Goal: Task Accomplishment & Management: Use online tool/utility

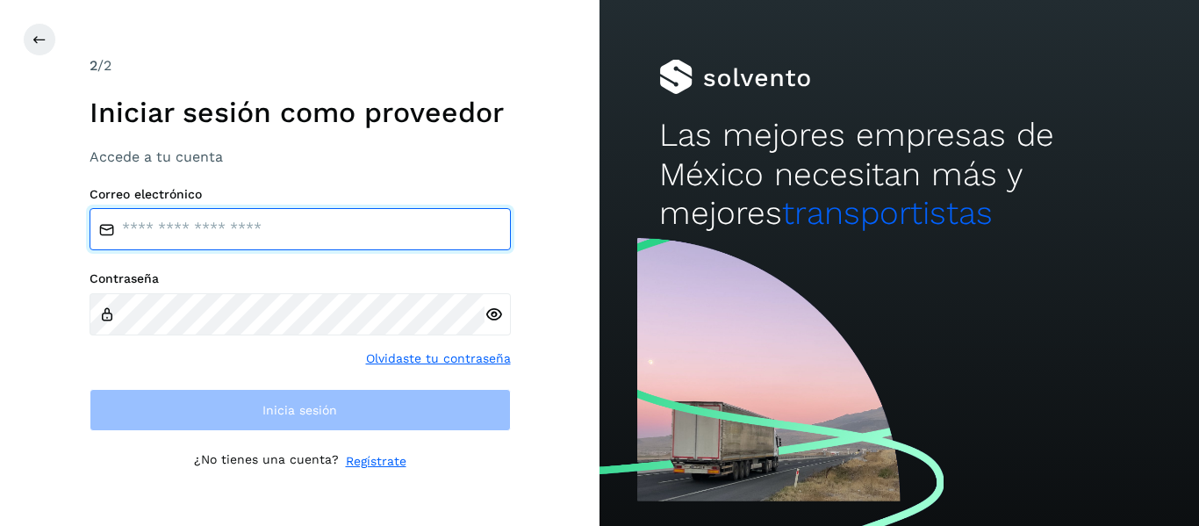
type input "**********"
click at [319, 240] on input "**********" at bounding box center [300, 229] width 421 height 42
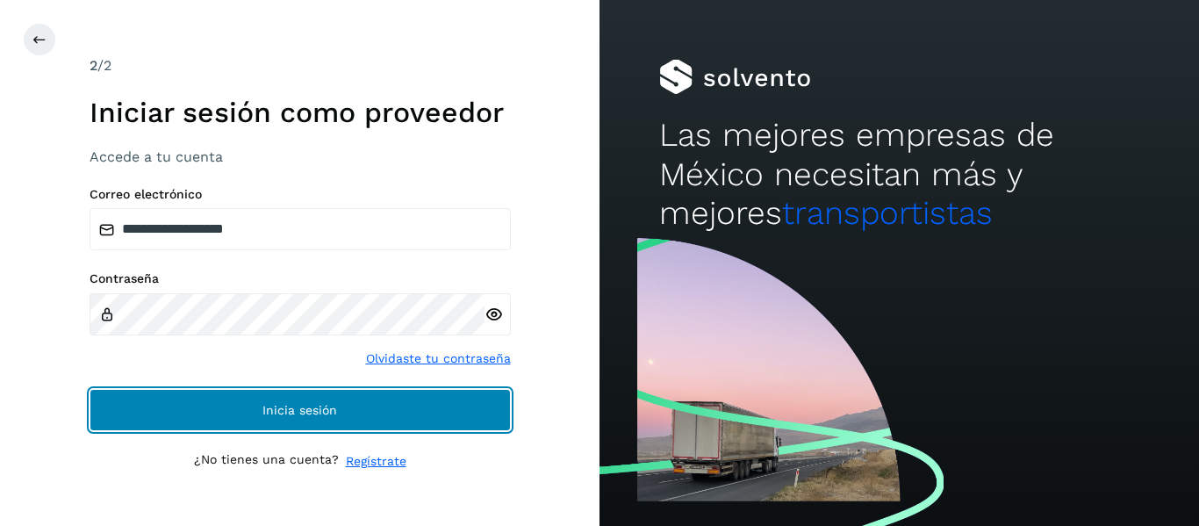
click at [231, 399] on button "Inicia sesión" at bounding box center [300, 410] width 421 height 42
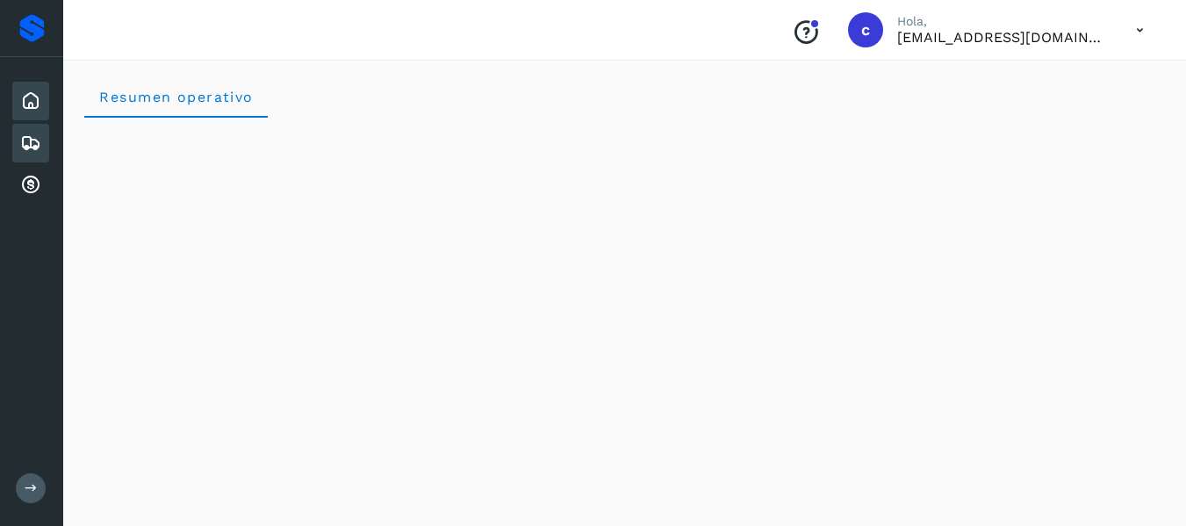
click at [34, 140] on icon at bounding box center [30, 143] width 21 height 21
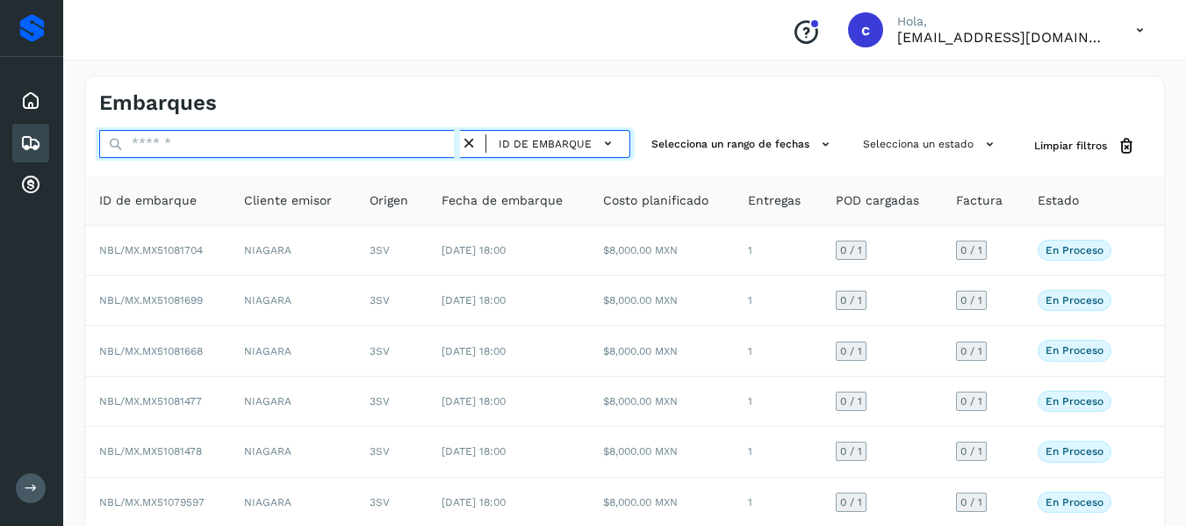
click at [329, 142] on input "text" at bounding box center [279, 144] width 361 height 28
paste input "**********"
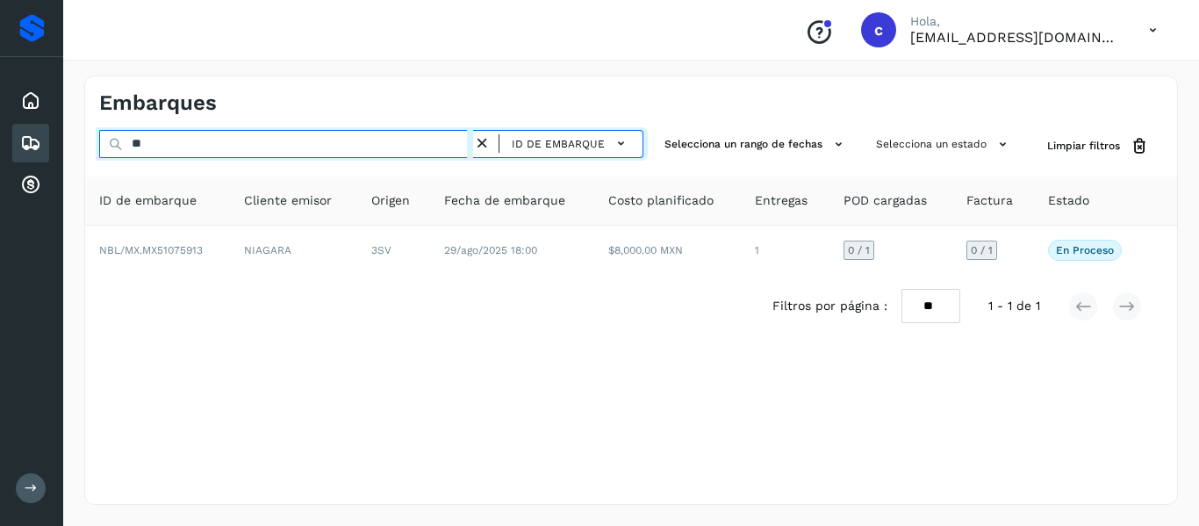
type input "*"
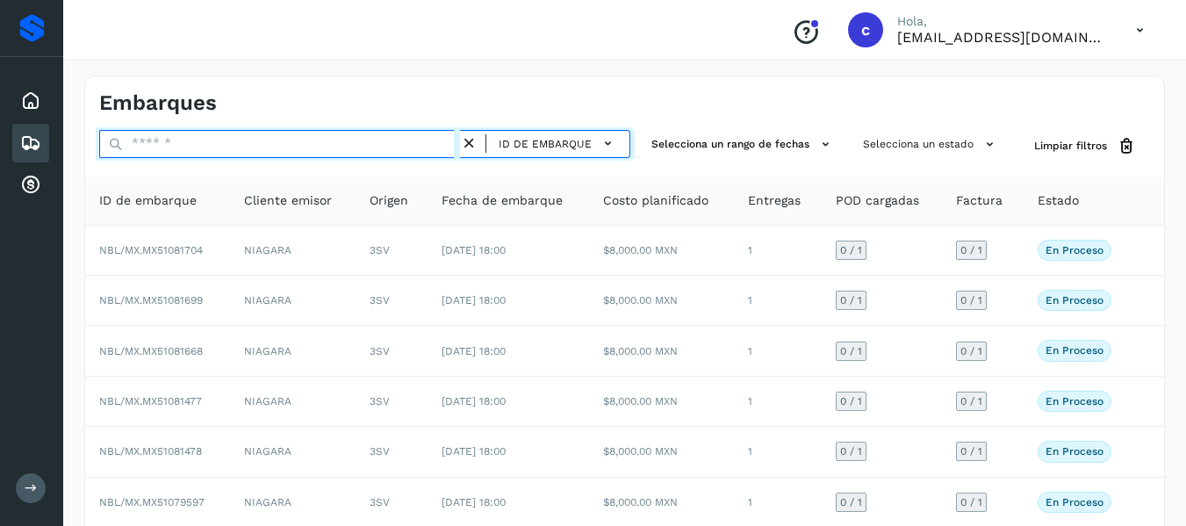
click at [329, 142] on input "text" at bounding box center [279, 144] width 361 height 28
paste input "**********"
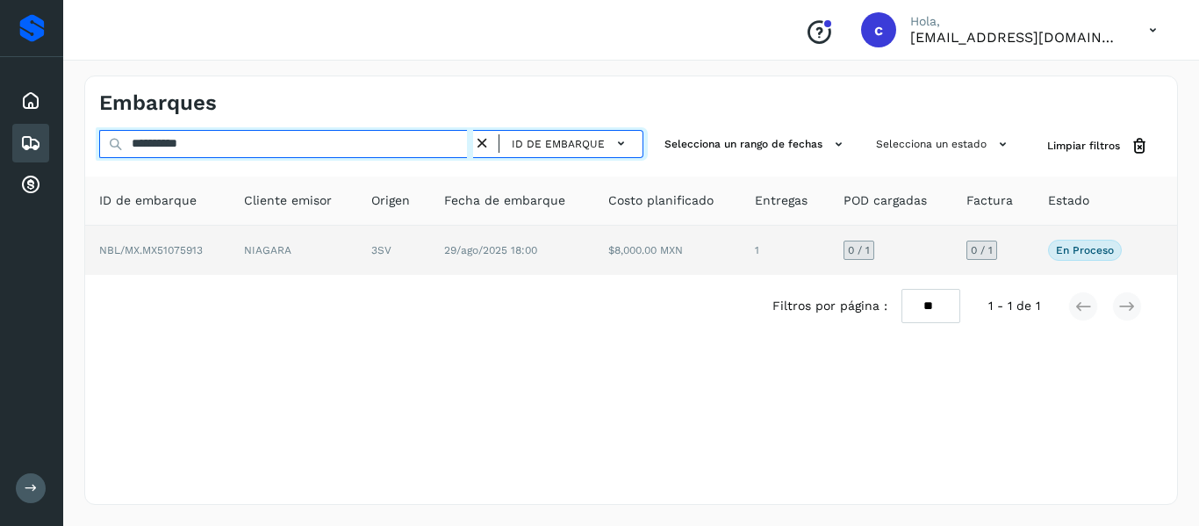
type input "**********"
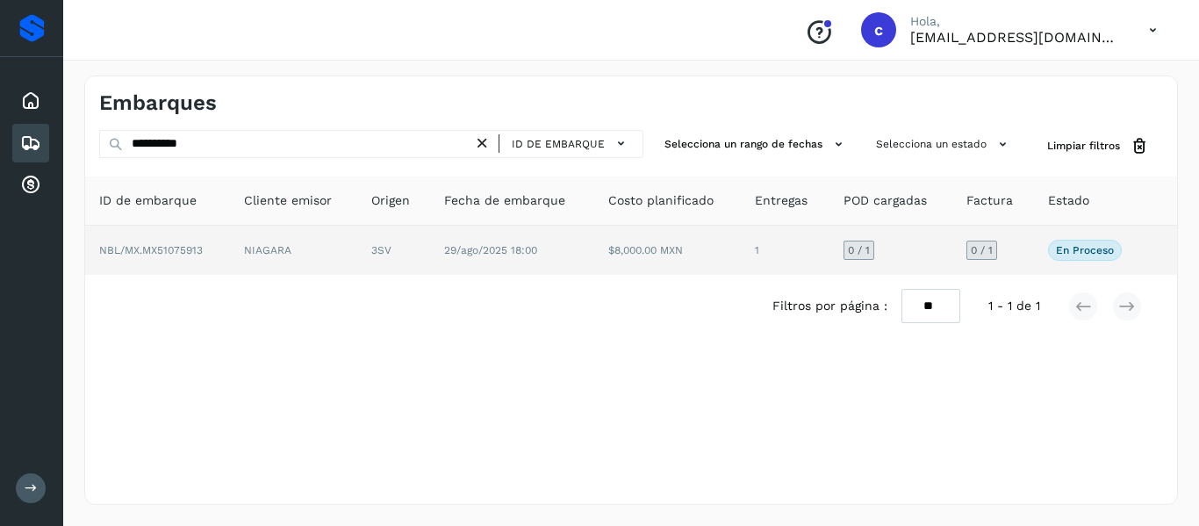
click at [316, 251] on td "NIAGARA" at bounding box center [293, 250] width 127 height 49
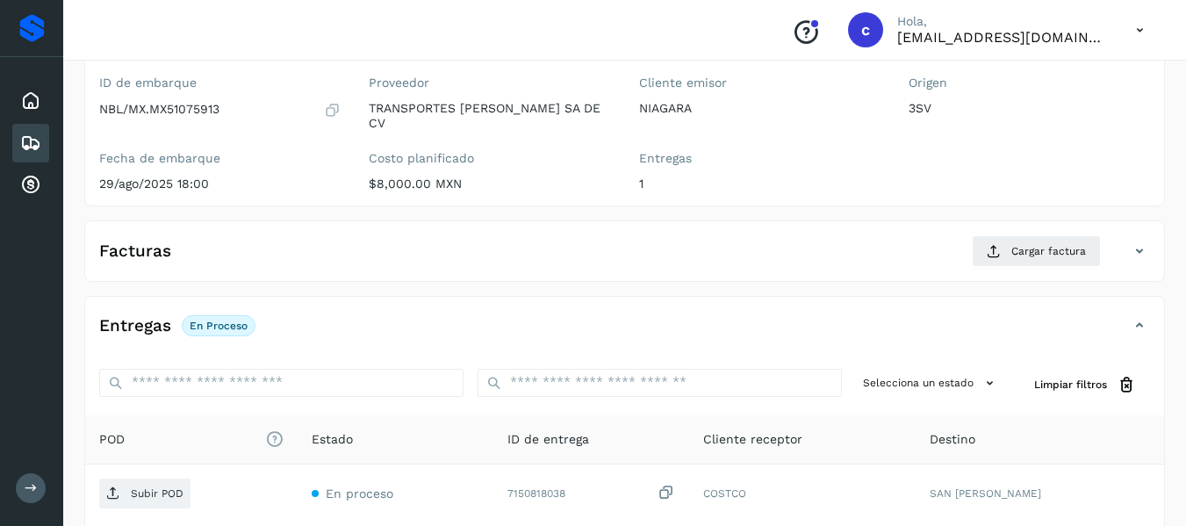
scroll to position [147, 0]
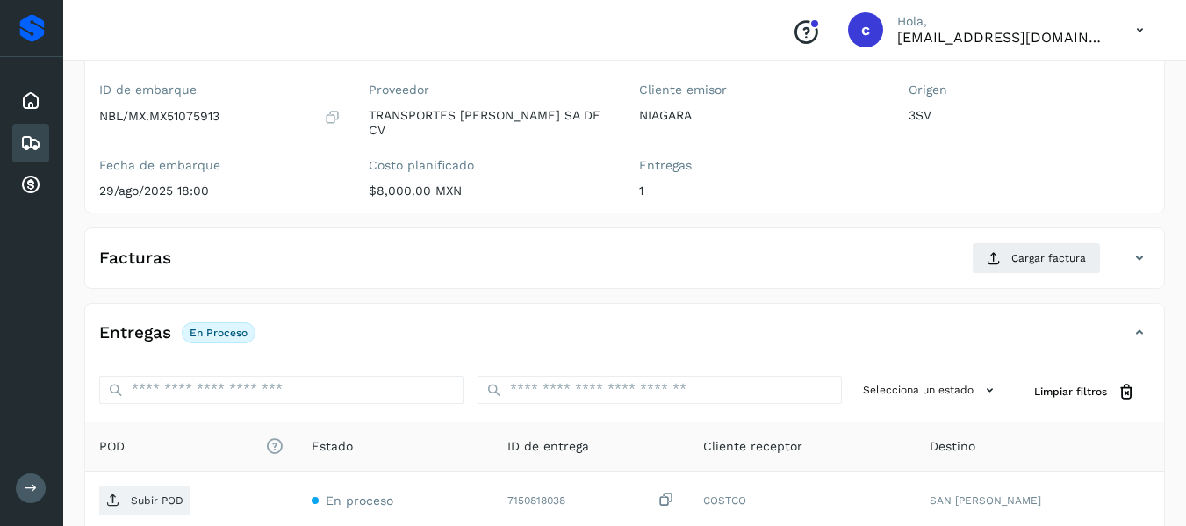
click at [293, 218] on div "✨ Muy pronto podrás gestionar todos tus accesorios desde esta misma página. Con…" at bounding box center [624, 317] width 1080 height 726
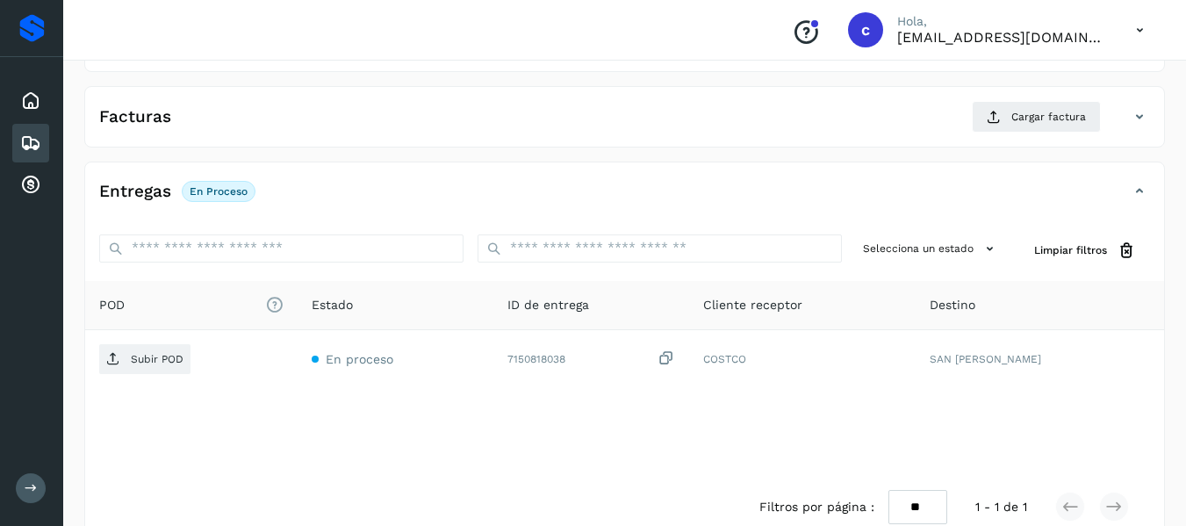
scroll to position [322, 0]
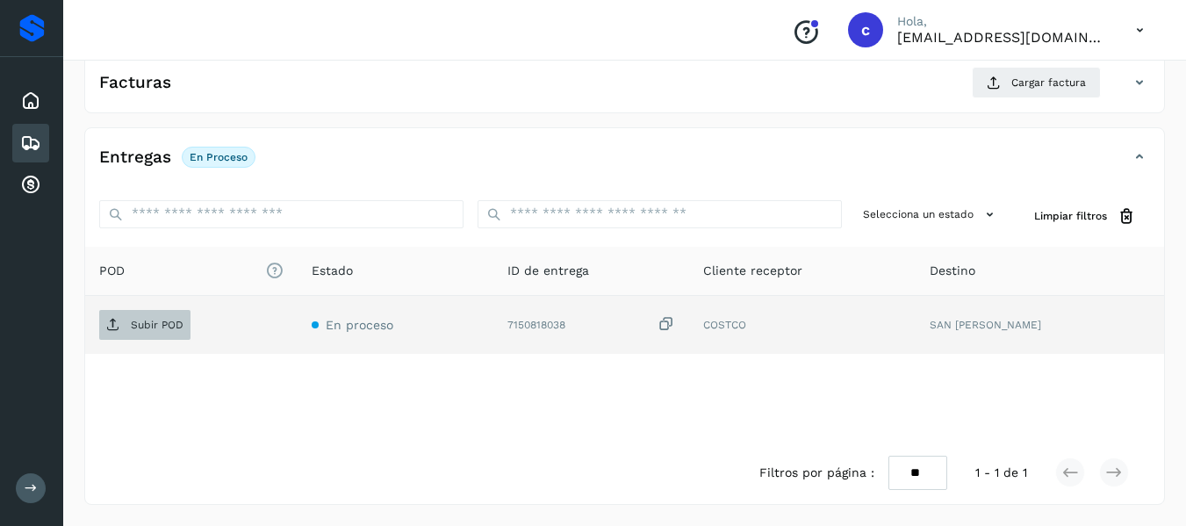
click at [154, 320] on p "Subir POD" at bounding box center [157, 325] width 53 height 12
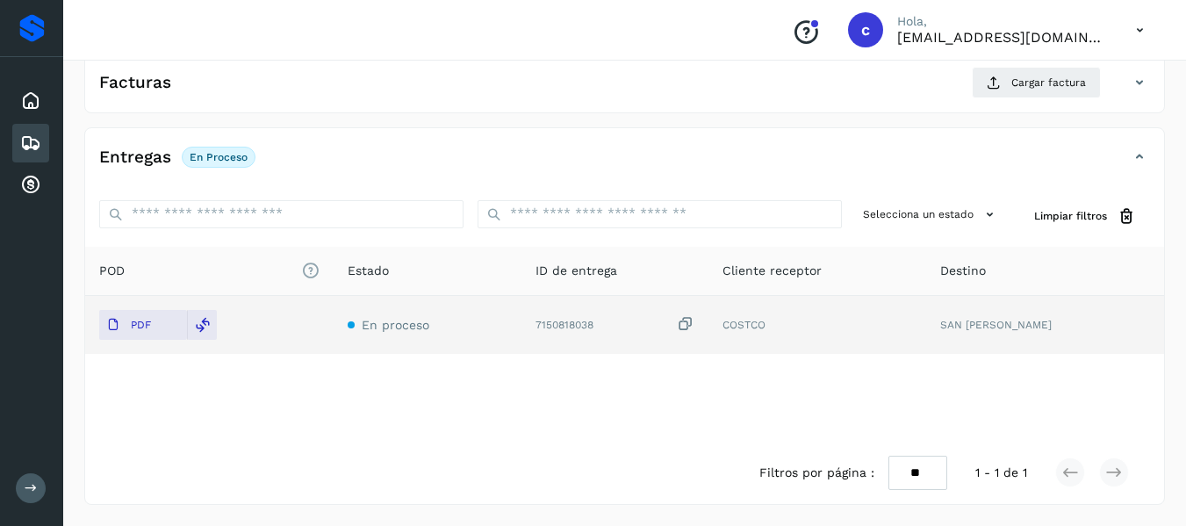
scroll to position [234, 0]
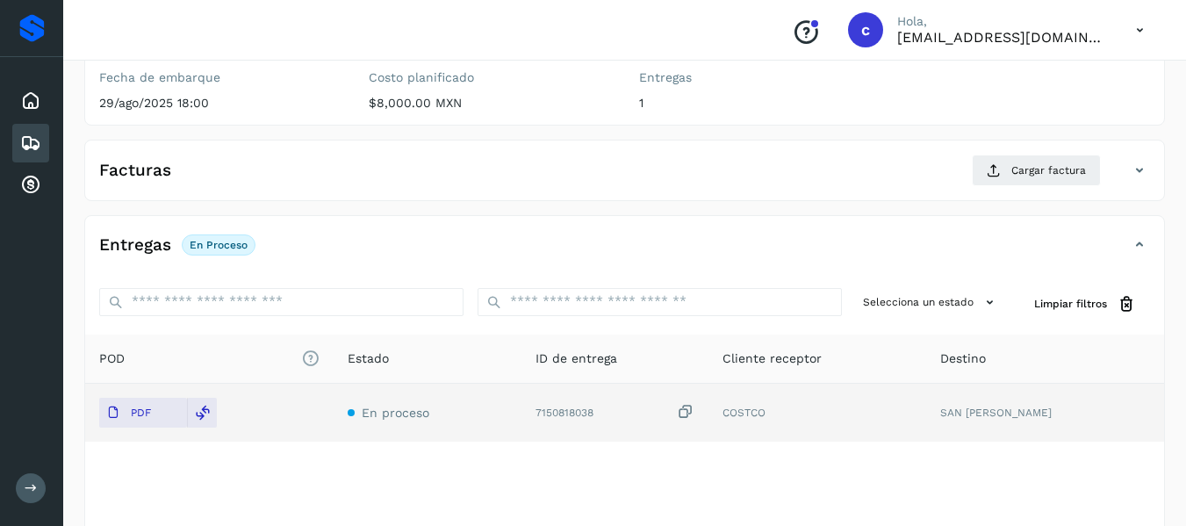
click at [1139, 171] on icon at bounding box center [1138, 170] width 21 height 21
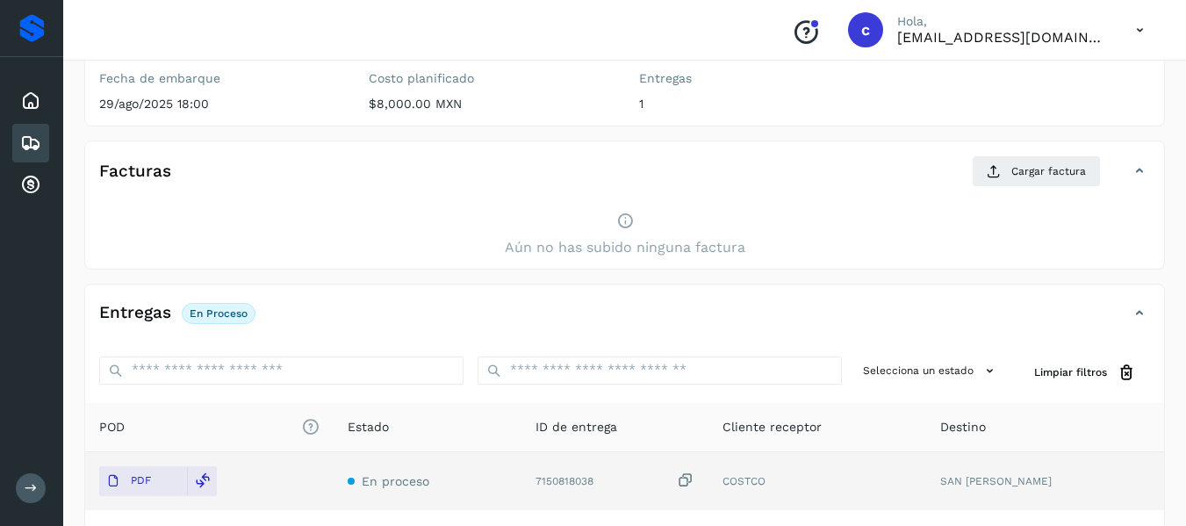
scroll to position [126, 0]
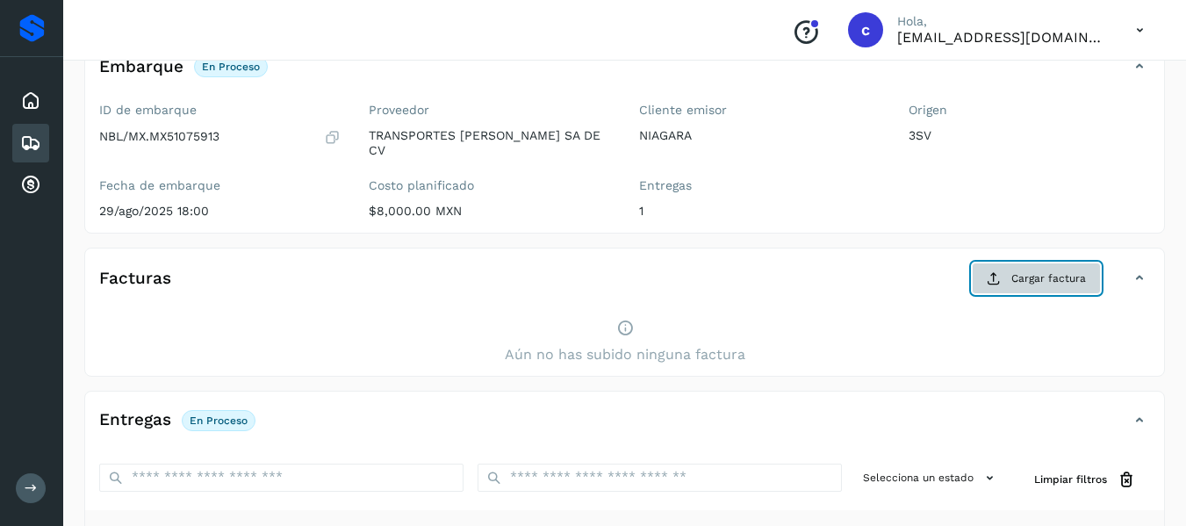
click at [1023, 282] on span "Cargar factura" at bounding box center [1048, 278] width 75 height 16
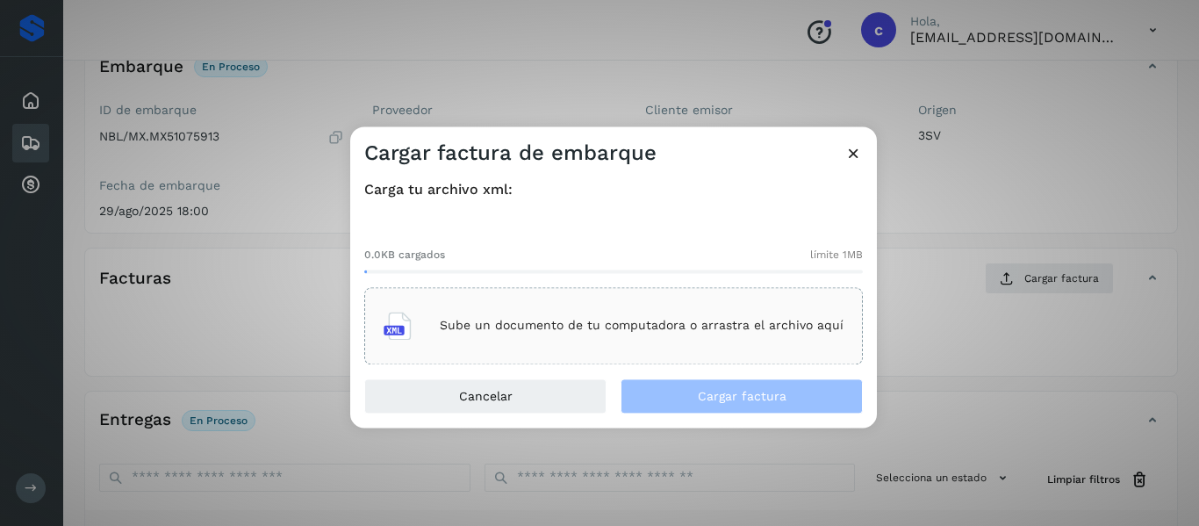
click at [455, 340] on div "Sube un documento de tu computadora o arrastra el archivo aquí" at bounding box center [613, 325] width 460 height 47
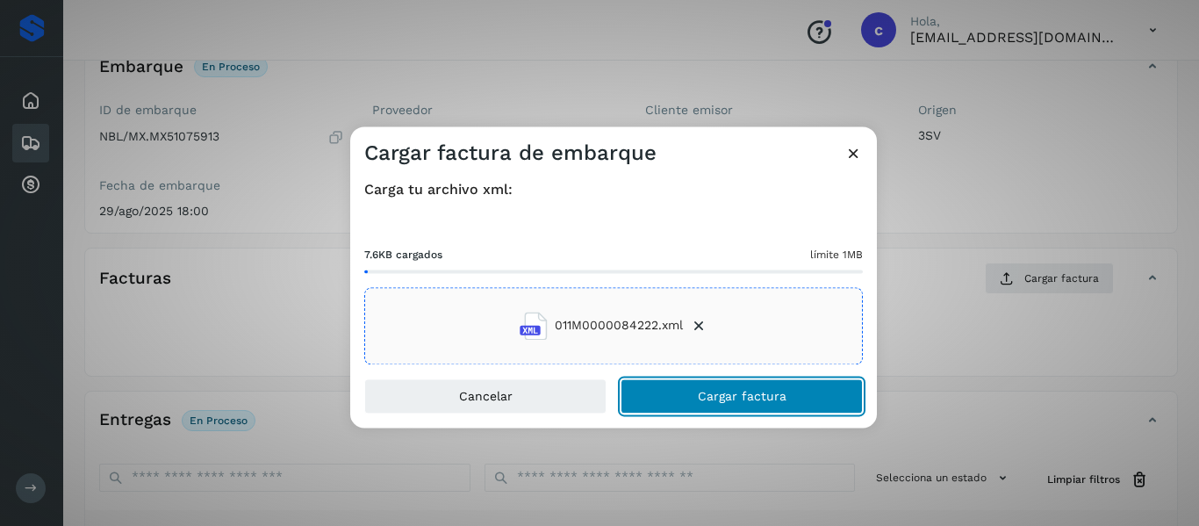
click at [652, 392] on button "Cargar factura" at bounding box center [741, 395] width 242 height 35
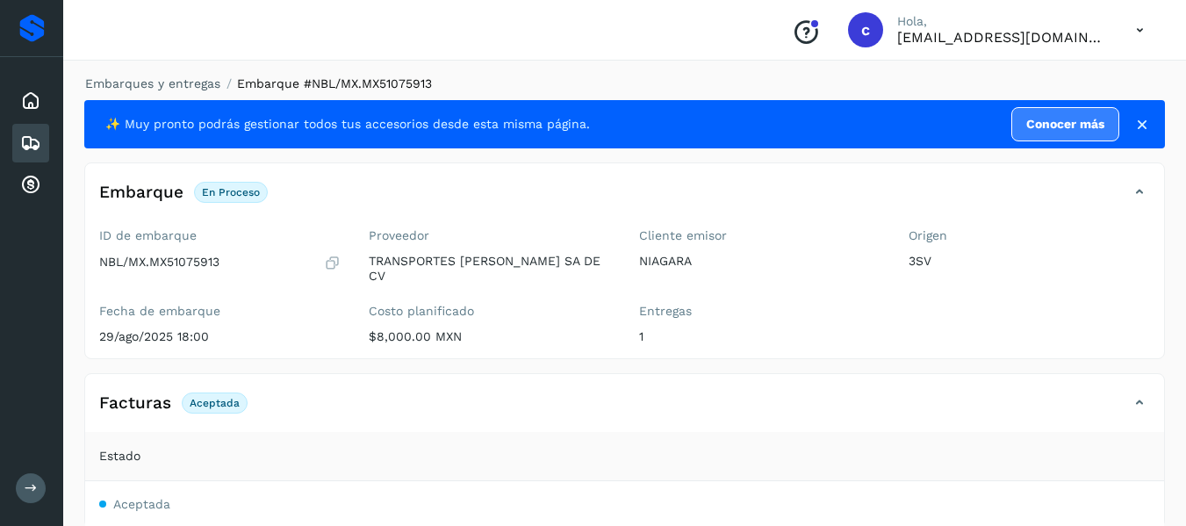
scroll to position [0, 0]
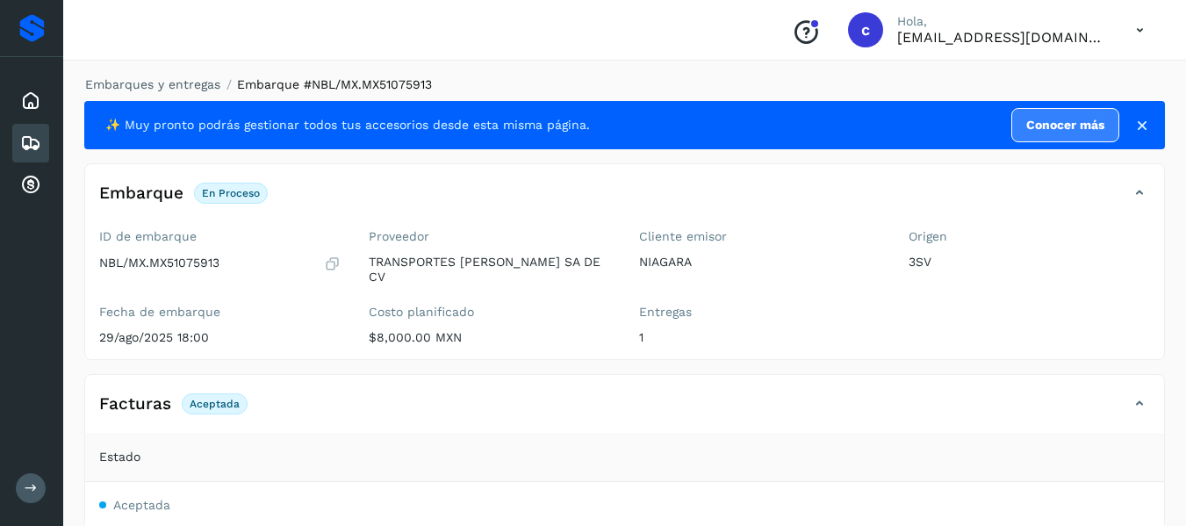
click at [30, 143] on icon at bounding box center [30, 143] width 21 height 21
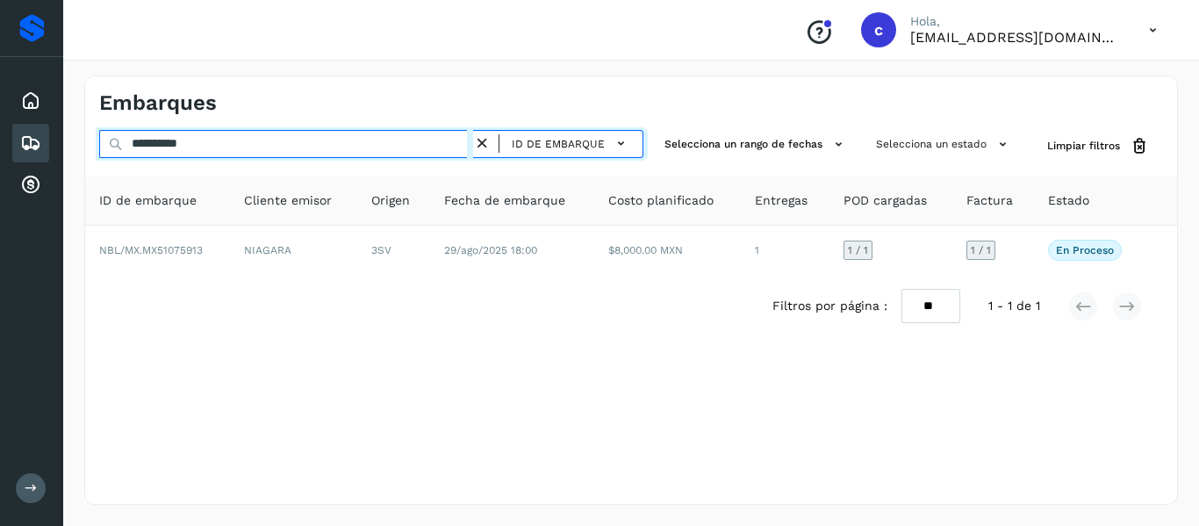
click at [179, 144] on input "**********" at bounding box center [286, 144] width 374 height 28
paste input "text"
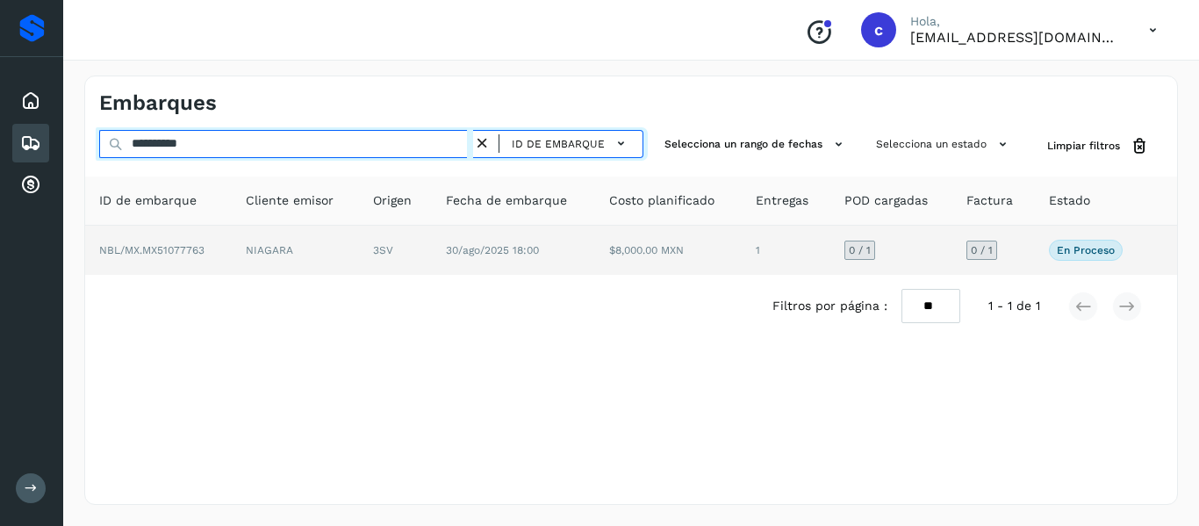
type input "**********"
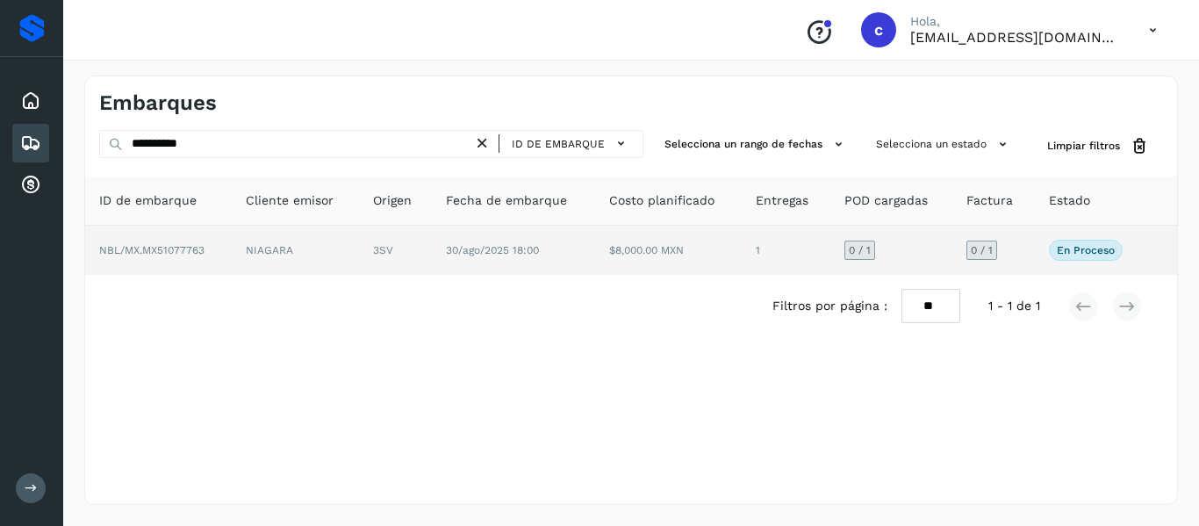
click at [241, 241] on td "NIAGARA" at bounding box center [295, 250] width 127 height 49
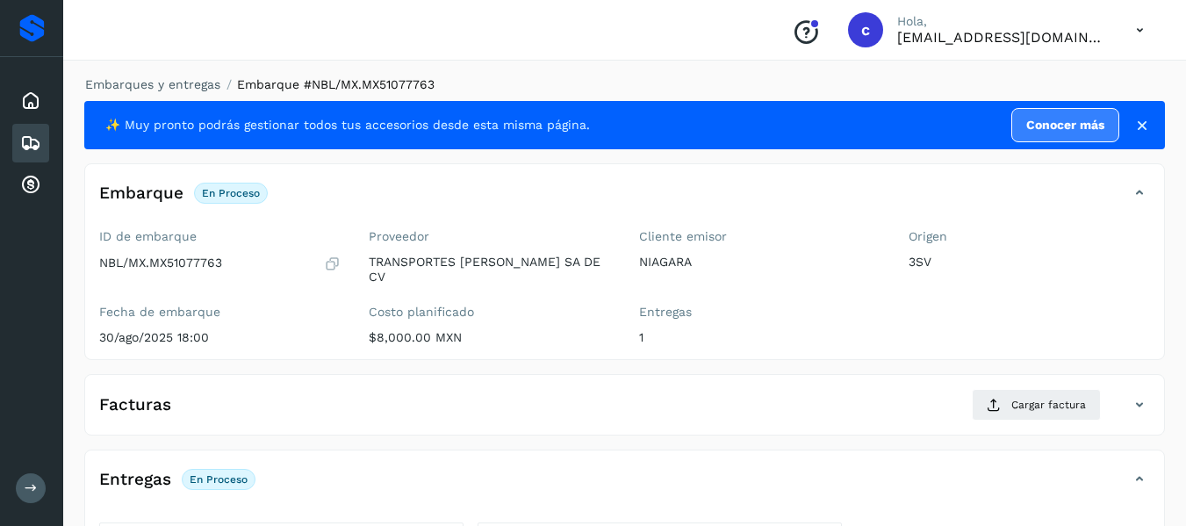
scroll to position [322, 0]
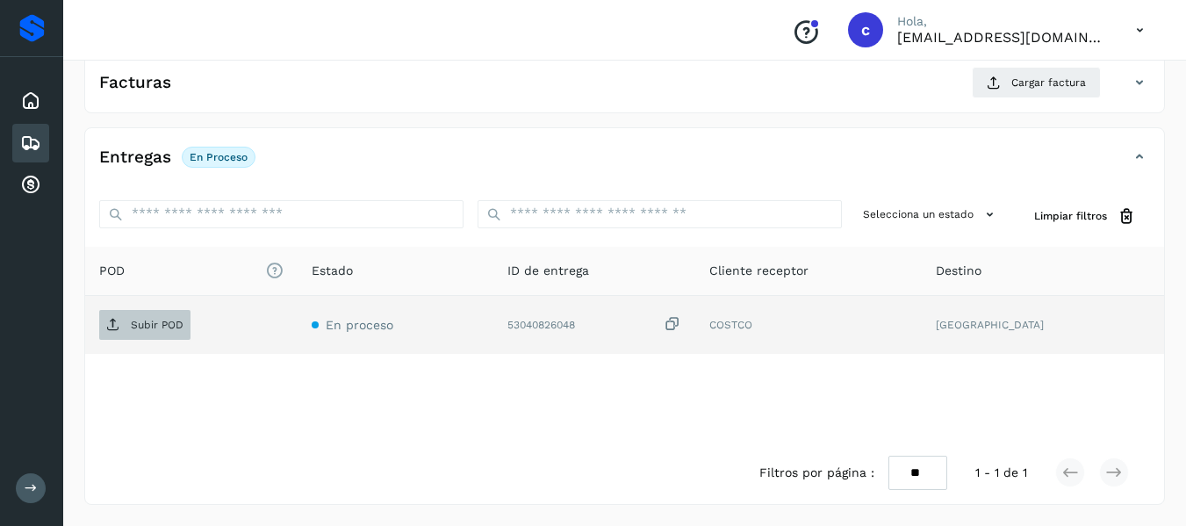
click at [144, 322] on p "Subir POD" at bounding box center [157, 325] width 53 height 12
click at [162, 327] on p "Subir POD" at bounding box center [157, 325] width 53 height 12
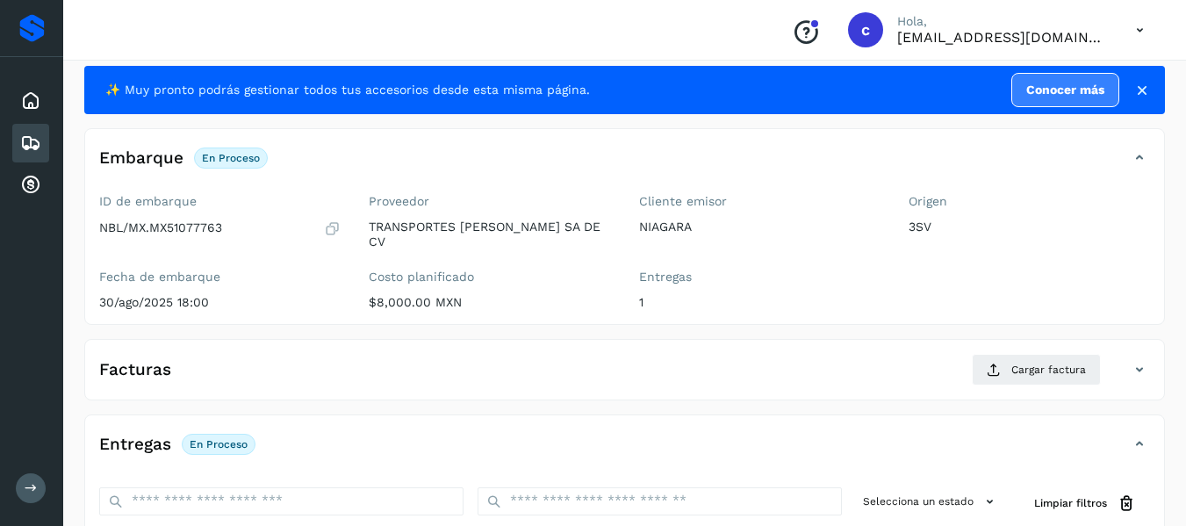
scroll to position [0, 0]
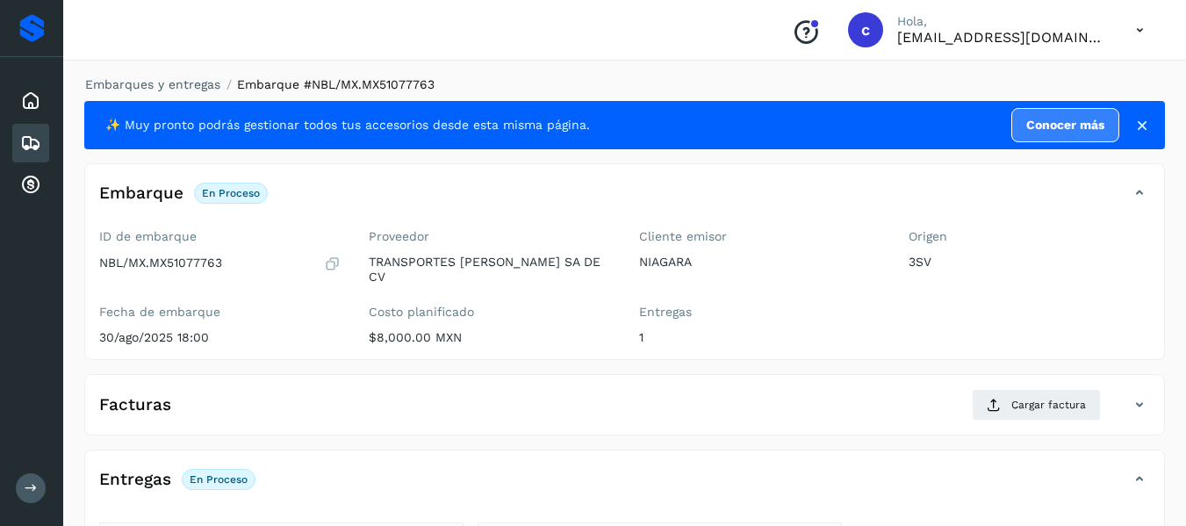
click at [32, 138] on icon at bounding box center [30, 143] width 21 height 21
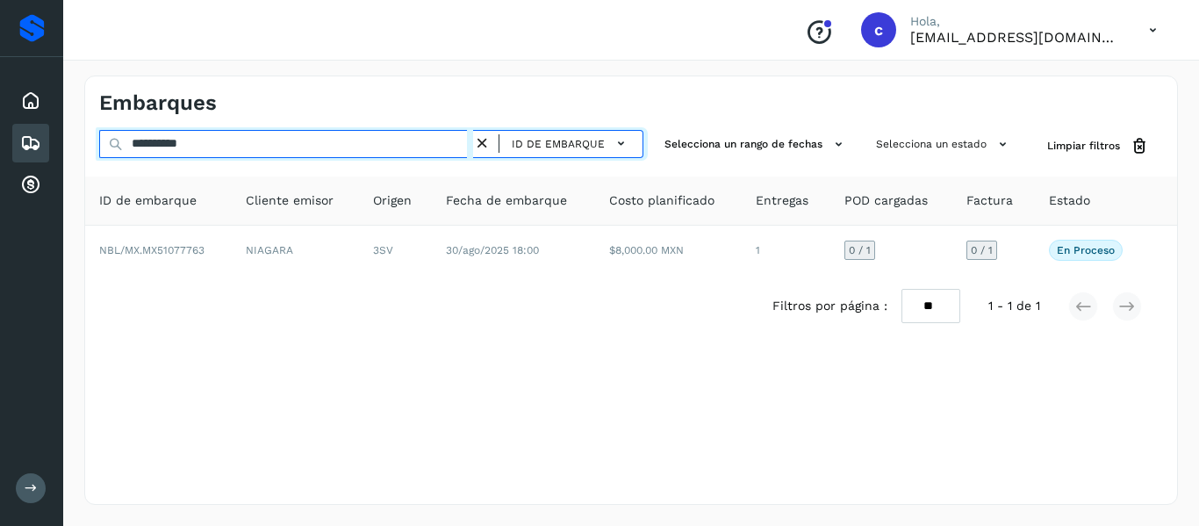
drag, startPoint x: 251, startPoint y: 150, endPoint x: 0, endPoint y: 159, distance: 251.1
click at [0, 159] on div "**********" at bounding box center [599, 263] width 1199 height 526
paste input "text"
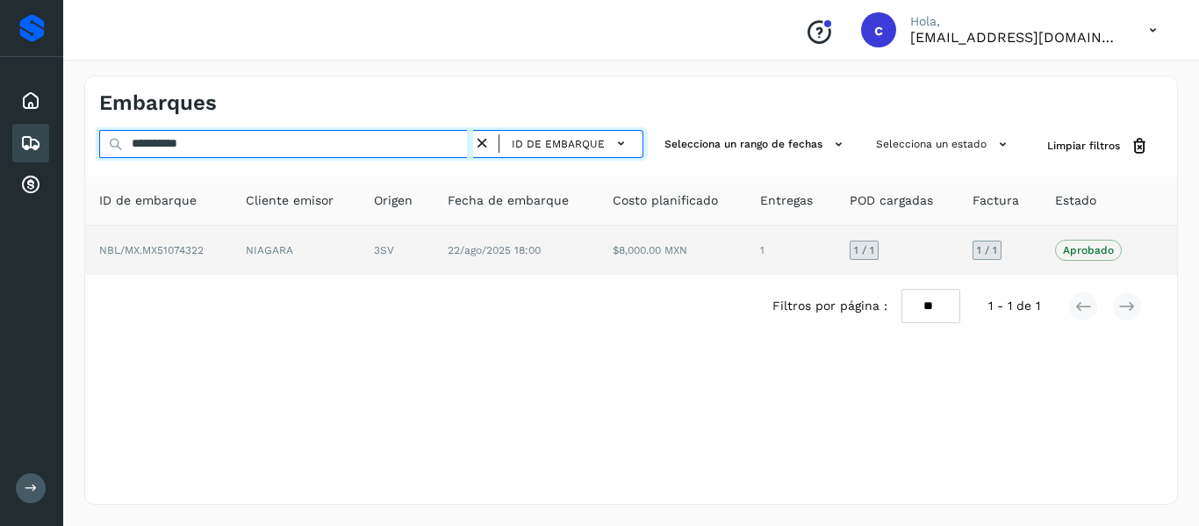
type input "**********"
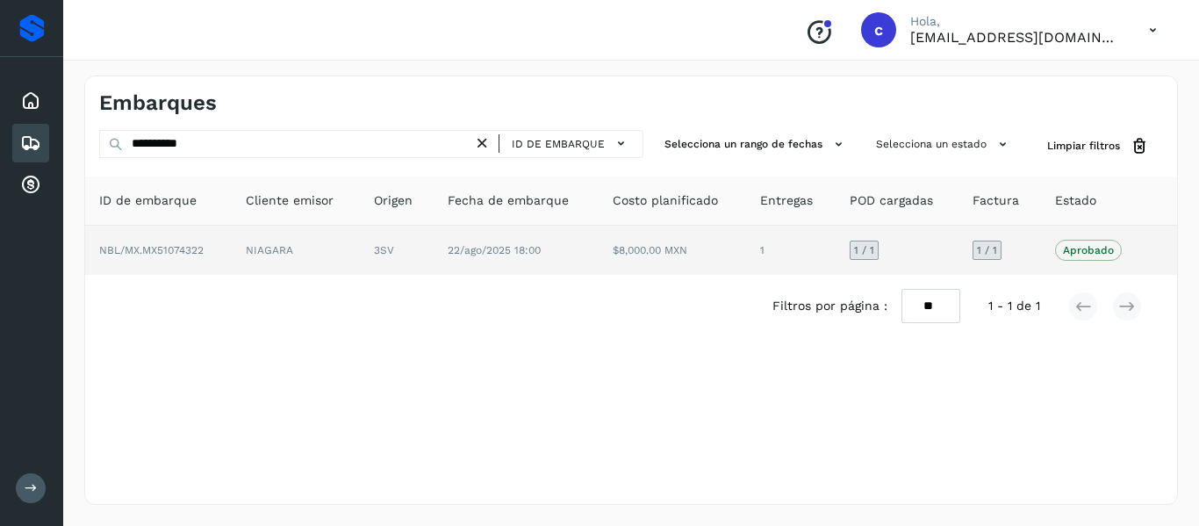
click at [206, 244] on td "NBL/MX.MX51074322" at bounding box center [158, 250] width 147 height 49
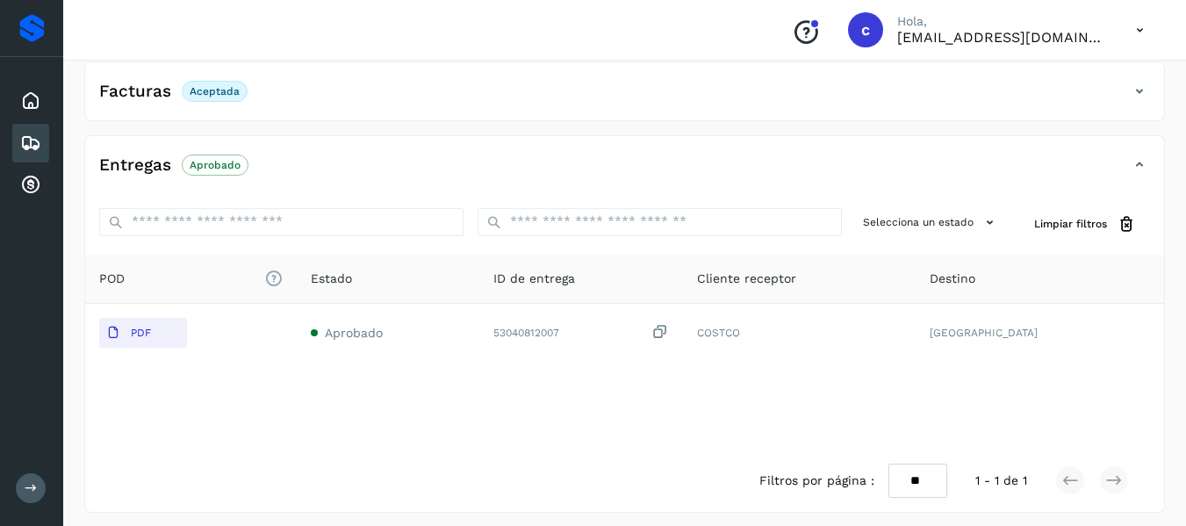
scroll to position [320, 0]
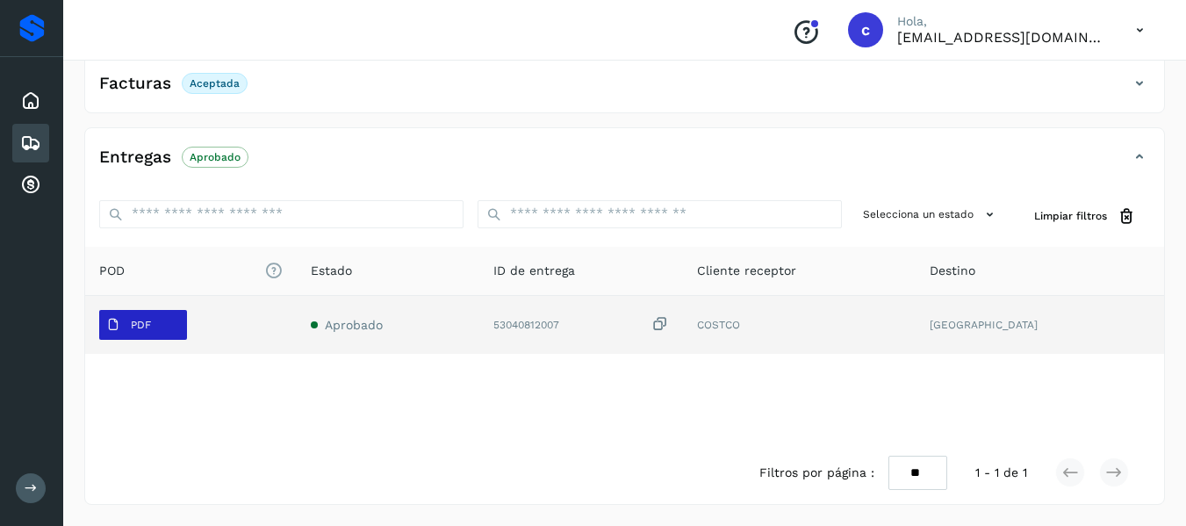
click at [140, 326] on p "PDF" at bounding box center [141, 325] width 20 height 12
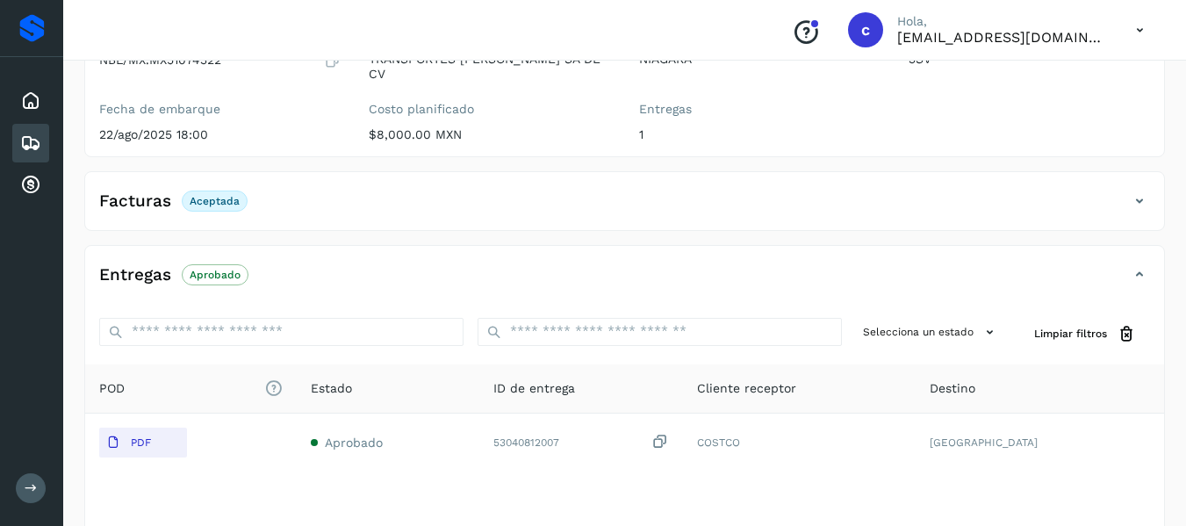
scroll to position [0, 0]
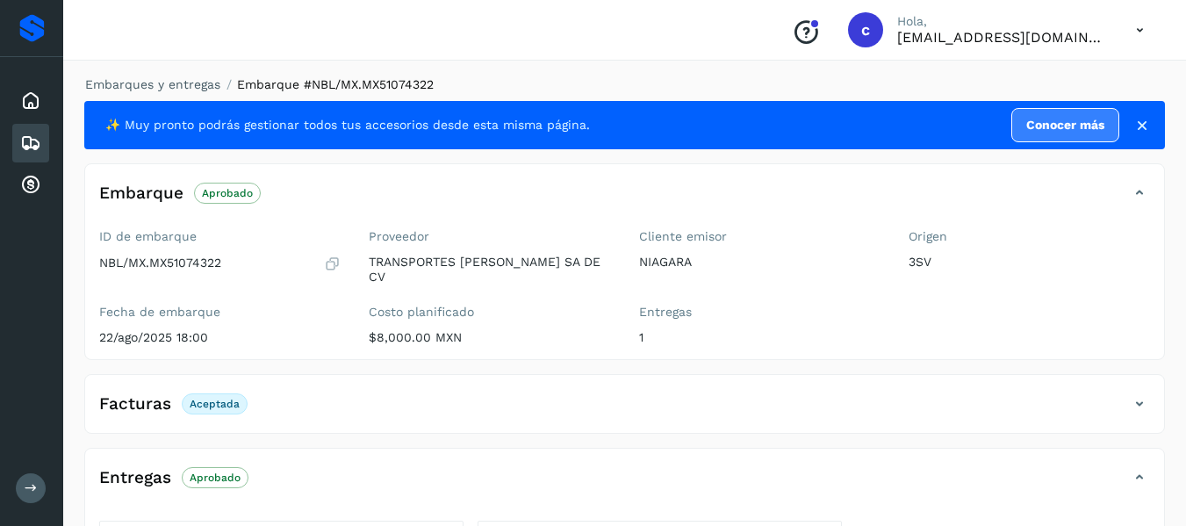
click at [33, 136] on icon at bounding box center [30, 143] width 21 height 21
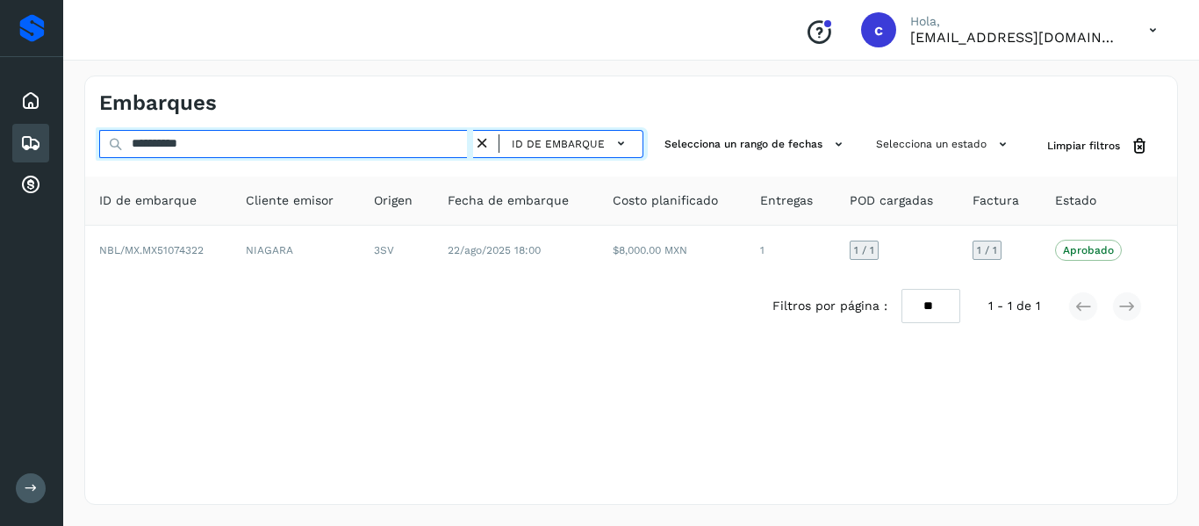
click at [189, 143] on input "**********" at bounding box center [286, 144] width 374 height 28
paste input "text"
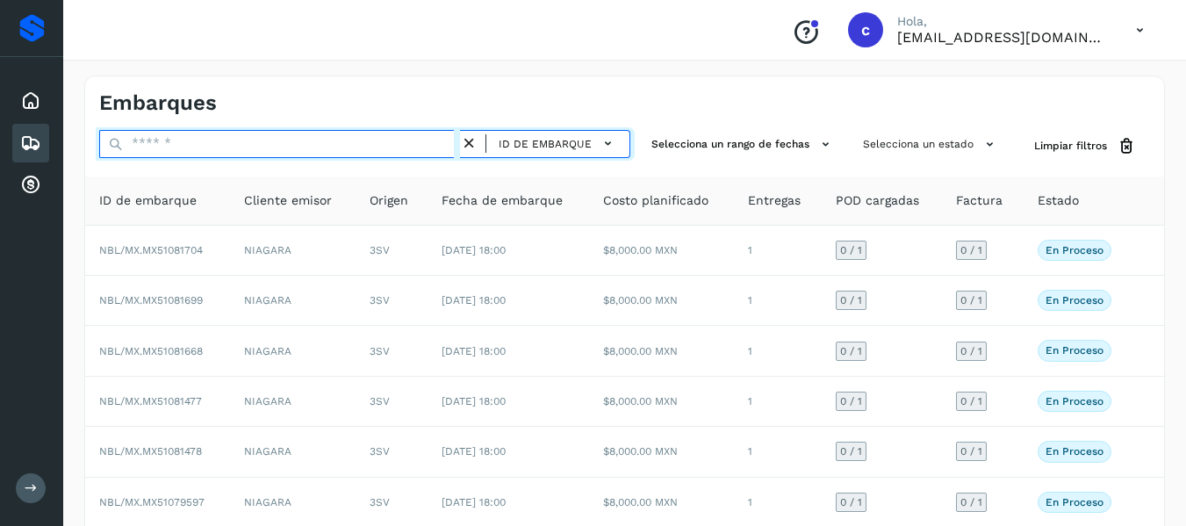
click at [213, 139] on input "text" at bounding box center [279, 144] width 361 height 28
paste input "**********"
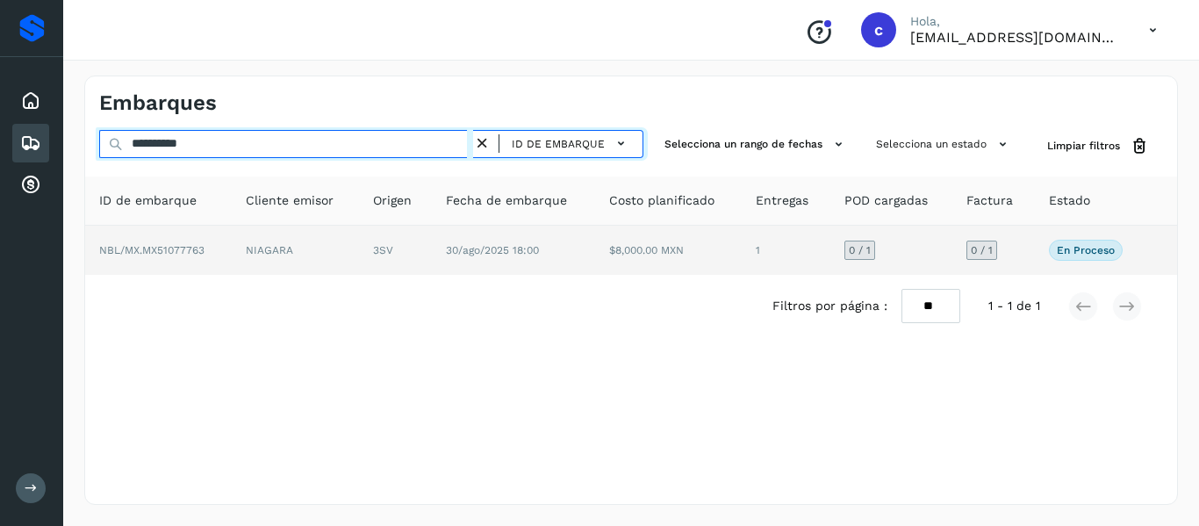
type input "**********"
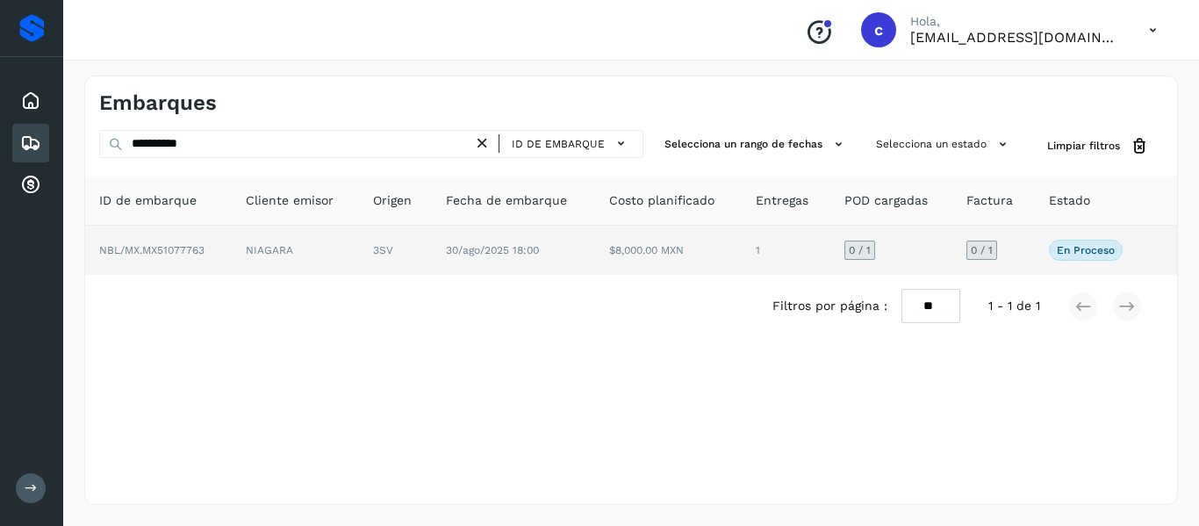
click at [256, 251] on td "NIAGARA" at bounding box center [295, 250] width 127 height 49
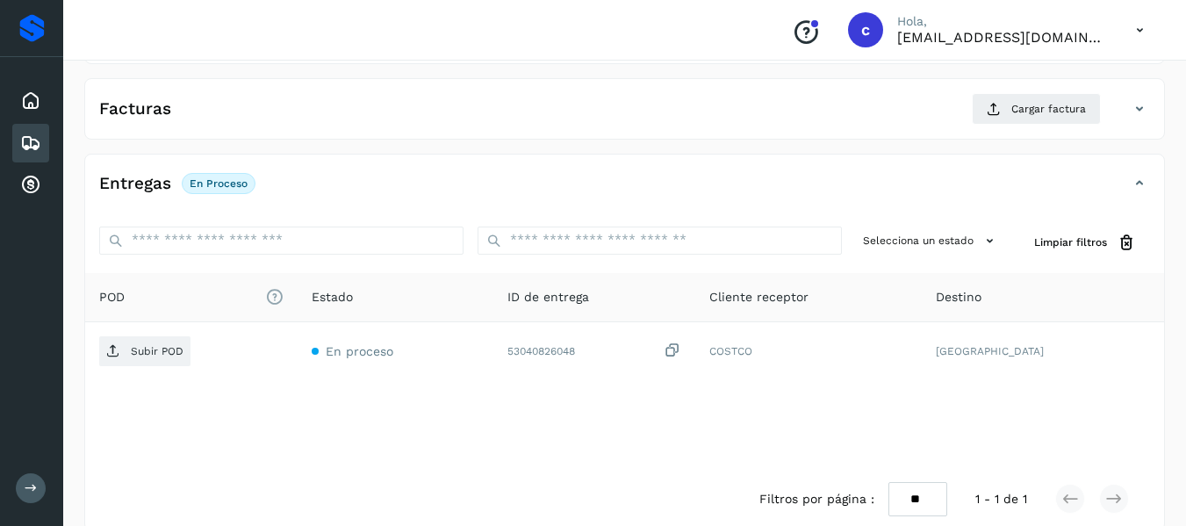
scroll to position [322, 0]
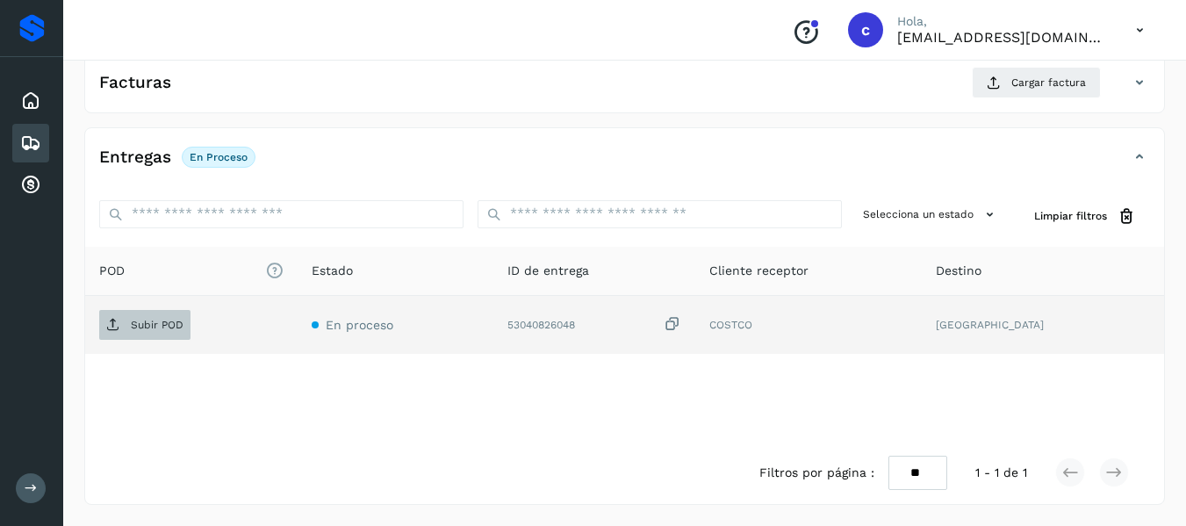
click at [154, 325] on p "Subir POD" at bounding box center [157, 325] width 53 height 12
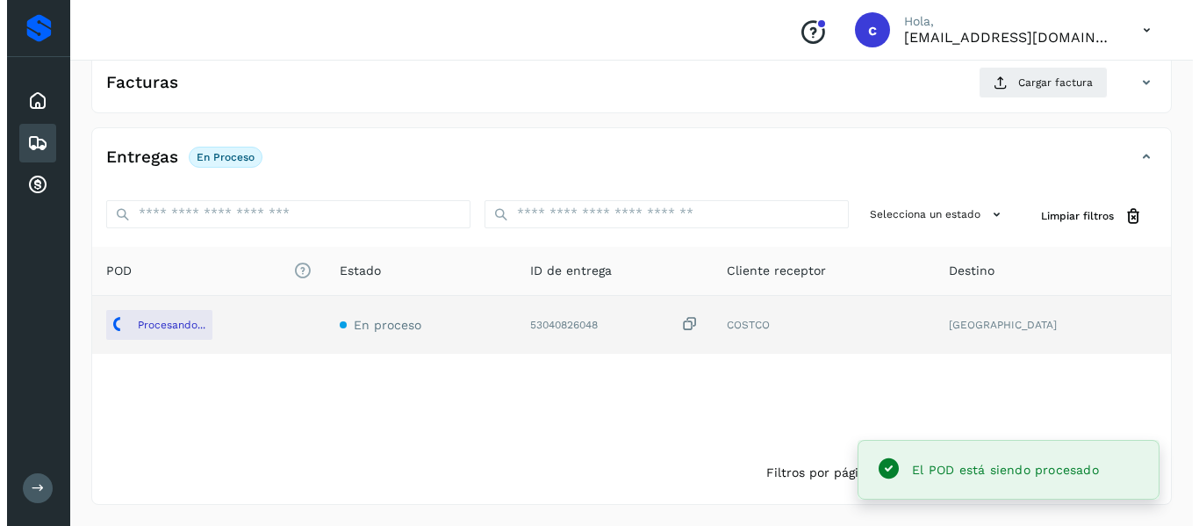
scroll to position [234, 0]
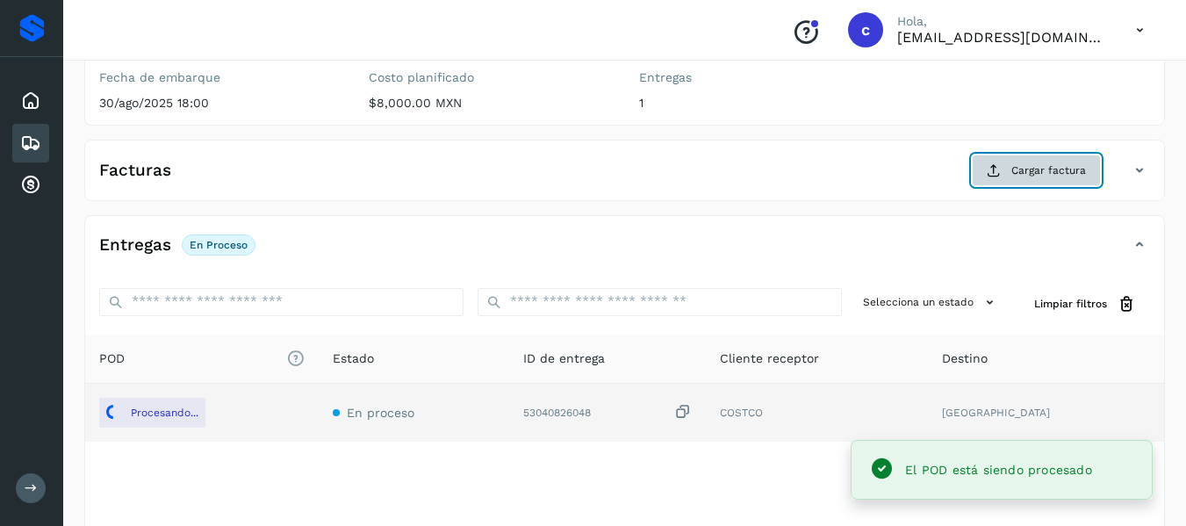
click at [1010, 168] on button "Cargar factura" at bounding box center [1035, 170] width 129 height 32
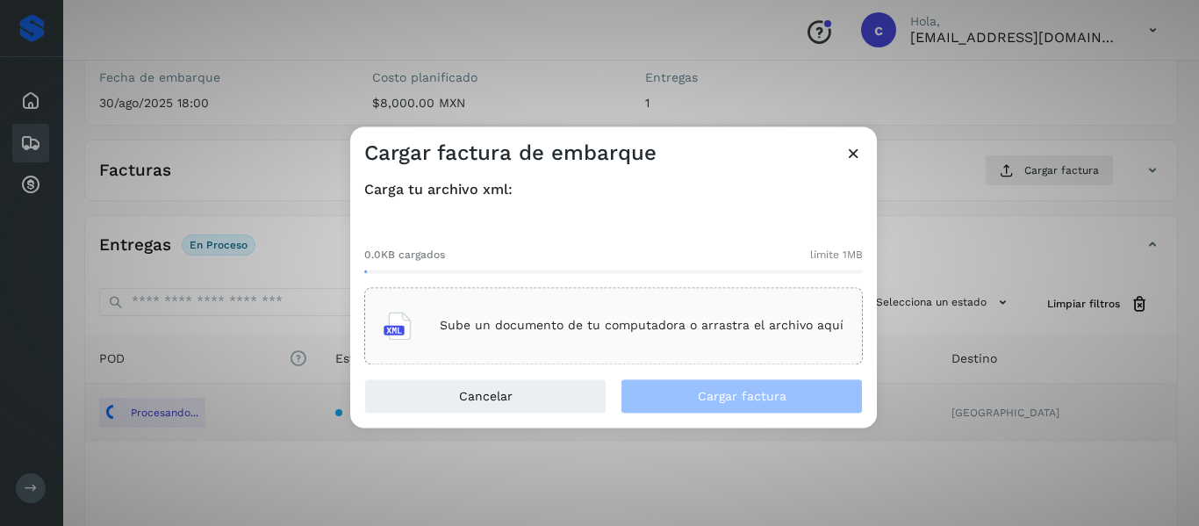
click at [505, 339] on div "Sube un documento de tu computadora o arrastra el archivo aquí" at bounding box center [613, 325] width 460 height 47
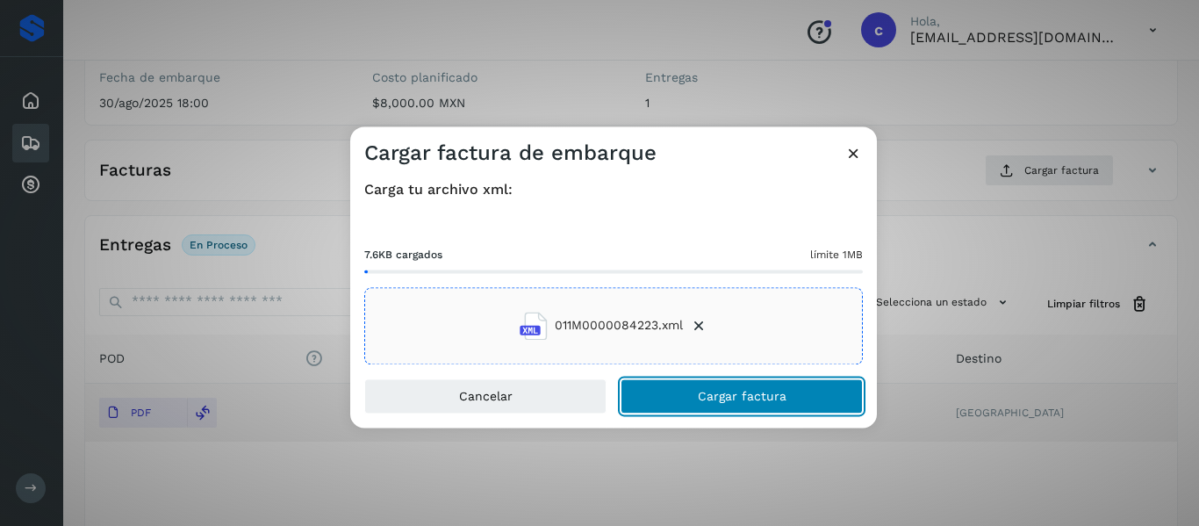
click at [684, 395] on button "Cargar factura" at bounding box center [741, 395] width 242 height 35
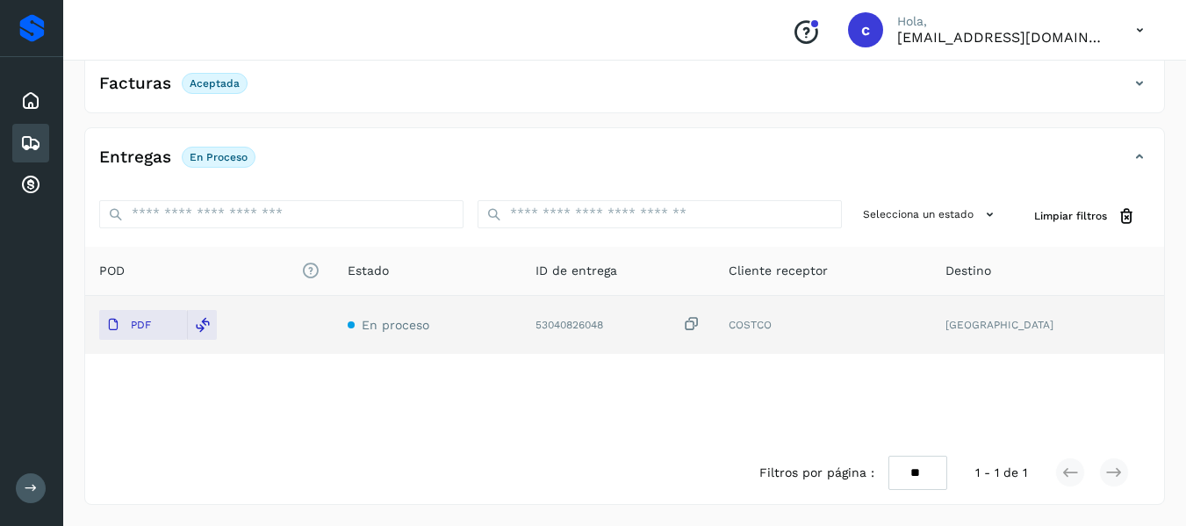
scroll to position [0, 0]
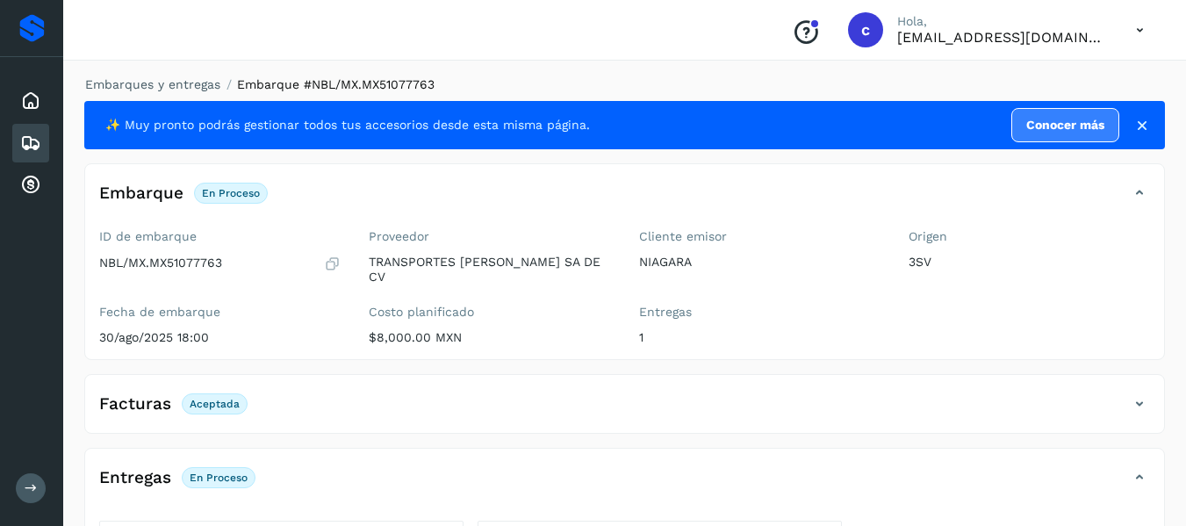
click at [32, 138] on icon at bounding box center [30, 143] width 21 height 21
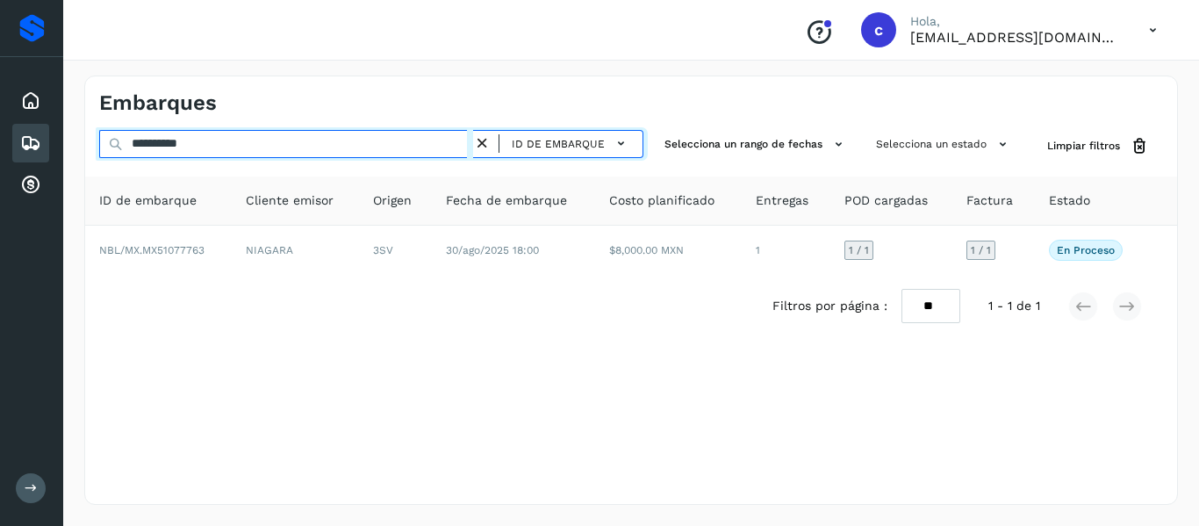
click at [188, 148] on input "**********" at bounding box center [286, 144] width 374 height 28
paste input "text"
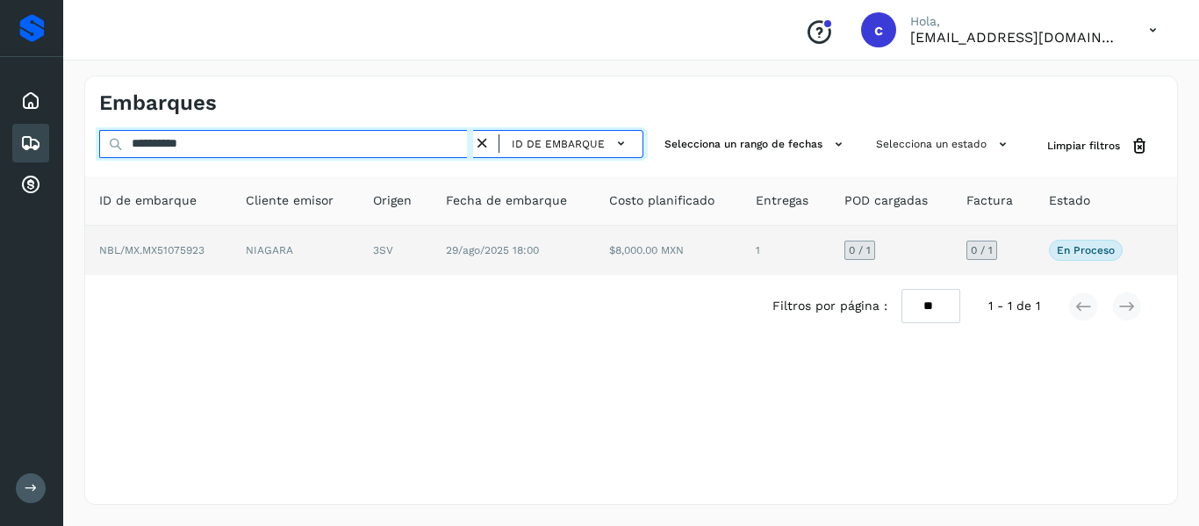
type input "**********"
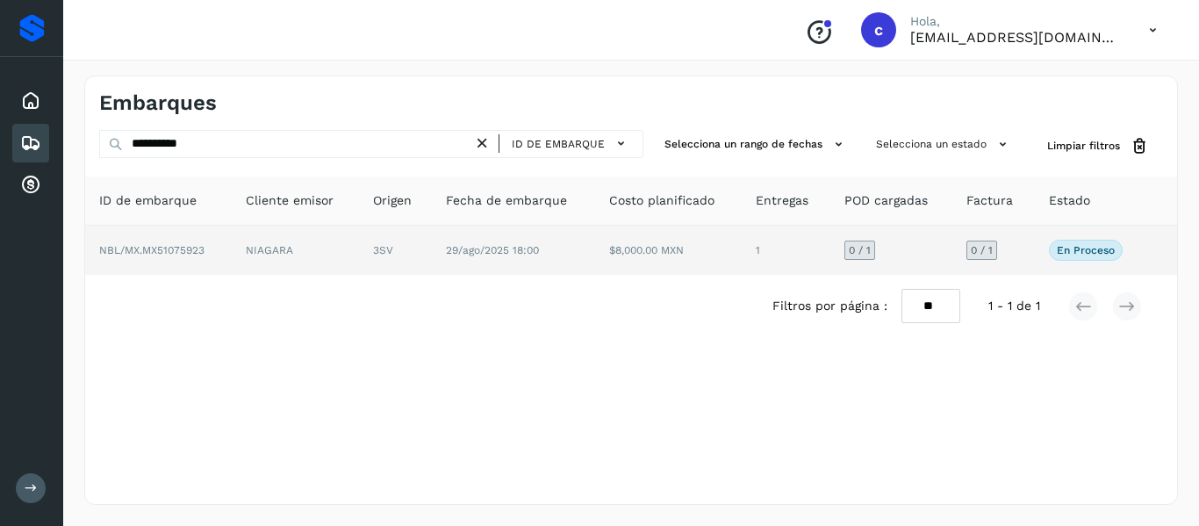
click at [249, 251] on td "NIAGARA" at bounding box center [295, 250] width 127 height 49
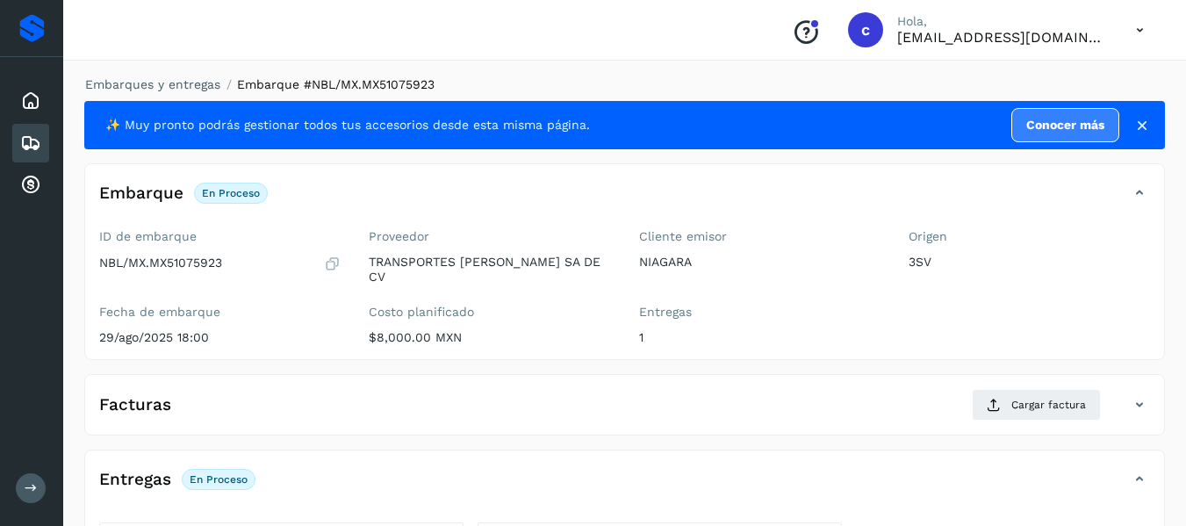
scroll to position [322, 0]
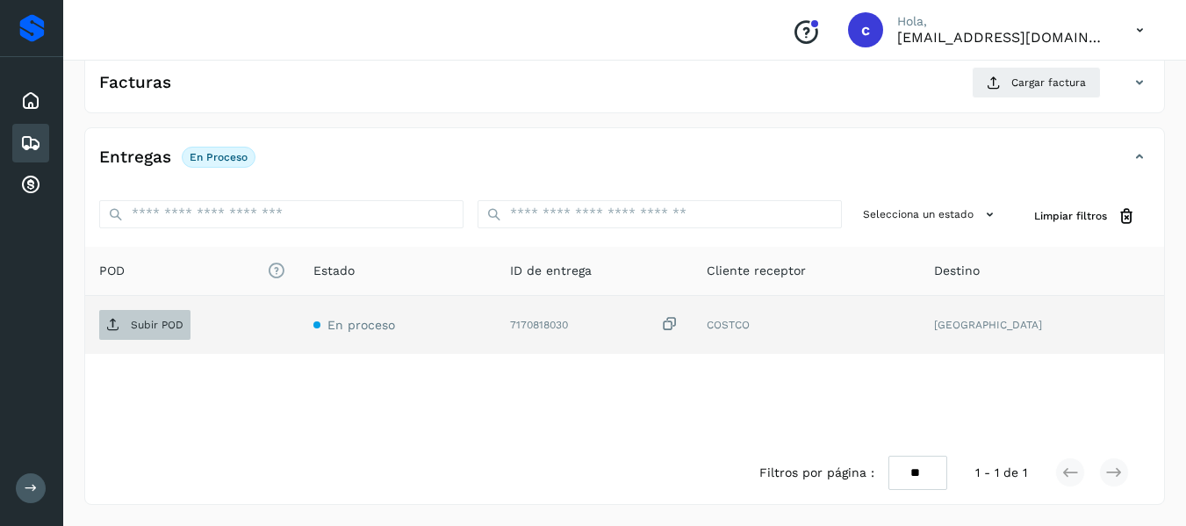
click at [146, 327] on p "Subir POD" at bounding box center [157, 325] width 53 height 12
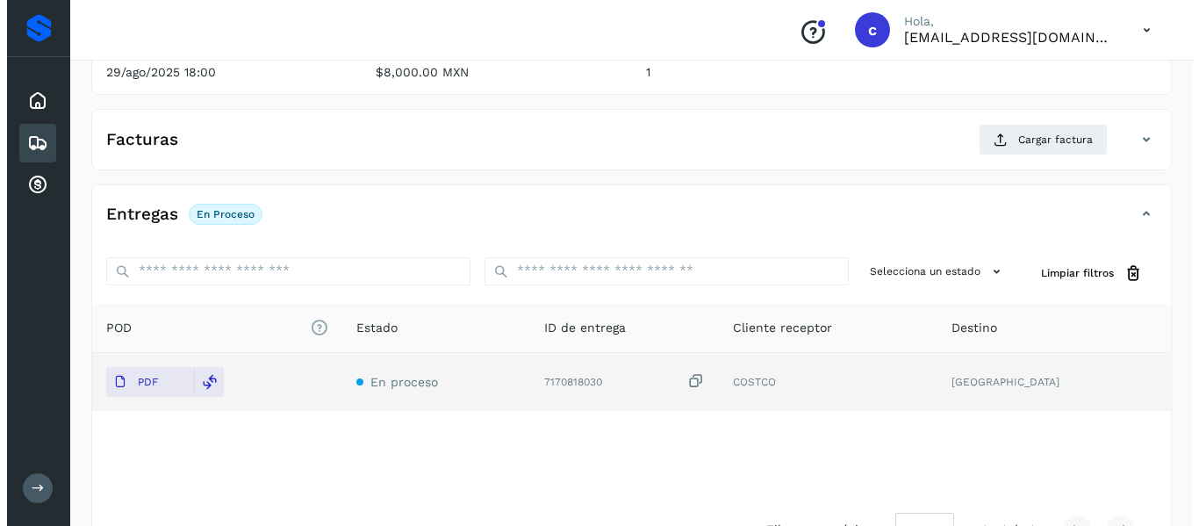
scroll to position [234, 0]
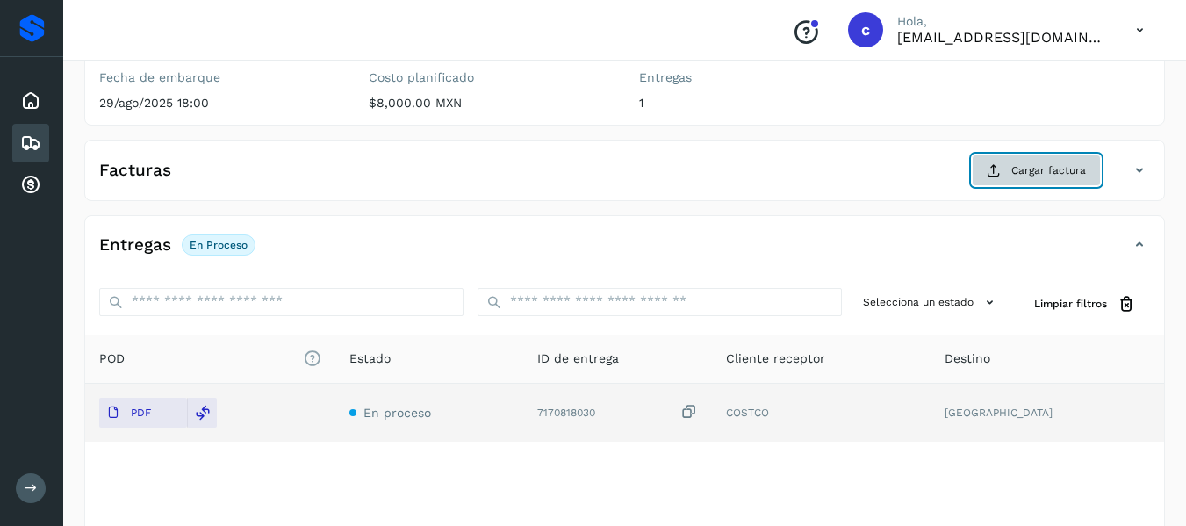
click at [1039, 167] on span "Cargar factura" at bounding box center [1048, 170] width 75 height 16
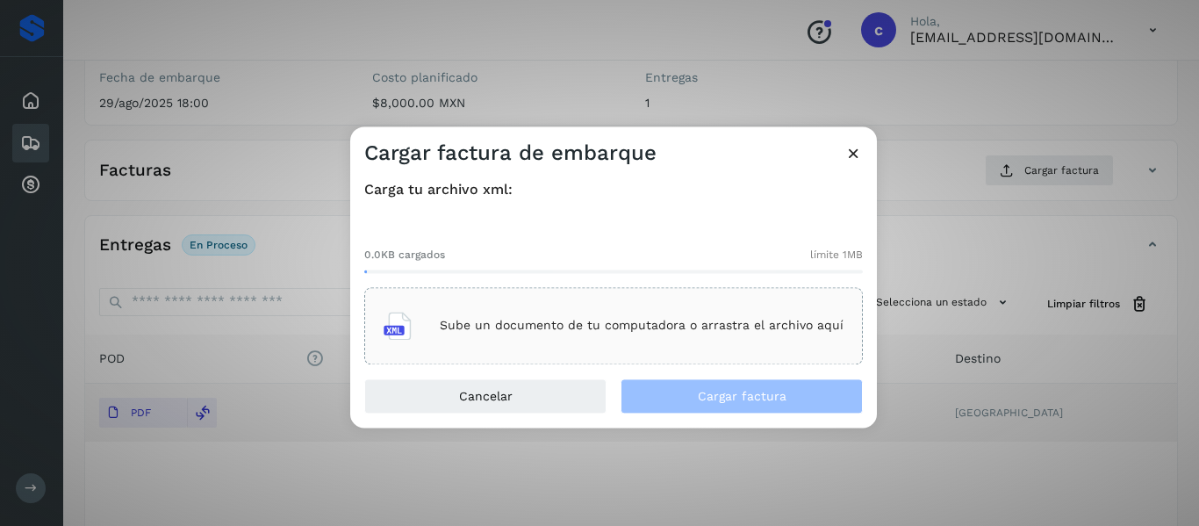
click at [486, 326] on p "Sube un documento de tu computadora o arrastra el archivo aquí" at bounding box center [642, 326] width 404 height 15
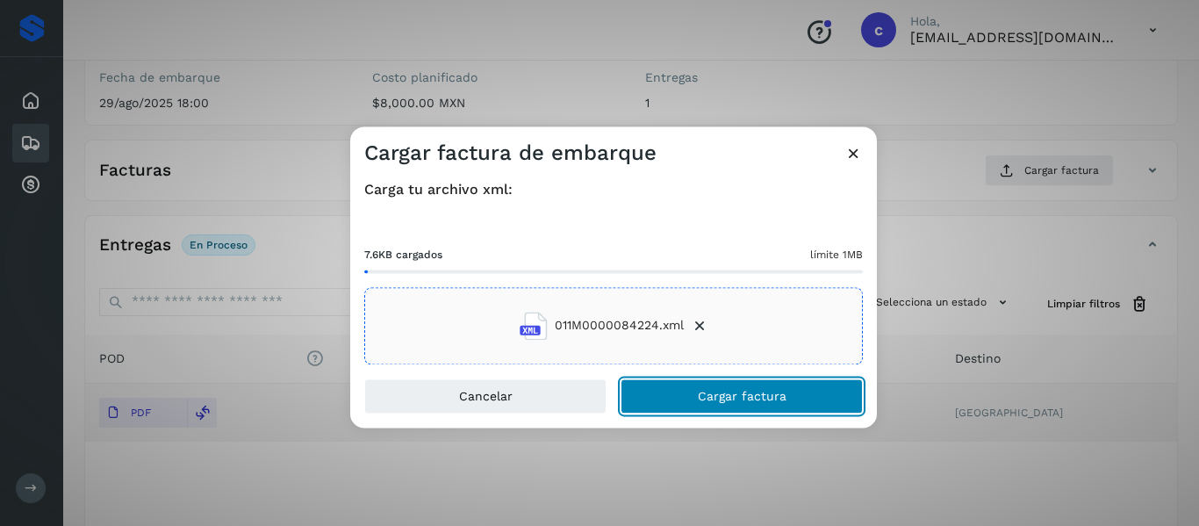
click at [646, 396] on button "Cargar factura" at bounding box center [741, 395] width 242 height 35
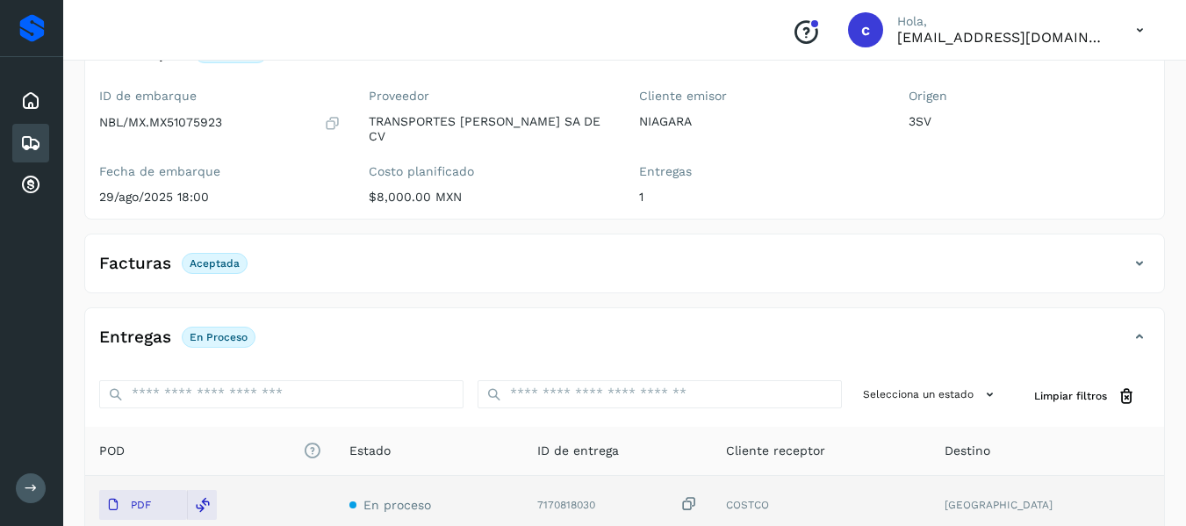
scroll to position [0, 0]
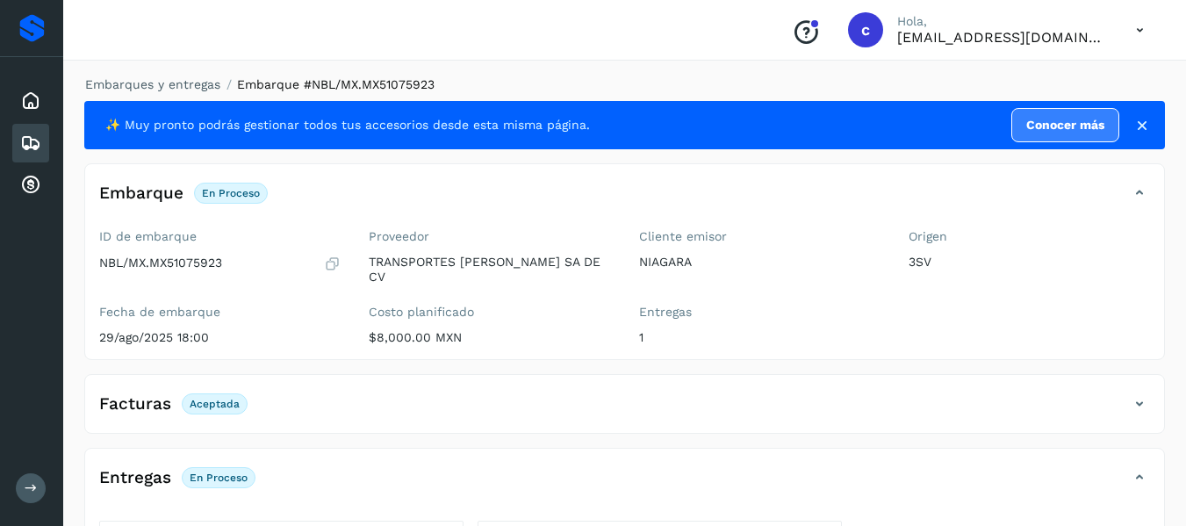
click at [32, 142] on icon at bounding box center [30, 143] width 21 height 21
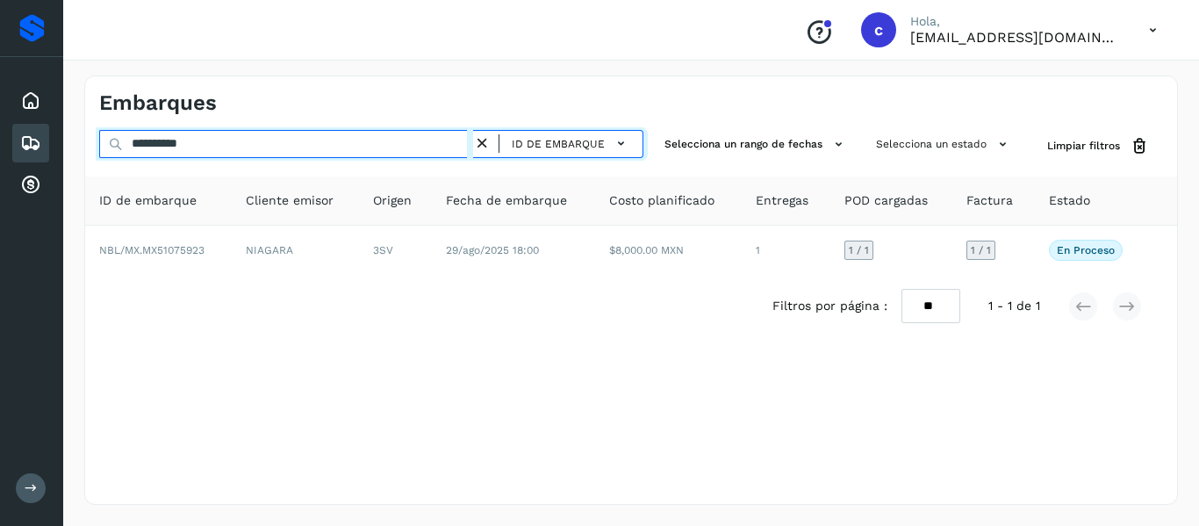
click at [180, 145] on input "**********" at bounding box center [286, 144] width 374 height 28
paste input "text"
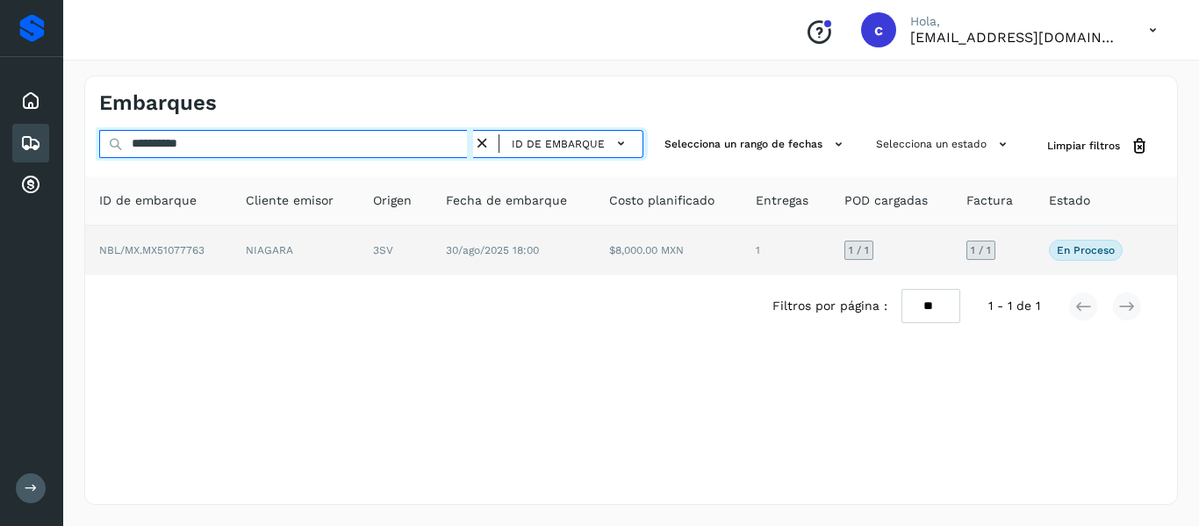
type input "**********"
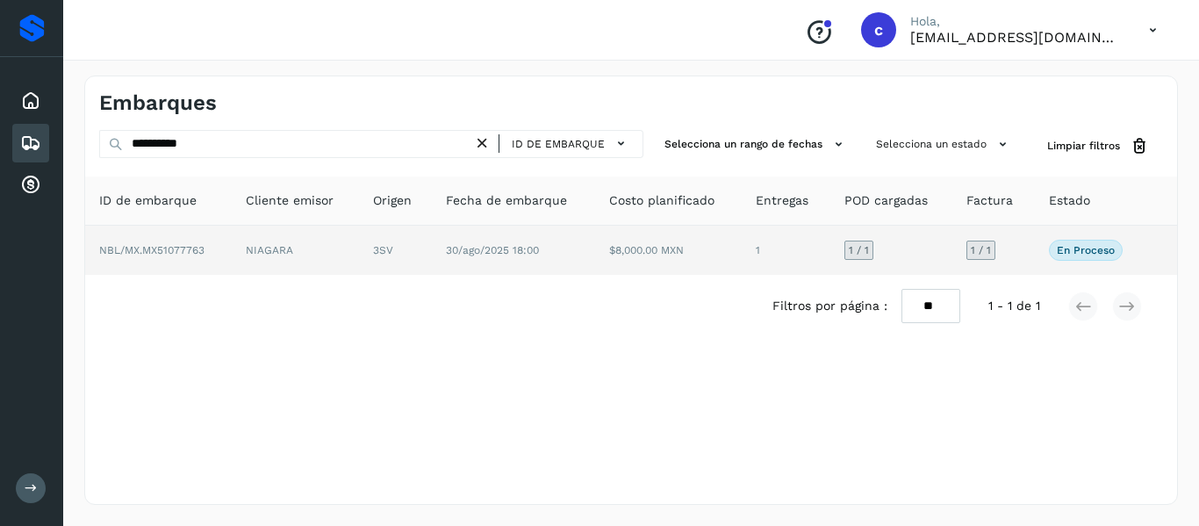
click at [183, 244] on span "NBL/MX.MX51077763" at bounding box center [151, 250] width 105 height 12
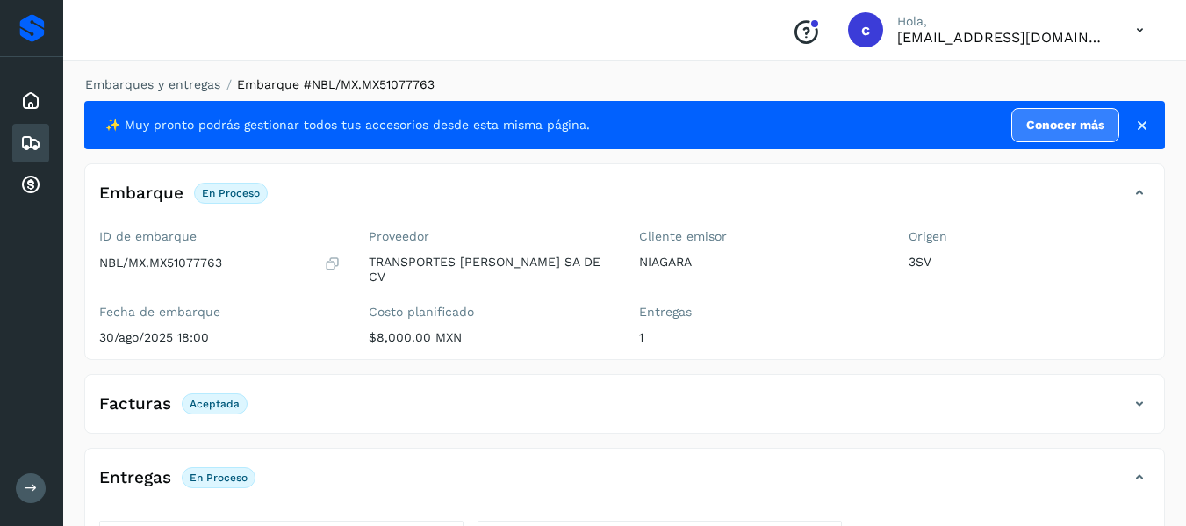
click at [38, 146] on icon at bounding box center [30, 143] width 21 height 21
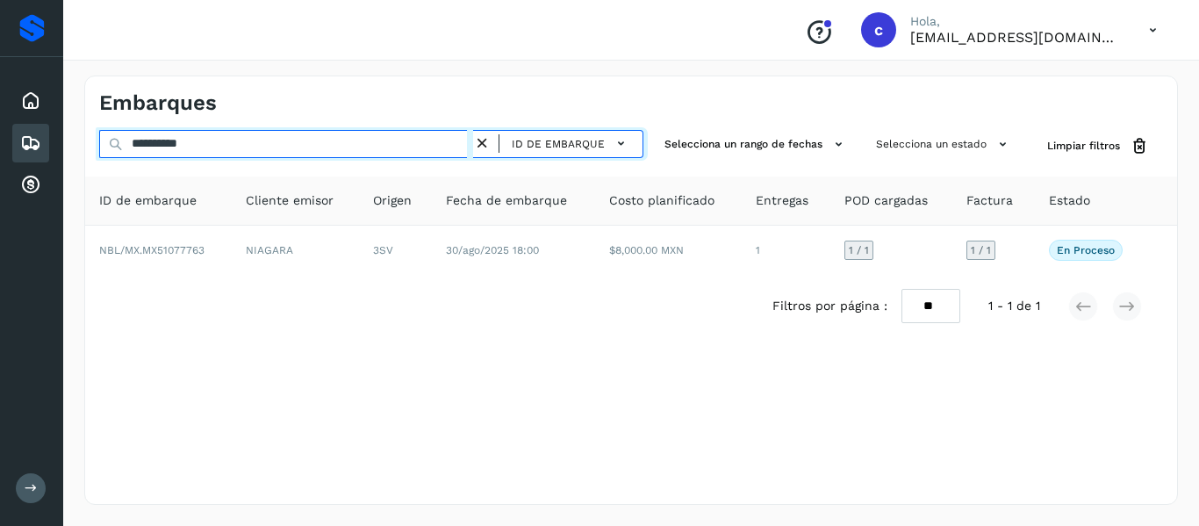
click at [199, 147] on input "**********" at bounding box center [286, 144] width 374 height 28
paste input "text"
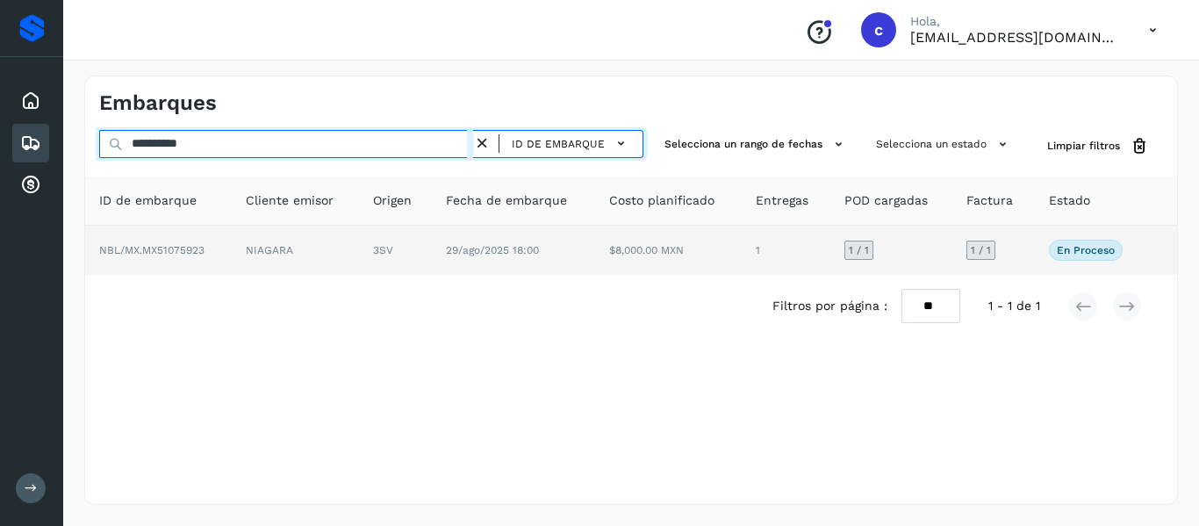
type input "**********"
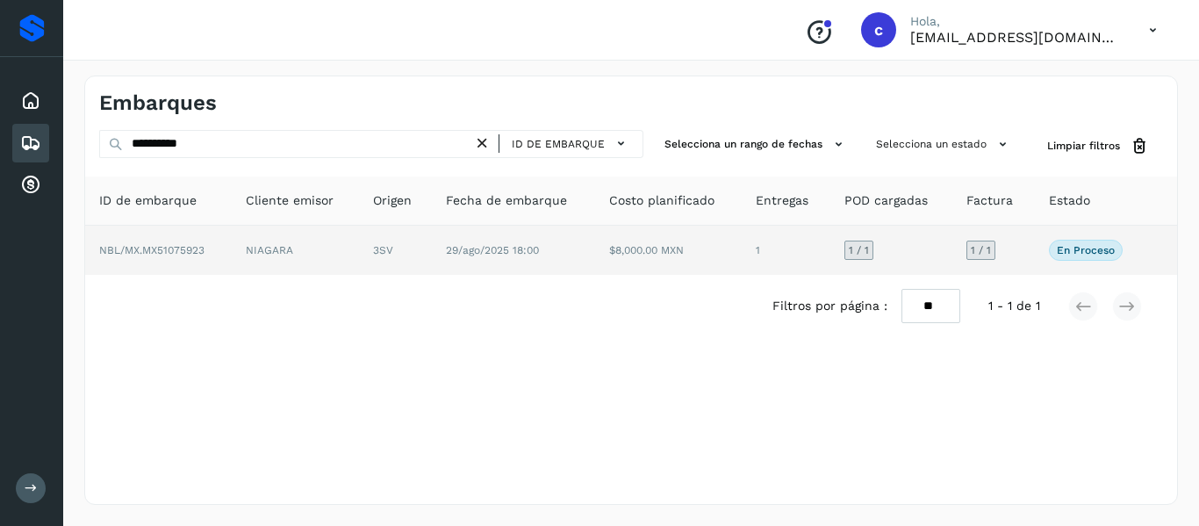
click at [248, 247] on td "NIAGARA" at bounding box center [295, 250] width 127 height 49
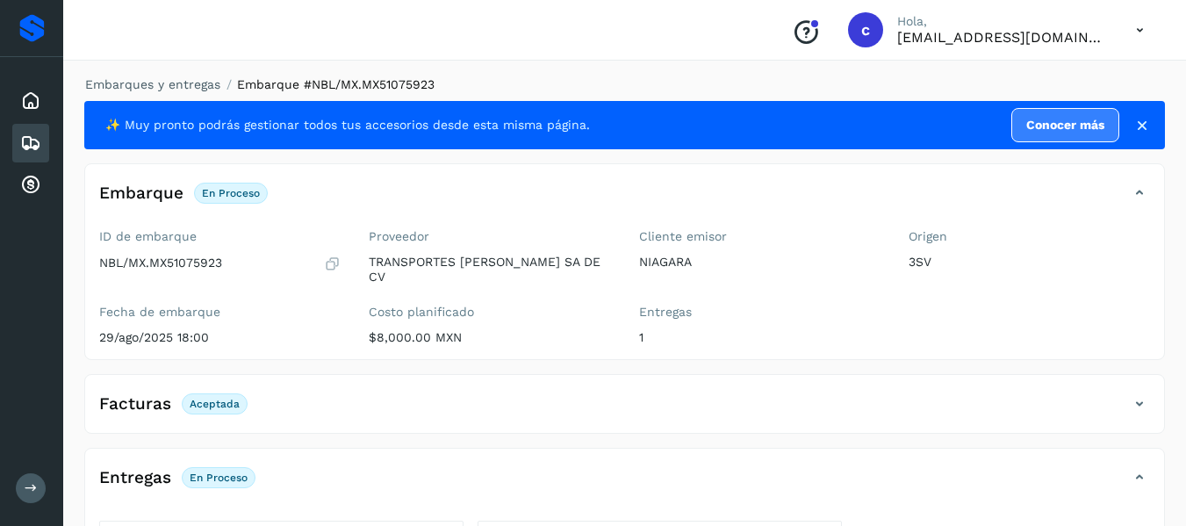
click at [20, 147] on icon at bounding box center [30, 143] width 21 height 21
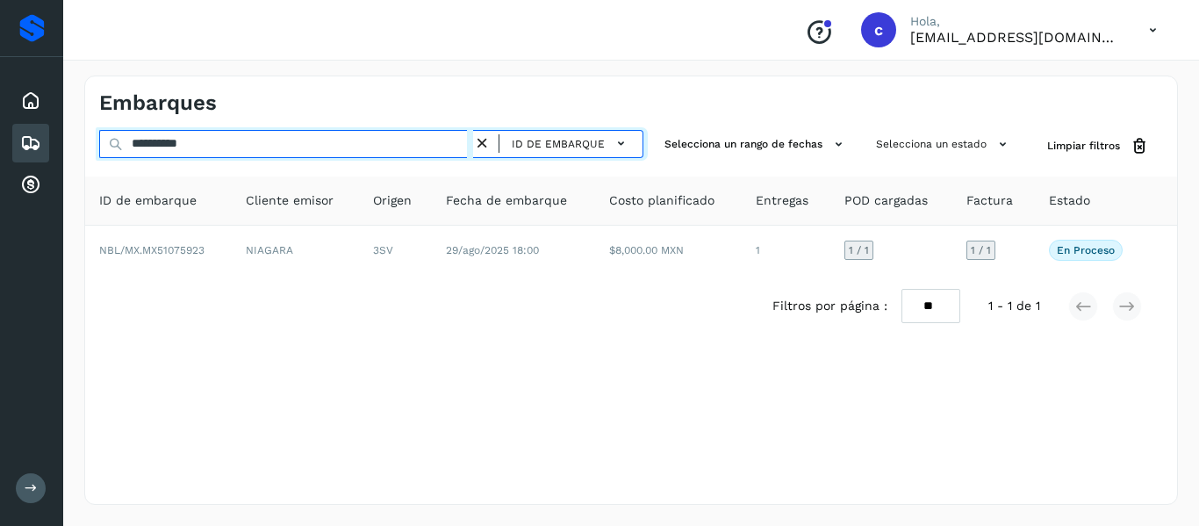
click at [140, 147] on input "**********" at bounding box center [286, 144] width 374 height 28
click at [142, 146] on input "**********" at bounding box center [286, 144] width 374 height 28
paste input "text"
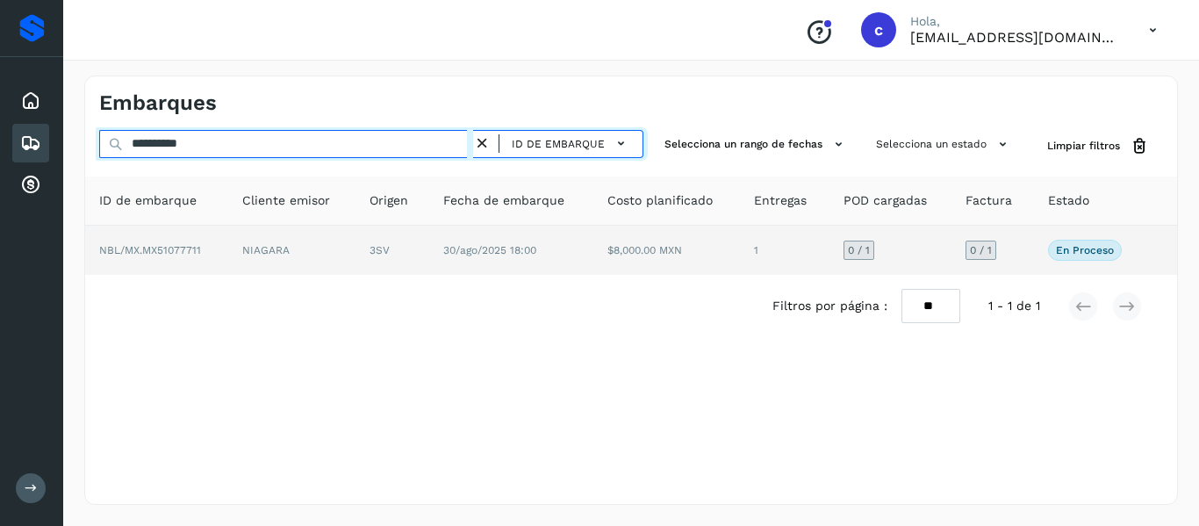
type input "**********"
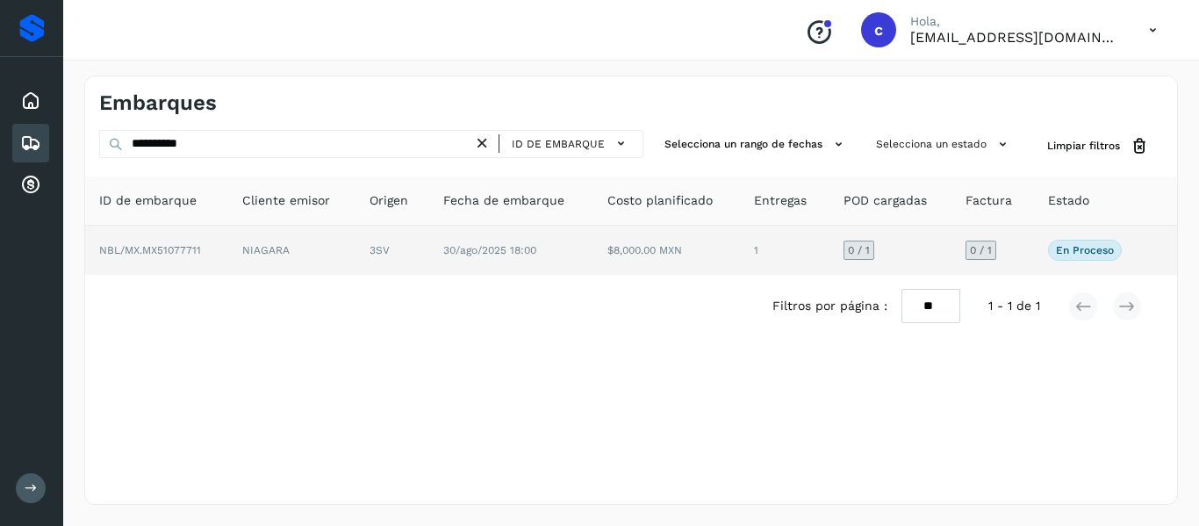
click at [194, 247] on span "NBL/MX.MX51077711" at bounding box center [150, 250] width 102 height 12
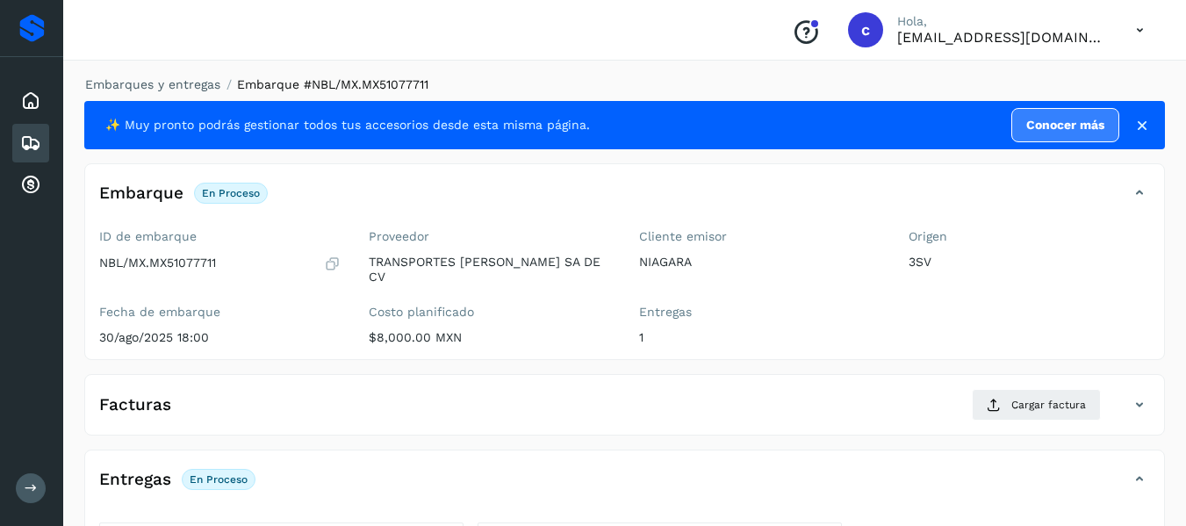
scroll to position [322, 0]
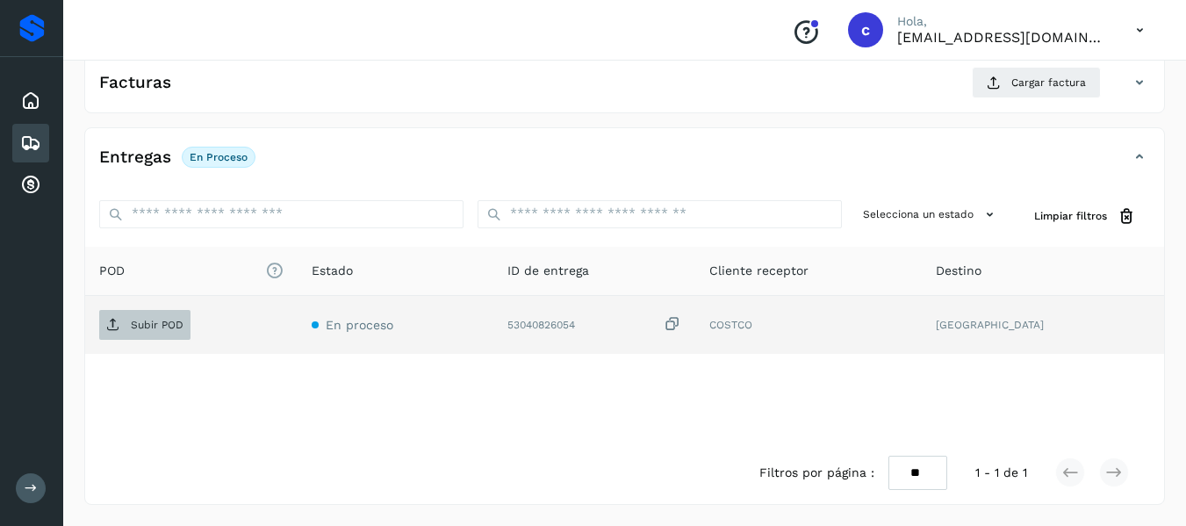
click at [139, 324] on p "Subir POD" at bounding box center [157, 325] width 53 height 12
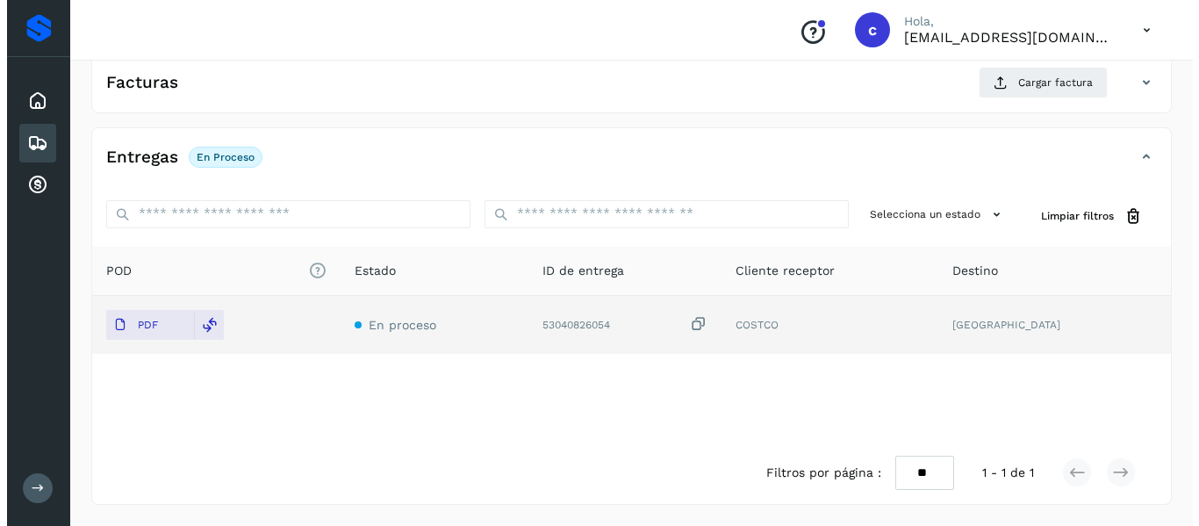
scroll to position [234, 0]
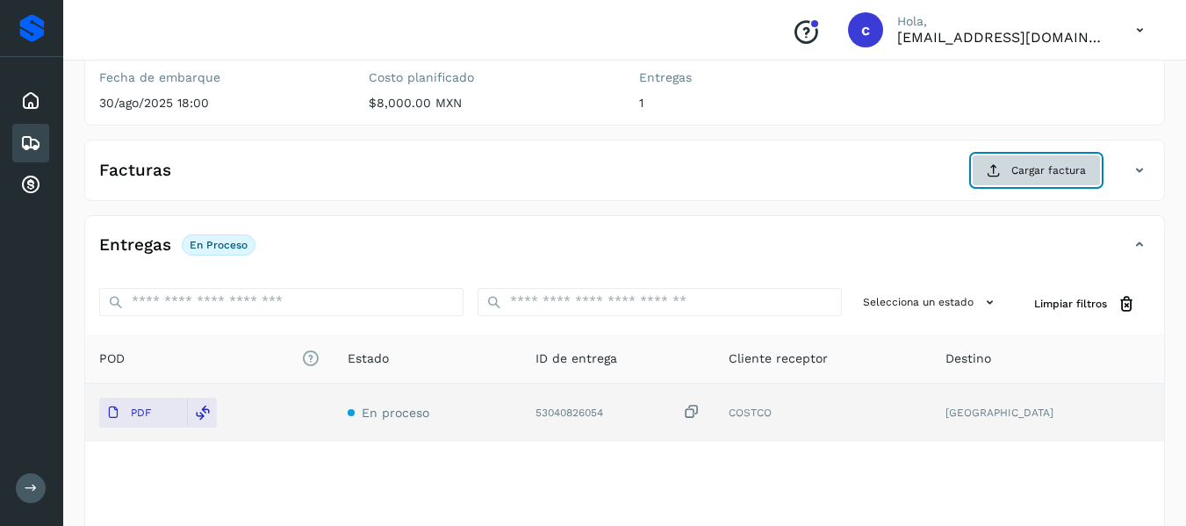
click at [1014, 169] on span "Cargar factura" at bounding box center [1048, 170] width 75 height 16
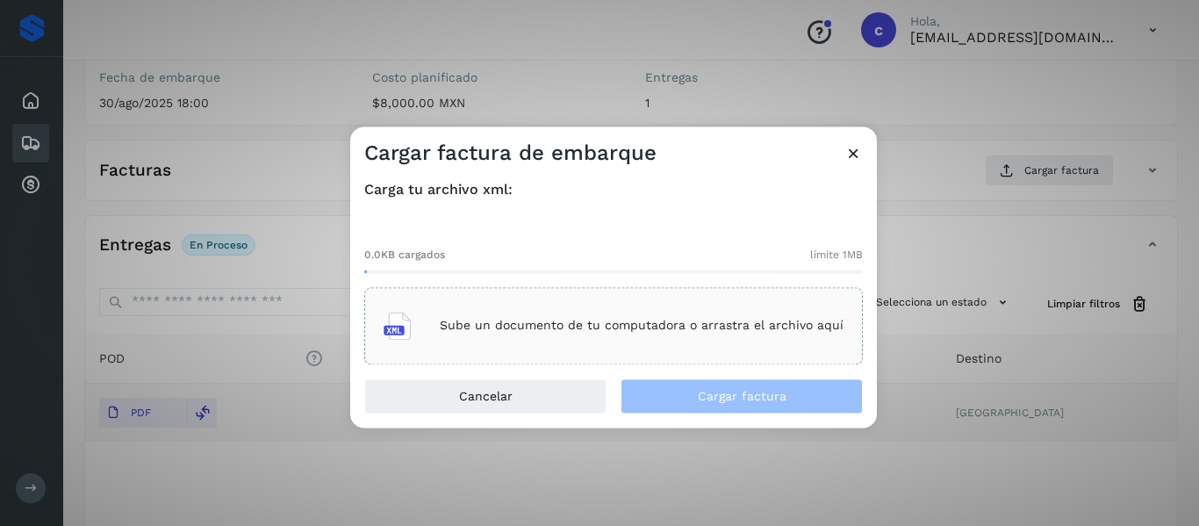
click at [469, 308] on div "Sube un documento de tu computadora o arrastra el archivo aquí" at bounding box center [613, 325] width 460 height 47
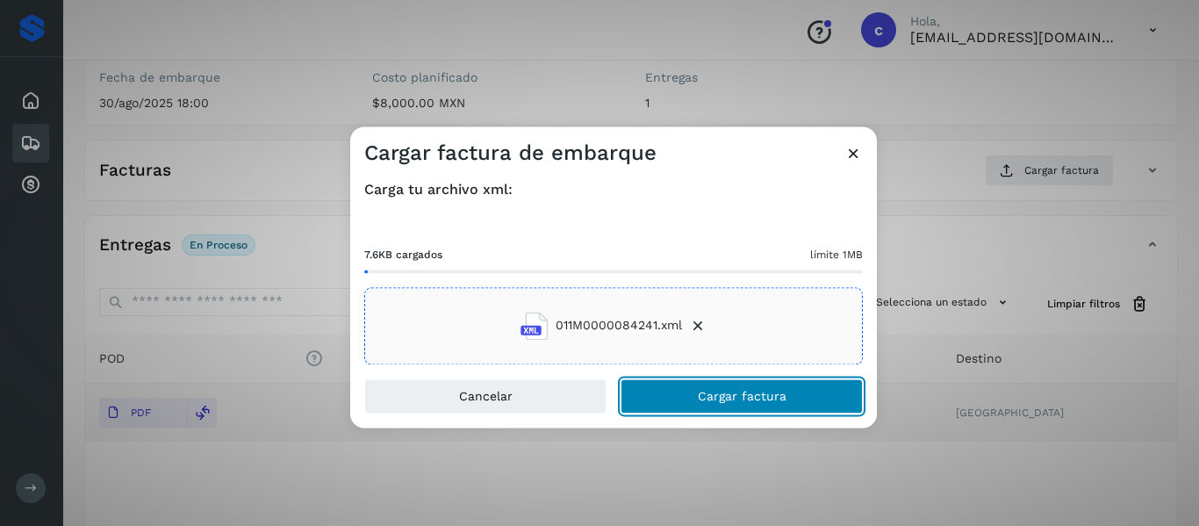
click at [649, 398] on button "Cargar factura" at bounding box center [741, 395] width 242 height 35
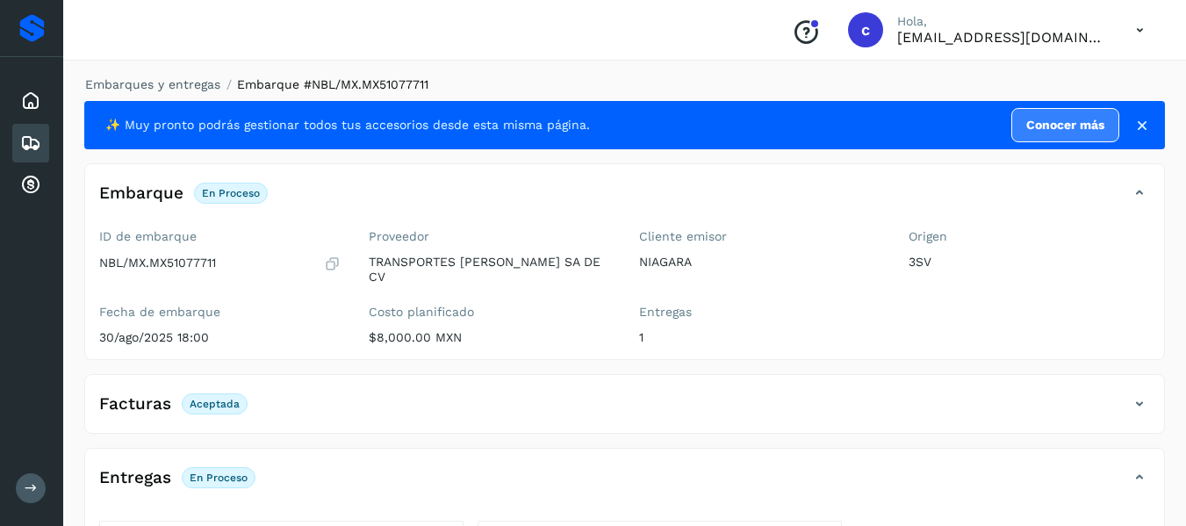
scroll to position [320, 0]
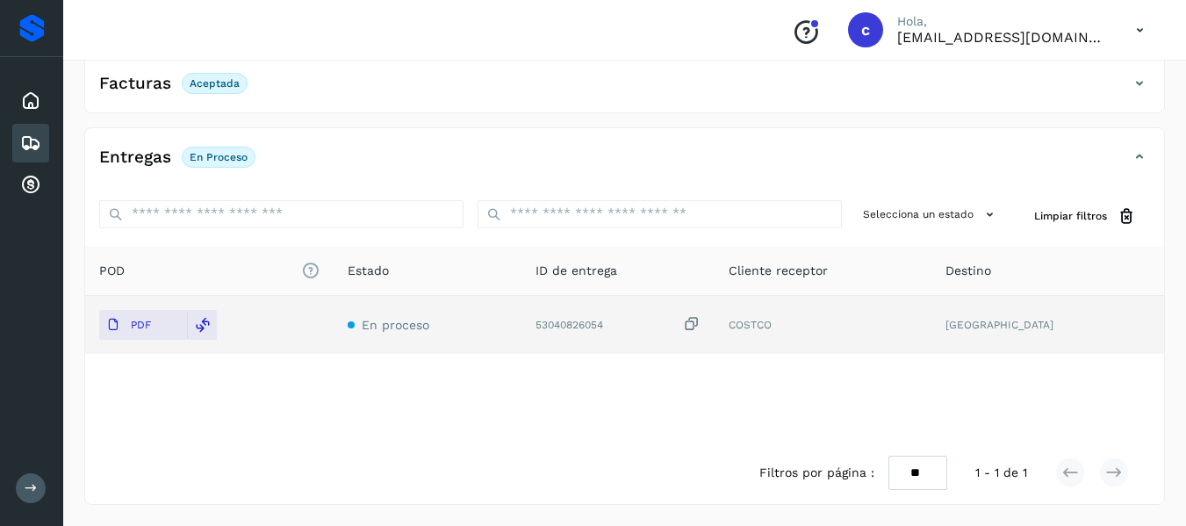
click at [33, 142] on icon at bounding box center [30, 143] width 21 height 21
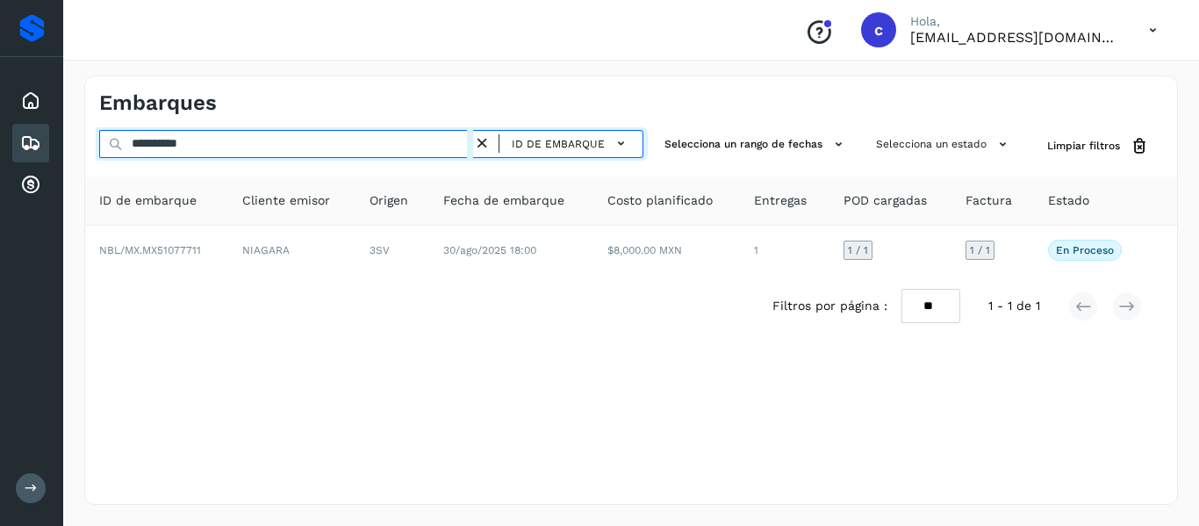
click at [180, 146] on input "**********" at bounding box center [286, 144] width 374 height 28
paste input "text"
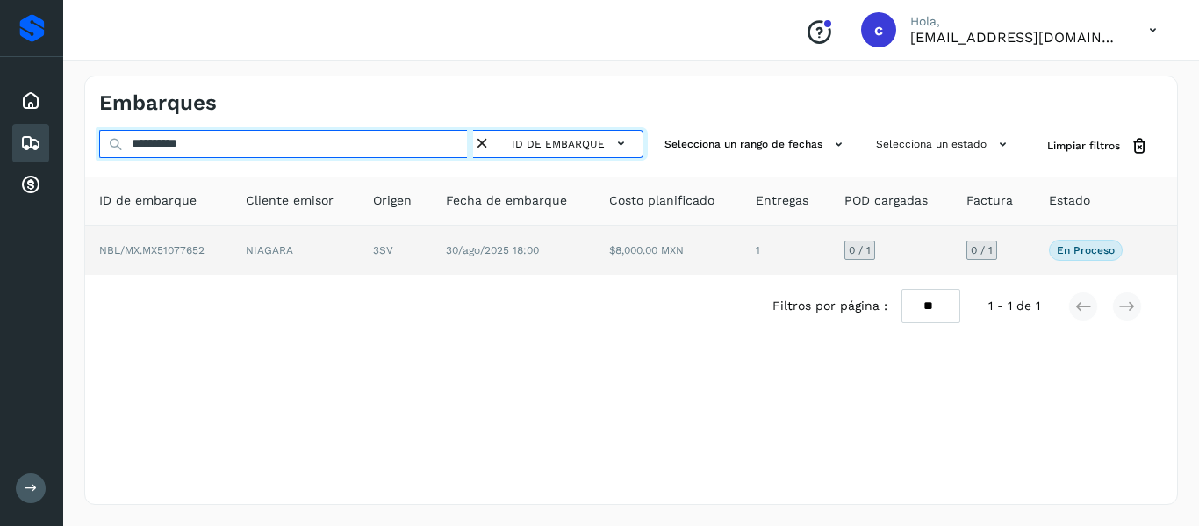
type input "**********"
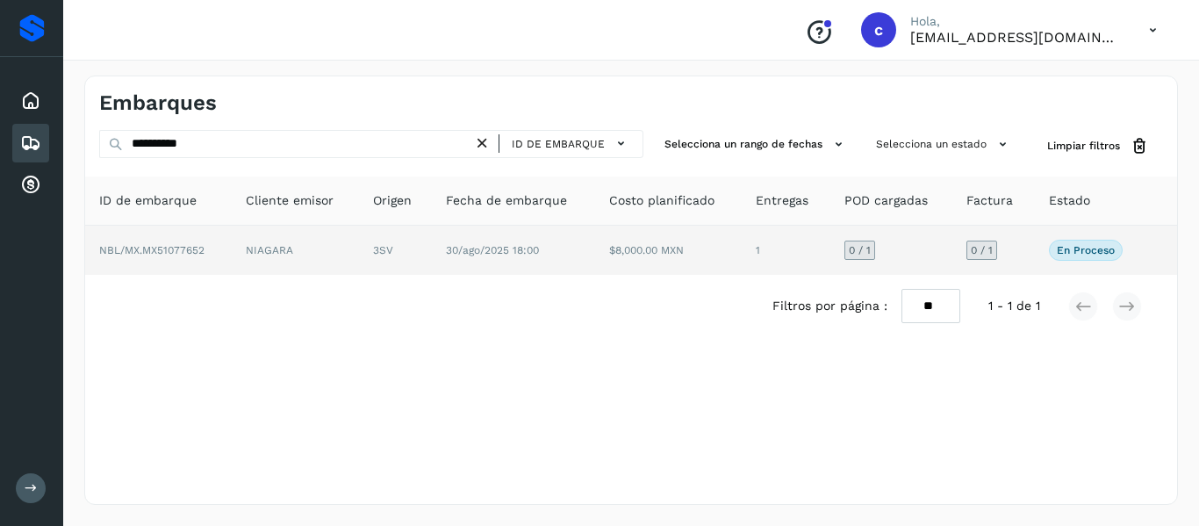
click at [269, 249] on td "NIAGARA" at bounding box center [295, 250] width 127 height 49
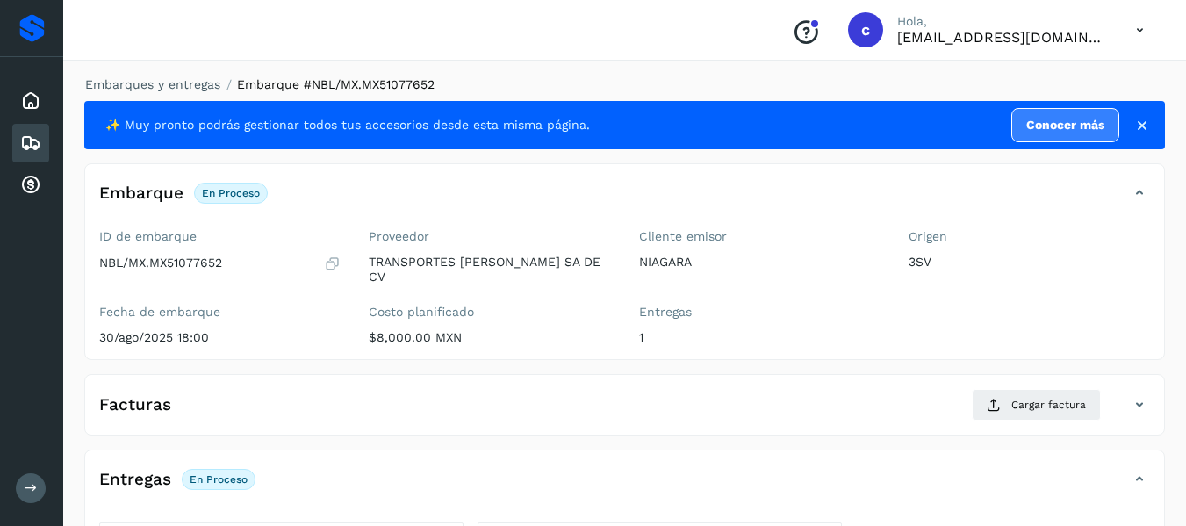
scroll to position [322, 0]
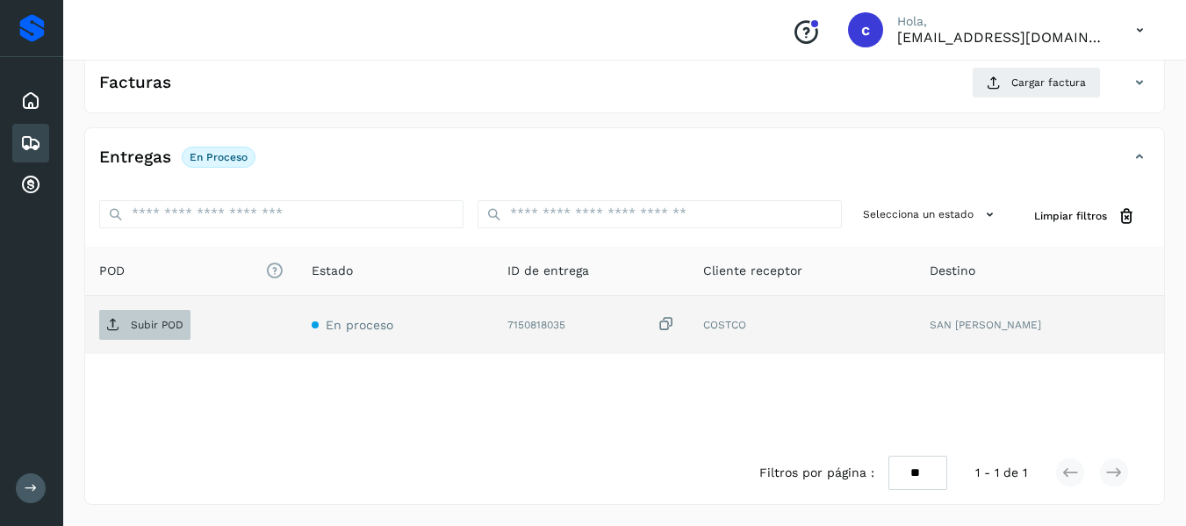
click at [147, 327] on p "Subir POD" at bounding box center [157, 325] width 53 height 12
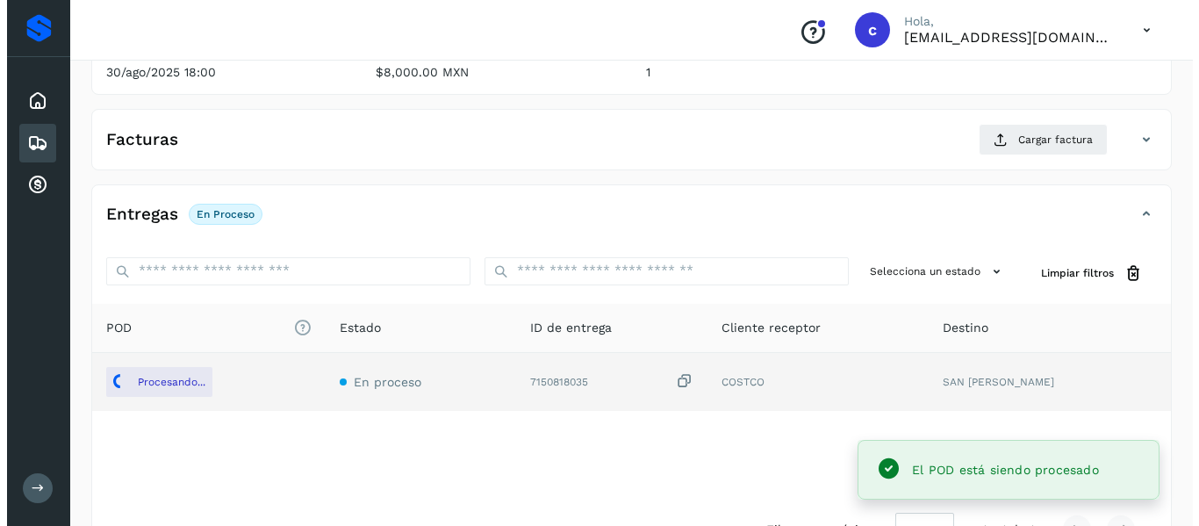
scroll to position [234, 0]
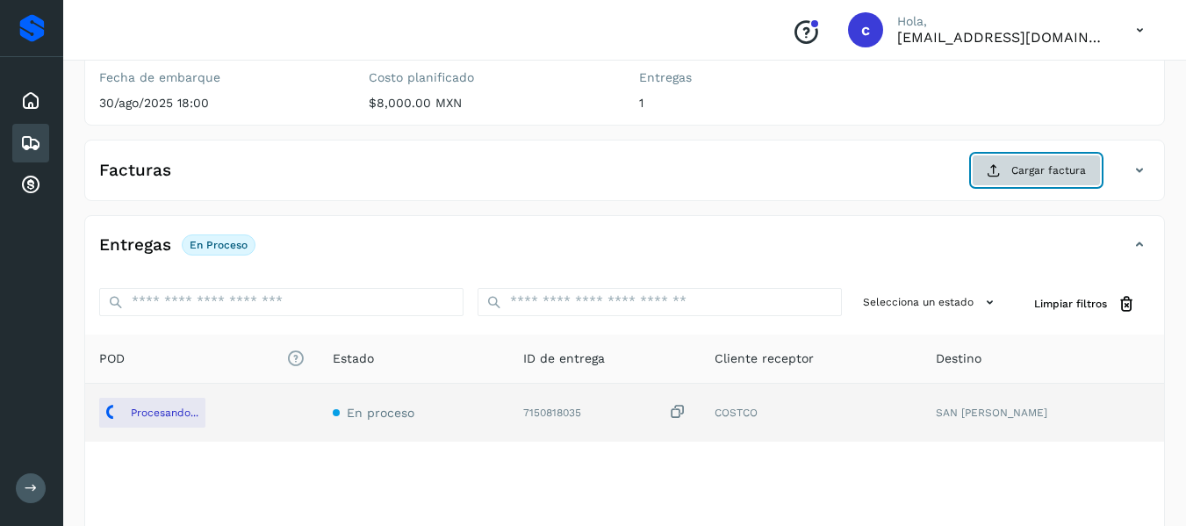
click at [1008, 170] on button "Cargar factura" at bounding box center [1035, 170] width 129 height 32
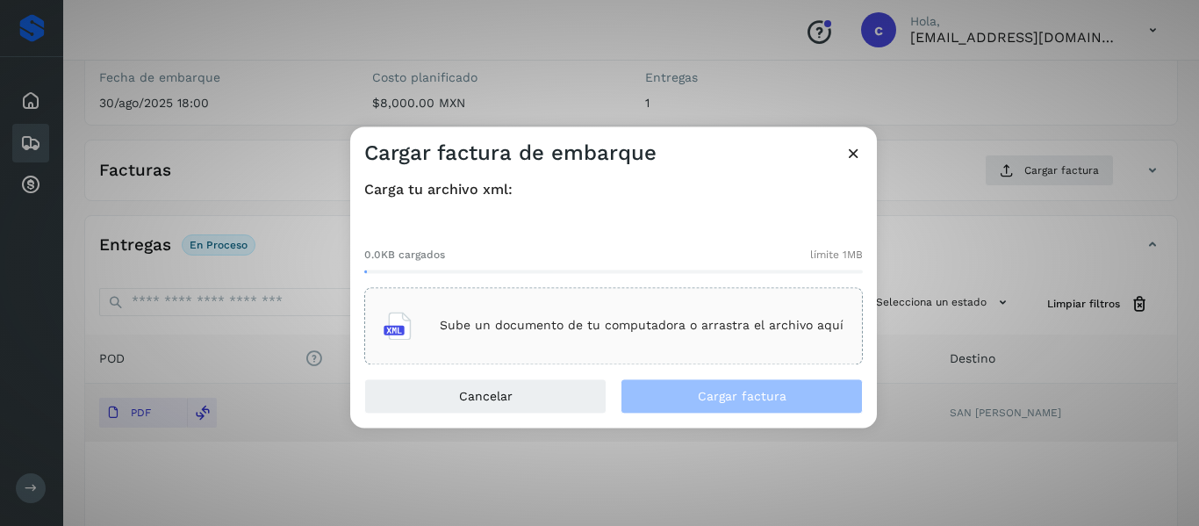
click at [441, 319] on div "Sube un documento de tu computadora o arrastra el archivo aquí" at bounding box center [613, 325] width 460 height 47
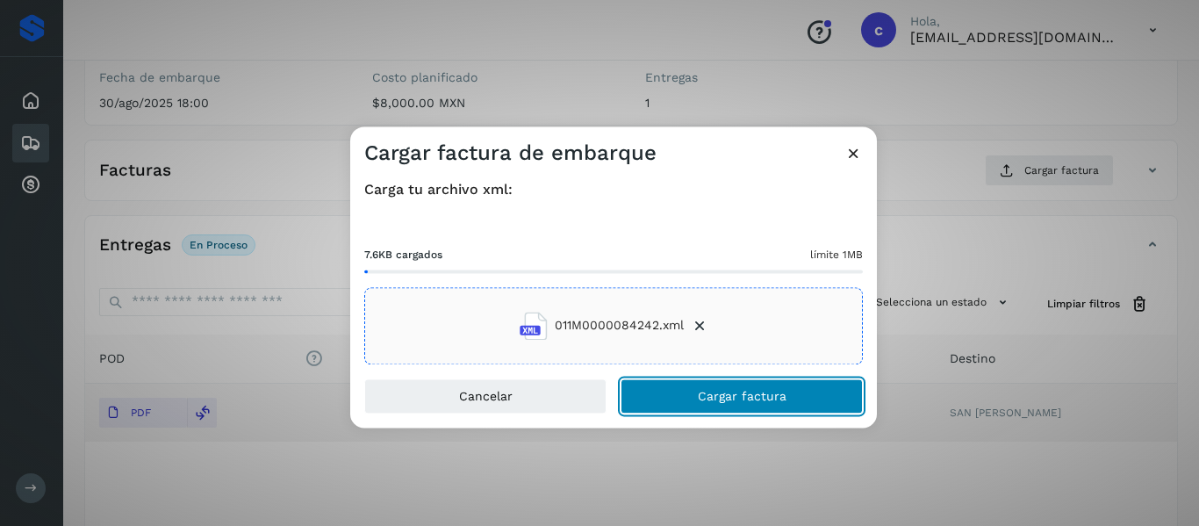
click at [668, 385] on button "Cargar factura" at bounding box center [741, 395] width 242 height 35
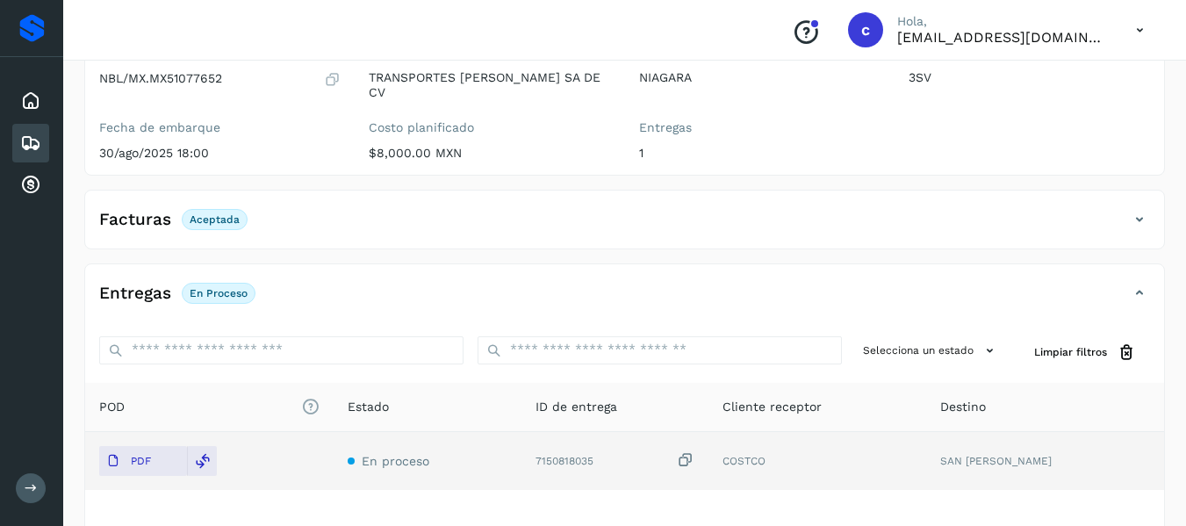
scroll to position [0, 0]
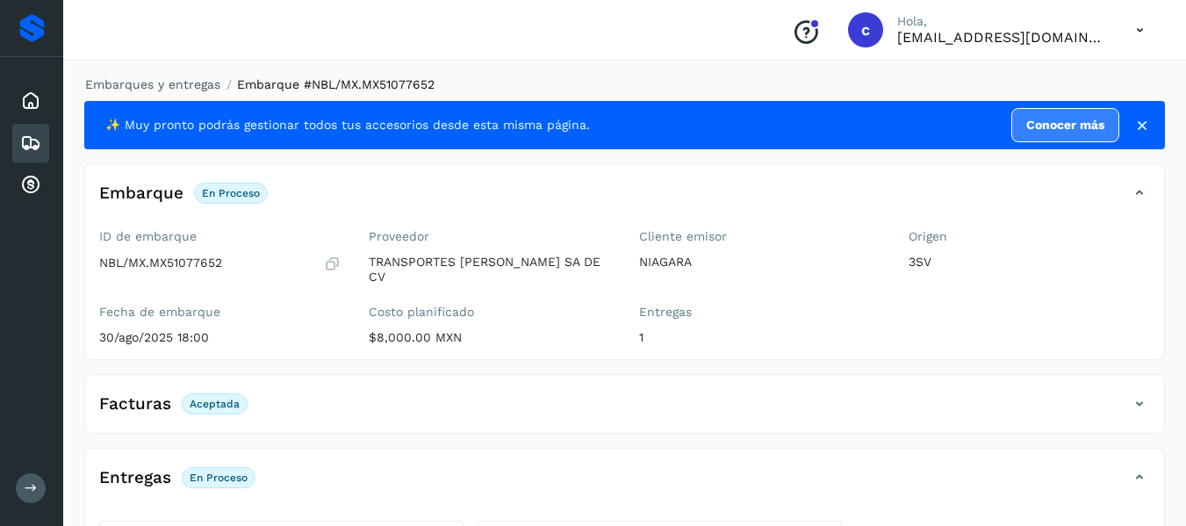
click at [25, 139] on icon at bounding box center [30, 143] width 21 height 21
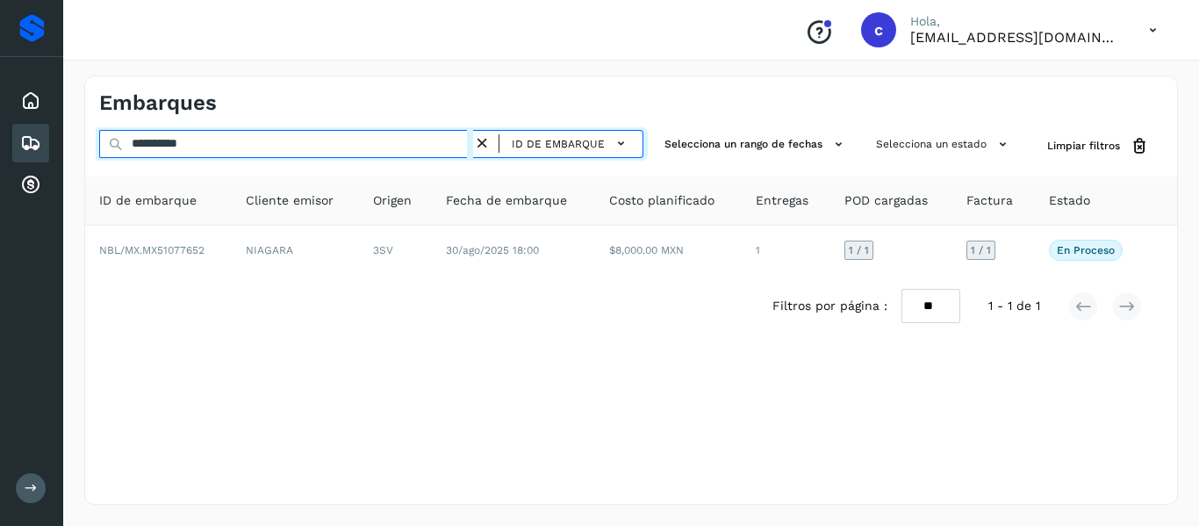
click at [172, 149] on input "**********" at bounding box center [286, 144] width 374 height 28
paste input "text"
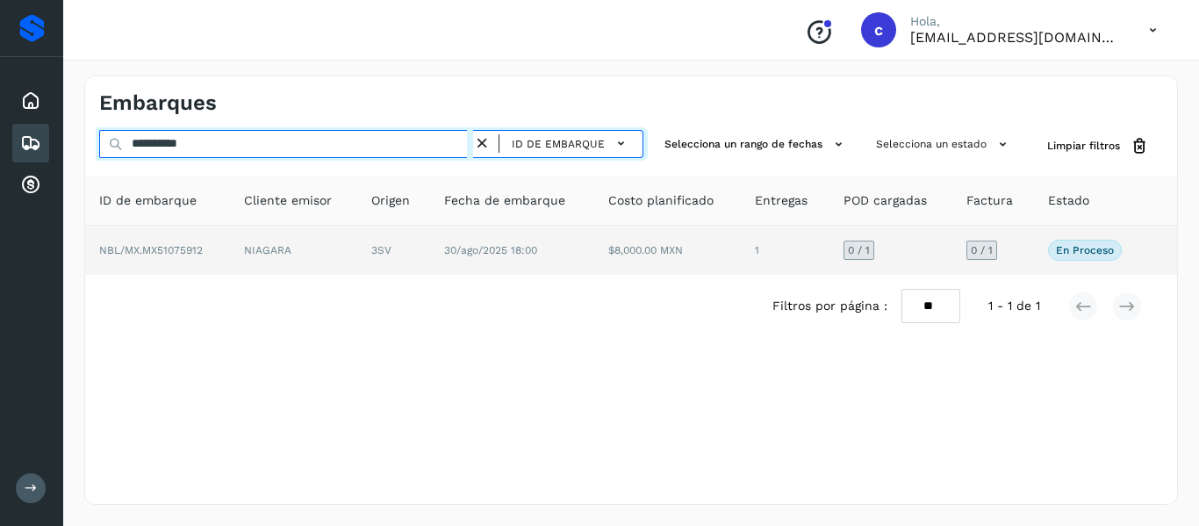
type input "**********"
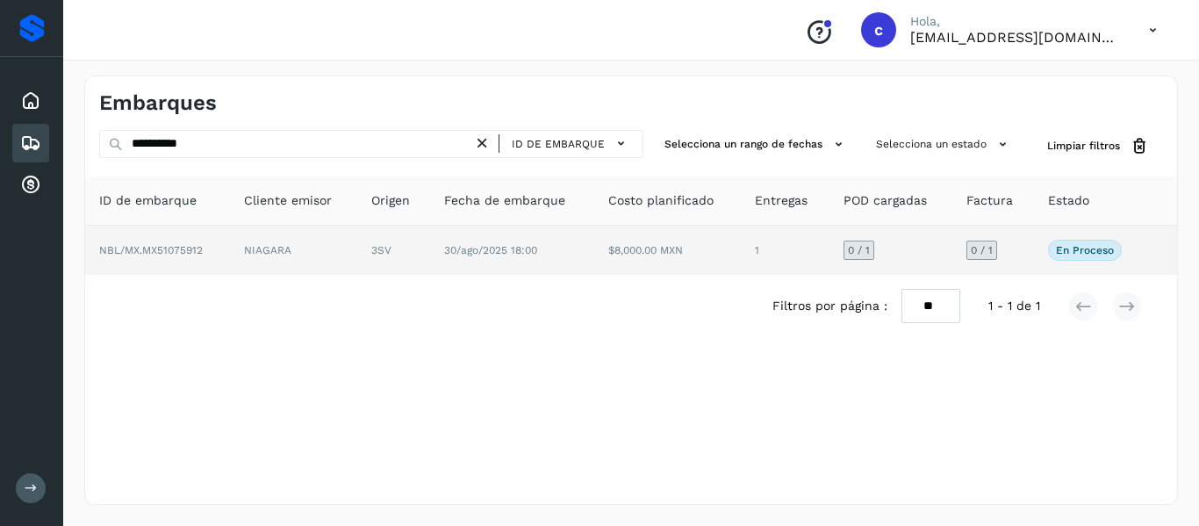
click at [256, 242] on td "NIAGARA" at bounding box center [293, 250] width 127 height 49
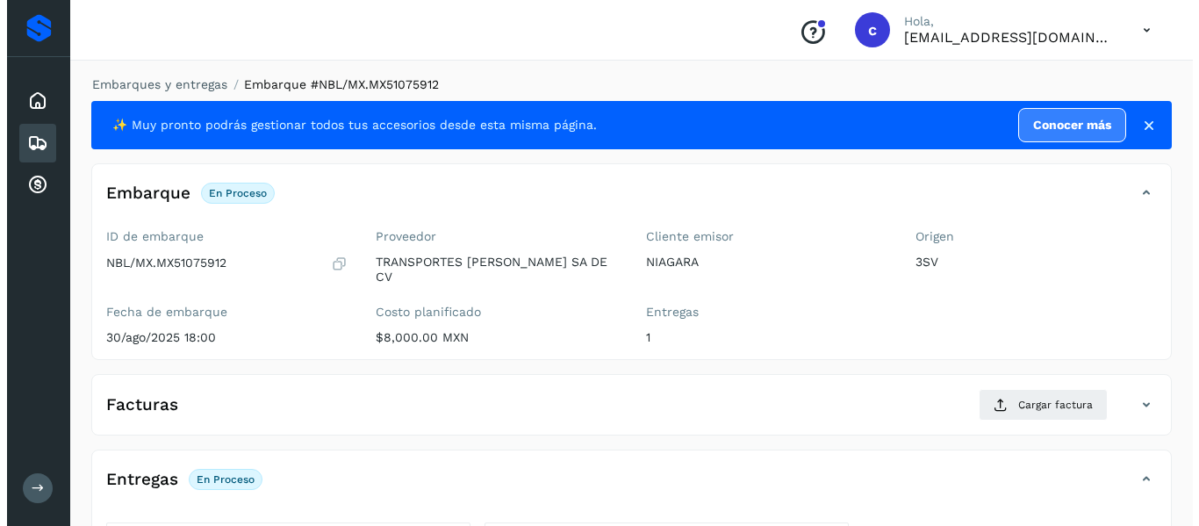
scroll to position [322, 0]
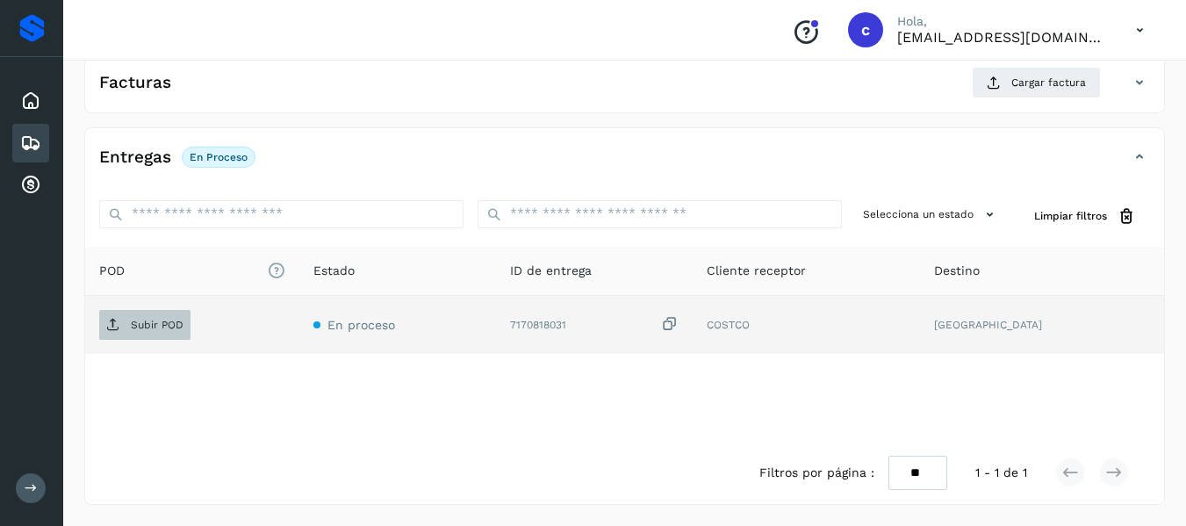
click at [152, 319] on p "Subir POD" at bounding box center [157, 325] width 53 height 12
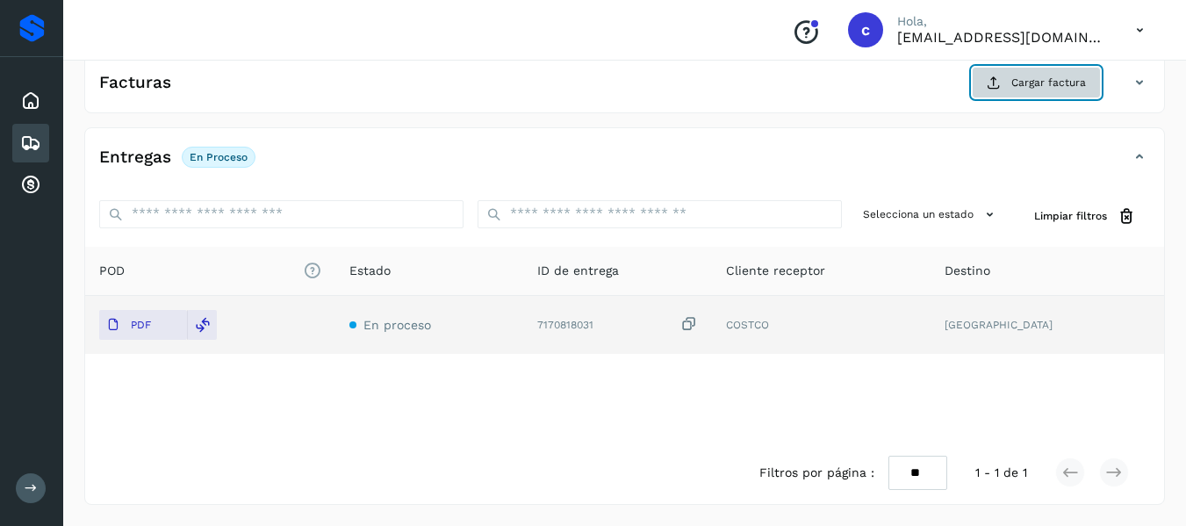
click at [1019, 86] on span "Cargar factura" at bounding box center [1048, 83] width 75 height 16
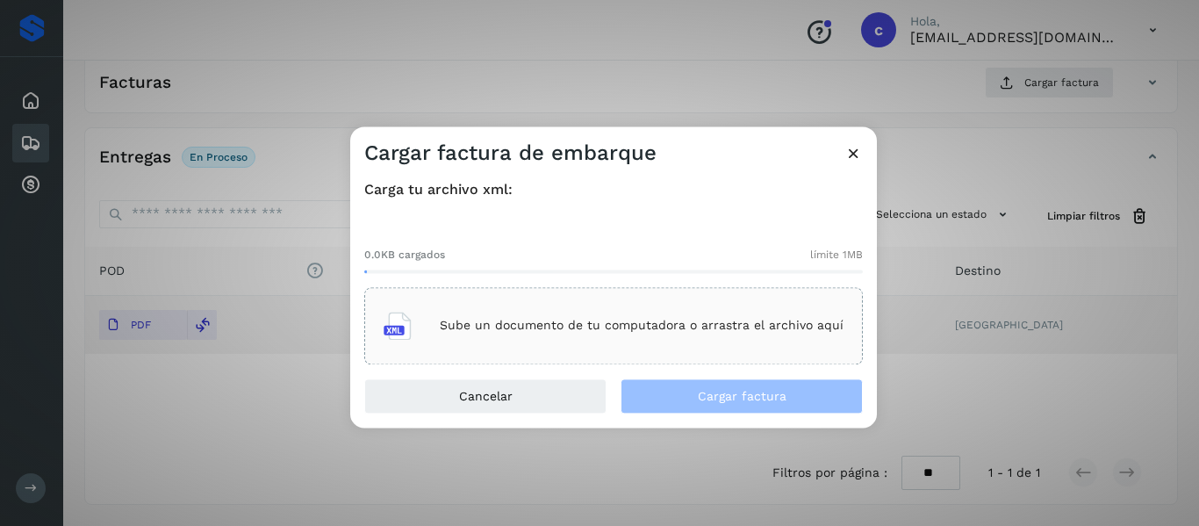
click at [462, 329] on p "Sube un documento de tu computadora o arrastra el archivo aquí" at bounding box center [642, 326] width 404 height 15
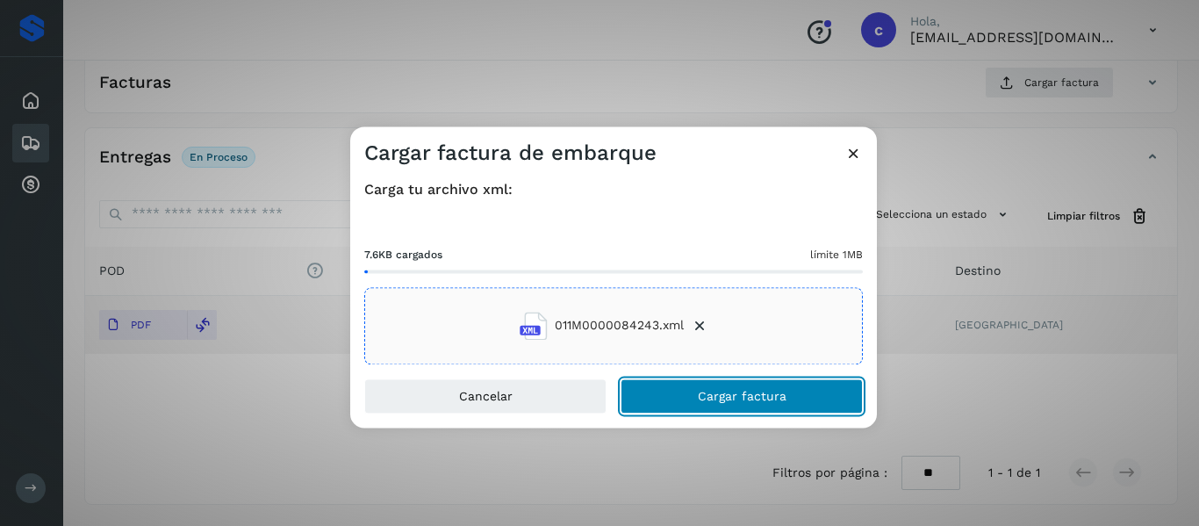
click at [629, 394] on button "Cargar factura" at bounding box center [741, 395] width 242 height 35
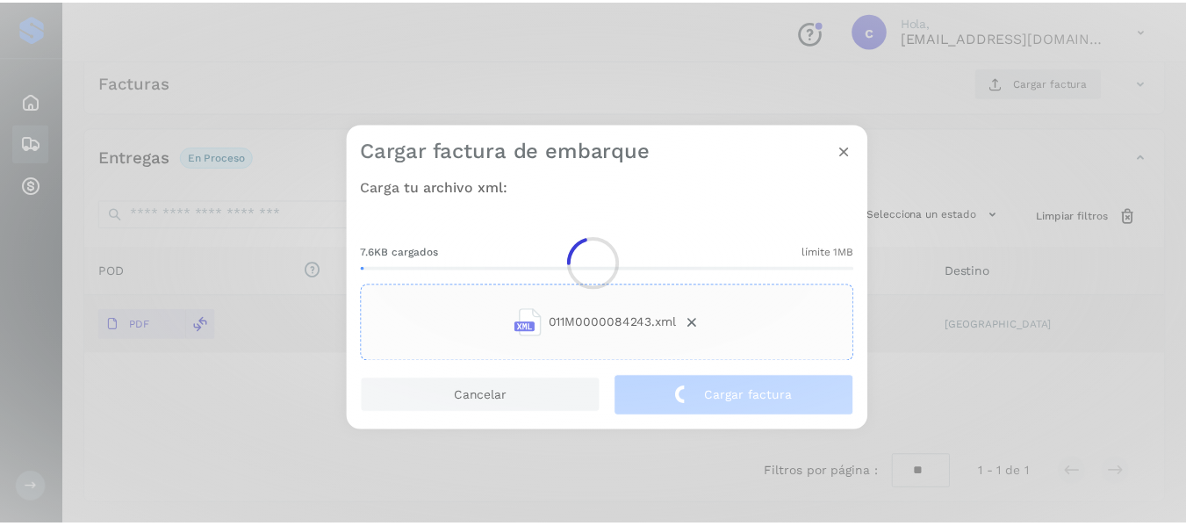
scroll to position [320, 0]
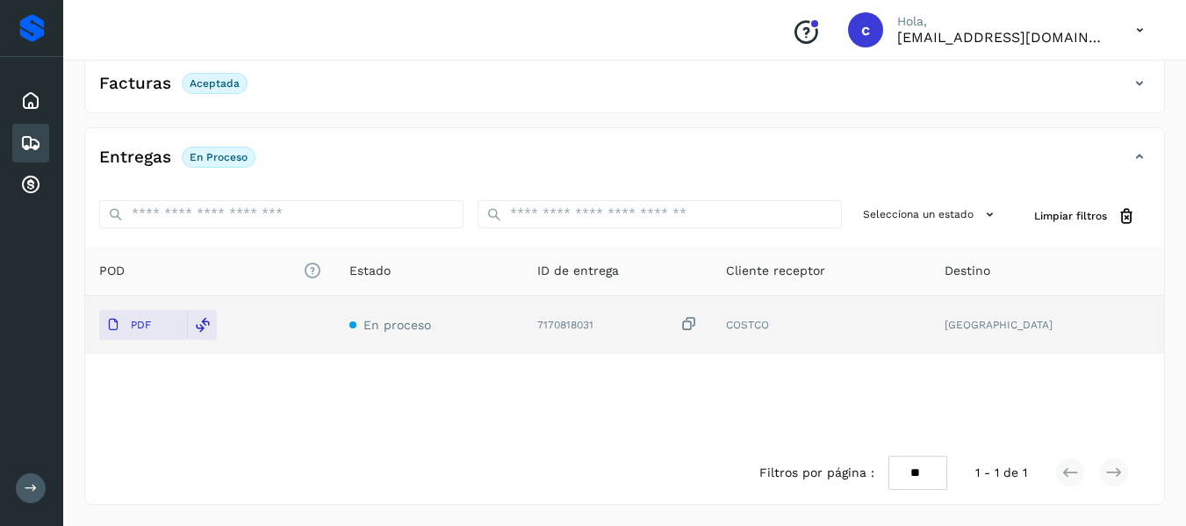
click at [39, 148] on icon at bounding box center [30, 143] width 21 height 21
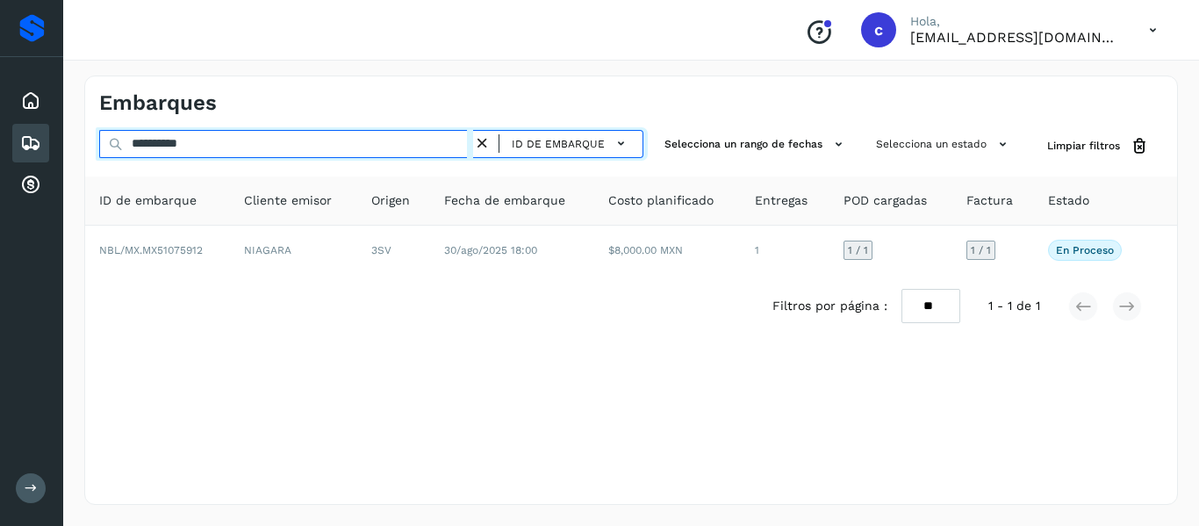
click at [178, 147] on input "**********" at bounding box center [286, 144] width 374 height 28
paste input "text"
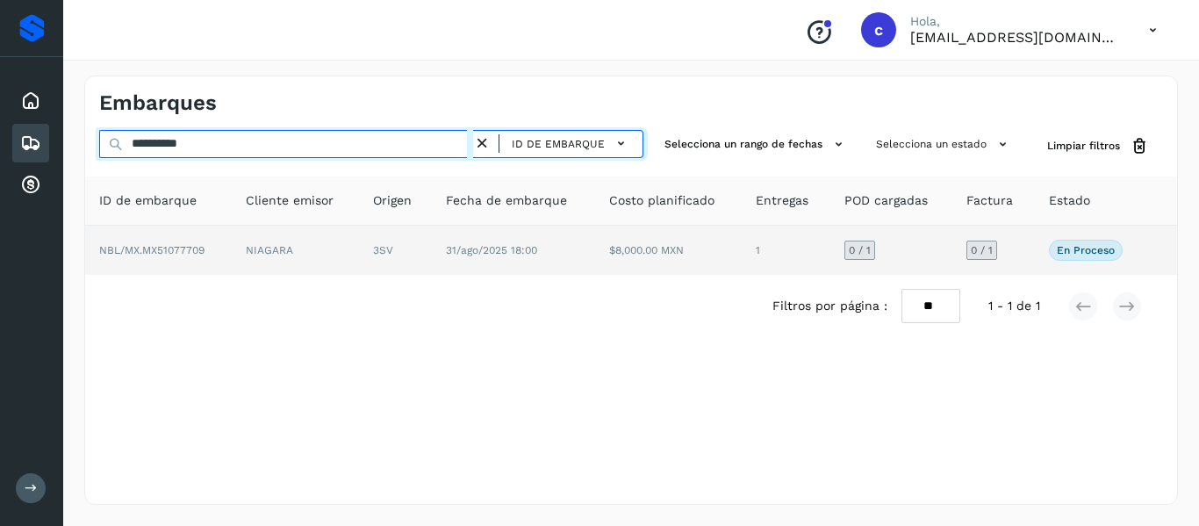
type input "**********"
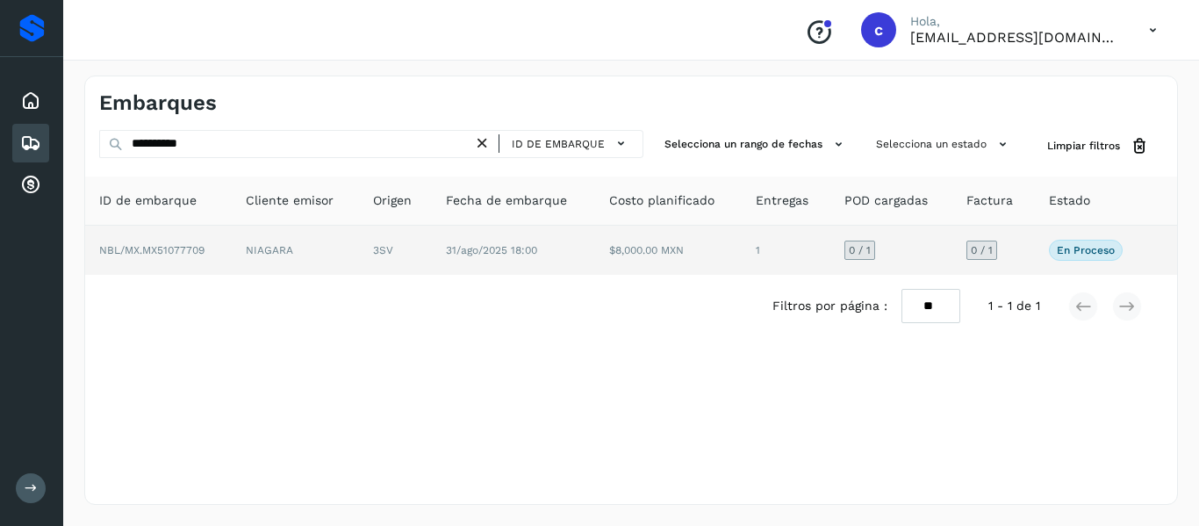
click at [283, 247] on td "NIAGARA" at bounding box center [295, 250] width 127 height 49
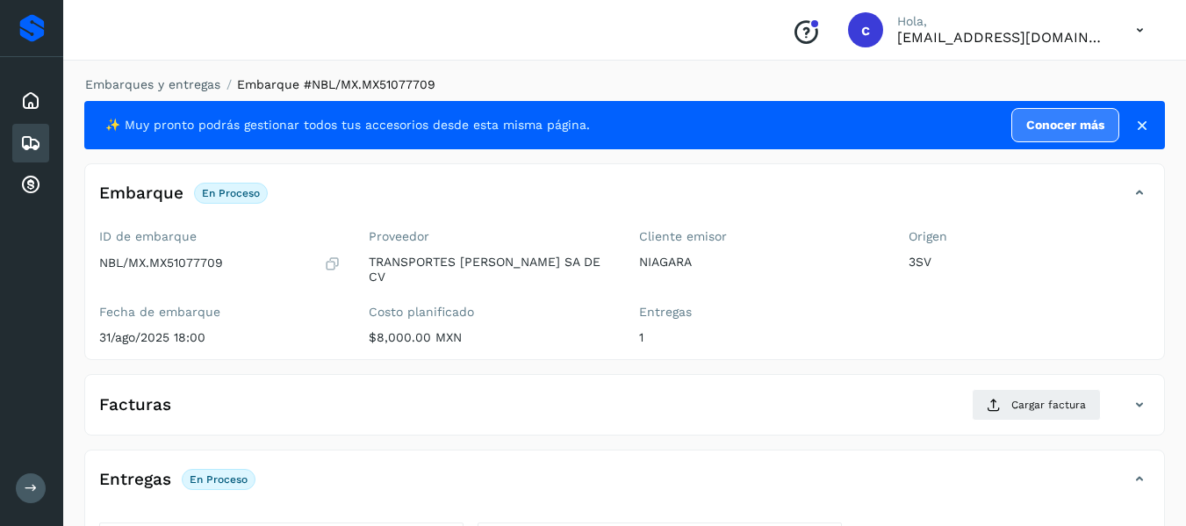
scroll to position [322, 0]
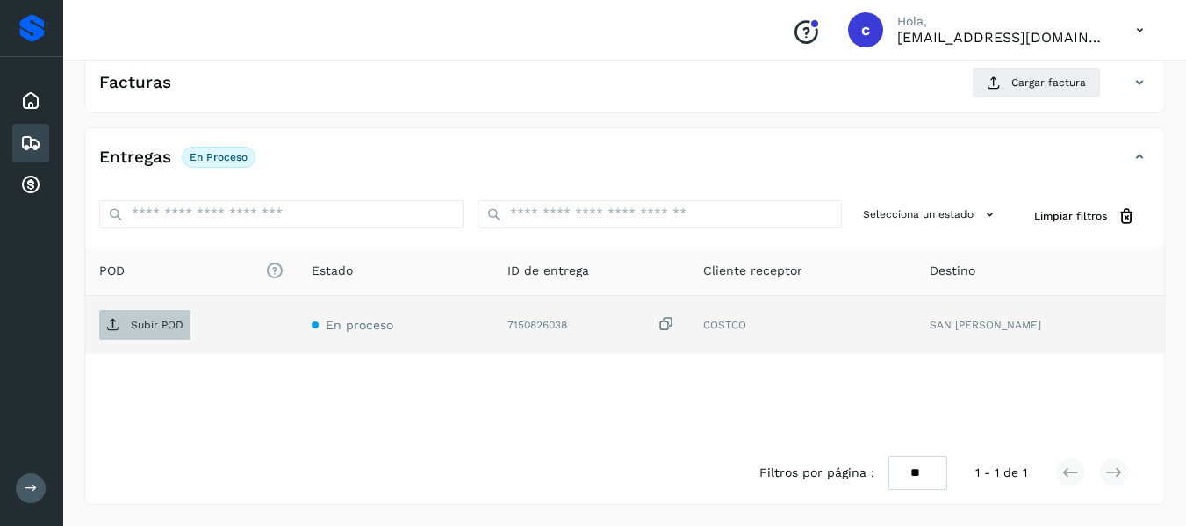
click at [160, 329] on p "Subir POD" at bounding box center [157, 325] width 53 height 12
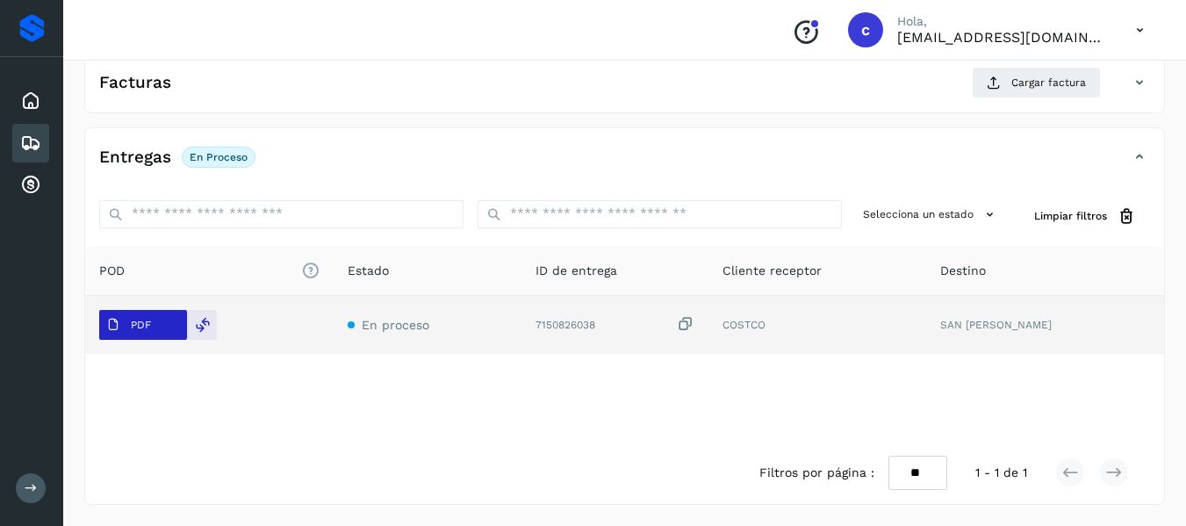
click at [129, 331] on span "PDF" at bounding box center [128, 325] width 59 height 28
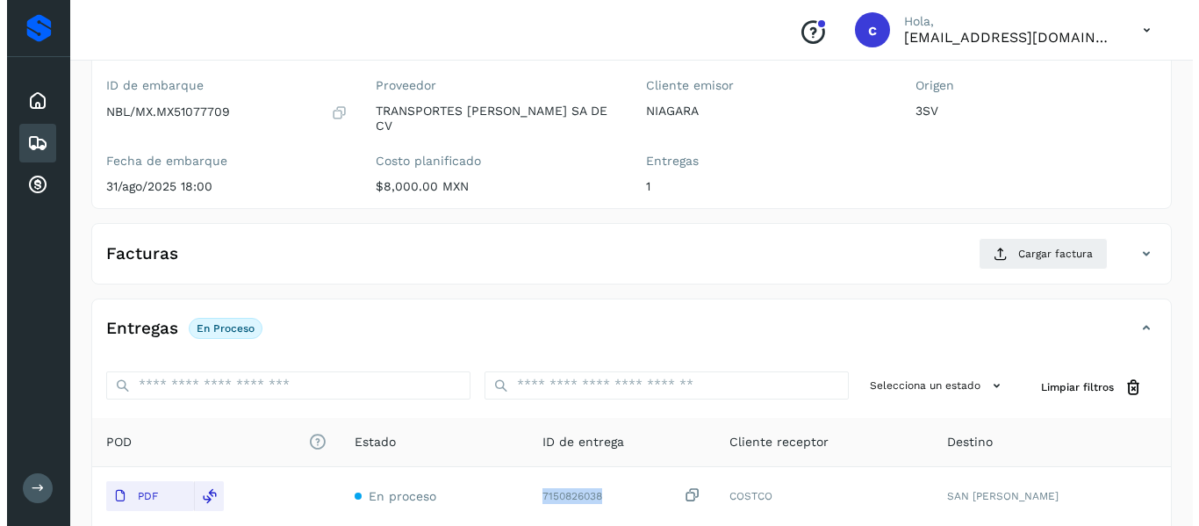
scroll to position [147, 0]
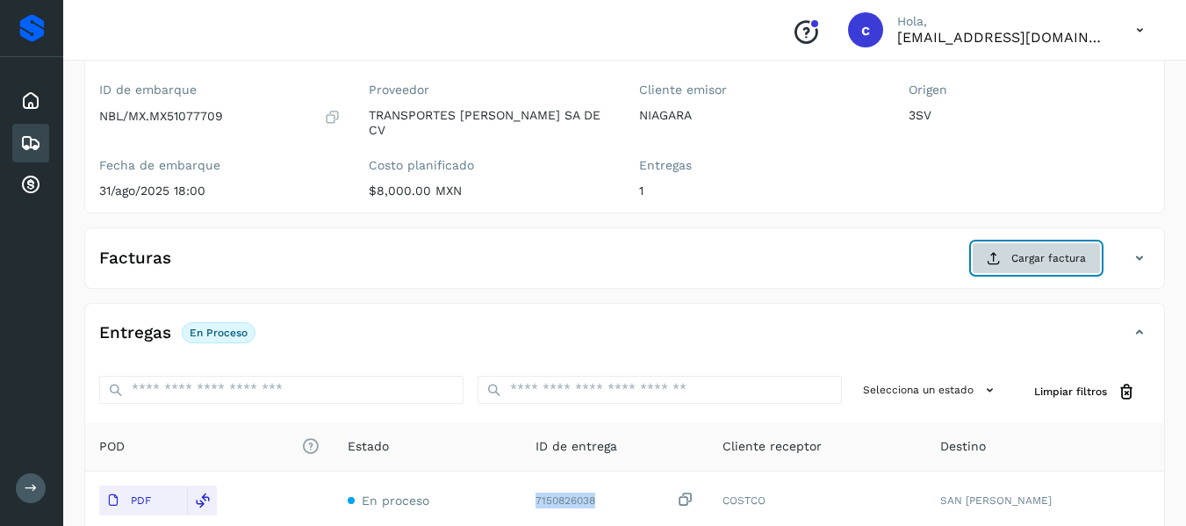
click at [989, 257] on icon at bounding box center [993, 258] width 14 height 14
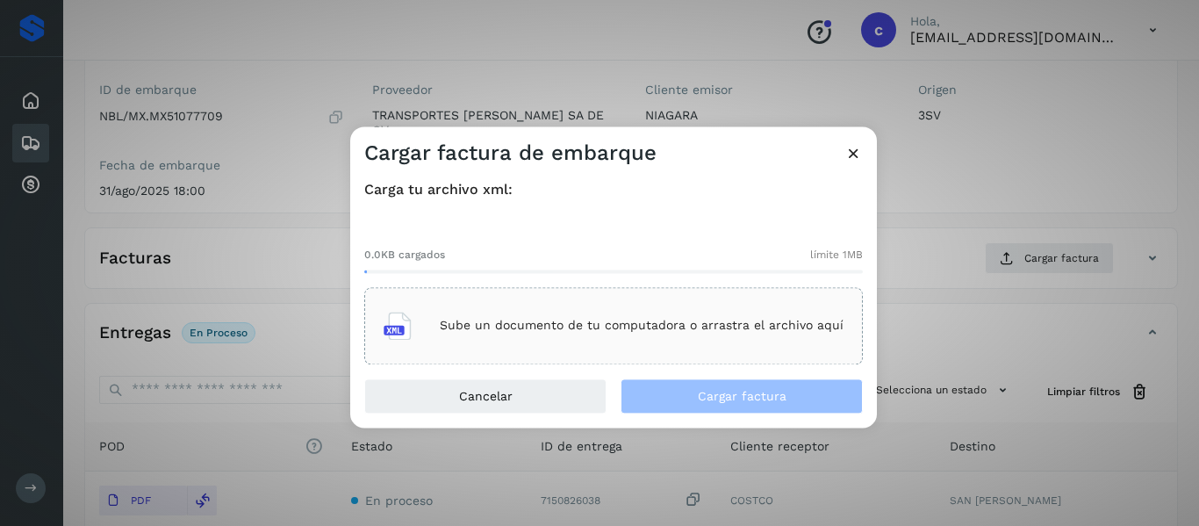
click at [522, 332] on p "Sube un documento de tu computadora o arrastra el archivo aquí" at bounding box center [642, 326] width 404 height 15
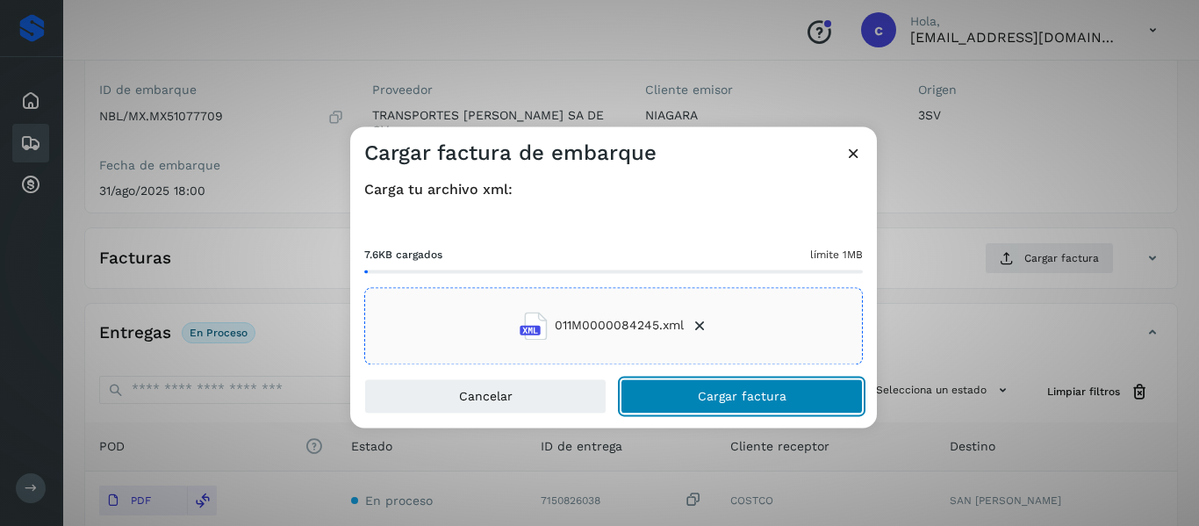
click at [672, 393] on button "Cargar factura" at bounding box center [741, 395] width 242 height 35
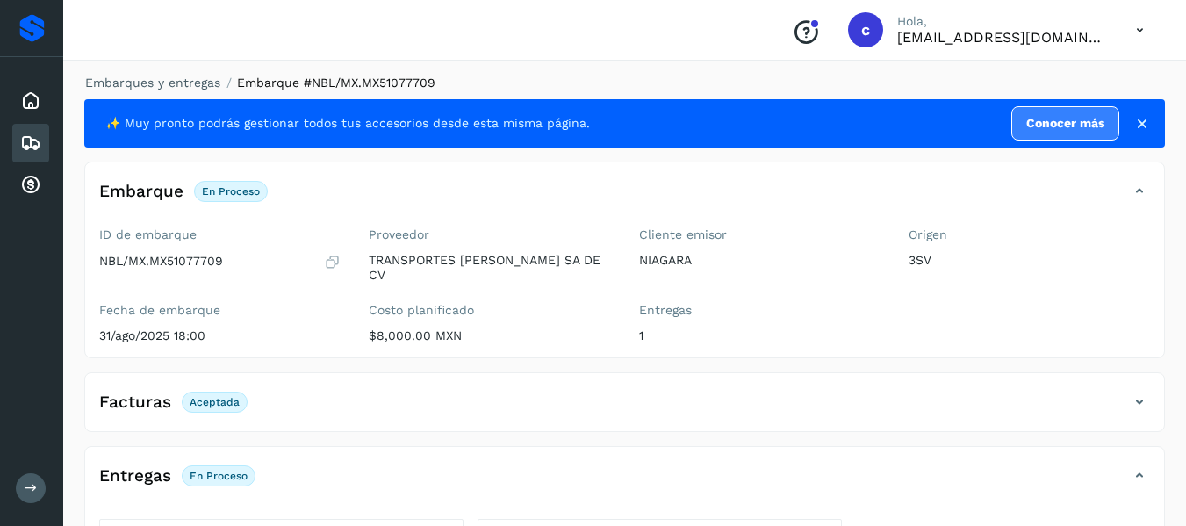
scroll to position [0, 0]
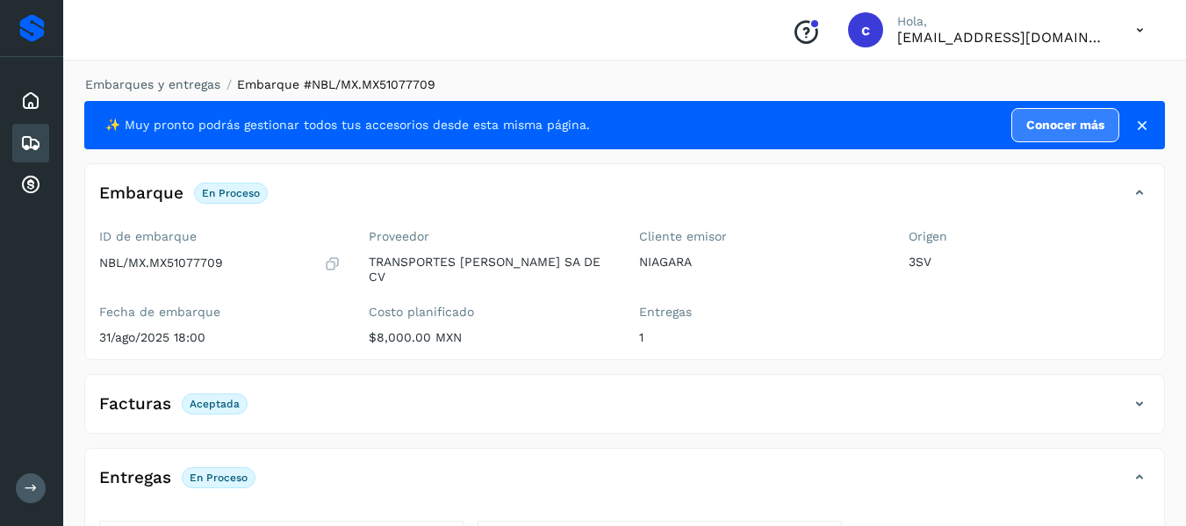
click at [28, 138] on icon at bounding box center [30, 143] width 21 height 21
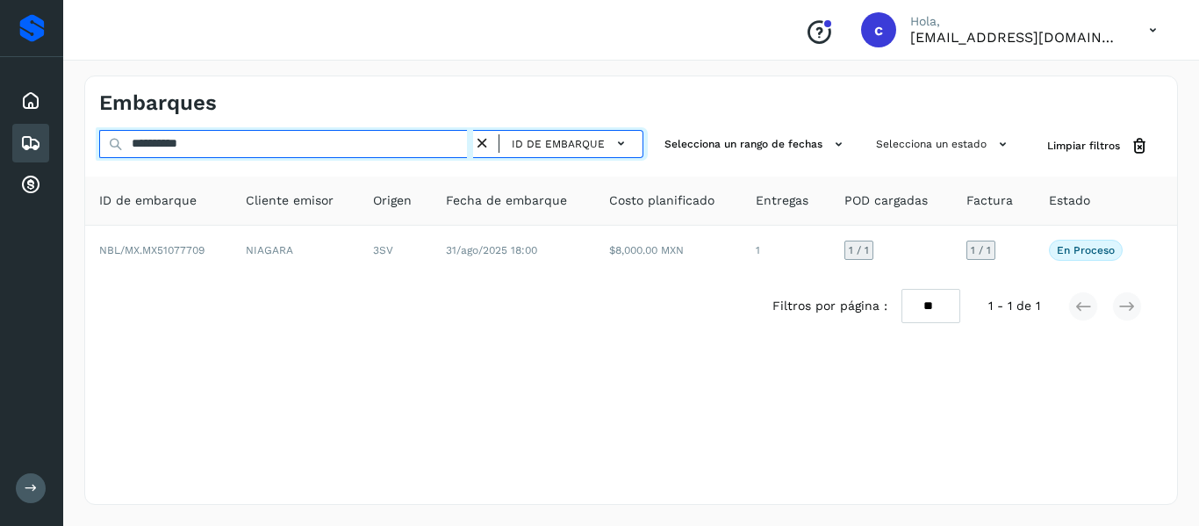
click at [176, 144] on input "**********" at bounding box center [286, 144] width 374 height 28
paste input "text"
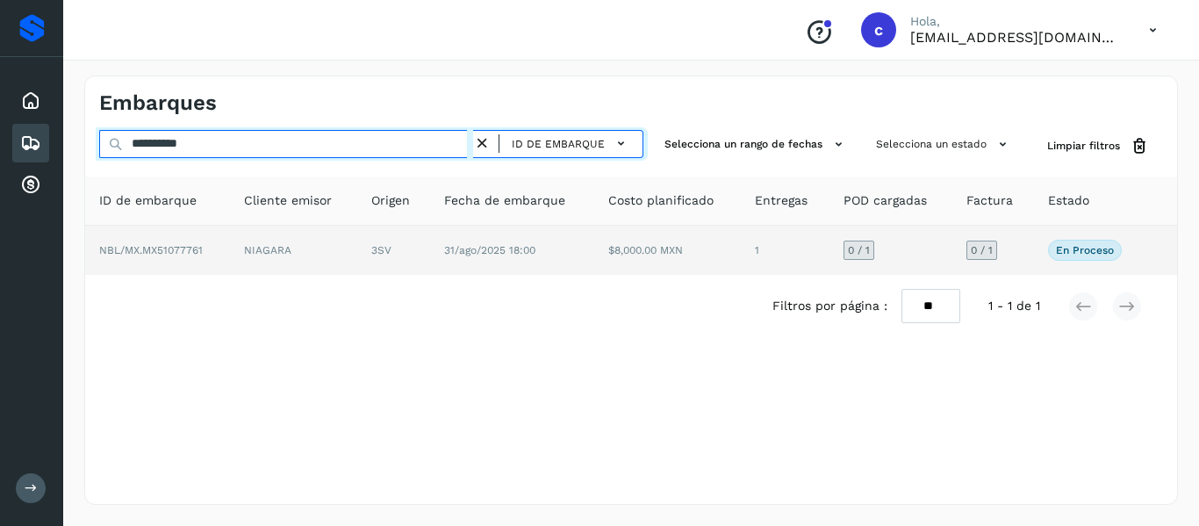
type input "**********"
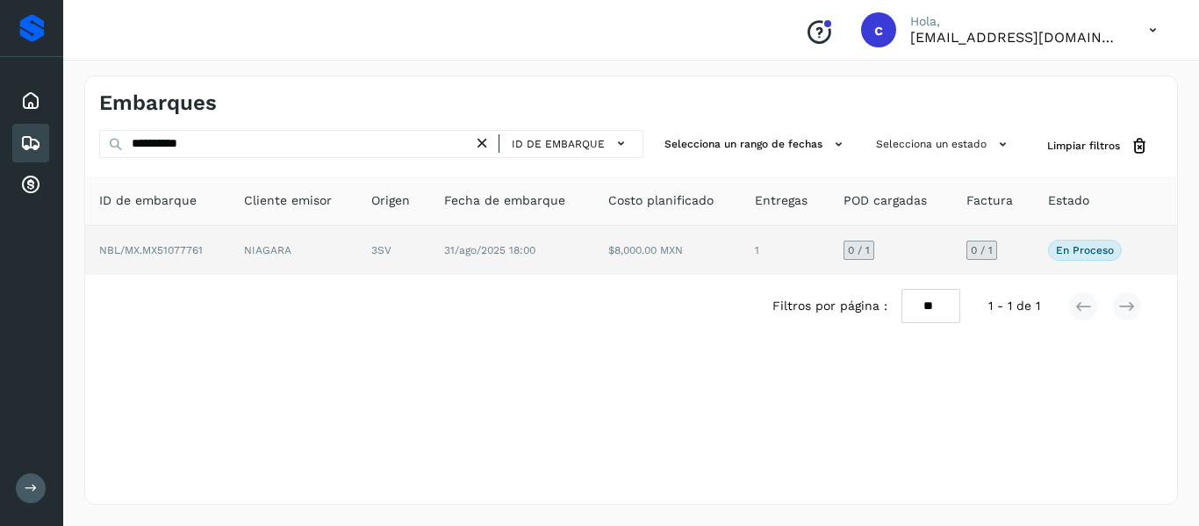
click at [183, 241] on td "NBL/MX.MX51077761" at bounding box center [157, 250] width 145 height 49
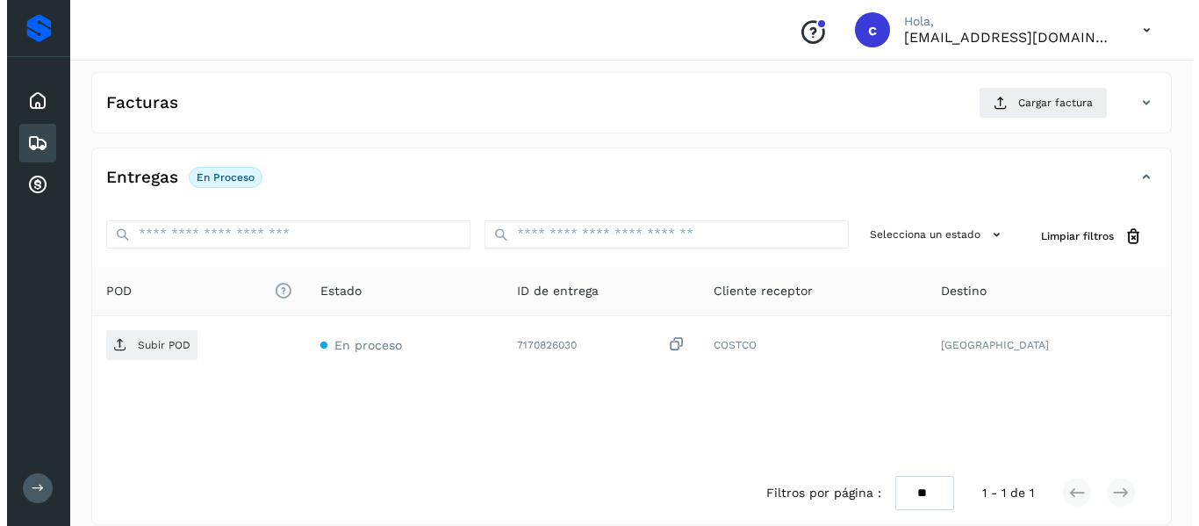
scroll to position [322, 0]
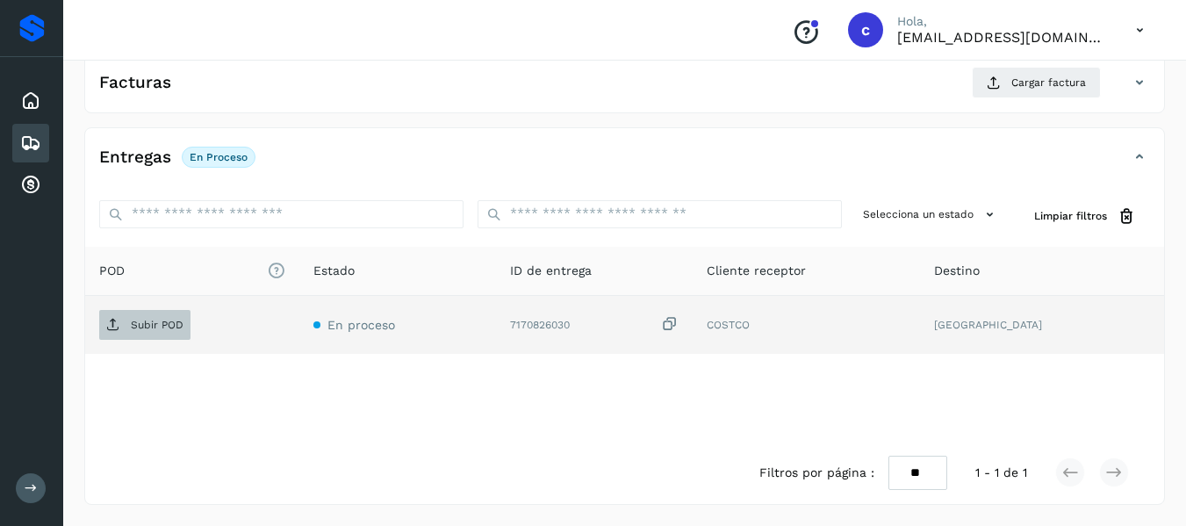
click at [135, 326] on p "Subir POD" at bounding box center [157, 325] width 53 height 12
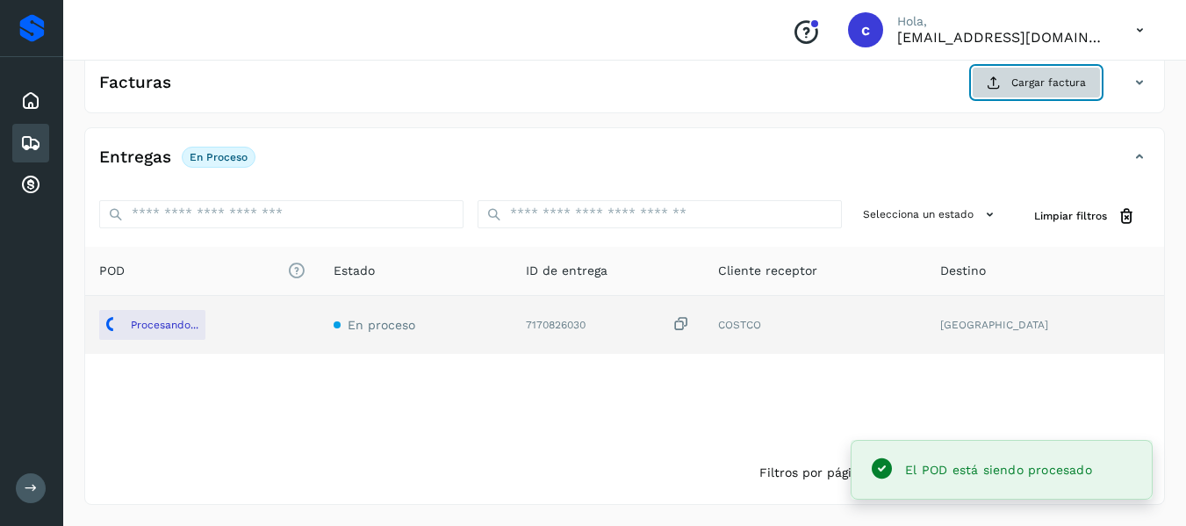
click at [1008, 90] on button "Cargar factura" at bounding box center [1035, 83] width 129 height 32
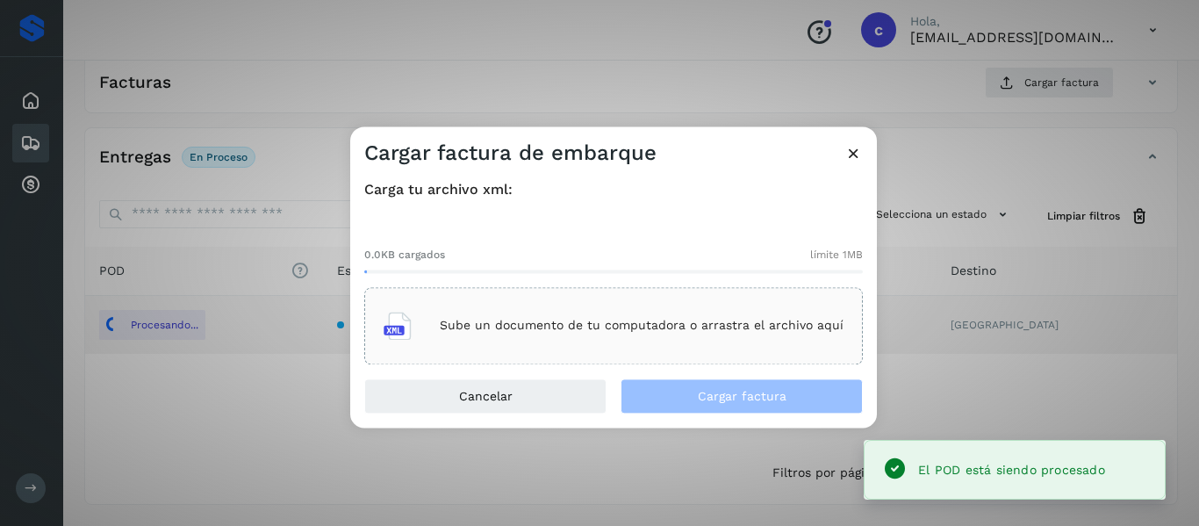
click at [484, 328] on p "Sube un documento de tu computadora o arrastra el archivo aquí" at bounding box center [642, 326] width 404 height 15
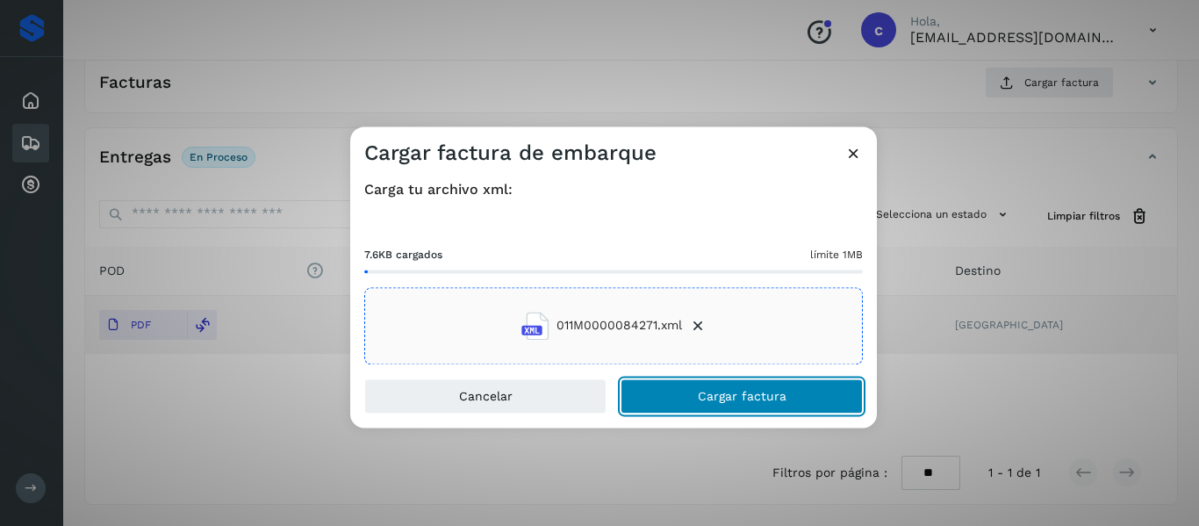
click at [677, 394] on button "Cargar factura" at bounding box center [741, 395] width 242 height 35
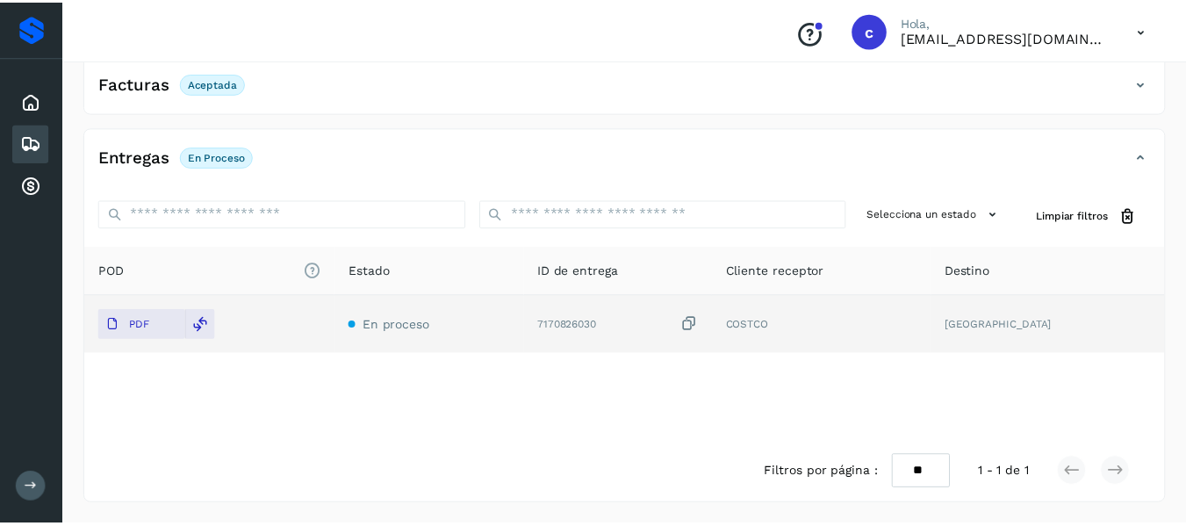
scroll to position [320, 0]
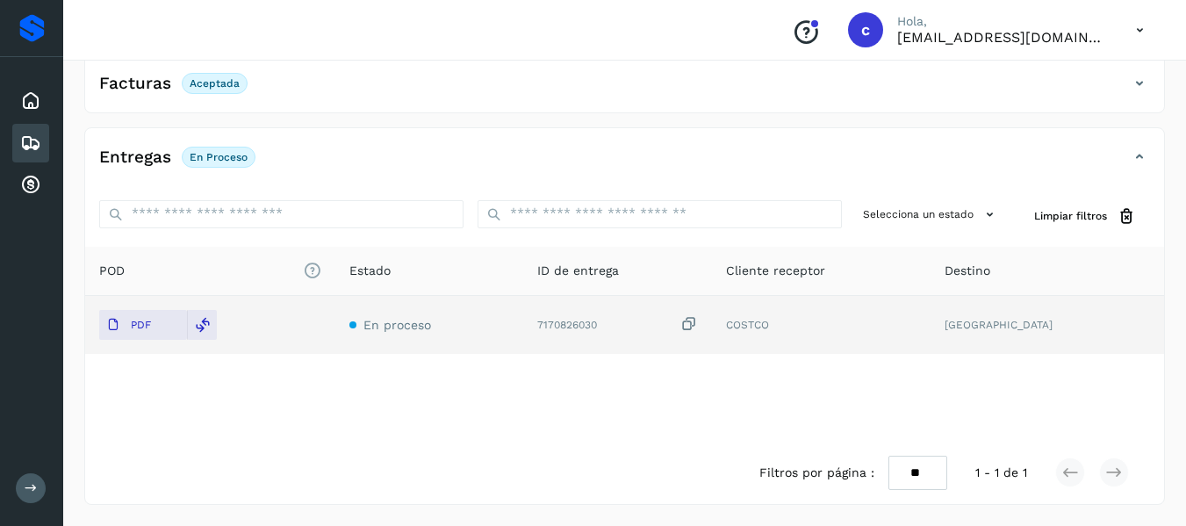
click at [25, 142] on icon at bounding box center [30, 143] width 21 height 21
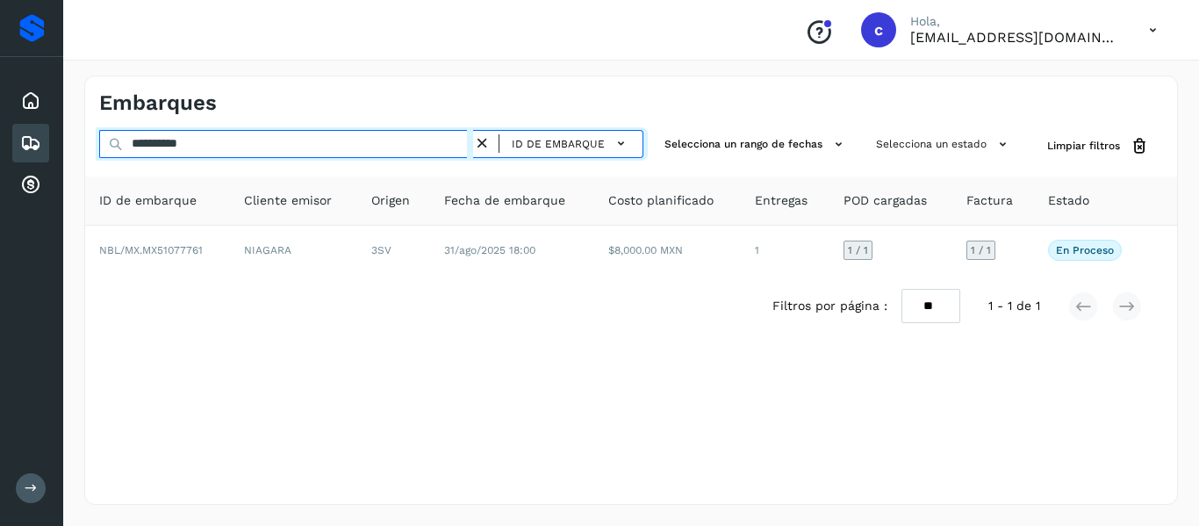
click at [166, 140] on input "**********" at bounding box center [286, 144] width 374 height 28
paste input "text"
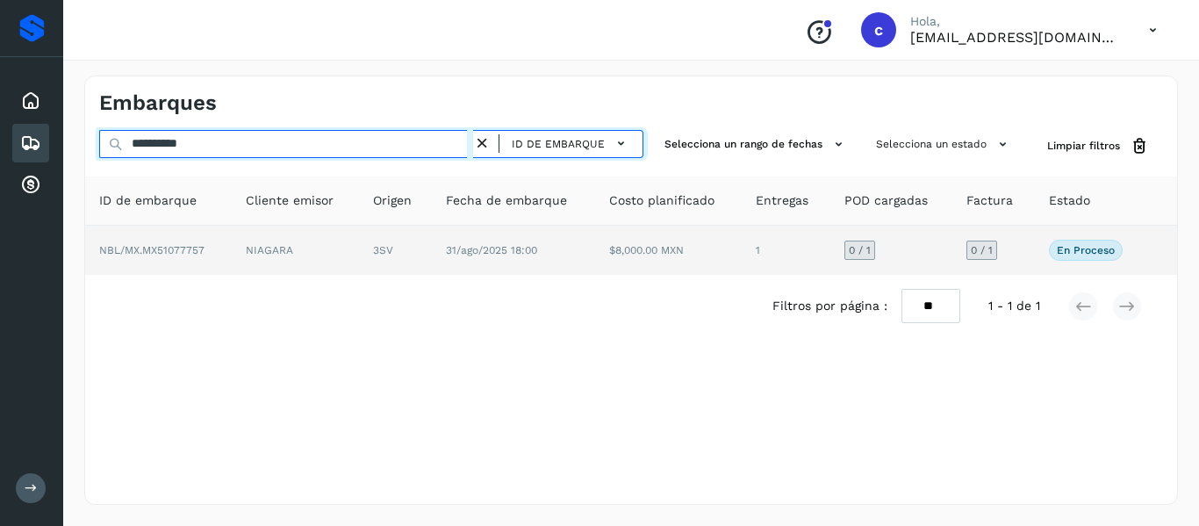
type input "**********"
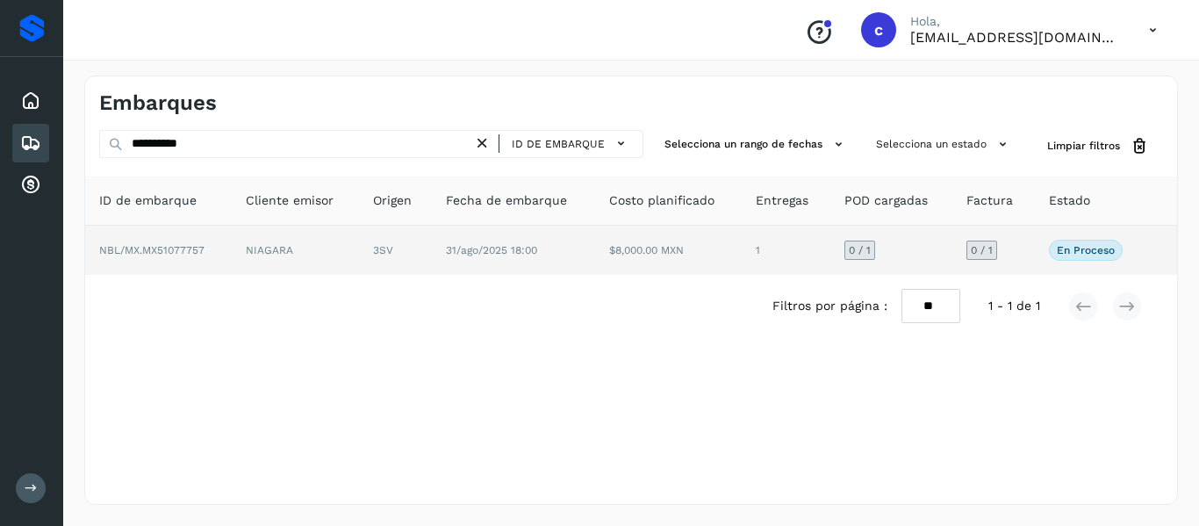
click at [320, 246] on td "NIAGARA" at bounding box center [295, 250] width 127 height 49
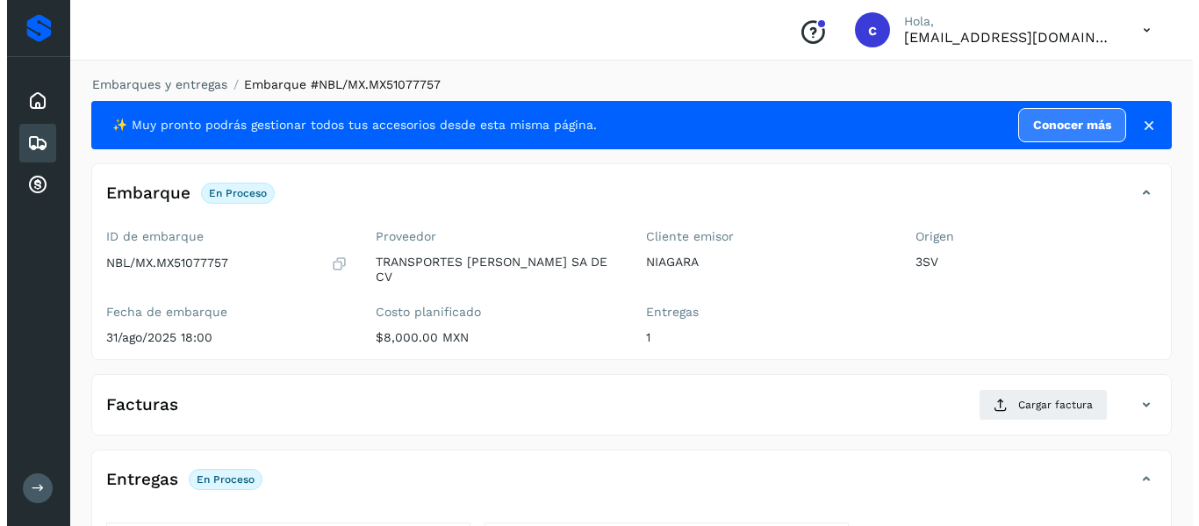
scroll to position [322, 0]
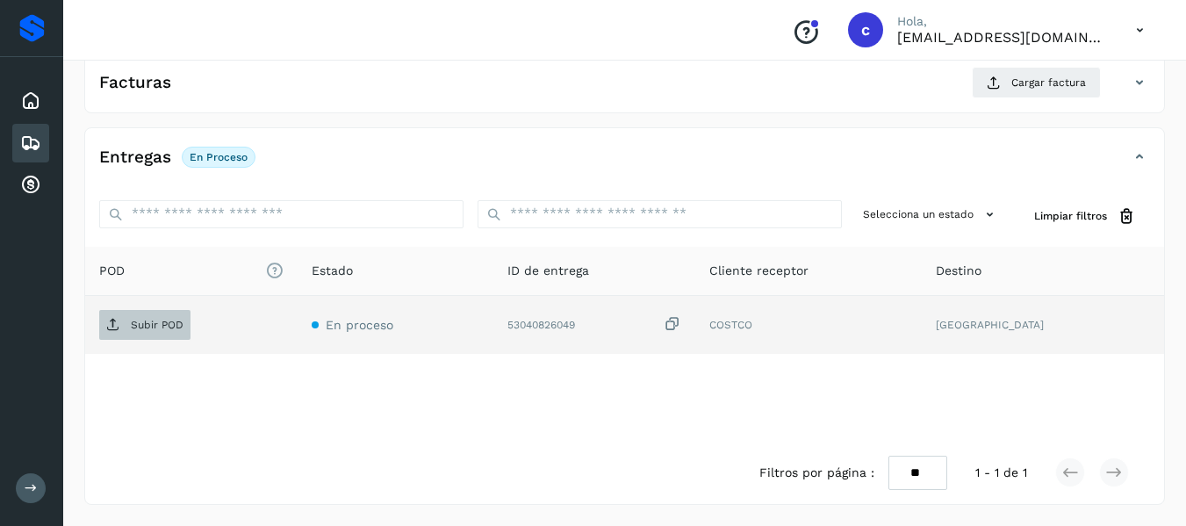
click at [166, 320] on p "Subir POD" at bounding box center [157, 325] width 53 height 12
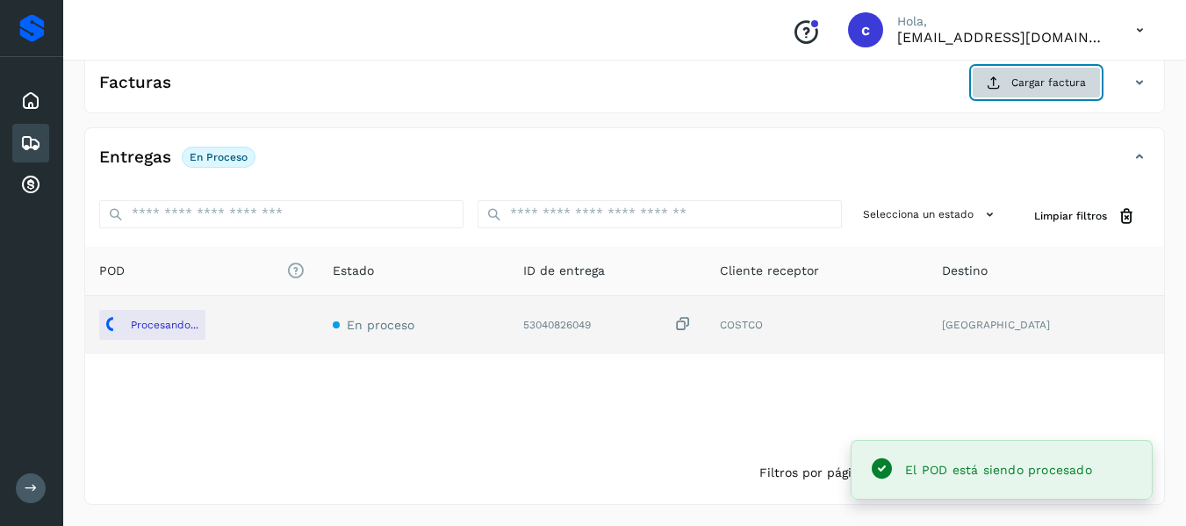
click at [999, 85] on icon at bounding box center [993, 82] width 14 height 14
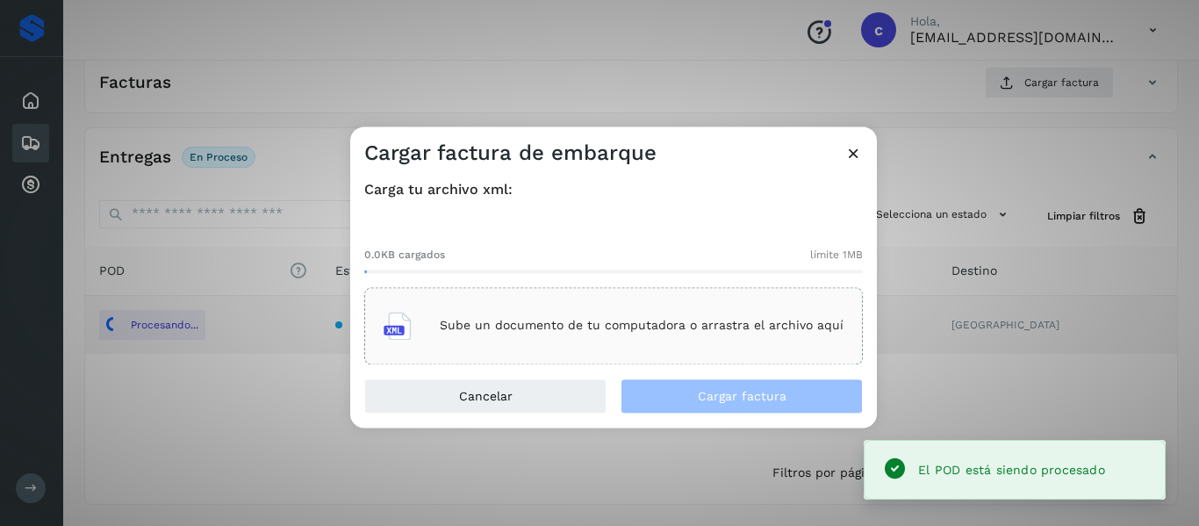
click at [576, 332] on p "Sube un documento de tu computadora o arrastra el archivo aquí" at bounding box center [642, 326] width 404 height 15
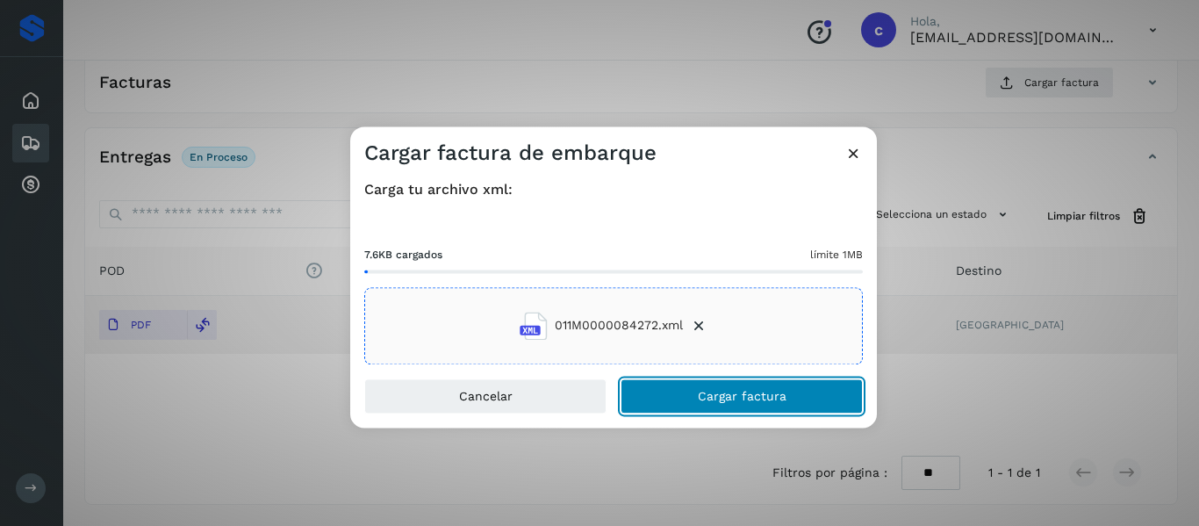
click at [689, 398] on button "Cargar factura" at bounding box center [741, 395] width 242 height 35
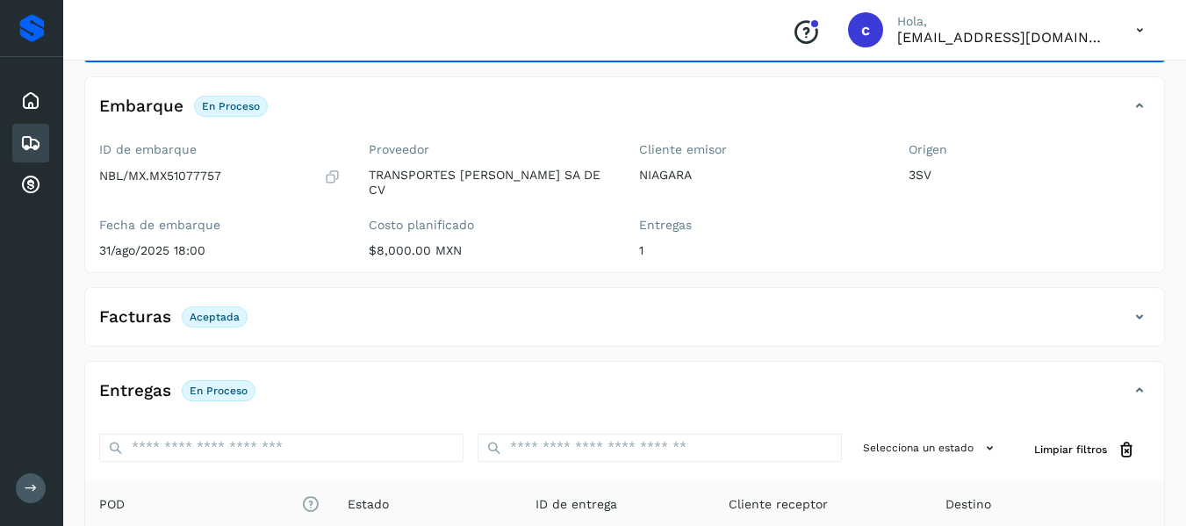
scroll to position [0, 0]
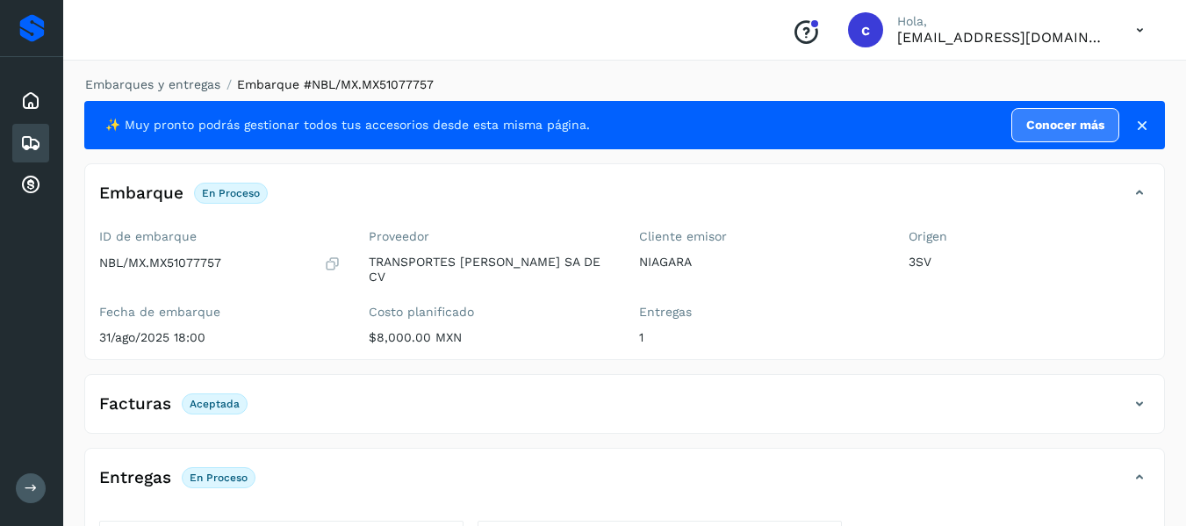
click at [37, 145] on icon at bounding box center [30, 143] width 21 height 21
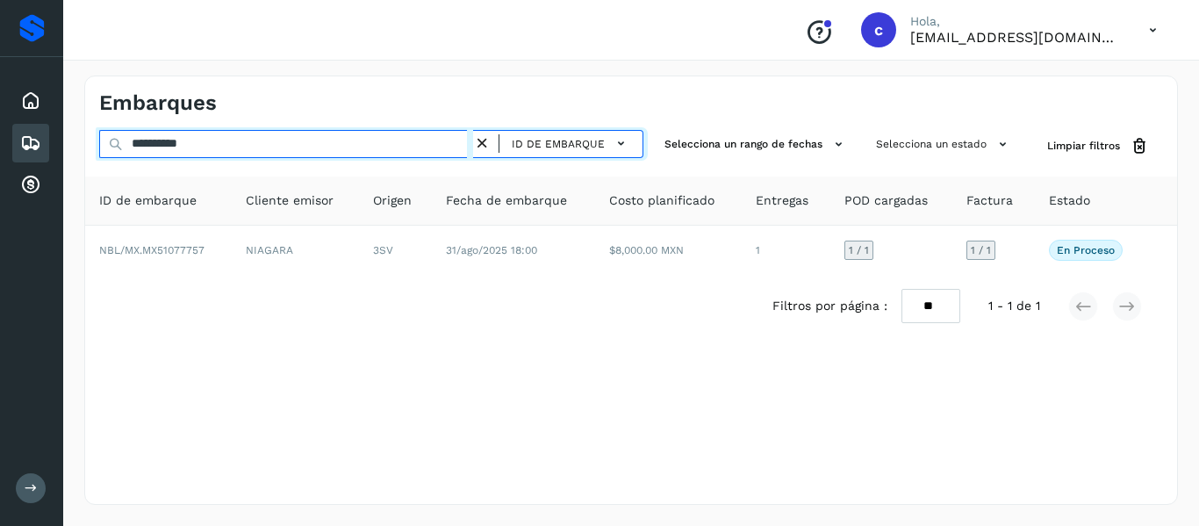
click at [210, 148] on input "**********" at bounding box center [286, 144] width 374 height 28
paste input "text"
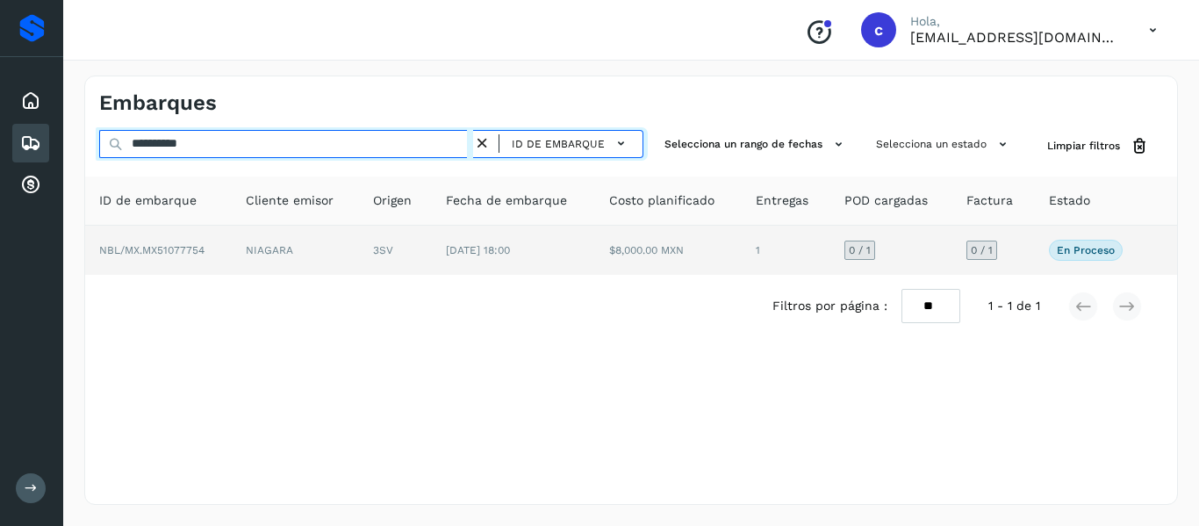
type input "**********"
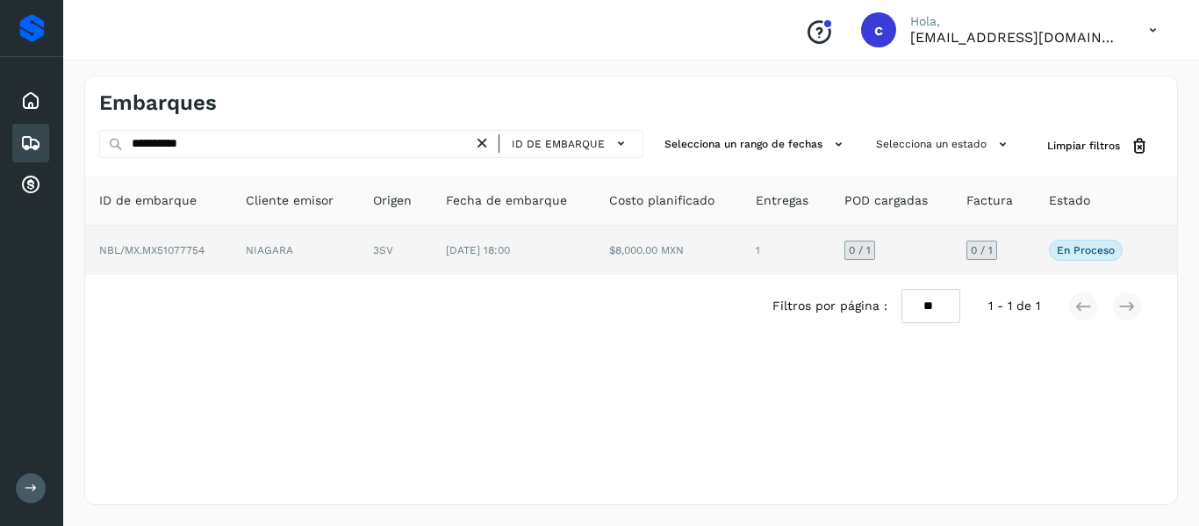
click at [254, 243] on td "NIAGARA" at bounding box center [295, 250] width 127 height 49
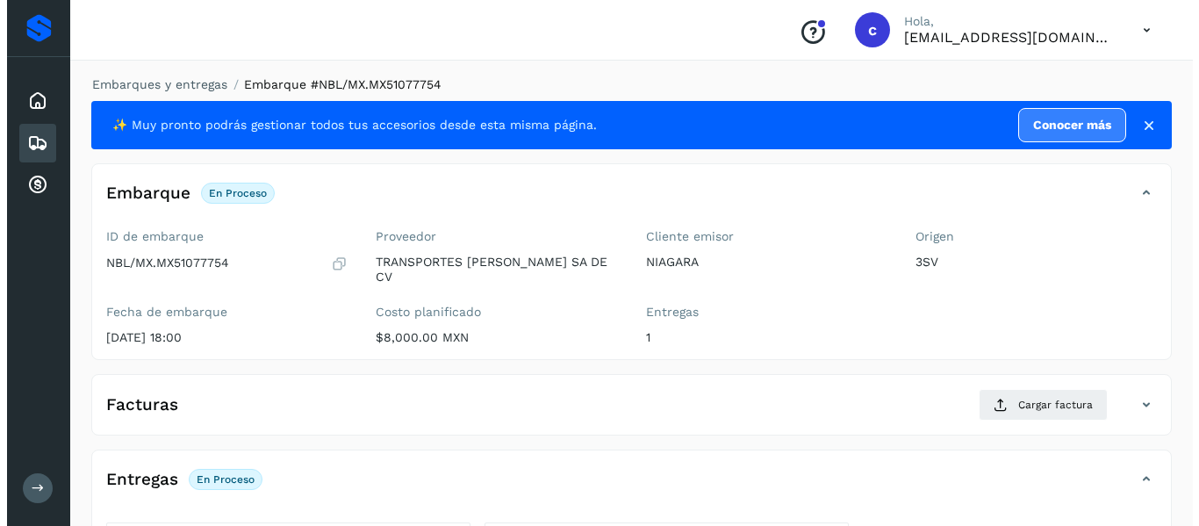
scroll to position [322, 0]
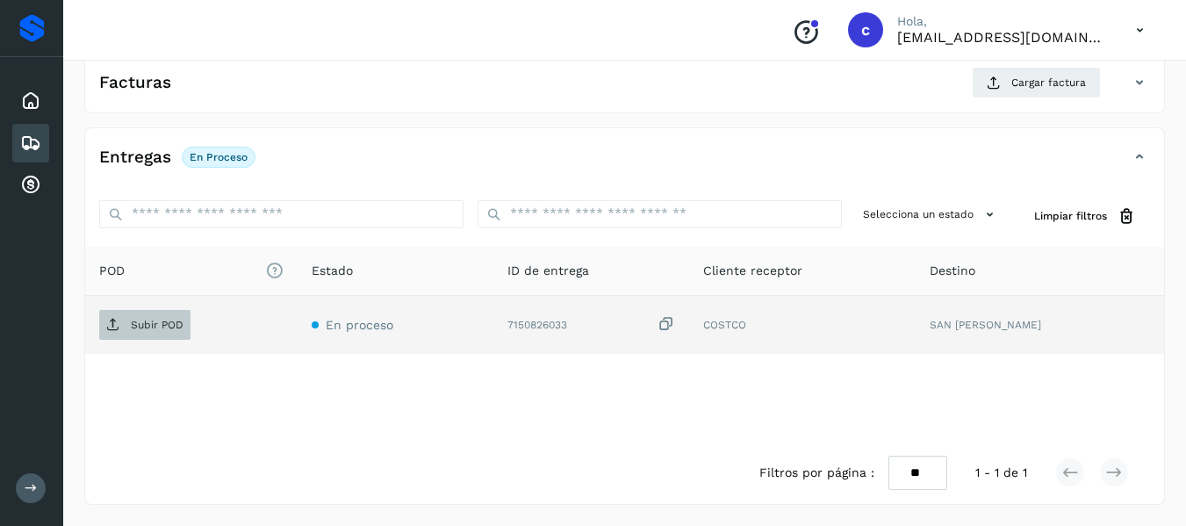
click at [157, 326] on p "Subir POD" at bounding box center [157, 325] width 53 height 12
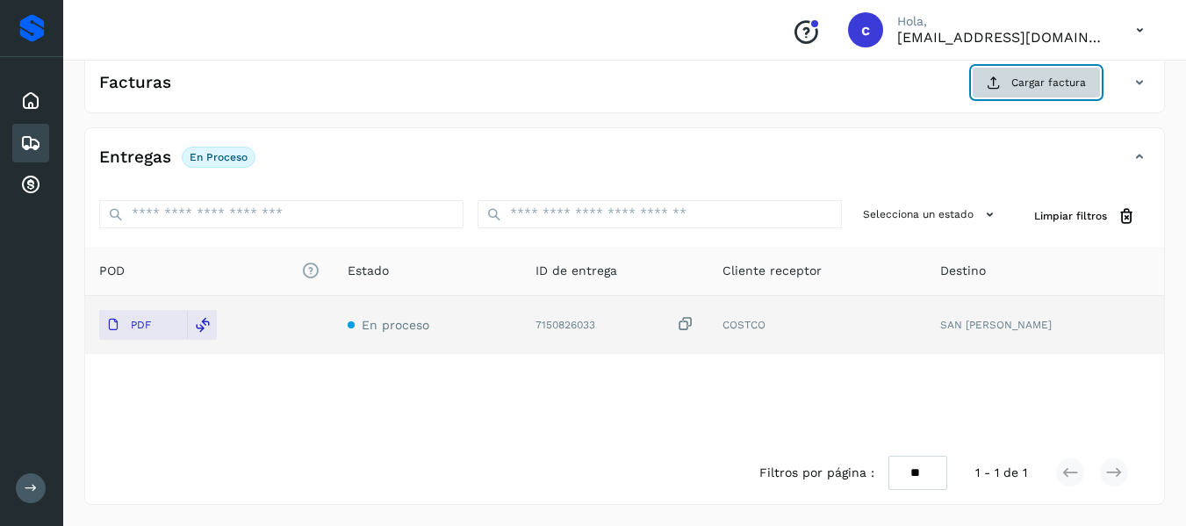
click at [998, 82] on icon at bounding box center [993, 82] width 14 height 14
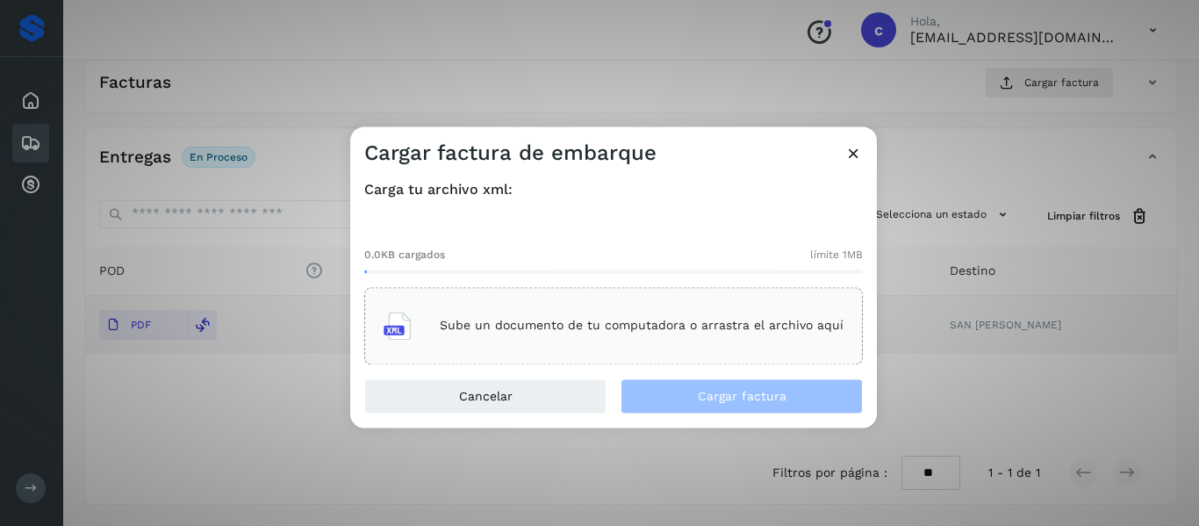
click at [558, 315] on div "Sube un documento de tu computadora o arrastra el archivo aquí" at bounding box center [613, 325] width 460 height 47
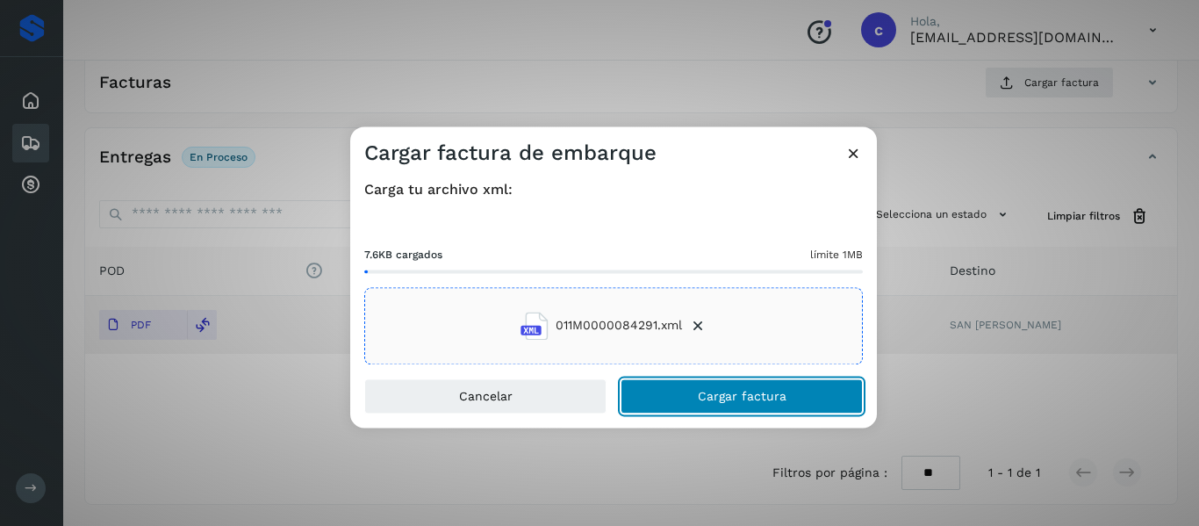
click at [669, 397] on button "Cargar factura" at bounding box center [741, 395] width 242 height 35
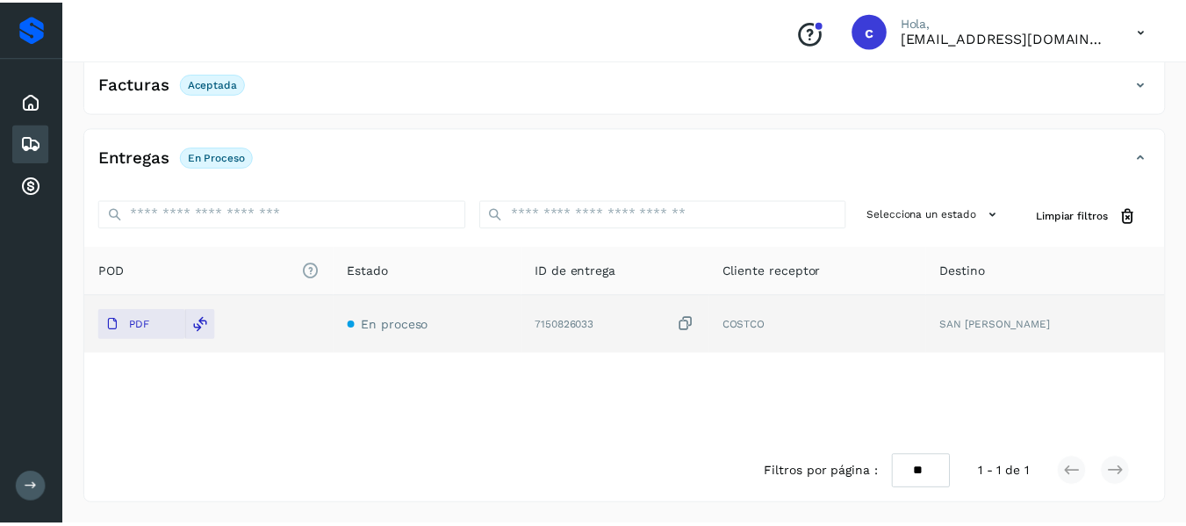
scroll to position [320, 0]
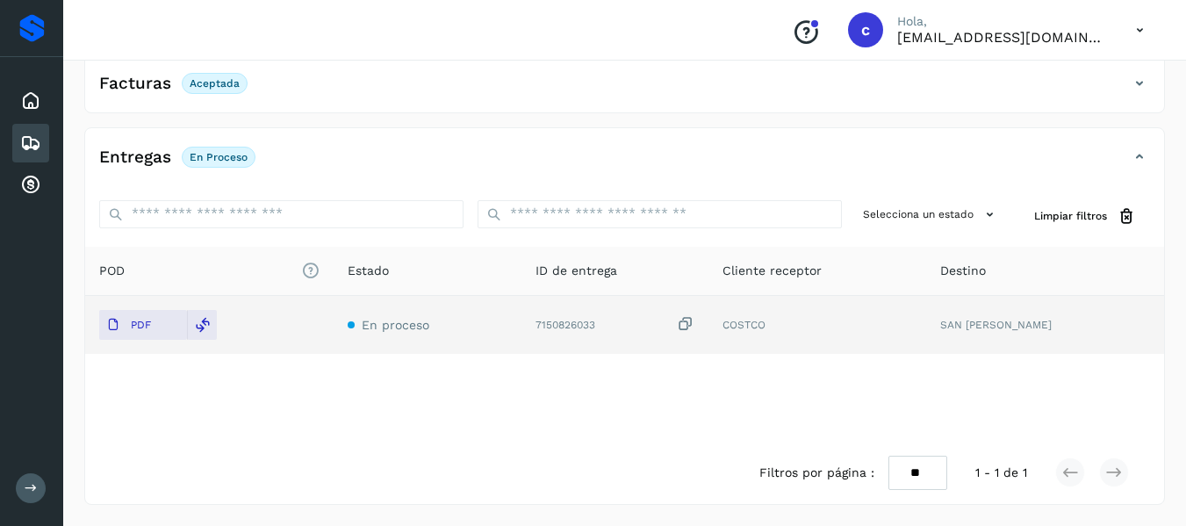
click at [32, 145] on icon at bounding box center [30, 143] width 21 height 21
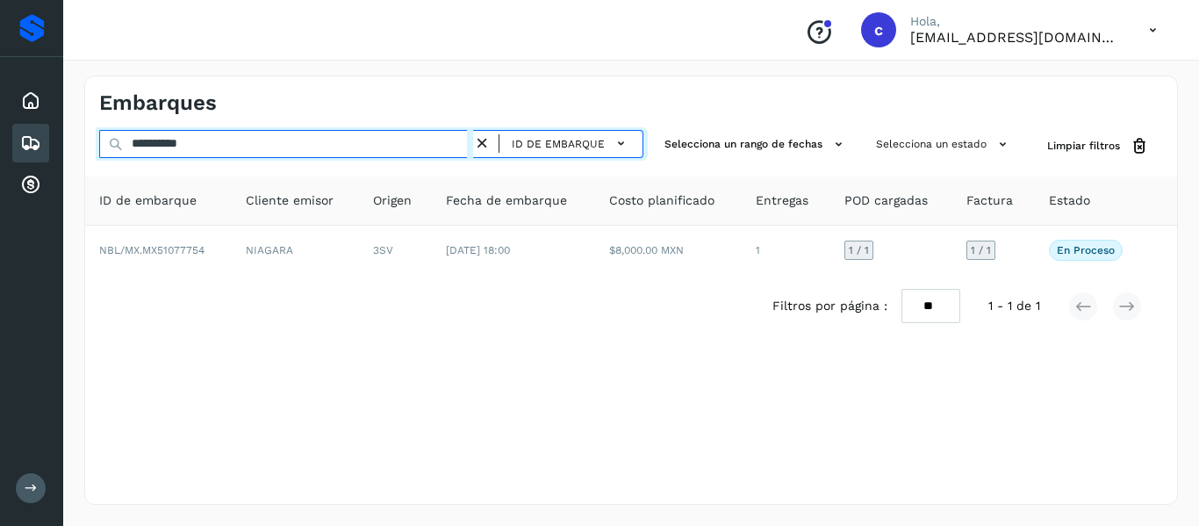
click at [187, 147] on input "**********" at bounding box center [286, 144] width 374 height 28
paste input "text"
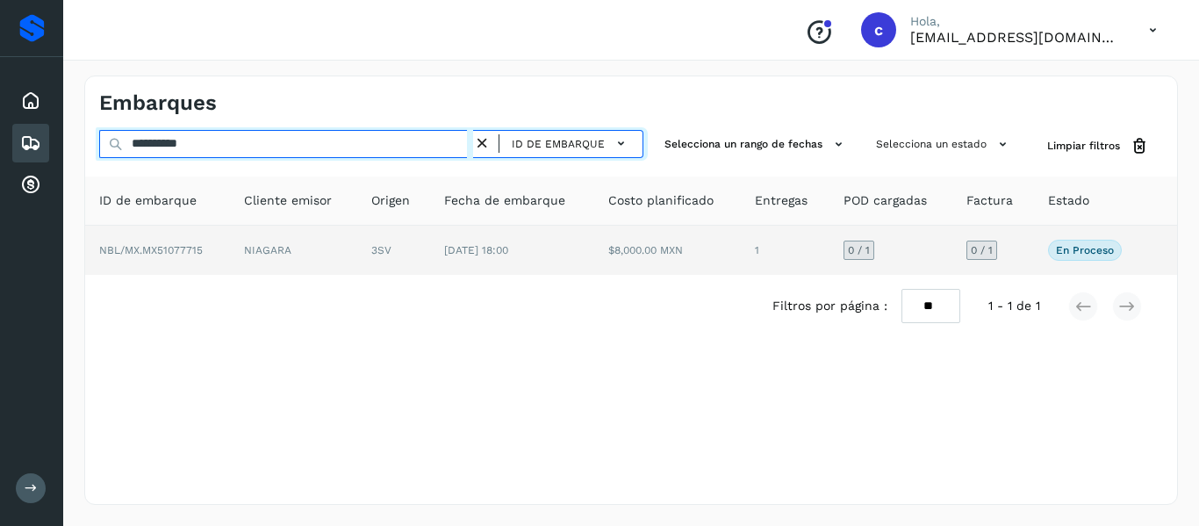
type input "**********"
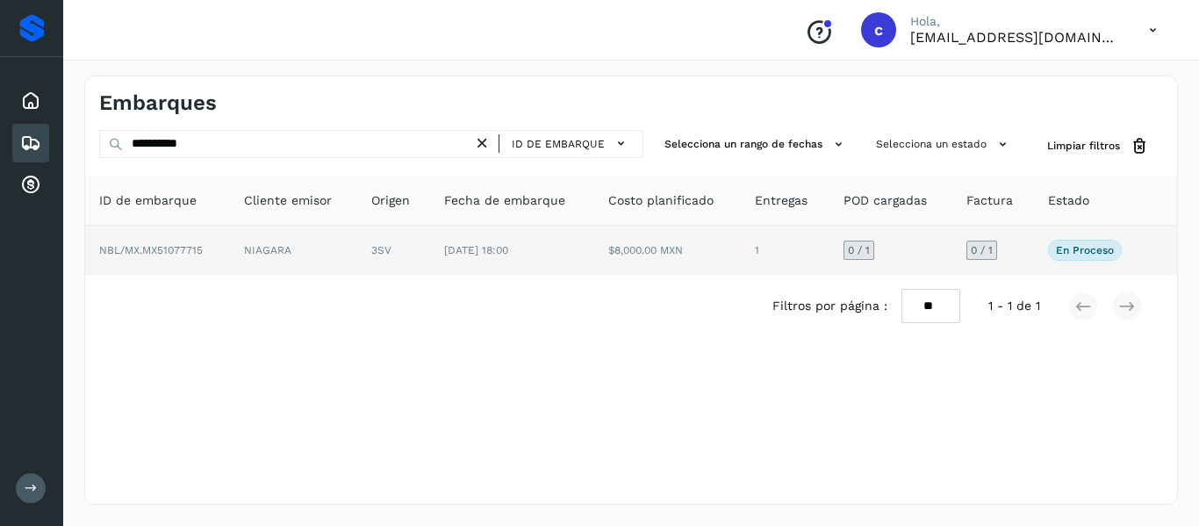
click at [288, 256] on td "NIAGARA" at bounding box center [293, 250] width 127 height 49
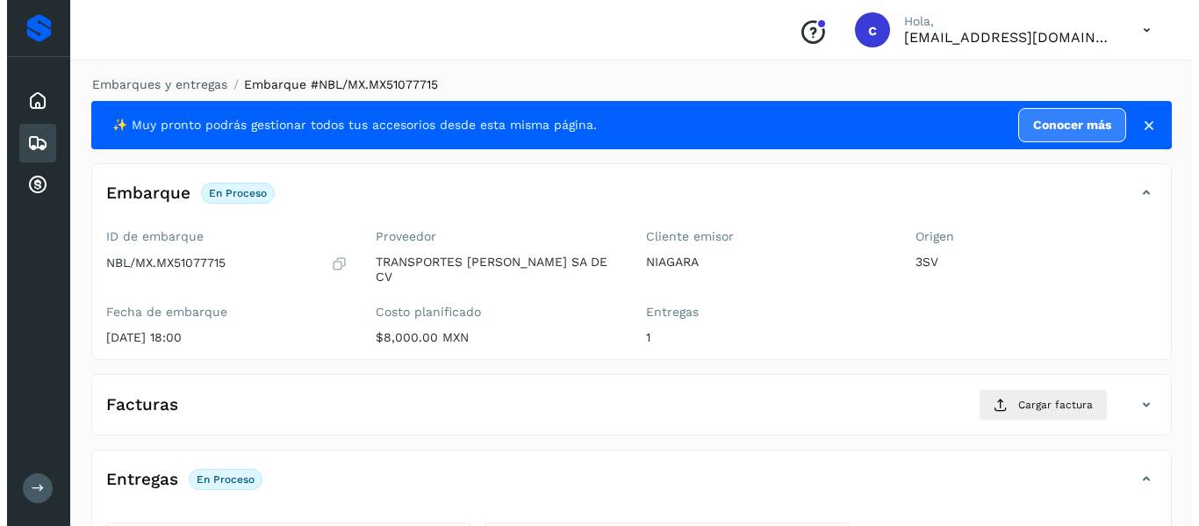
scroll to position [322, 0]
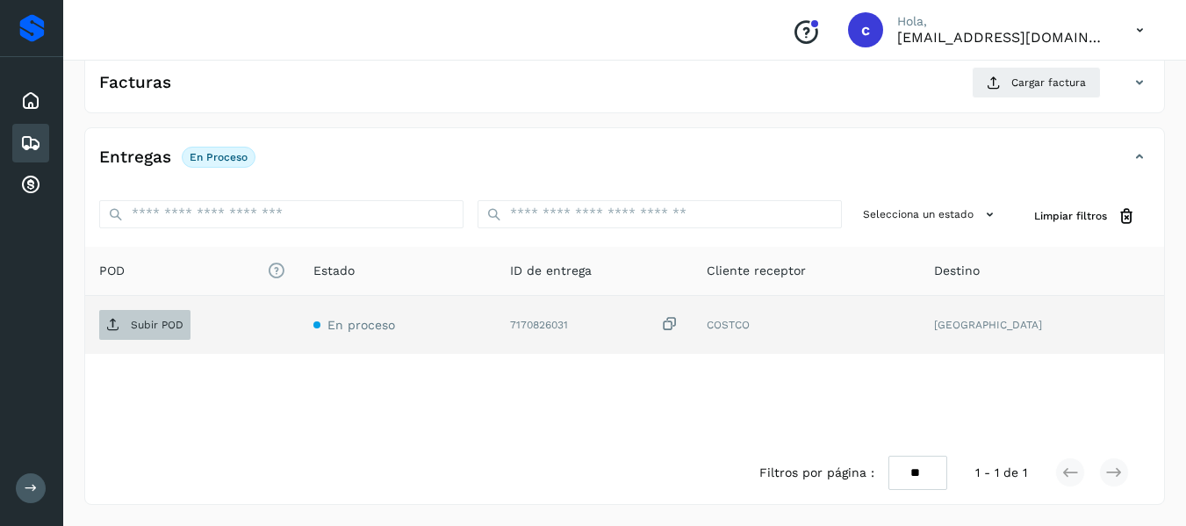
click at [146, 317] on span "Subir POD" at bounding box center [144, 325] width 91 height 28
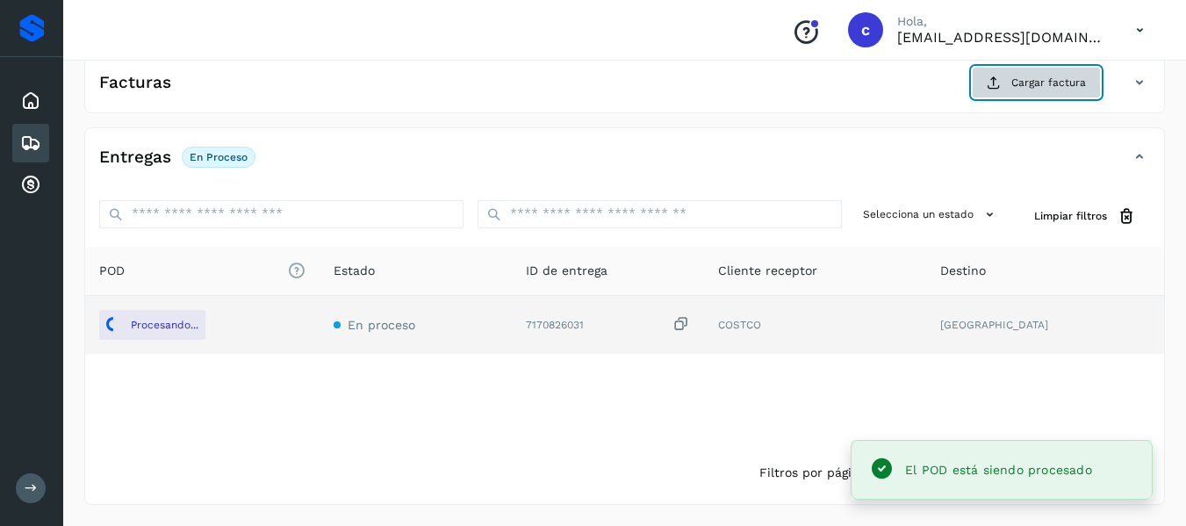
click at [1007, 83] on button "Cargar factura" at bounding box center [1035, 83] width 129 height 32
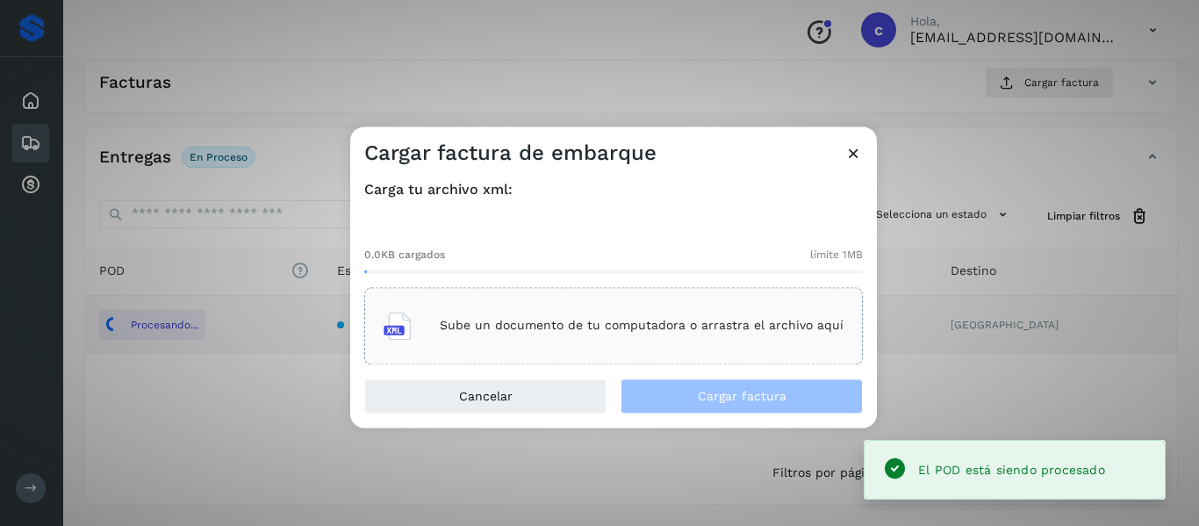
click at [469, 339] on div "Sube un documento de tu computadora o arrastra el archivo aquí" at bounding box center [613, 325] width 460 height 47
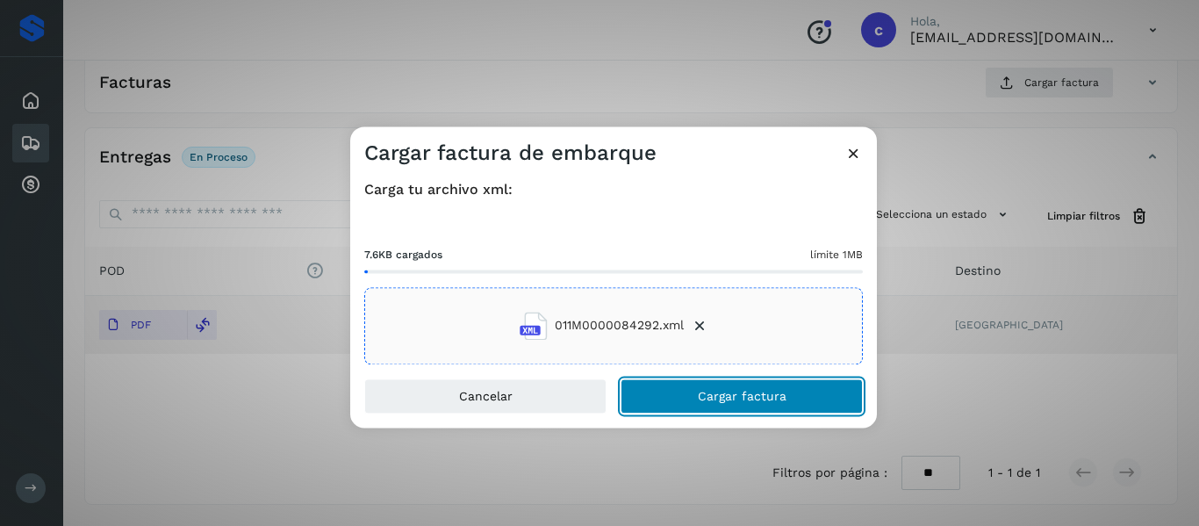
click at [669, 397] on button "Cargar factura" at bounding box center [741, 395] width 242 height 35
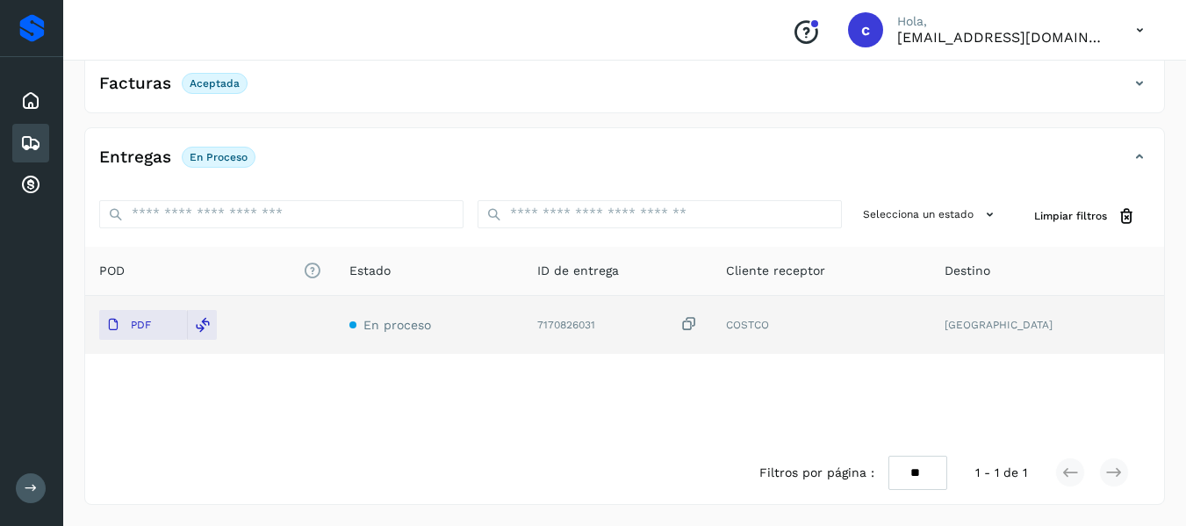
scroll to position [0, 0]
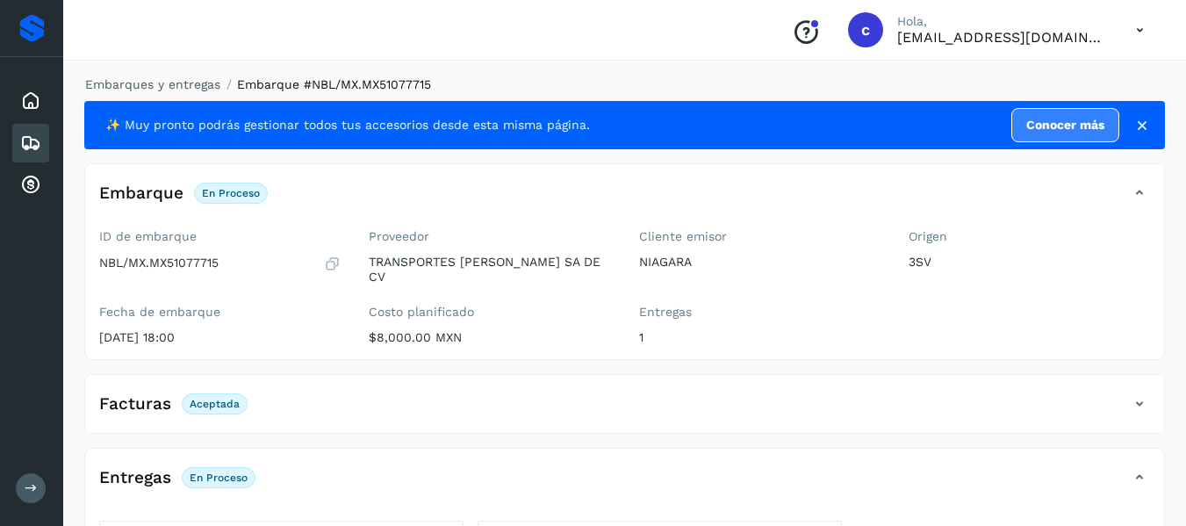
click at [34, 145] on icon at bounding box center [30, 143] width 21 height 21
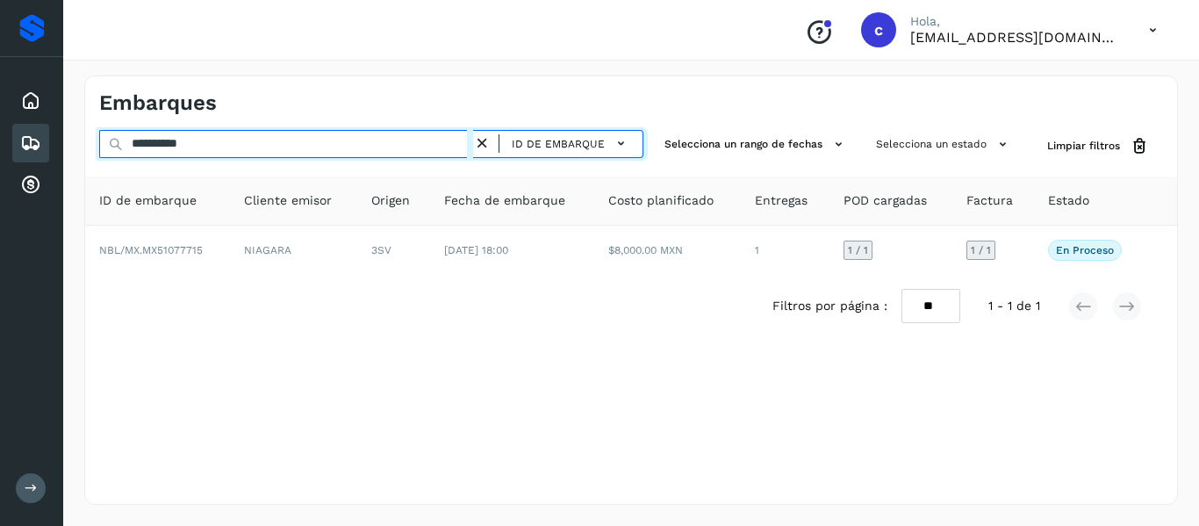
click at [166, 151] on input "**********" at bounding box center [286, 144] width 374 height 28
paste input "text"
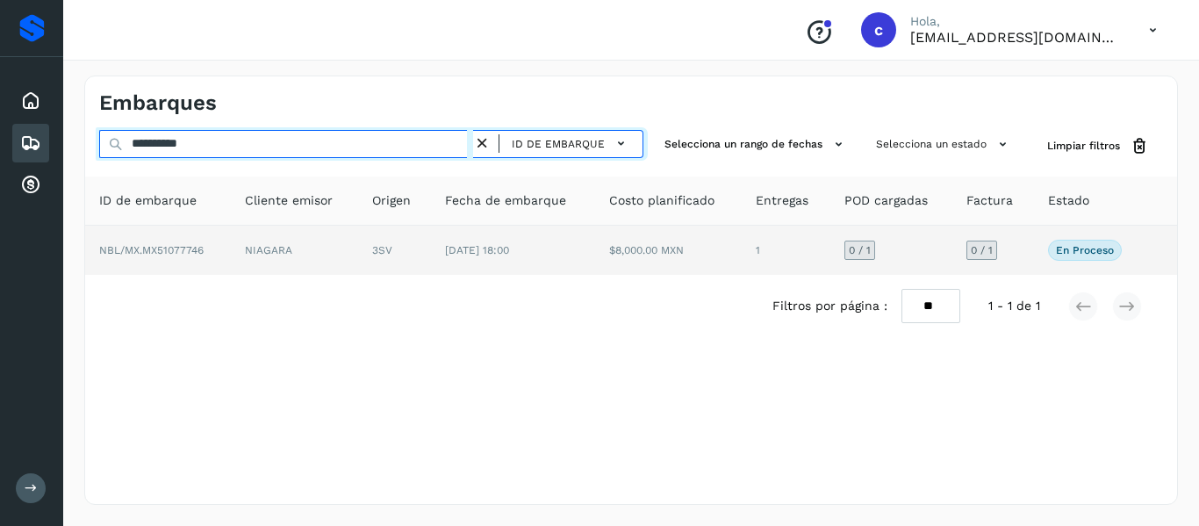
type input "**********"
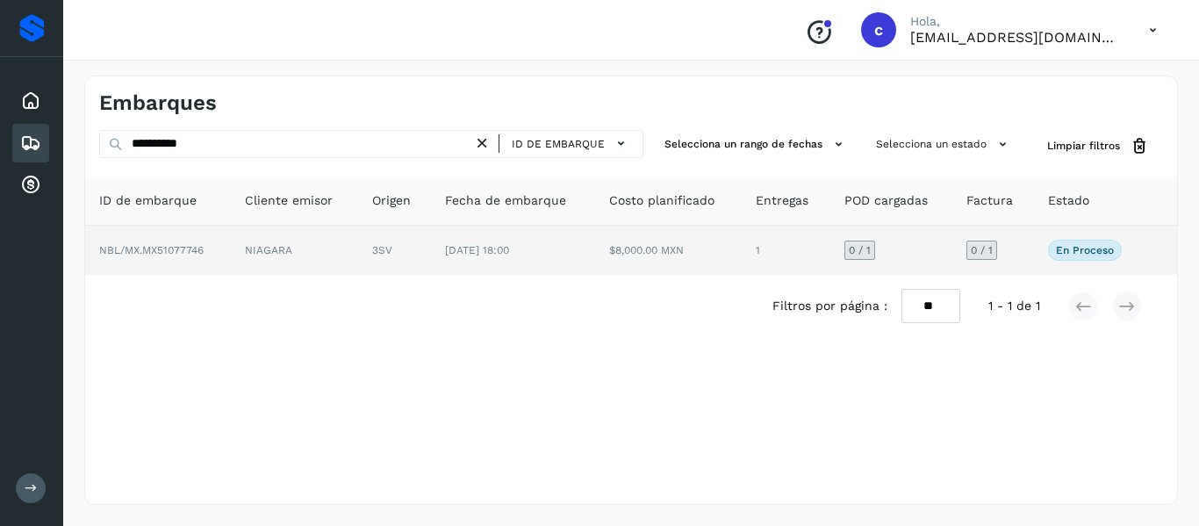
click at [274, 252] on td "NIAGARA" at bounding box center [294, 250] width 127 height 49
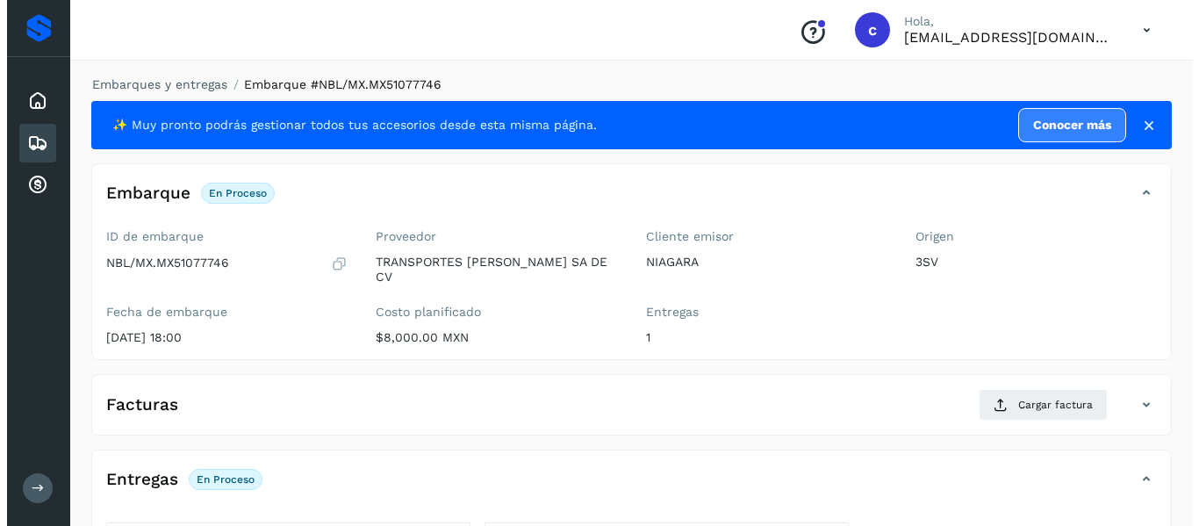
scroll to position [322, 0]
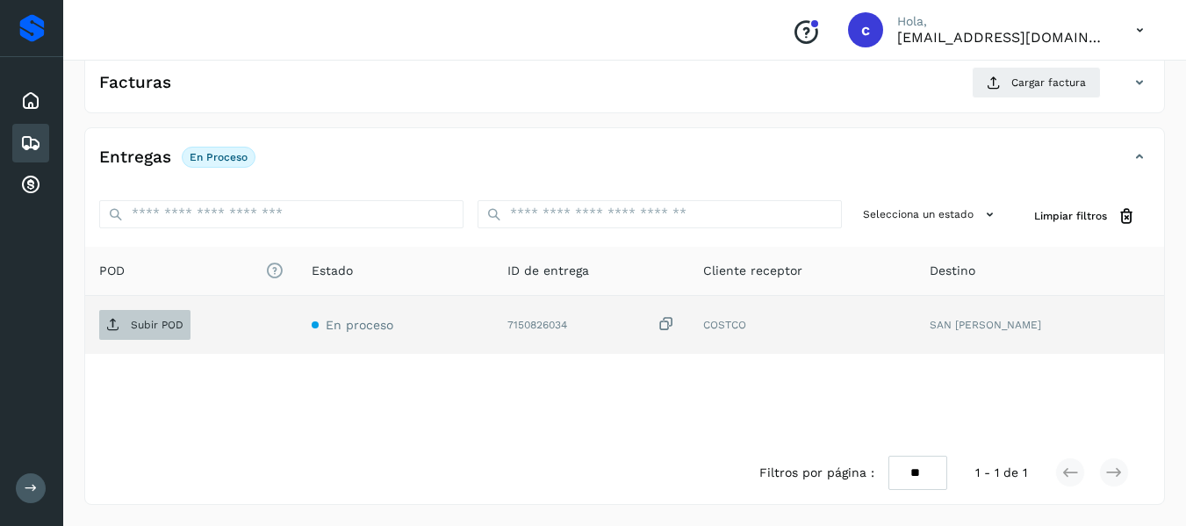
click at [148, 324] on p "Subir POD" at bounding box center [157, 325] width 53 height 12
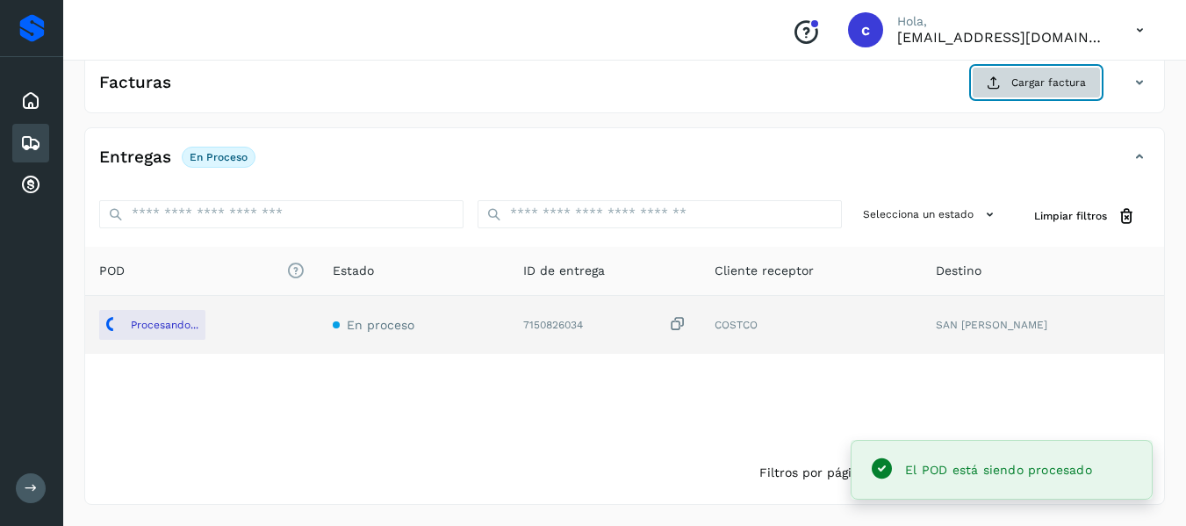
click at [1032, 85] on span "Cargar factura" at bounding box center [1048, 83] width 75 height 16
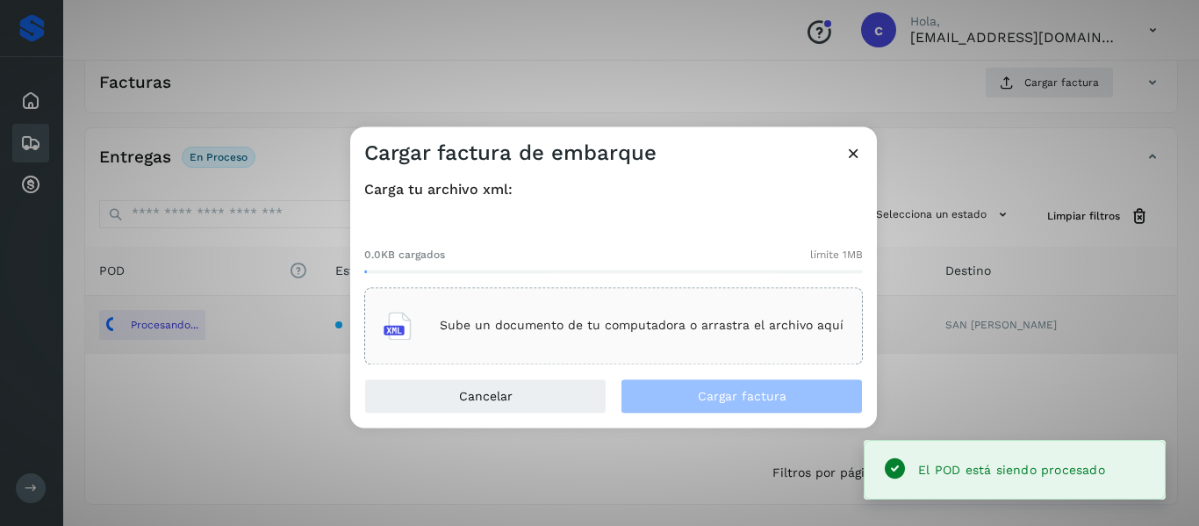
click at [556, 334] on div "Sube un documento de tu computadora o arrastra el archivo aquí" at bounding box center [613, 325] width 460 height 47
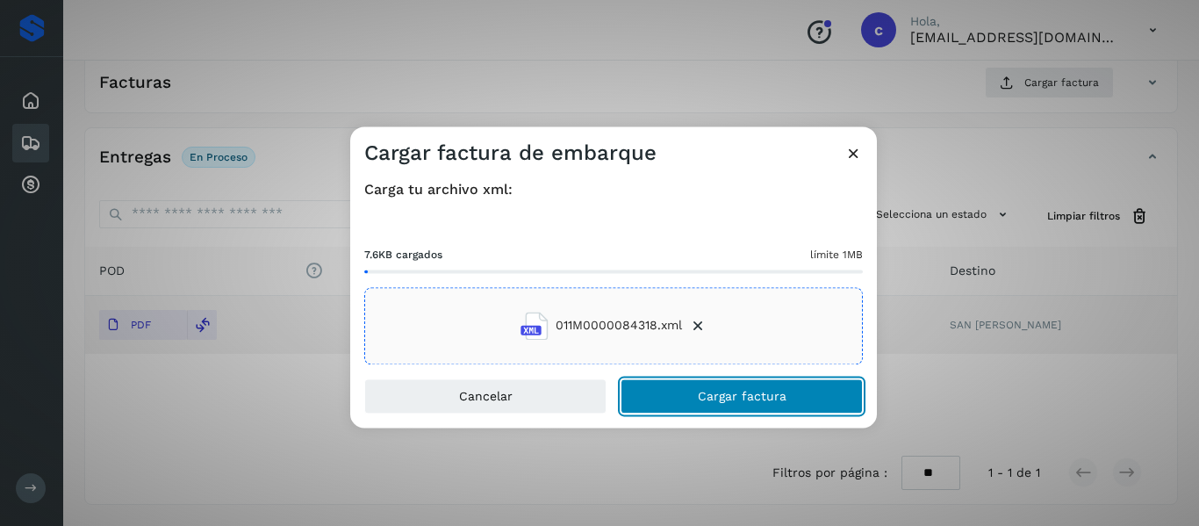
click at [688, 397] on button "Cargar factura" at bounding box center [741, 395] width 242 height 35
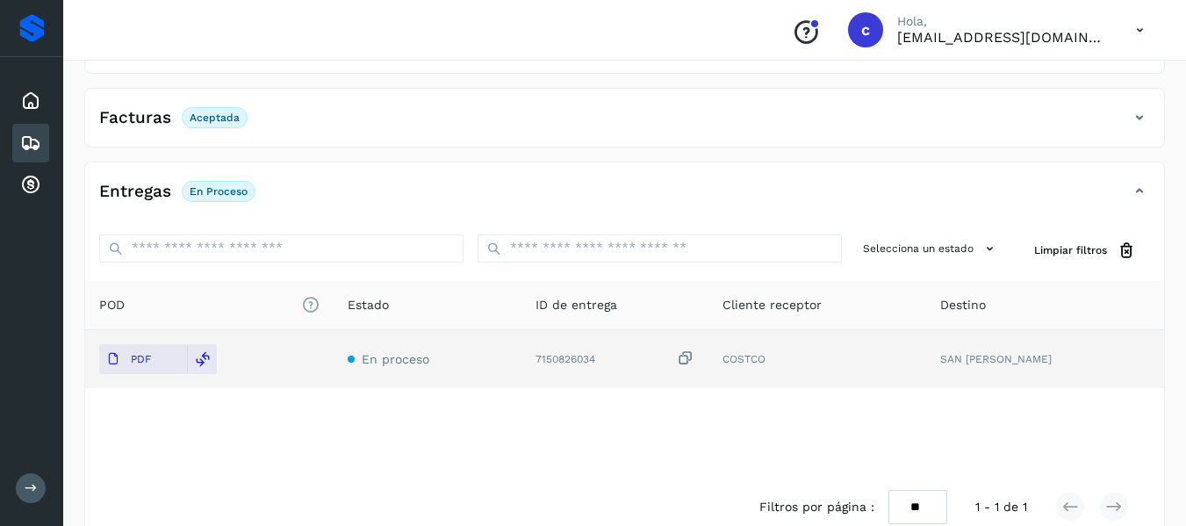
scroll to position [233, 0]
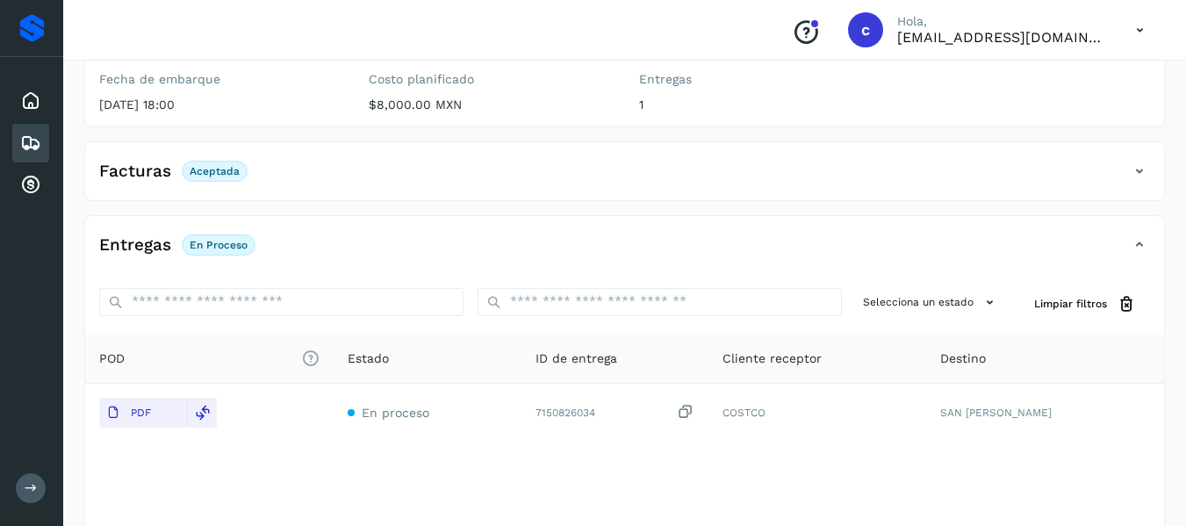
click at [31, 135] on icon at bounding box center [30, 143] width 21 height 21
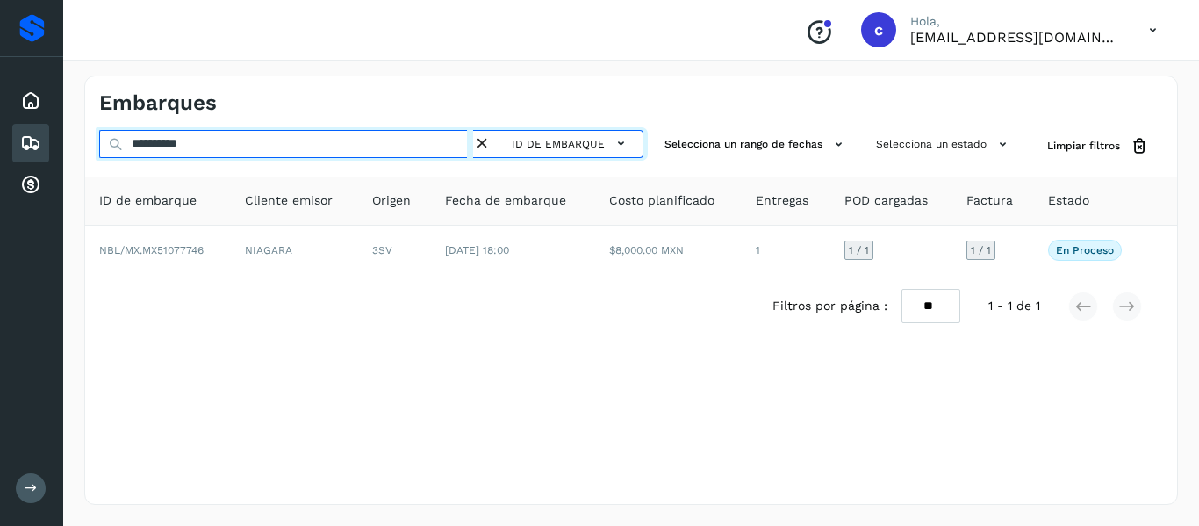
click at [174, 147] on input "**********" at bounding box center [286, 144] width 374 height 28
paste input "text"
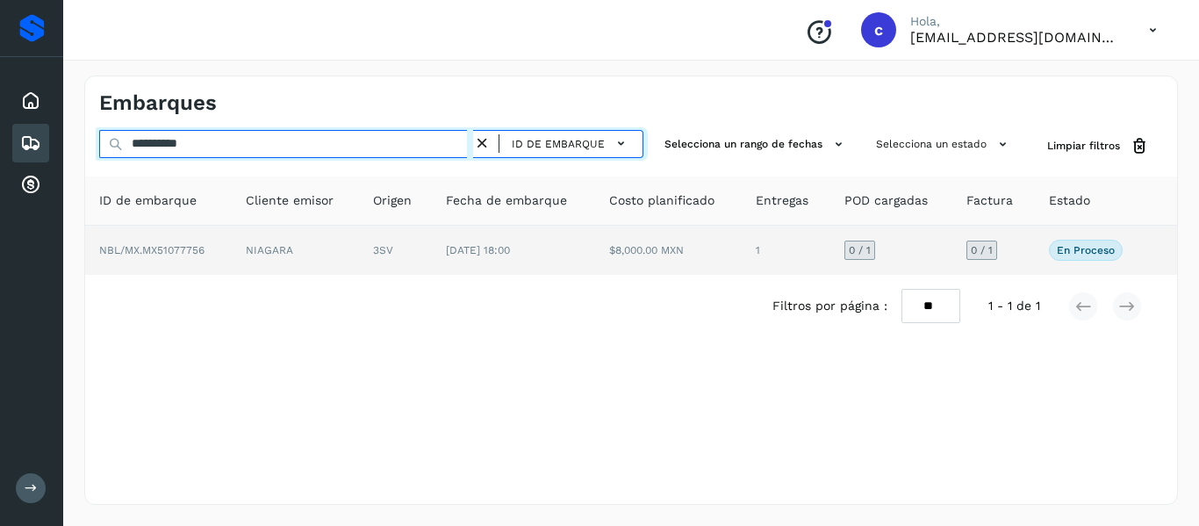
type input "**********"
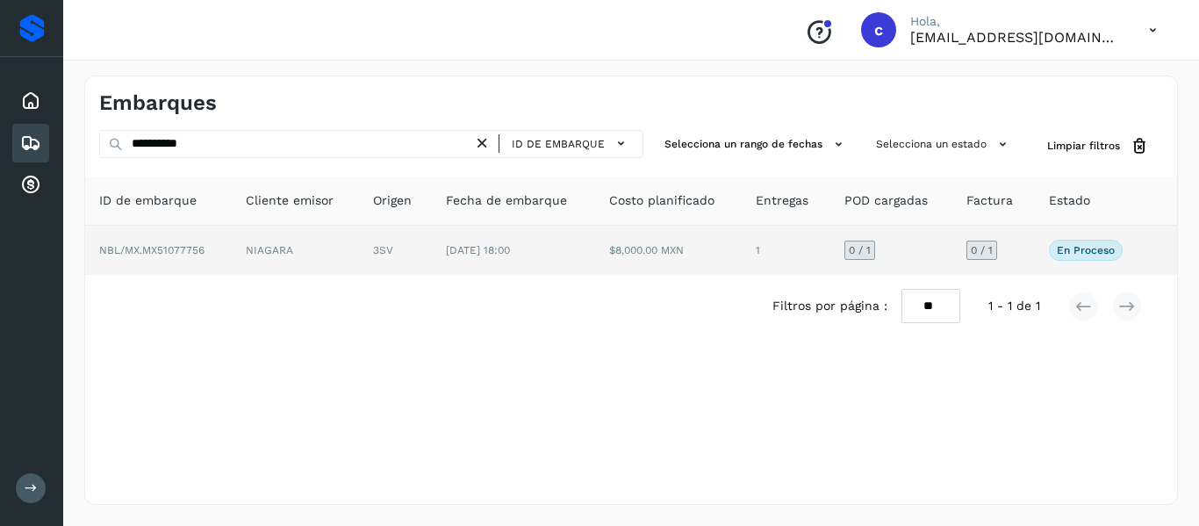
click at [230, 251] on td "NBL/MX.MX51077756" at bounding box center [158, 250] width 147 height 49
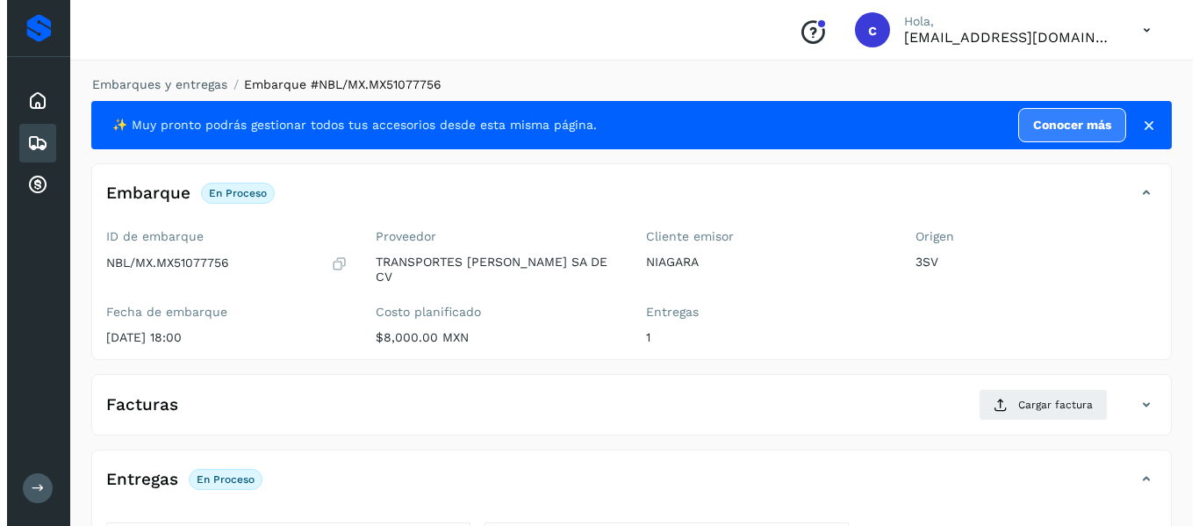
scroll to position [322, 0]
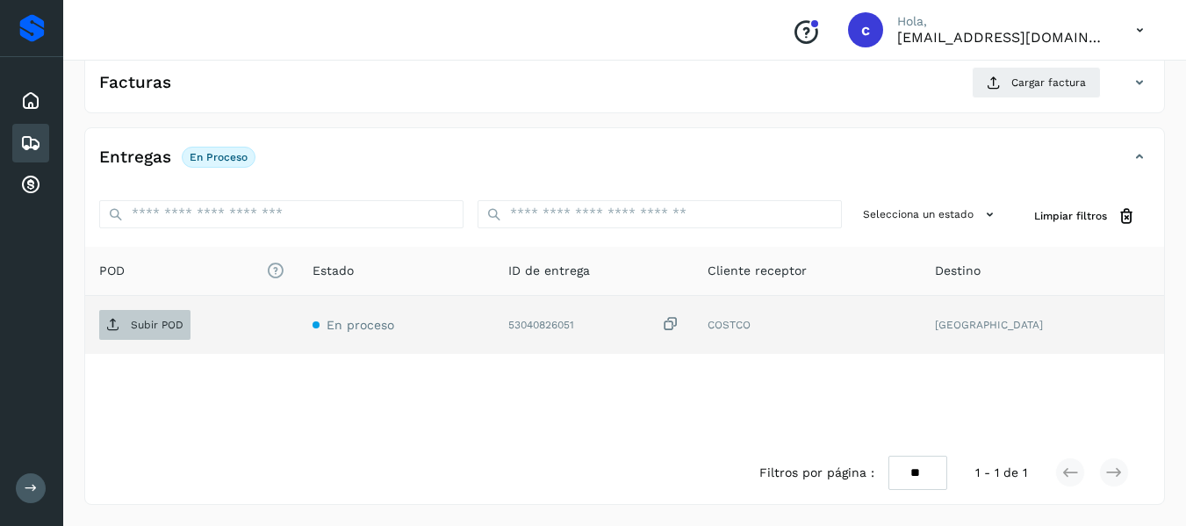
click at [151, 325] on p "Subir POD" at bounding box center [157, 325] width 53 height 12
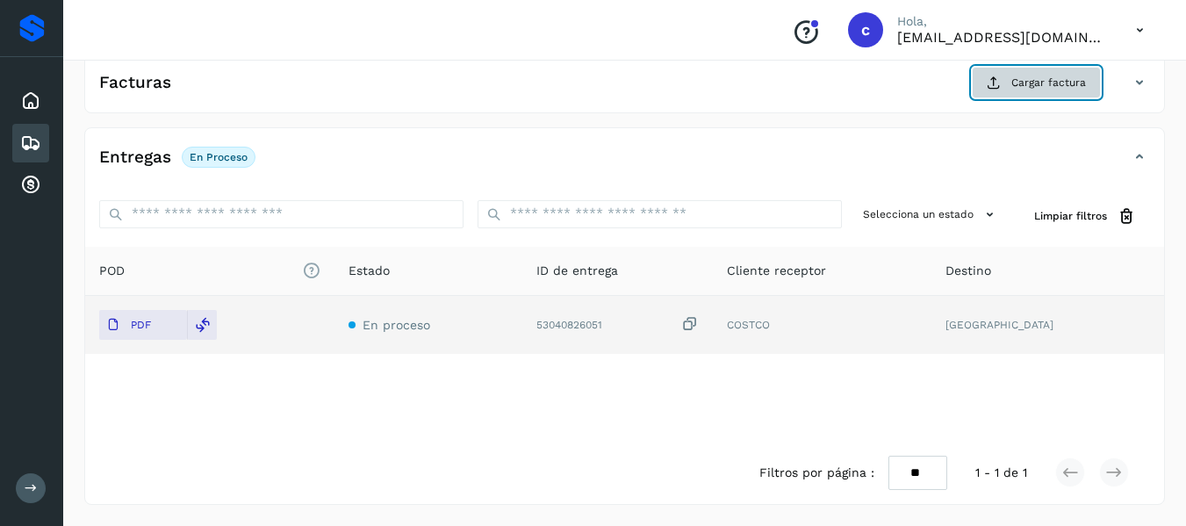
click at [990, 82] on icon at bounding box center [993, 82] width 14 height 14
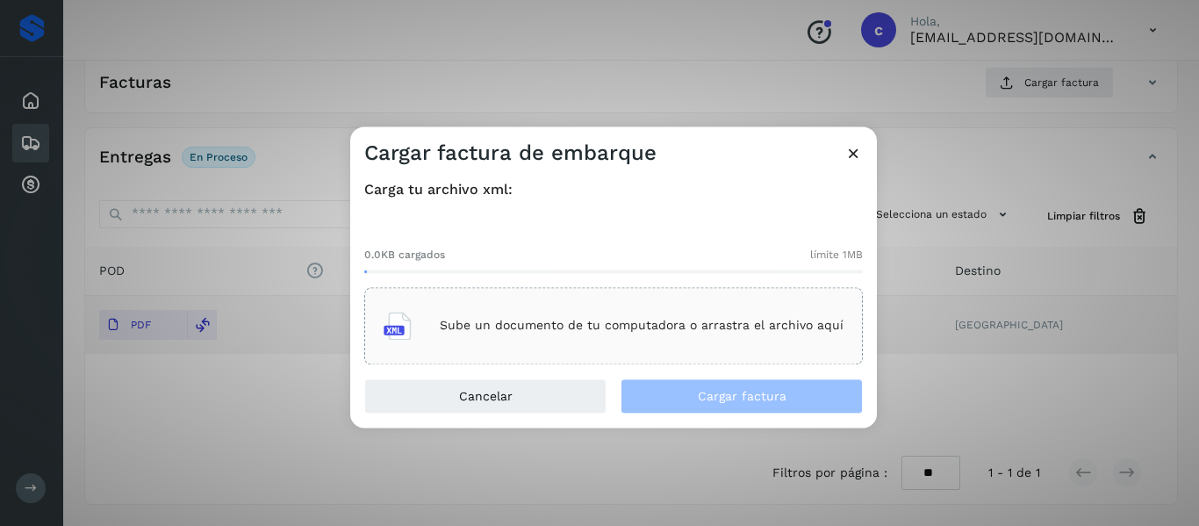
click at [545, 319] on p "Sube un documento de tu computadora o arrastra el archivo aquí" at bounding box center [642, 326] width 404 height 15
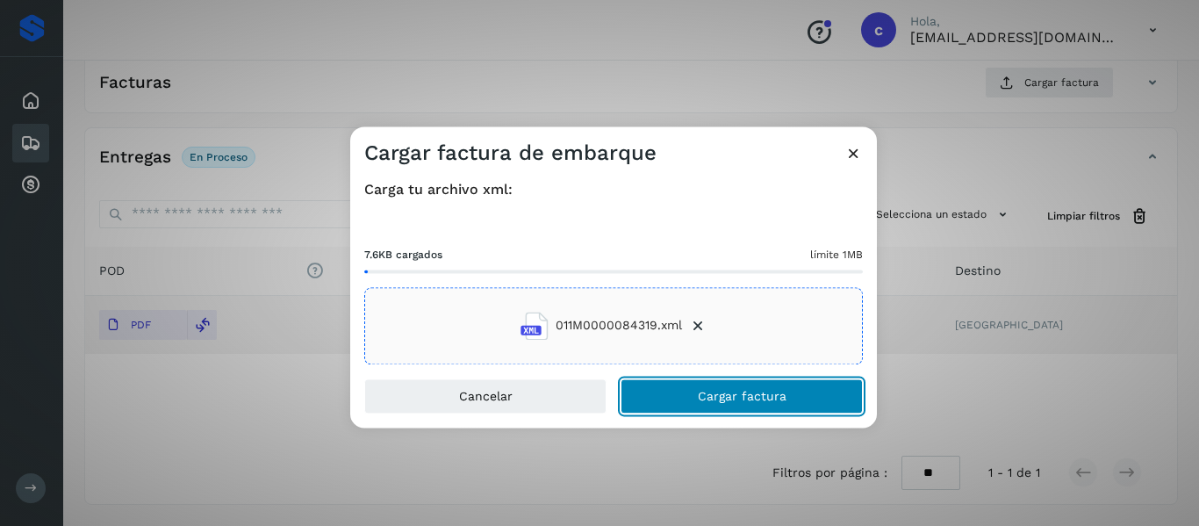
click at [692, 398] on button "Cargar factura" at bounding box center [741, 395] width 242 height 35
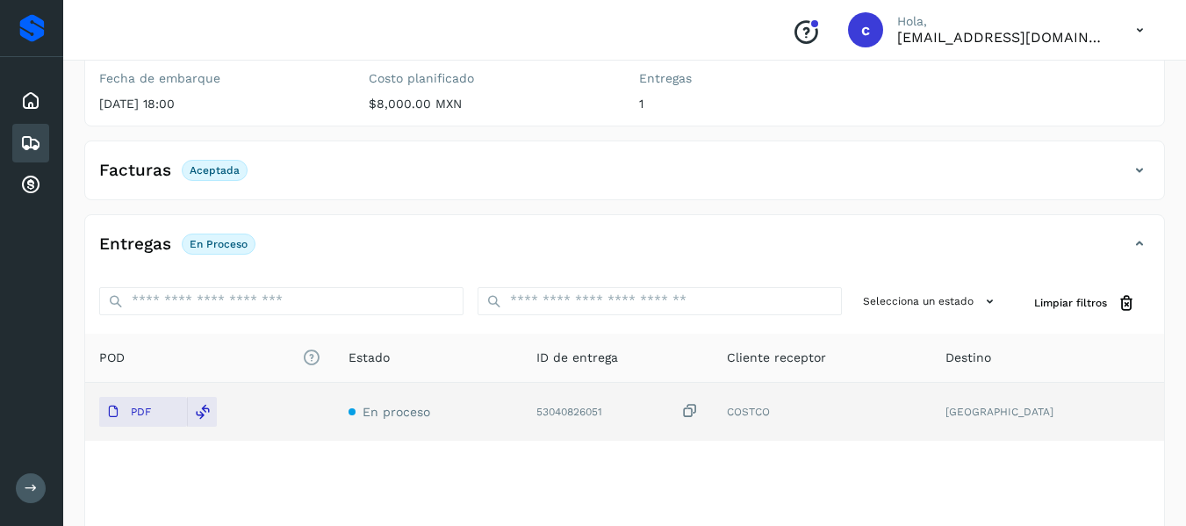
scroll to position [233, 0]
click at [32, 144] on icon at bounding box center [30, 143] width 21 height 21
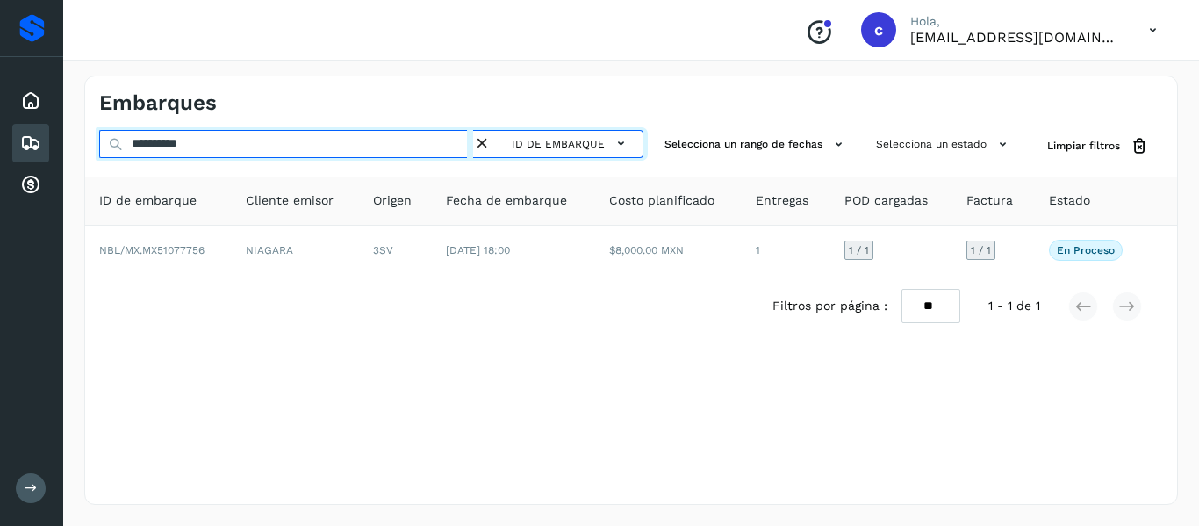
click at [182, 140] on input "**********" at bounding box center [286, 144] width 374 height 28
paste input "text"
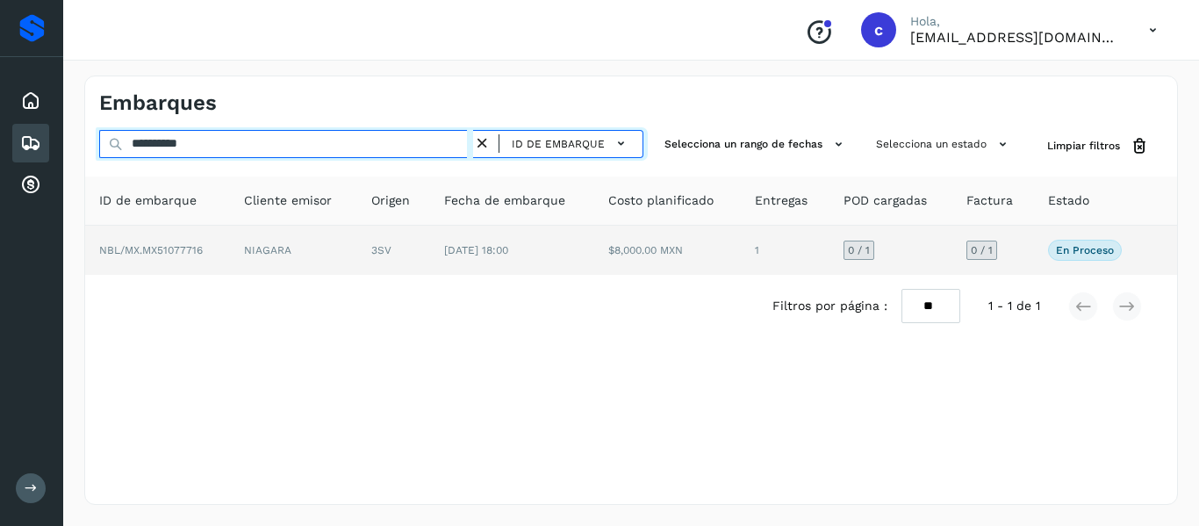
type input "**********"
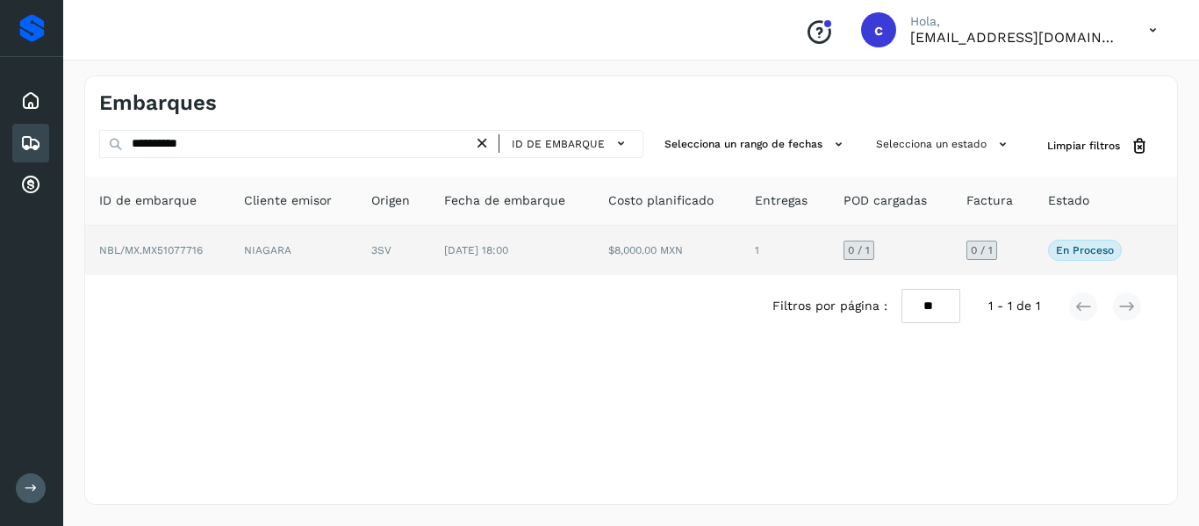
click at [221, 248] on td "NBL/MX.MX51077716" at bounding box center [157, 250] width 145 height 49
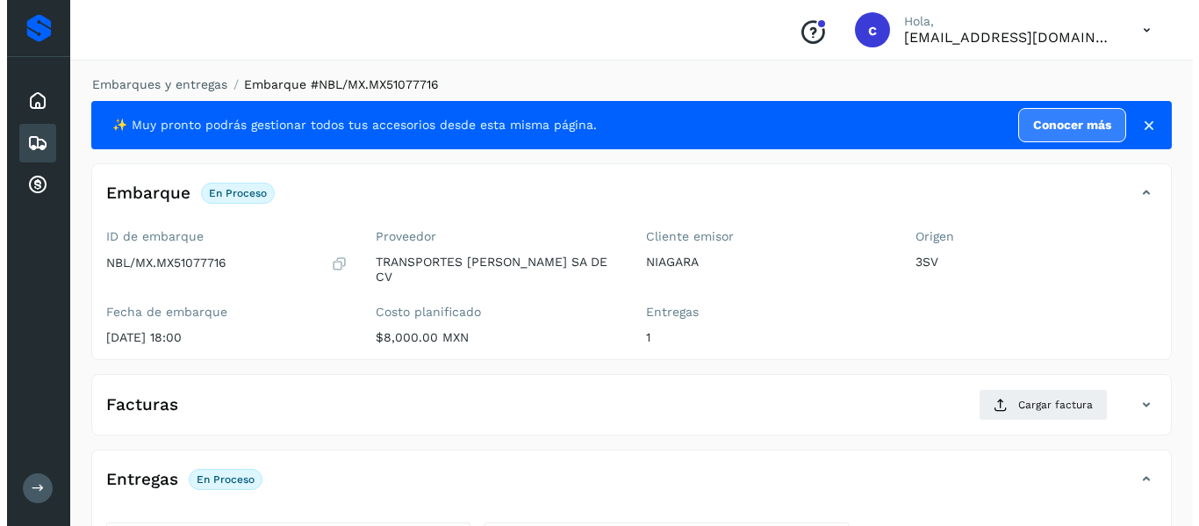
scroll to position [322, 0]
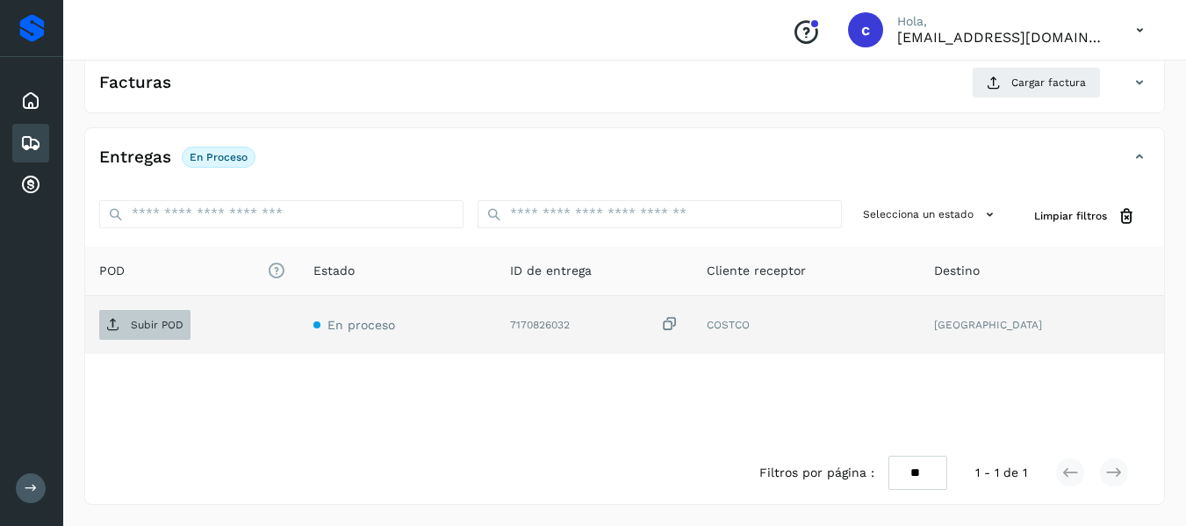
click at [166, 335] on span "Subir POD" at bounding box center [144, 325] width 91 height 28
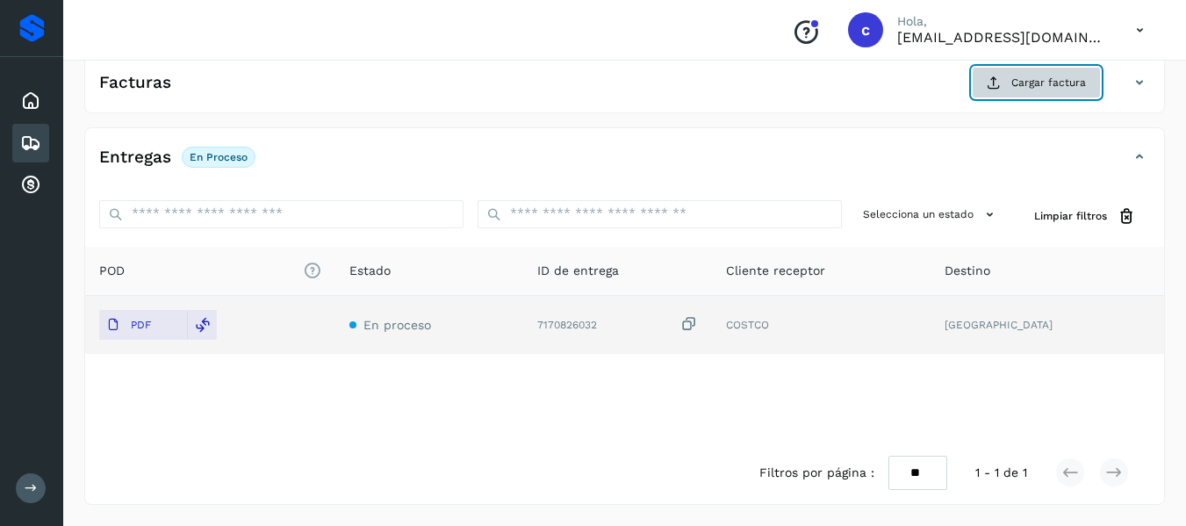
click at [1021, 84] on span "Cargar factura" at bounding box center [1048, 83] width 75 height 16
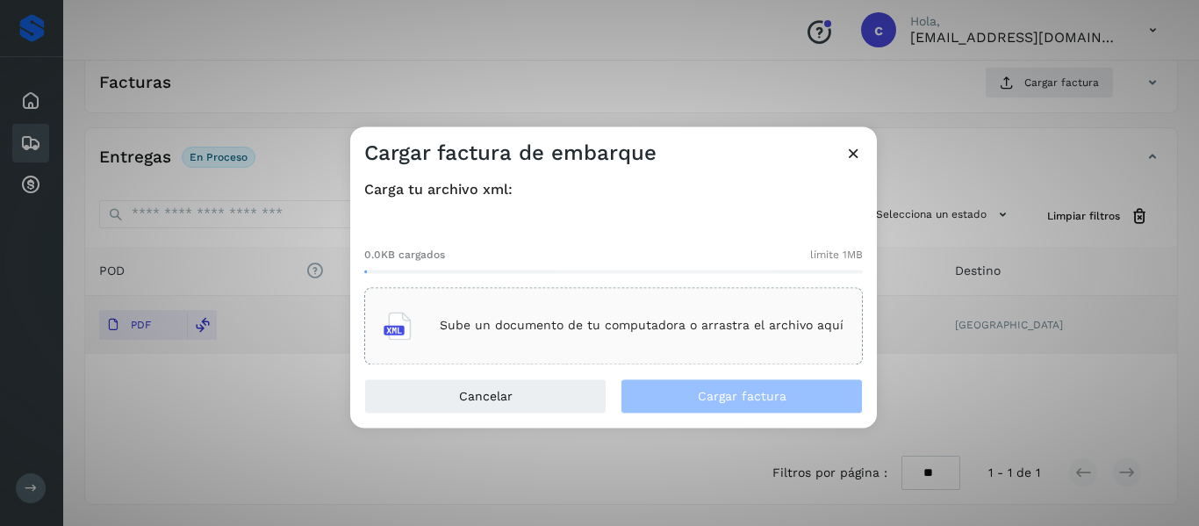
click at [575, 327] on p "Sube un documento de tu computadora o arrastra el archivo aquí" at bounding box center [642, 326] width 404 height 15
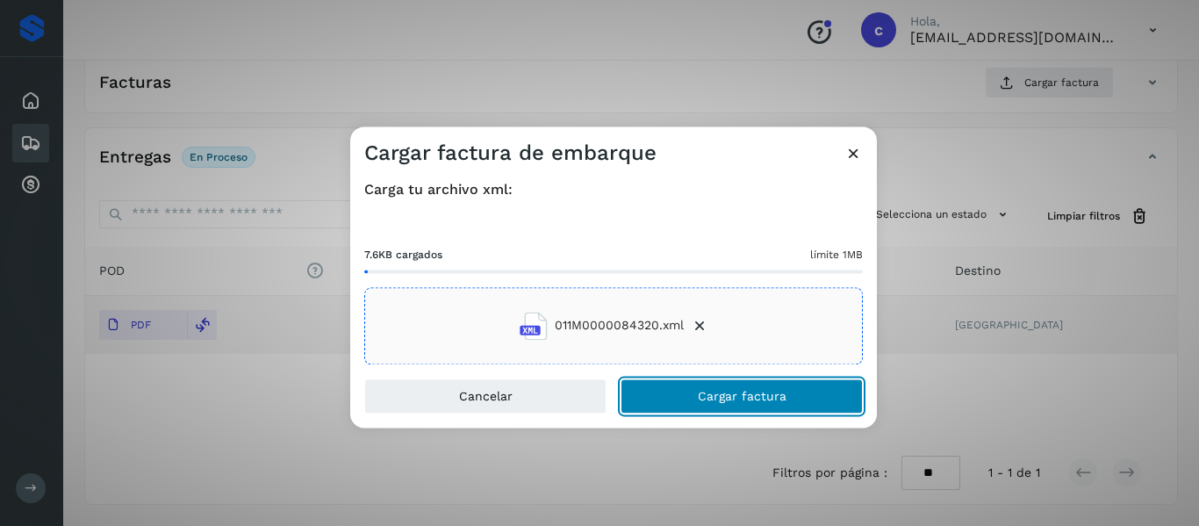
click at [706, 390] on span "Cargar factura" at bounding box center [742, 396] width 89 height 12
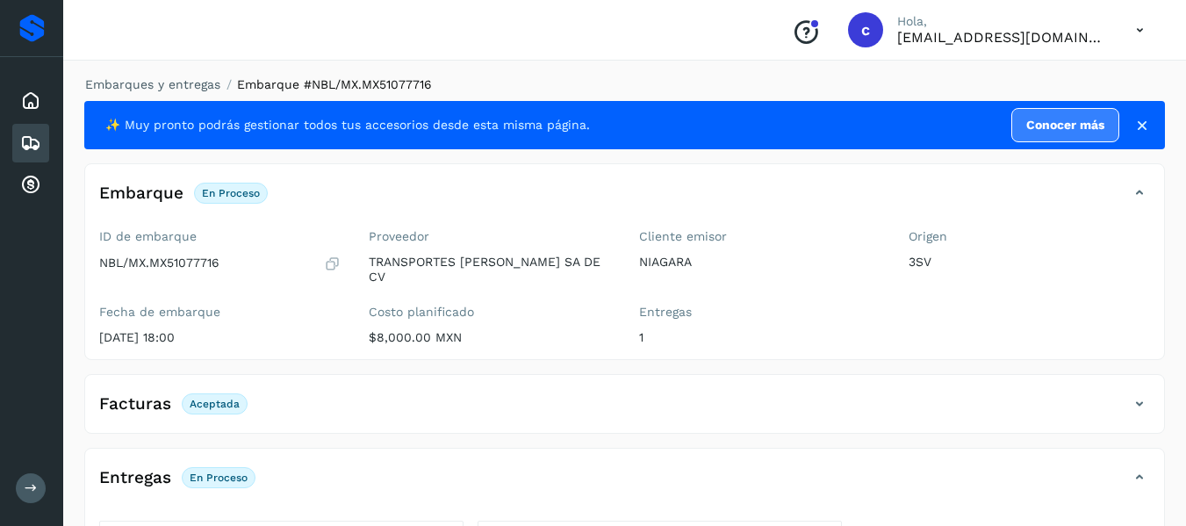
scroll to position [320, 0]
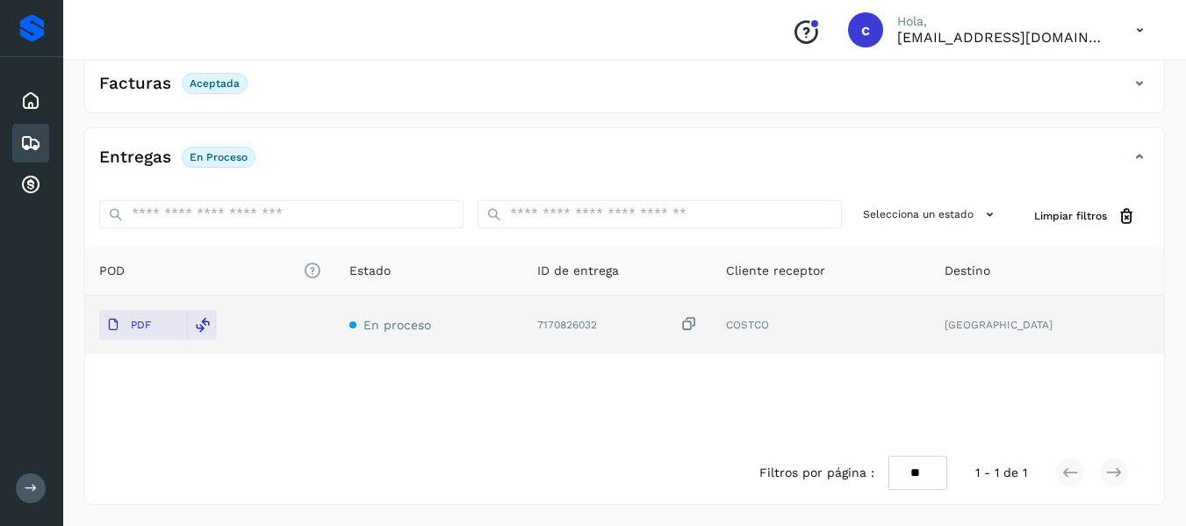
click at [36, 137] on icon at bounding box center [30, 143] width 21 height 21
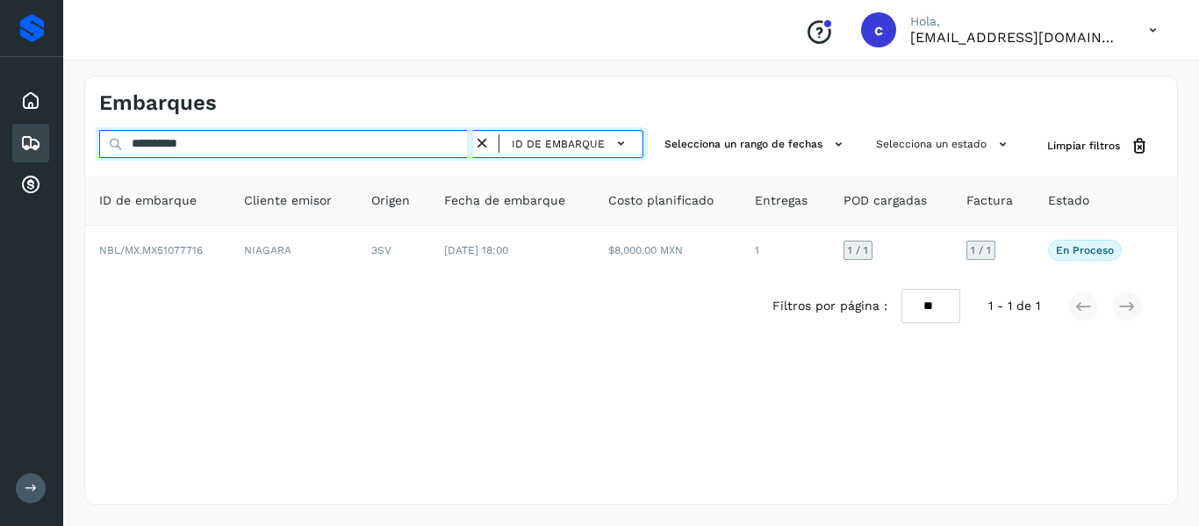
click at [173, 145] on input "**********" at bounding box center [286, 144] width 374 height 28
paste input "text"
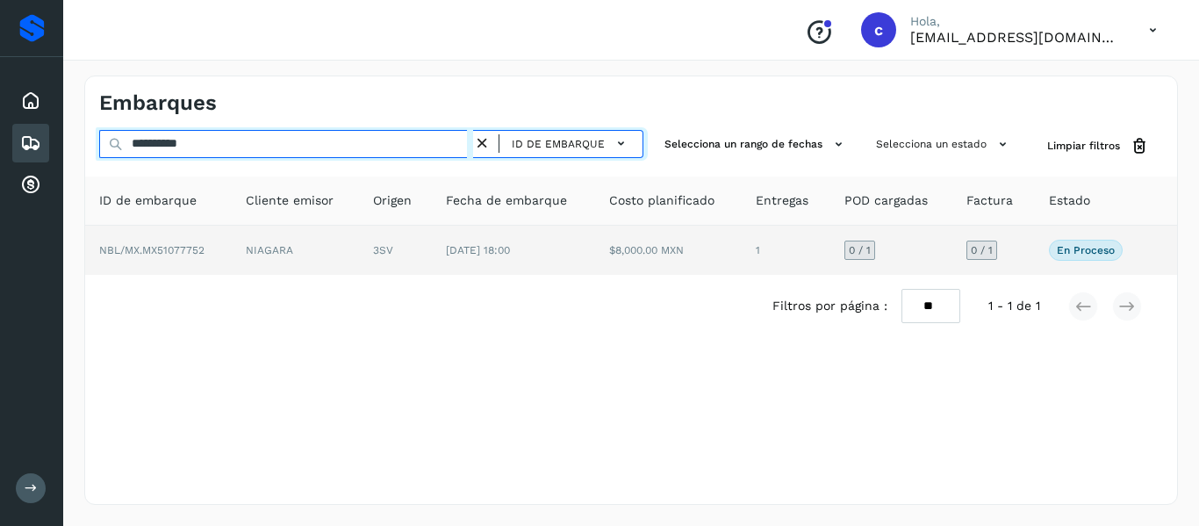
type input "**********"
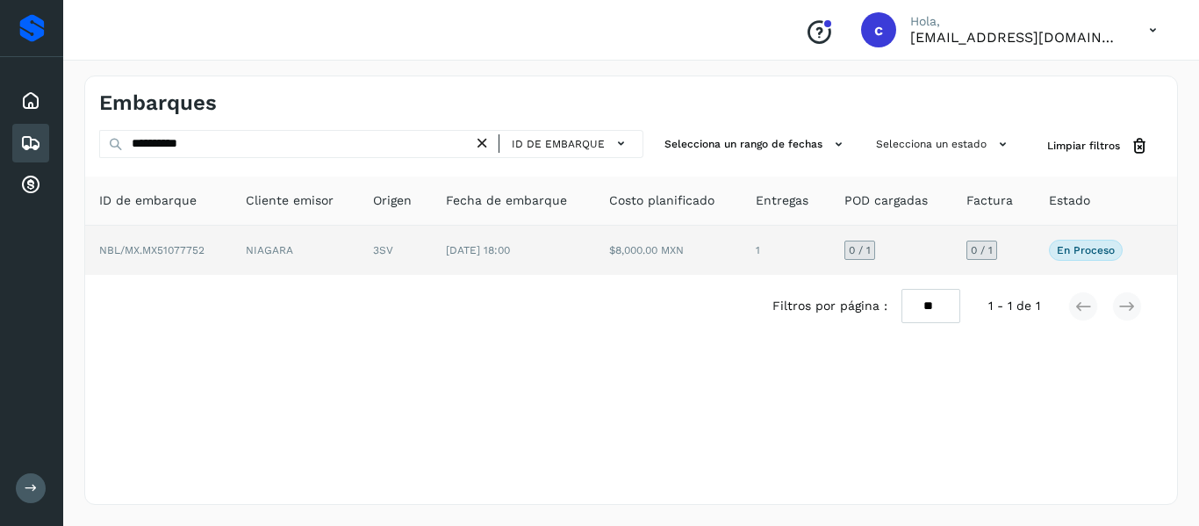
click at [226, 248] on td "NBL/MX.MX51077752" at bounding box center [158, 250] width 147 height 49
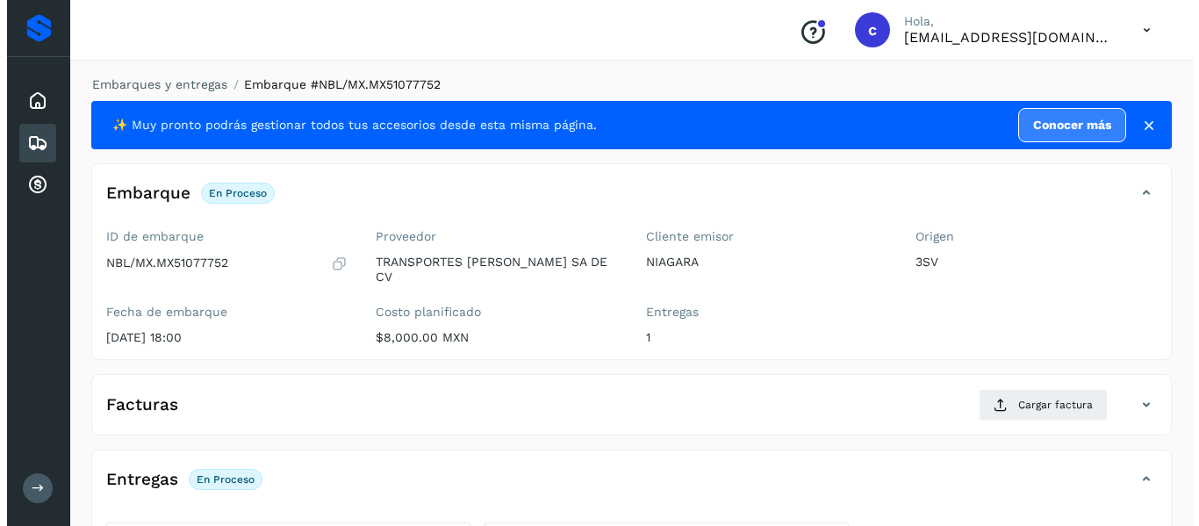
scroll to position [322, 0]
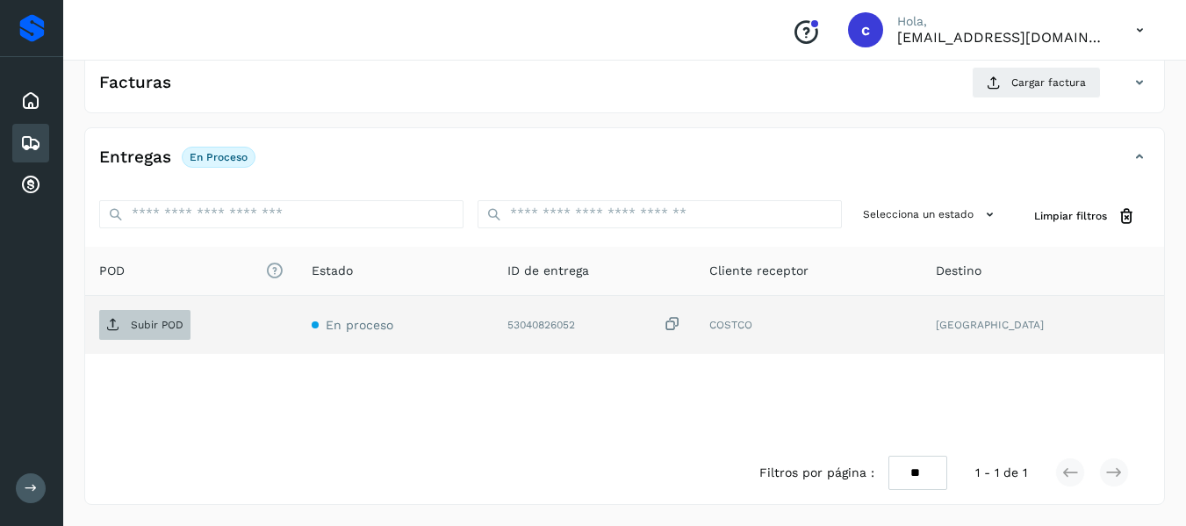
click at [161, 328] on p "Subir POD" at bounding box center [157, 325] width 53 height 12
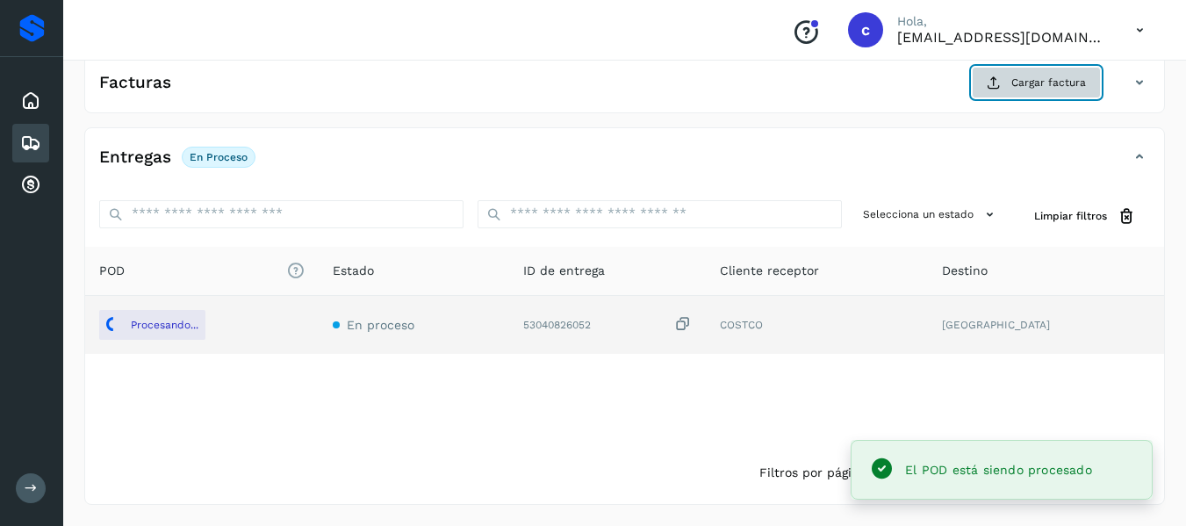
click at [1014, 84] on span "Cargar factura" at bounding box center [1048, 83] width 75 height 16
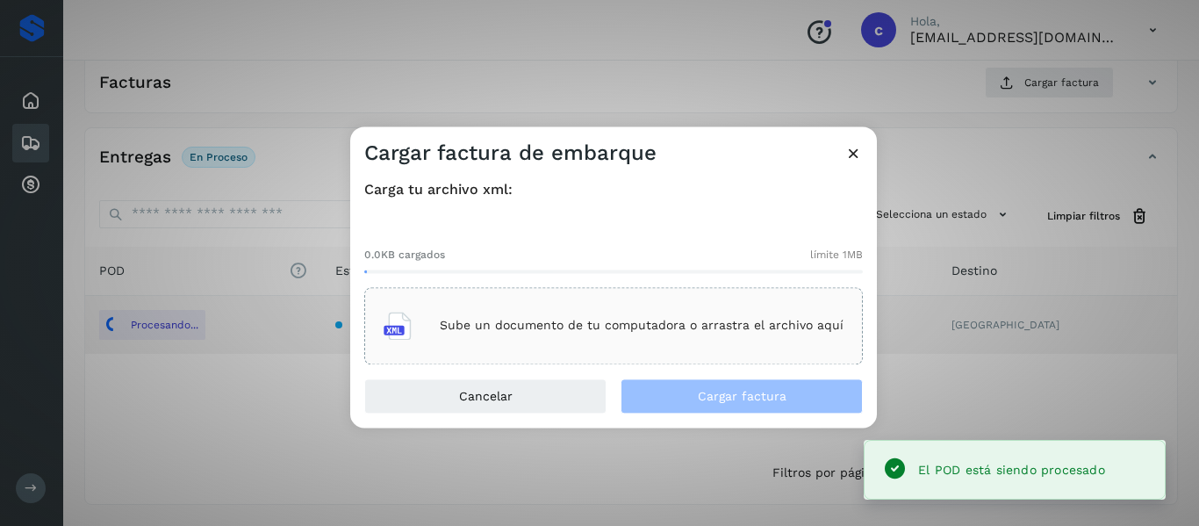
click at [512, 345] on div "Sube un documento de tu computadora o arrastra el archivo aquí" at bounding box center [613, 325] width 460 height 47
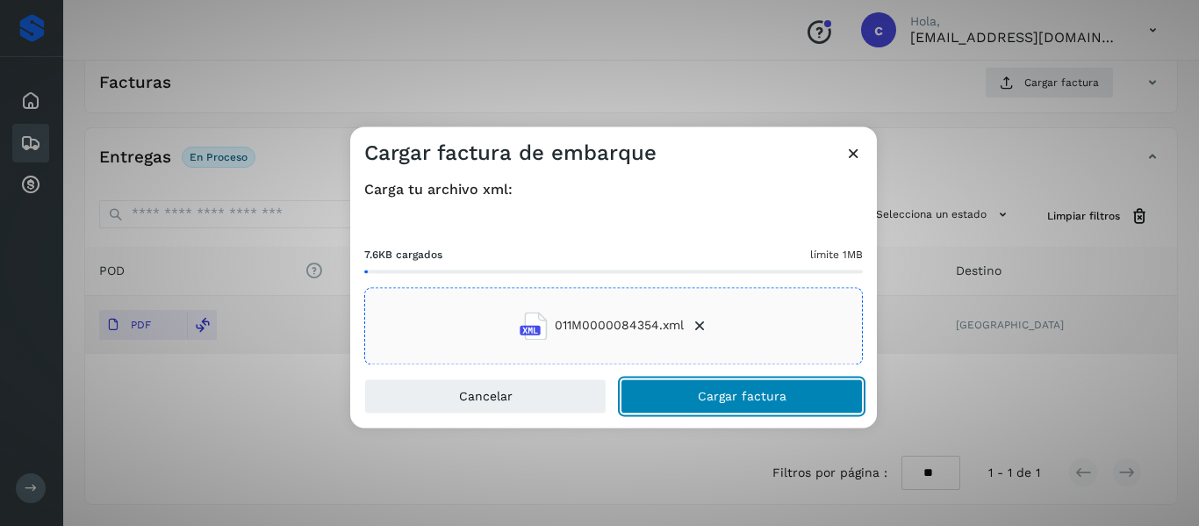
click at [675, 391] on button "Cargar factura" at bounding box center [741, 395] width 242 height 35
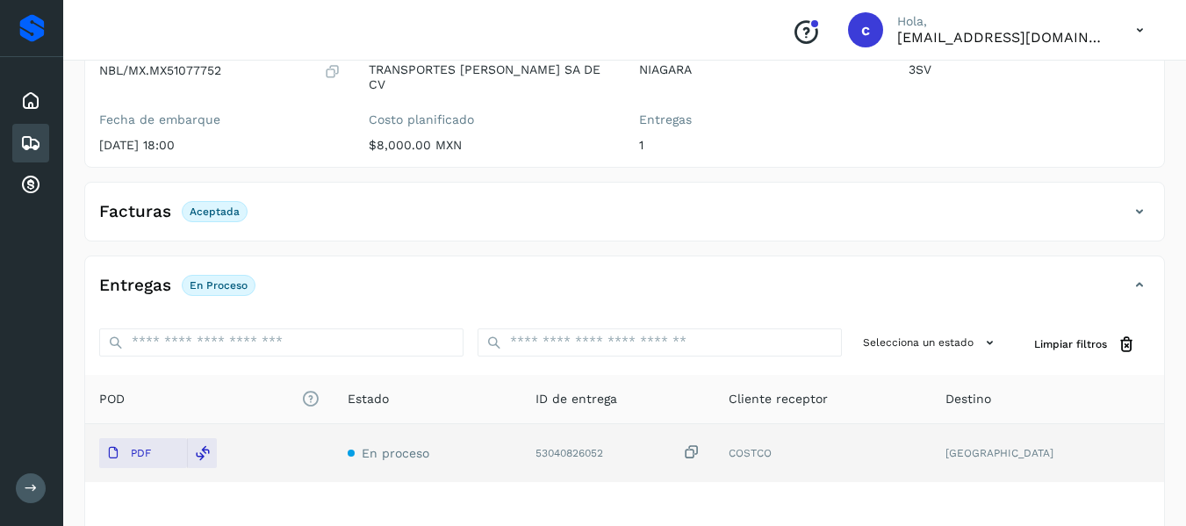
scroll to position [0, 0]
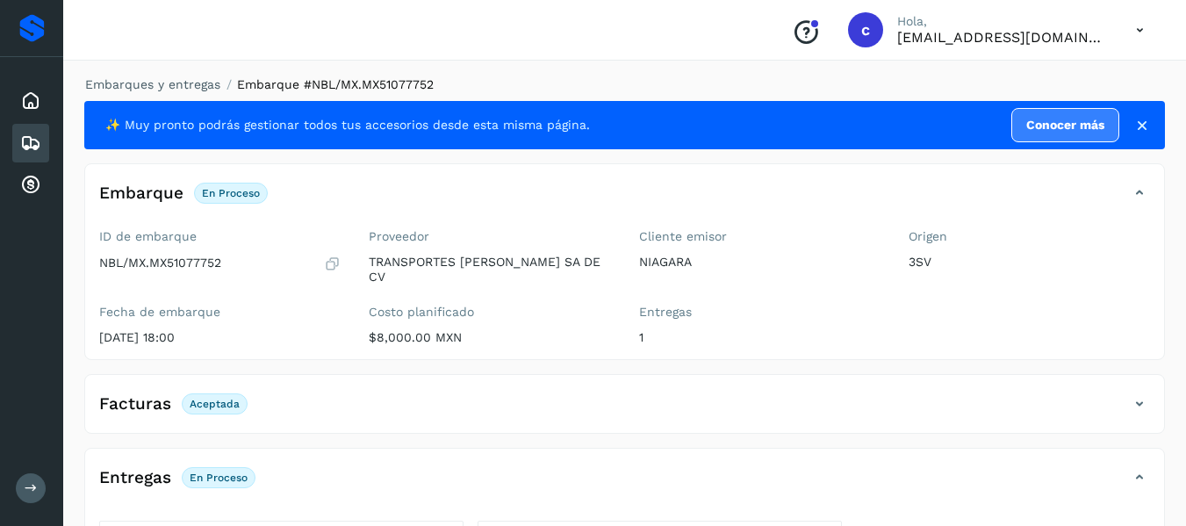
click at [38, 159] on div "Embarques" at bounding box center [30, 143] width 37 height 39
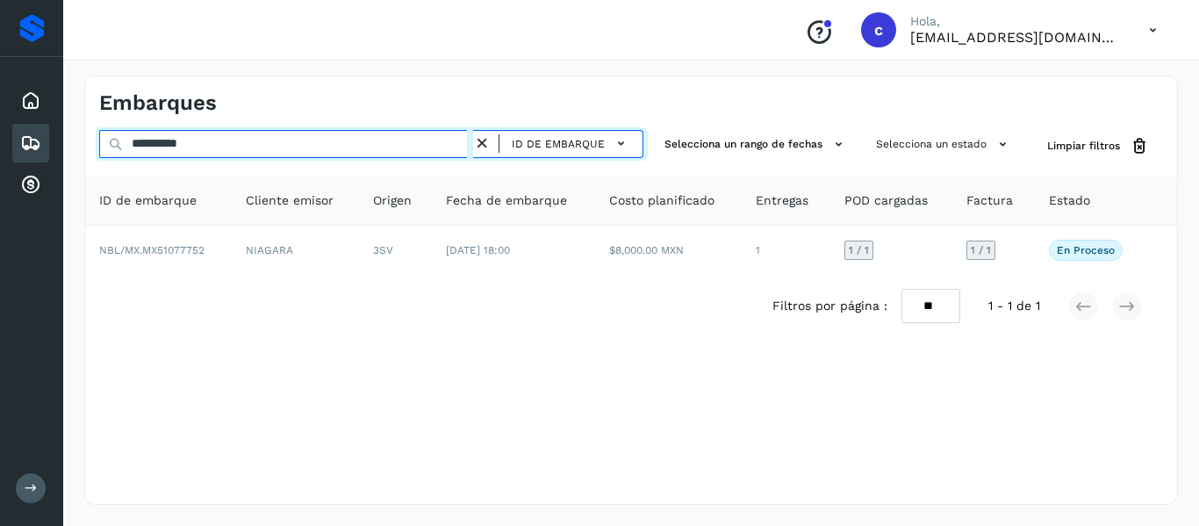
click at [187, 139] on input "**********" at bounding box center [286, 144] width 374 height 28
paste input "text"
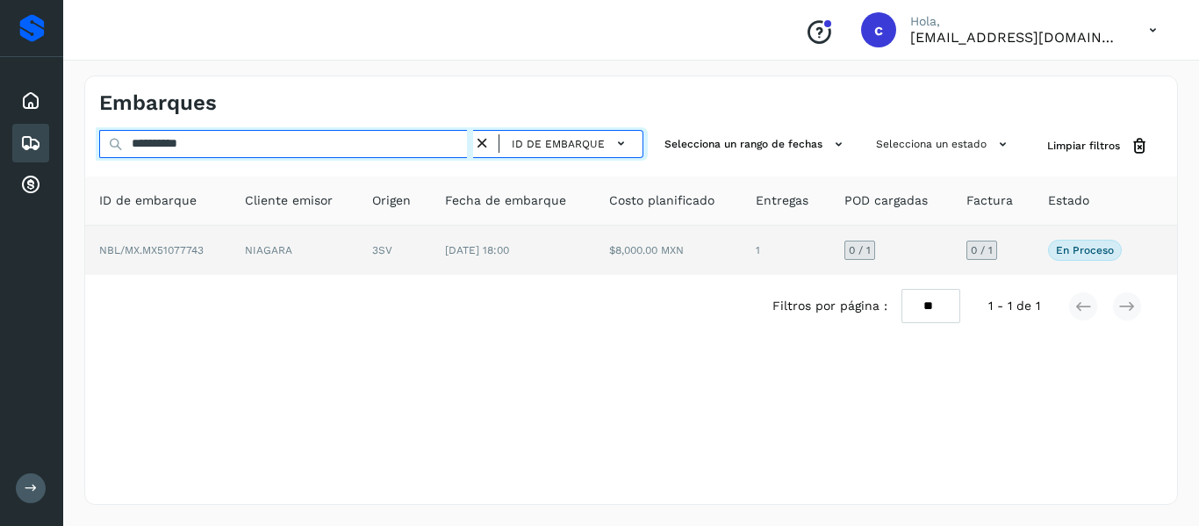
type input "**********"
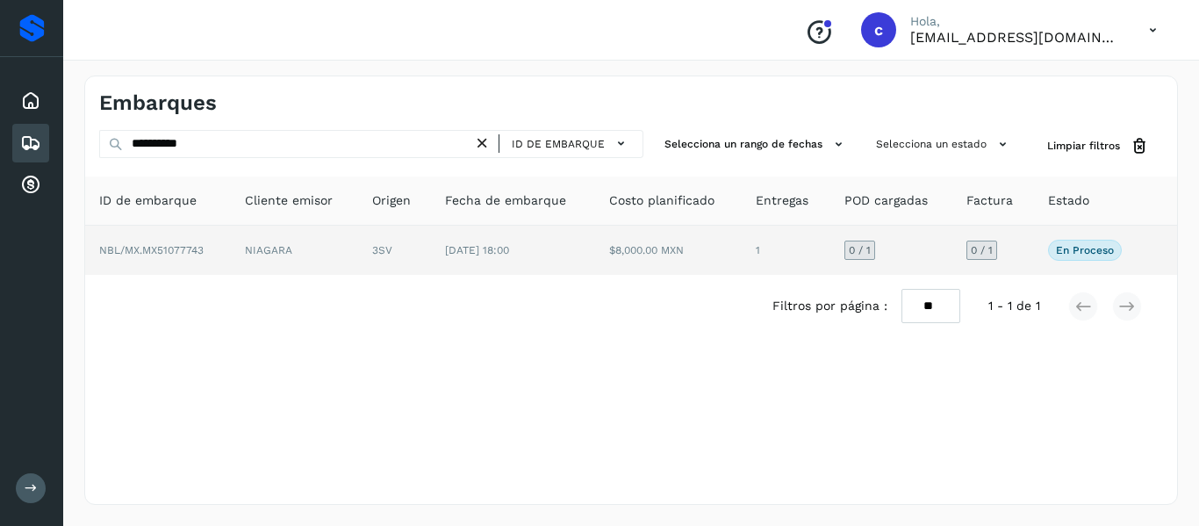
click at [257, 251] on td "NIAGARA" at bounding box center [294, 250] width 127 height 49
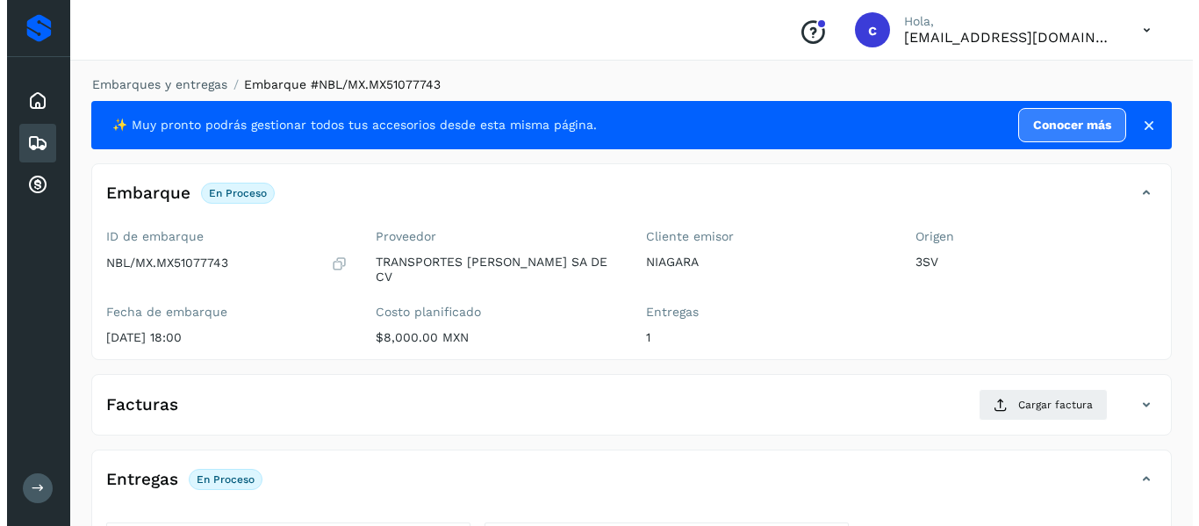
scroll to position [322, 0]
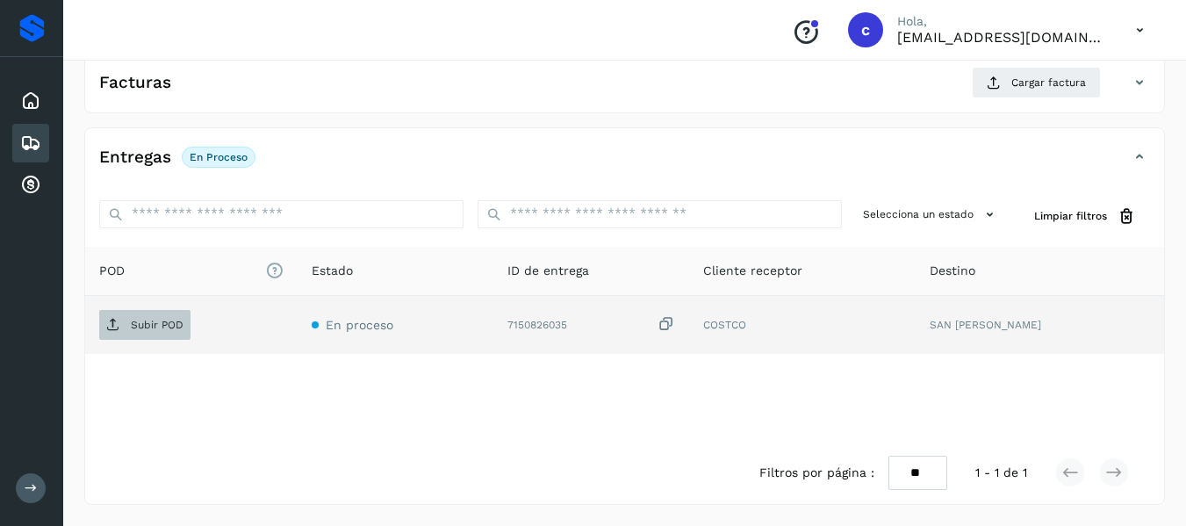
click at [154, 317] on span "Subir POD" at bounding box center [144, 325] width 91 height 28
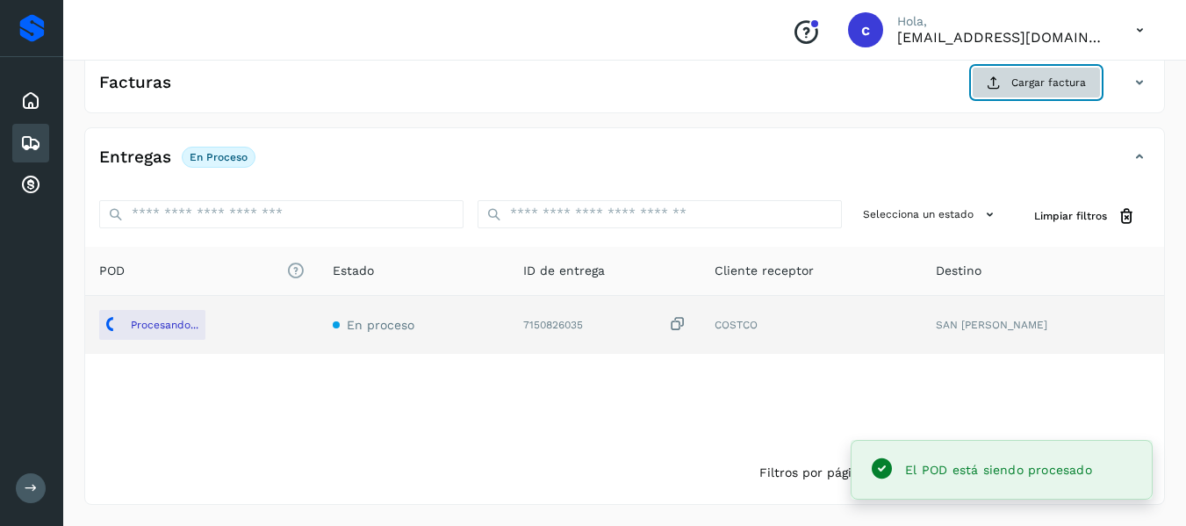
click at [1038, 86] on span "Cargar factura" at bounding box center [1048, 83] width 75 height 16
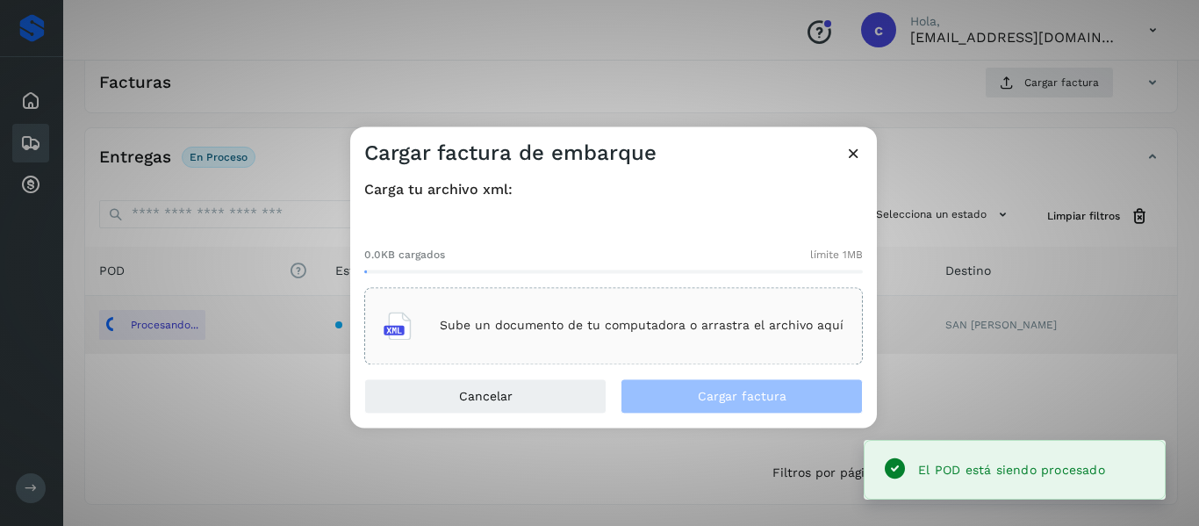
click at [543, 314] on div "Sube un documento de tu computadora o arrastra el archivo aquí" at bounding box center [613, 325] width 460 height 47
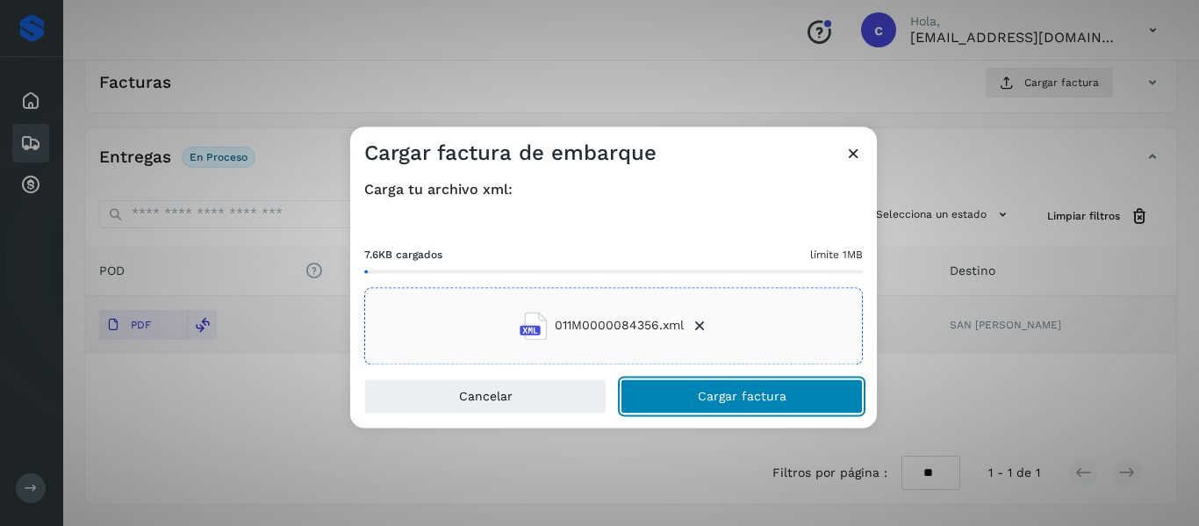
click at [691, 398] on button "Cargar factura" at bounding box center [741, 395] width 242 height 35
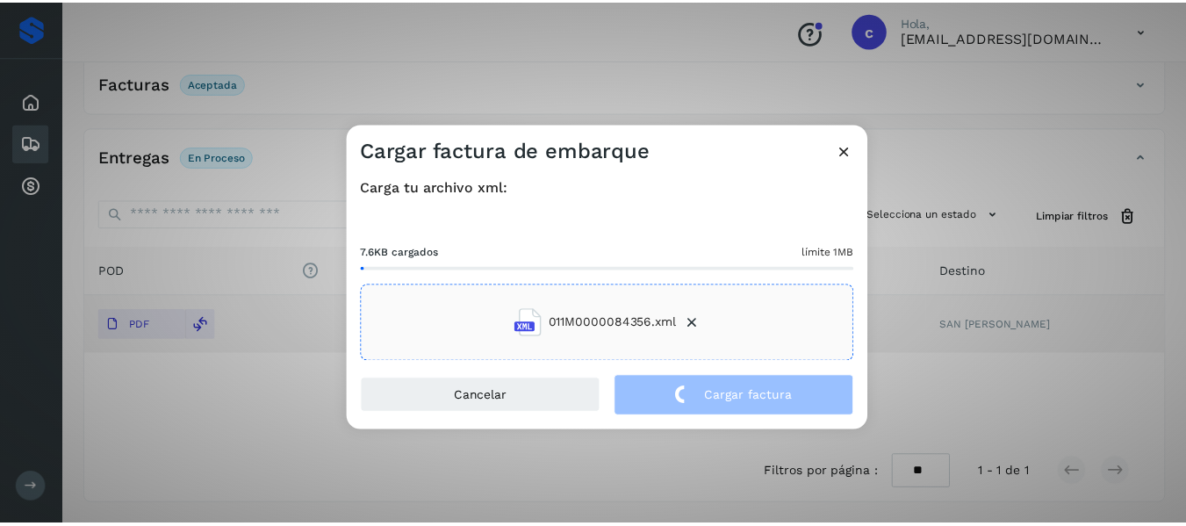
scroll to position [320, 0]
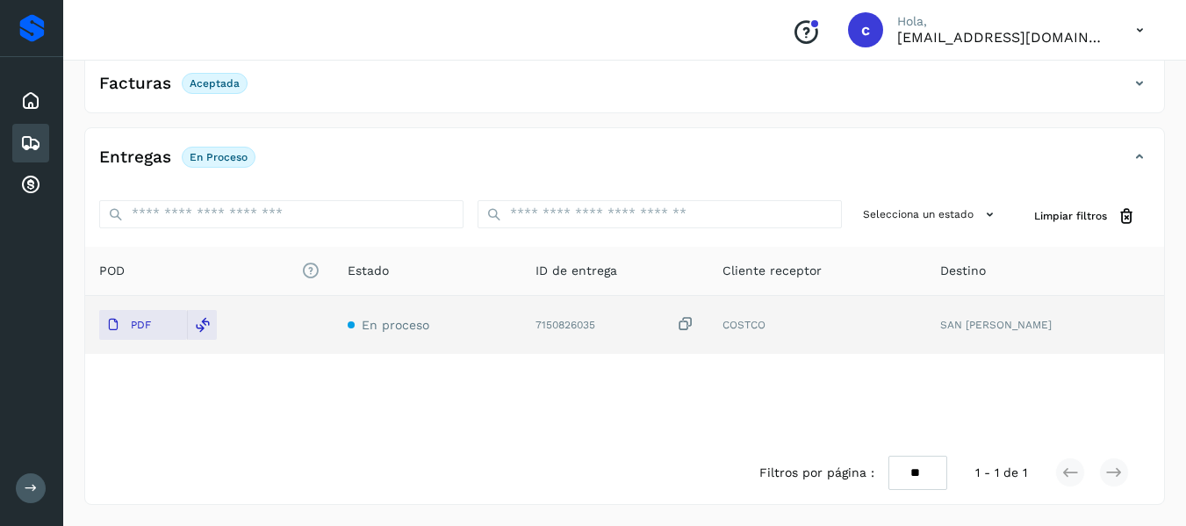
click at [31, 147] on icon at bounding box center [30, 143] width 21 height 21
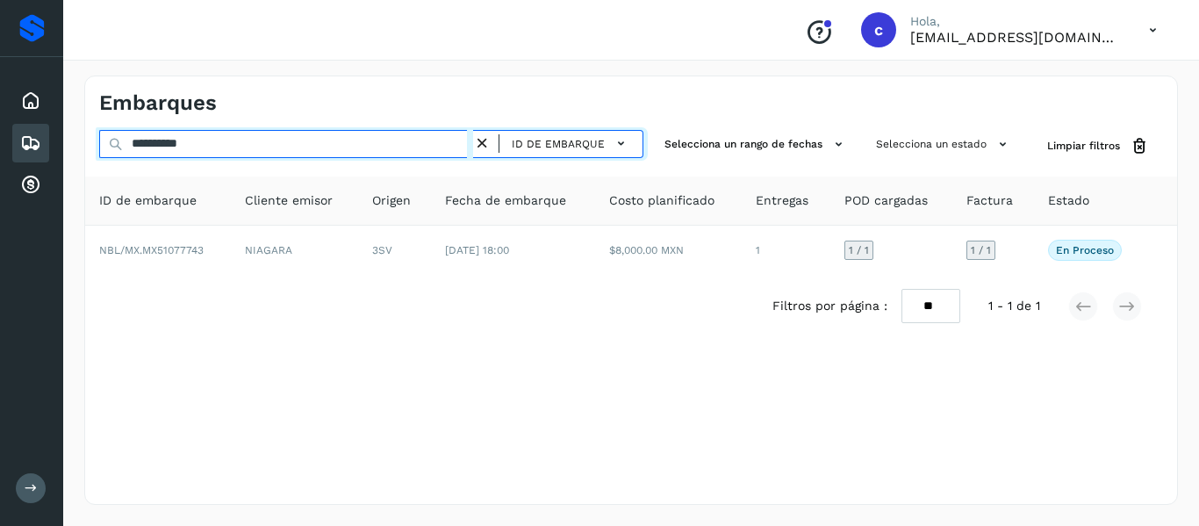
click at [181, 145] on input "**********" at bounding box center [286, 144] width 374 height 28
paste input "text"
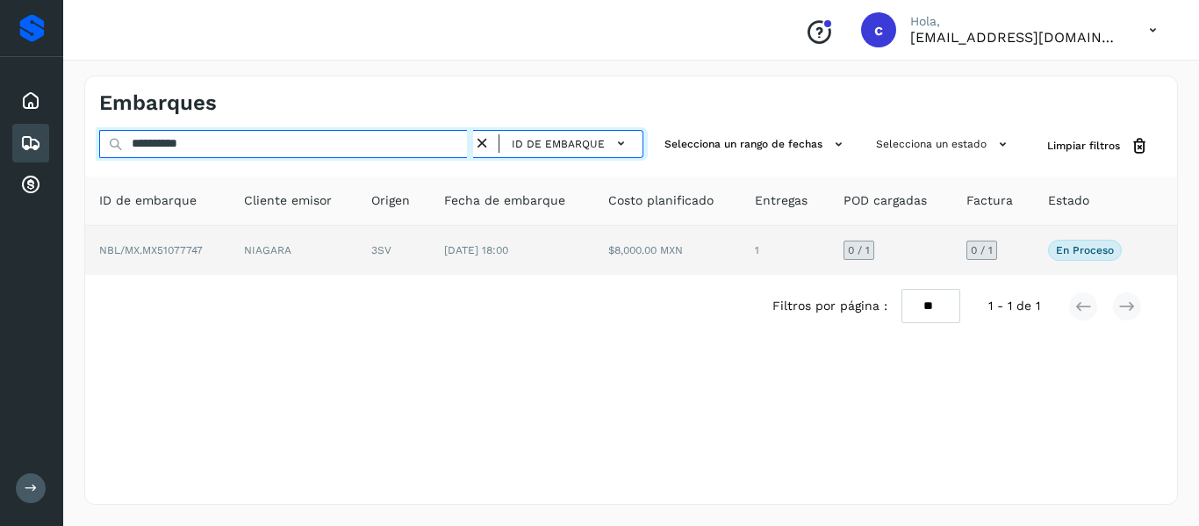
type input "**********"
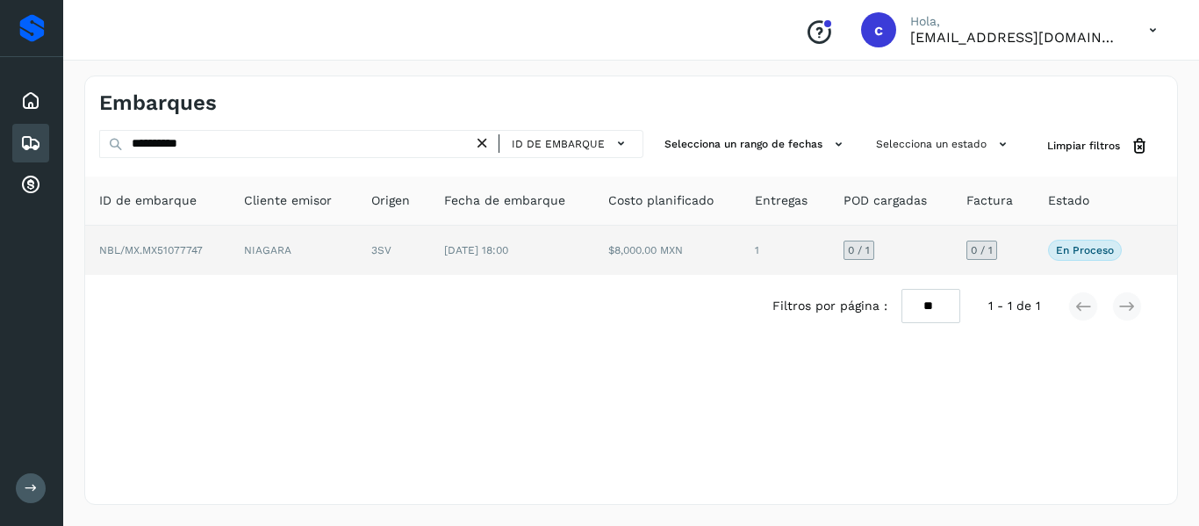
click at [306, 247] on td "NIAGARA" at bounding box center [293, 250] width 127 height 49
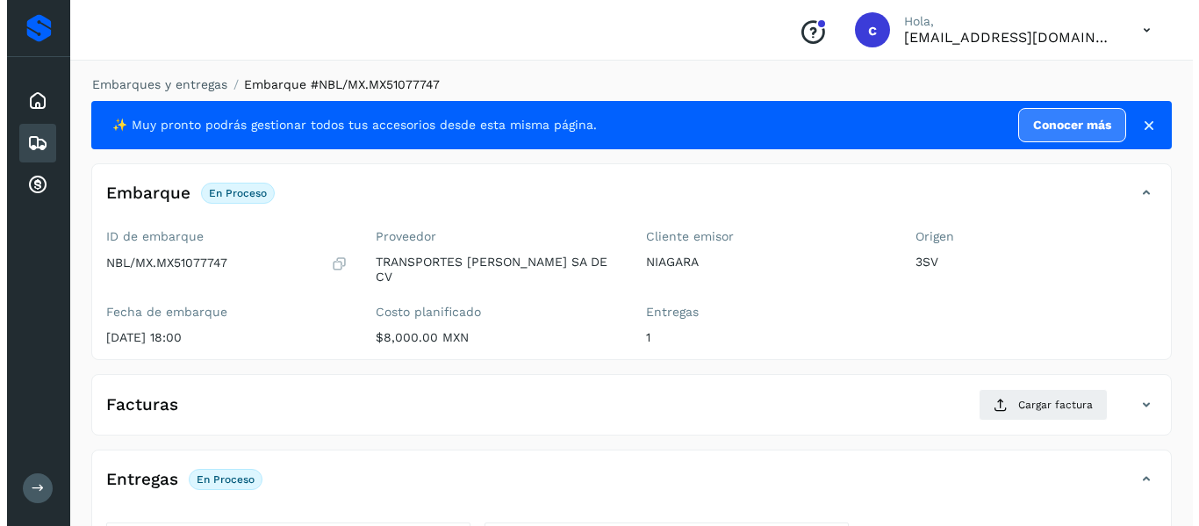
scroll to position [322, 0]
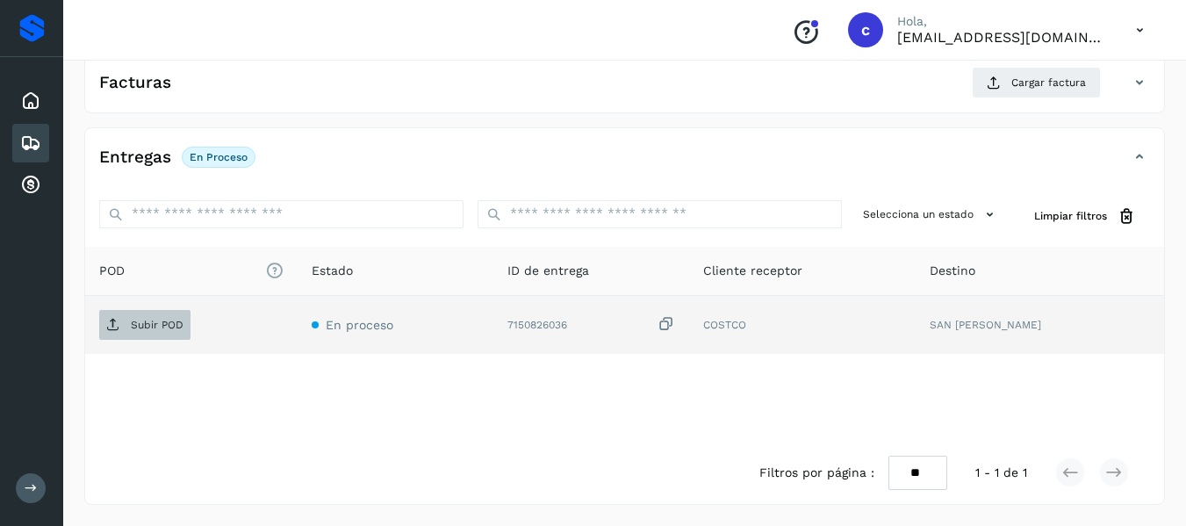
click at [127, 326] on span "Subir POD" at bounding box center [144, 325] width 91 height 28
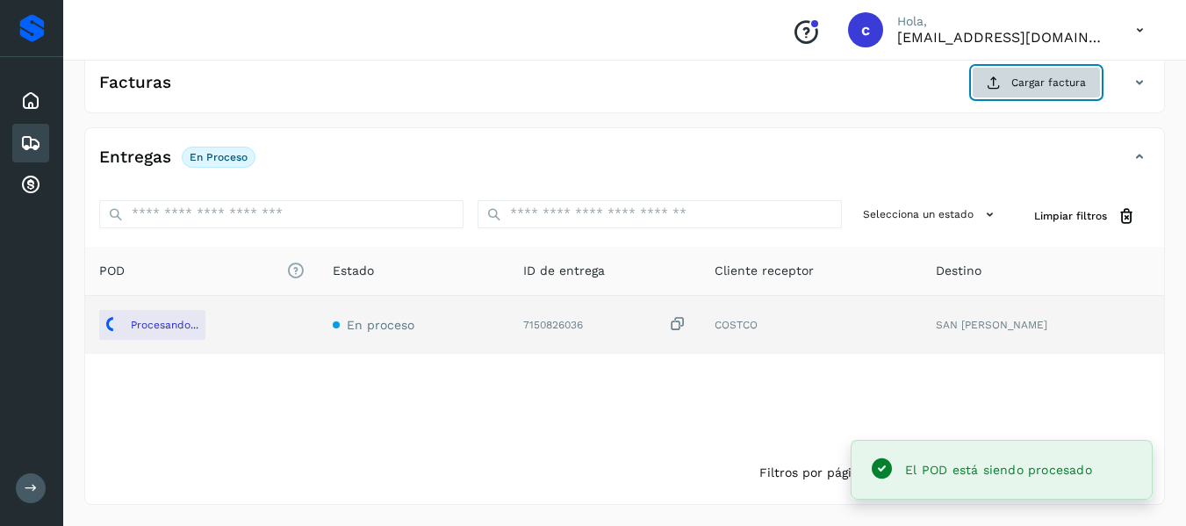
click at [1014, 87] on span "Cargar factura" at bounding box center [1048, 83] width 75 height 16
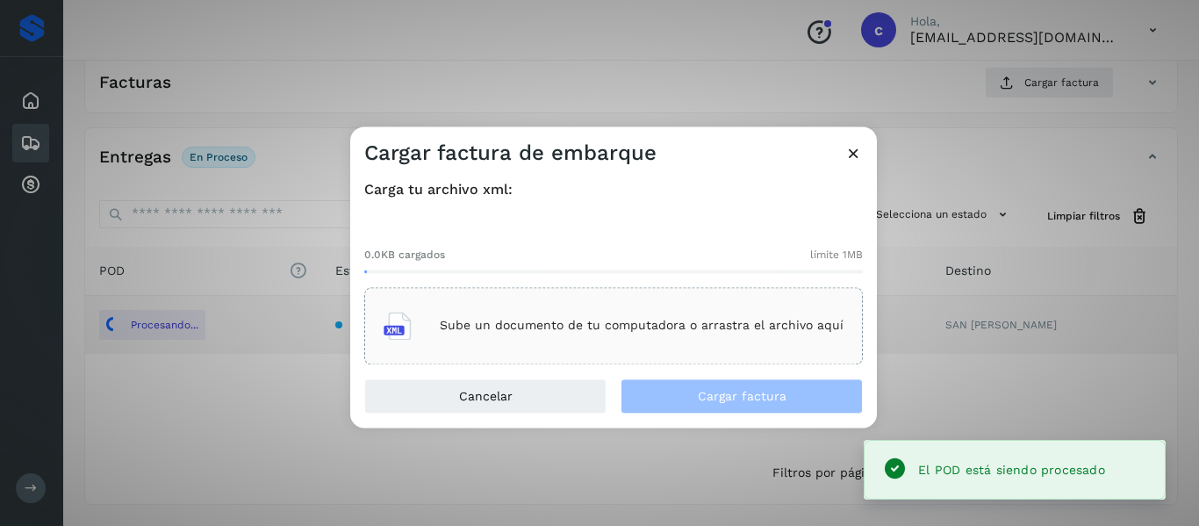
click at [507, 323] on p "Sube un documento de tu computadora o arrastra el archivo aquí" at bounding box center [642, 326] width 404 height 15
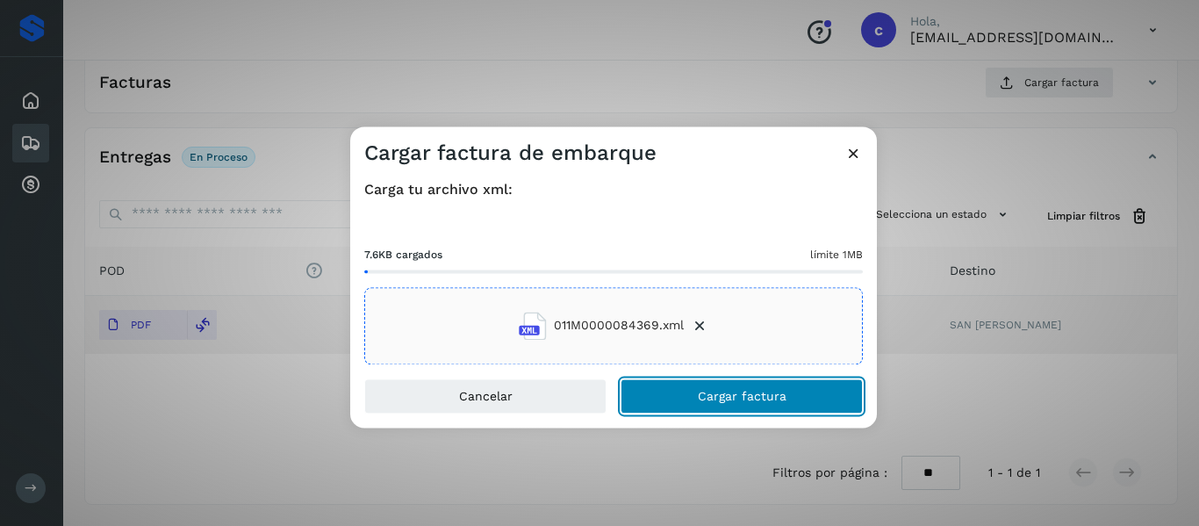
click at [668, 390] on button "Cargar factura" at bounding box center [741, 395] width 242 height 35
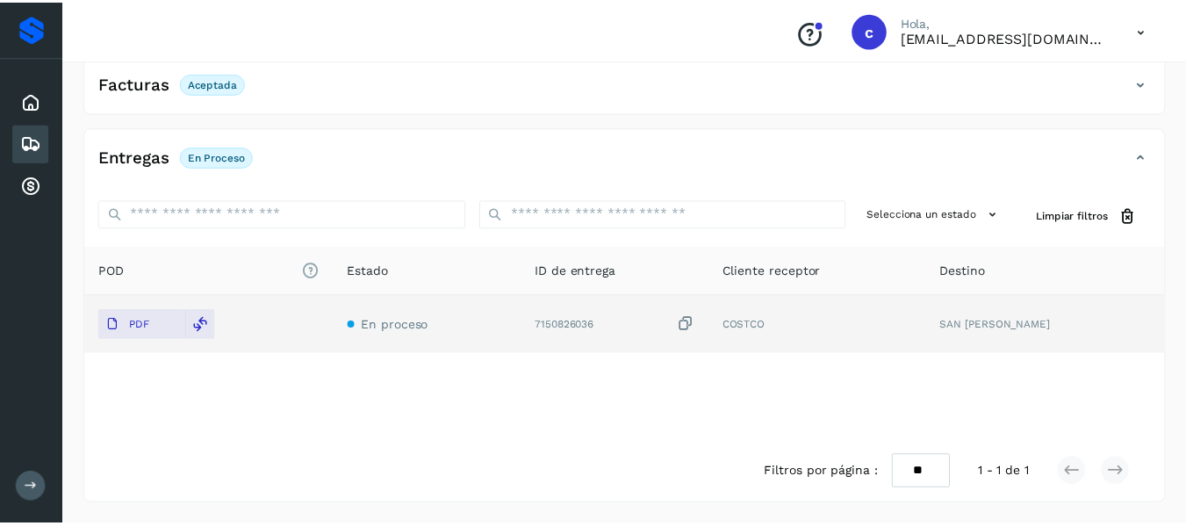
scroll to position [320, 0]
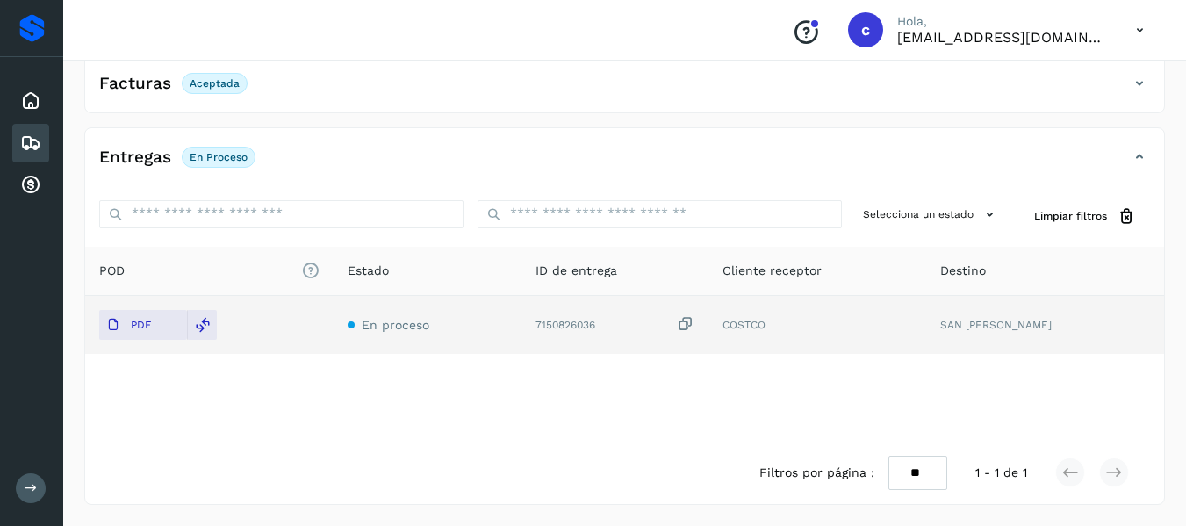
click at [26, 137] on icon at bounding box center [30, 143] width 21 height 21
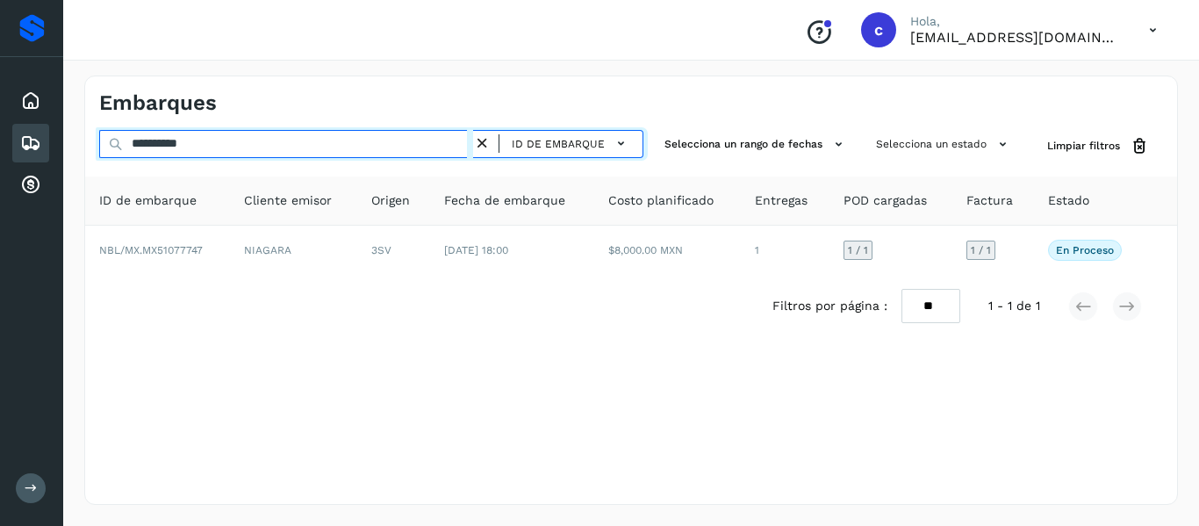
click at [197, 149] on input "**********" at bounding box center [286, 144] width 374 height 28
paste input "text"
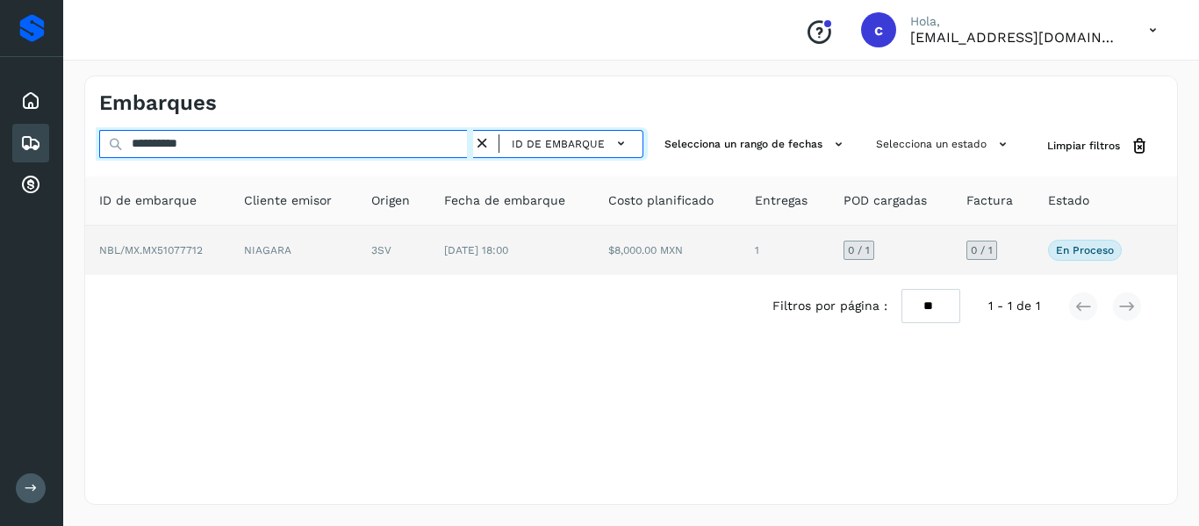
type input "**********"
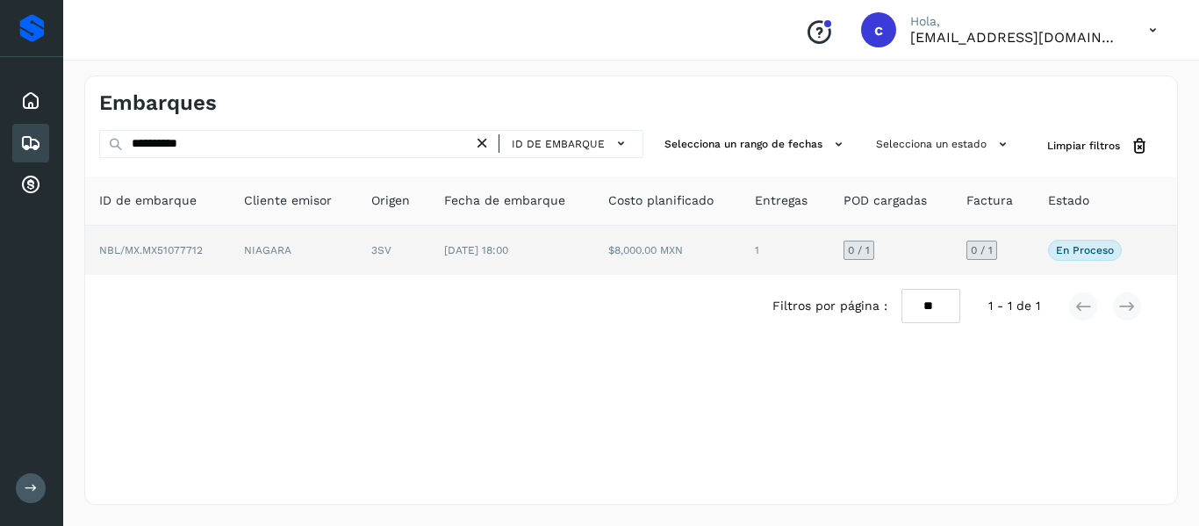
click at [276, 254] on td "NIAGARA" at bounding box center [293, 250] width 127 height 49
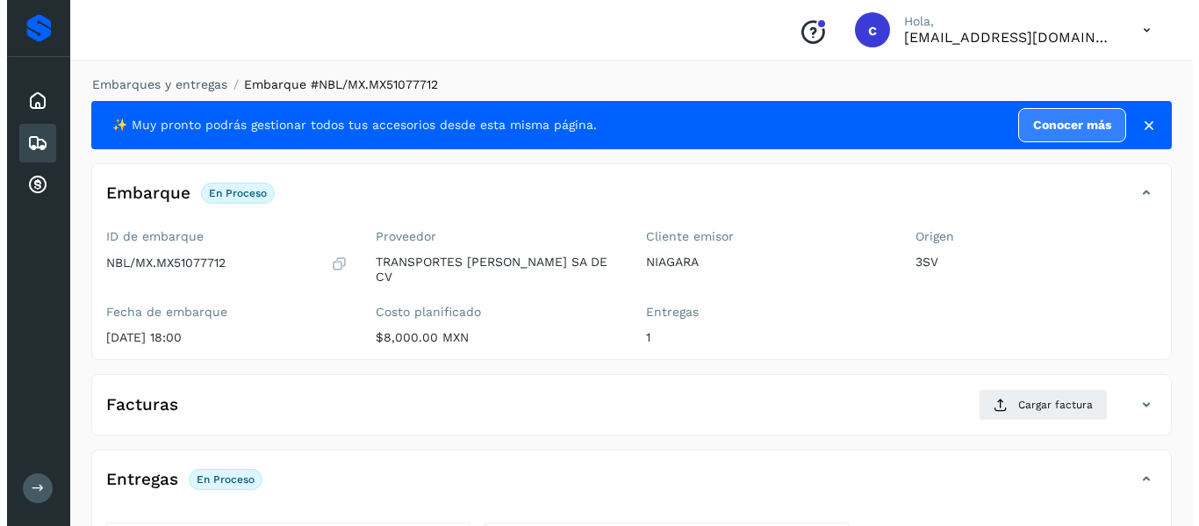
scroll to position [322, 0]
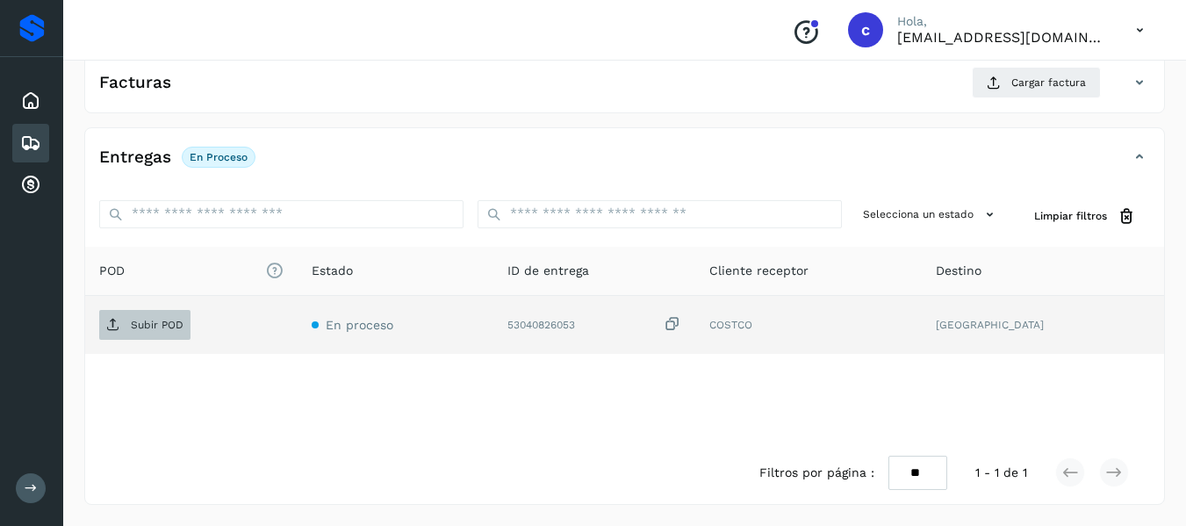
click at [147, 328] on p "Subir POD" at bounding box center [157, 325] width 53 height 12
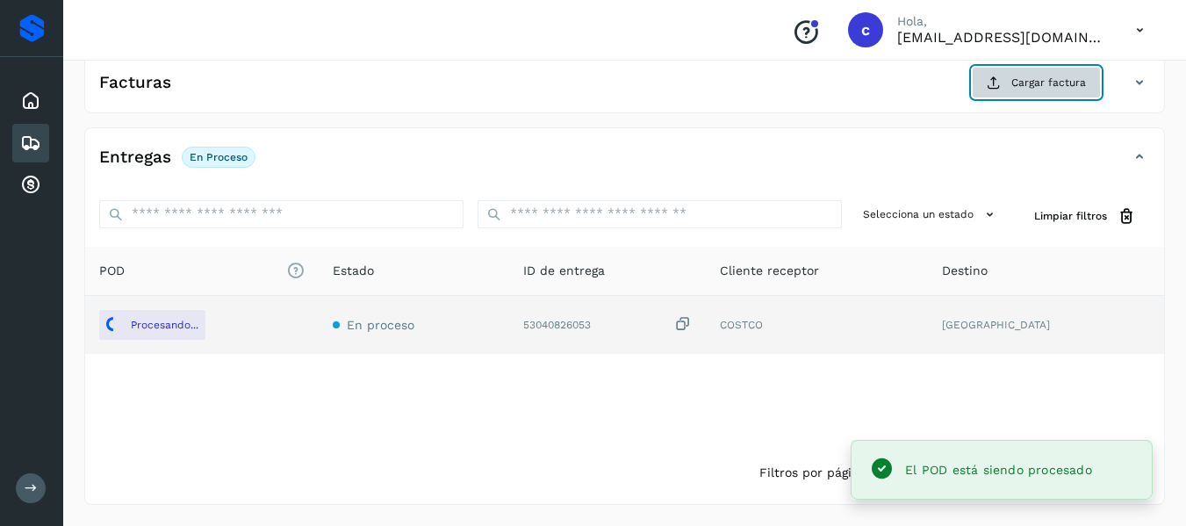
click at [1018, 83] on span "Cargar factura" at bounding box center [1048, 83] width 75 height 16
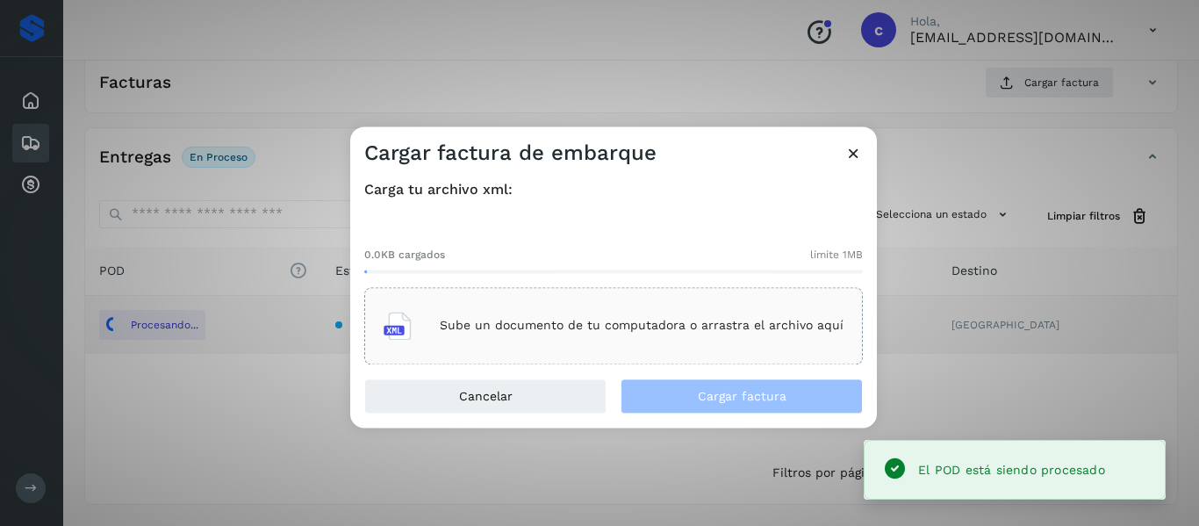
click at [541, 324] on p "Sube un documento de tu computadora o arrastra el archivo aquí" at bounding box center [642, 326] width 404 height 15
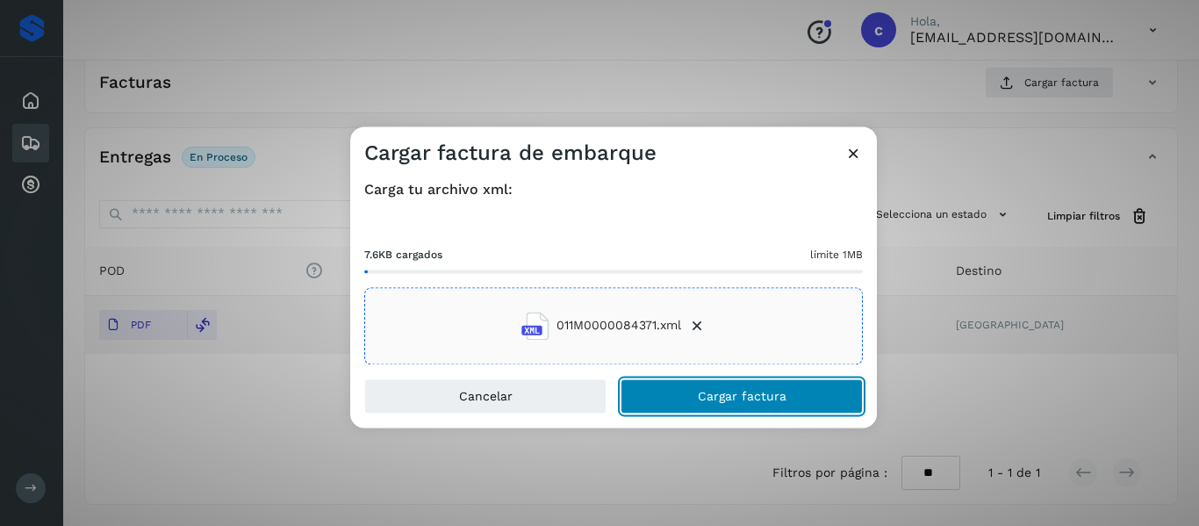
click at [698, 393] on button "Cargar factura" at bounding box center [741, 395] width 242 height 35
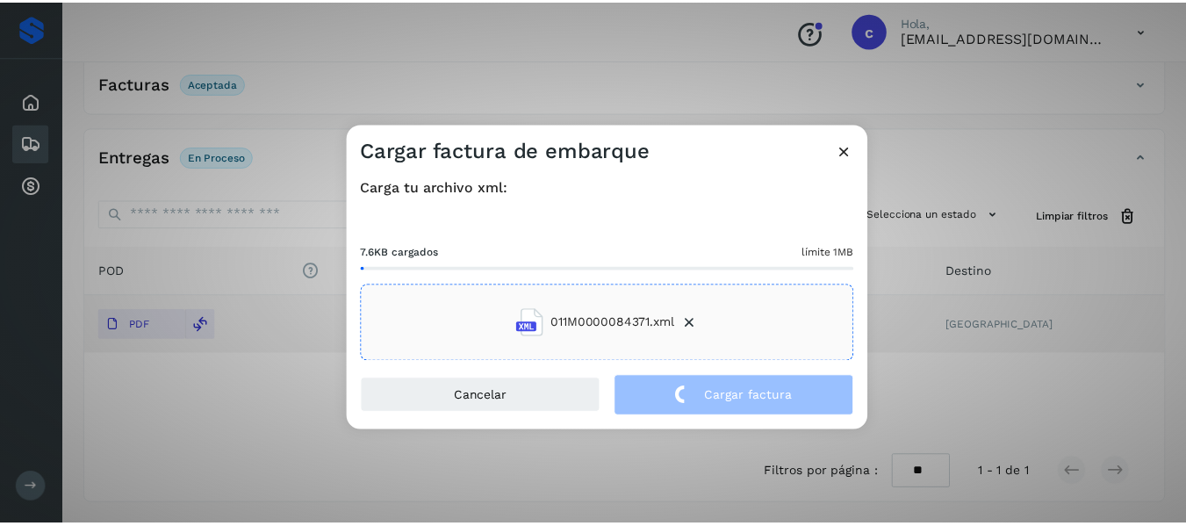
scroll to position [320, 0]
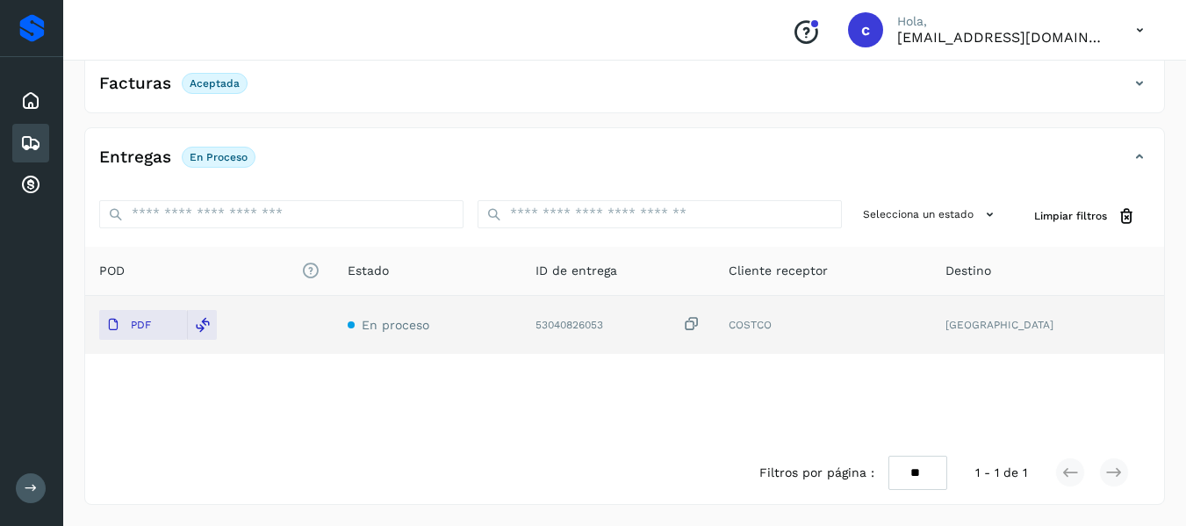
click at [27, 145] on icon at bounding box center [30, 143] width 21 height 21
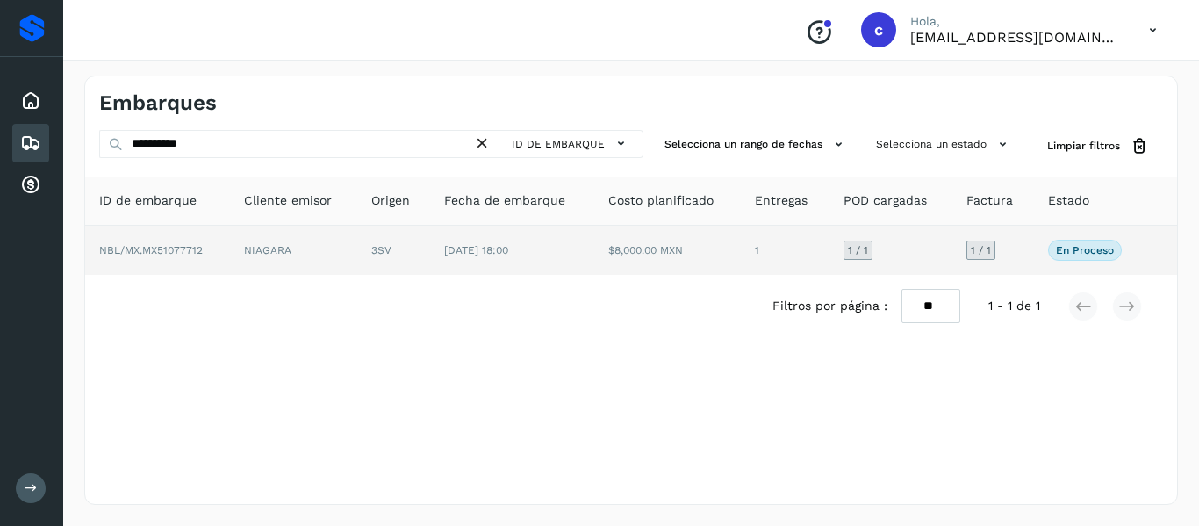
click at [395, 262] on td "3SV" at bounding box center [394, 250] width 74 height 49
